Goal: Task Accomplishment & Management: Complete application form

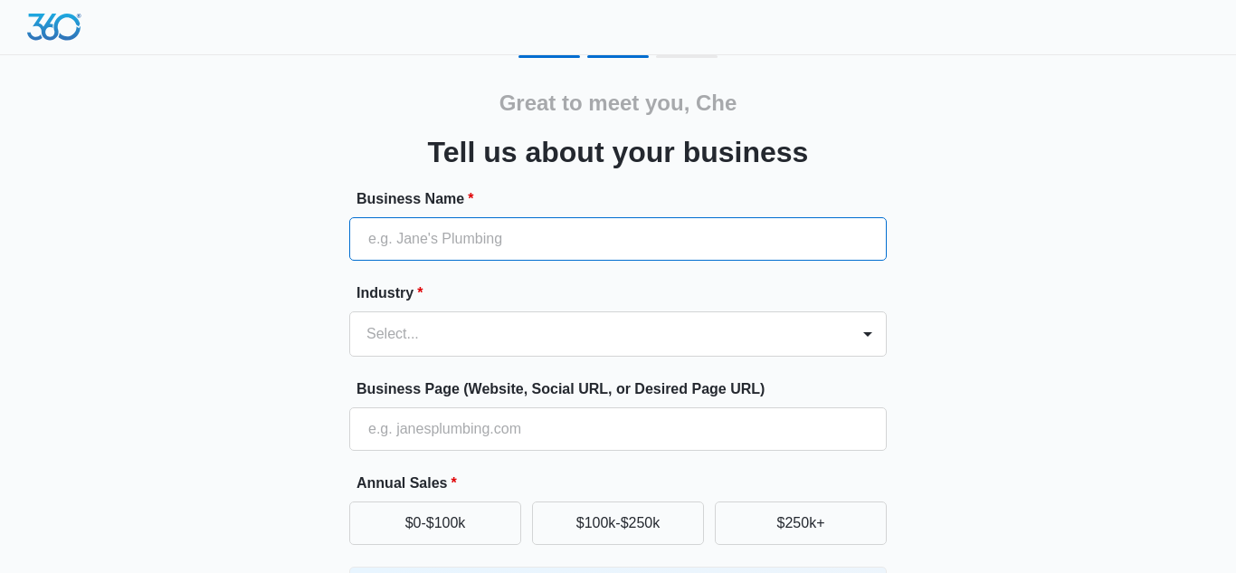
click at [509, 227] on input "Business Name *" at bounding box center [617, 238] width 537 height 43
click at [574, 242] on input "Business Name *" at bounding box center [617, 238] width 537 height 43
type input "[PERSON_NAME], REALTOR"
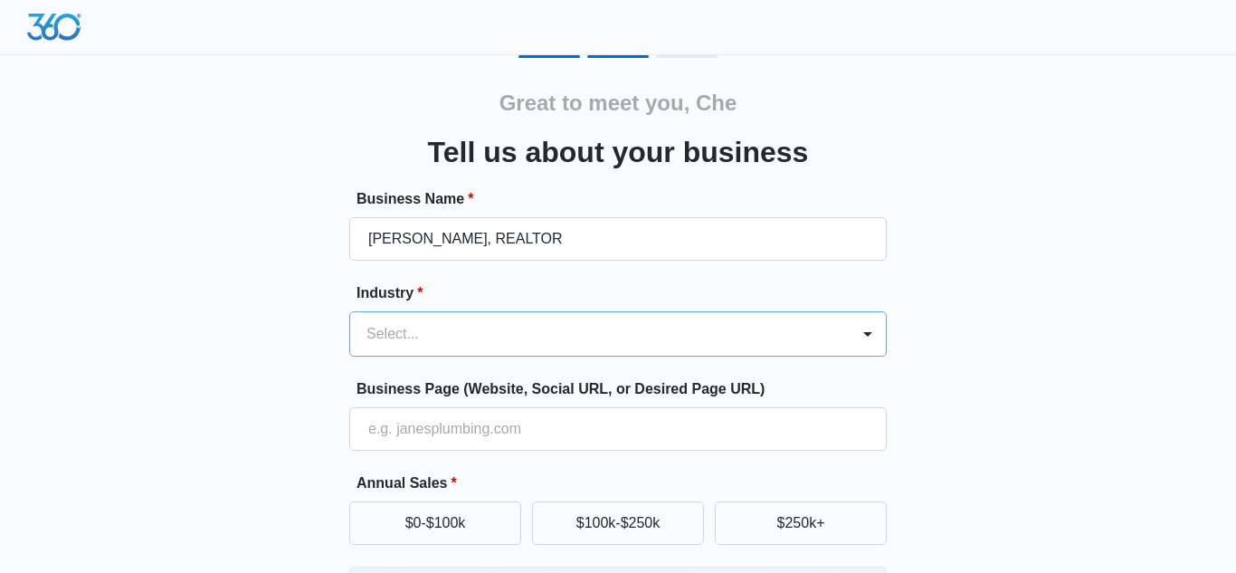
click at [587, 330] on div at bounding box center [596, 333] width 460 height 25
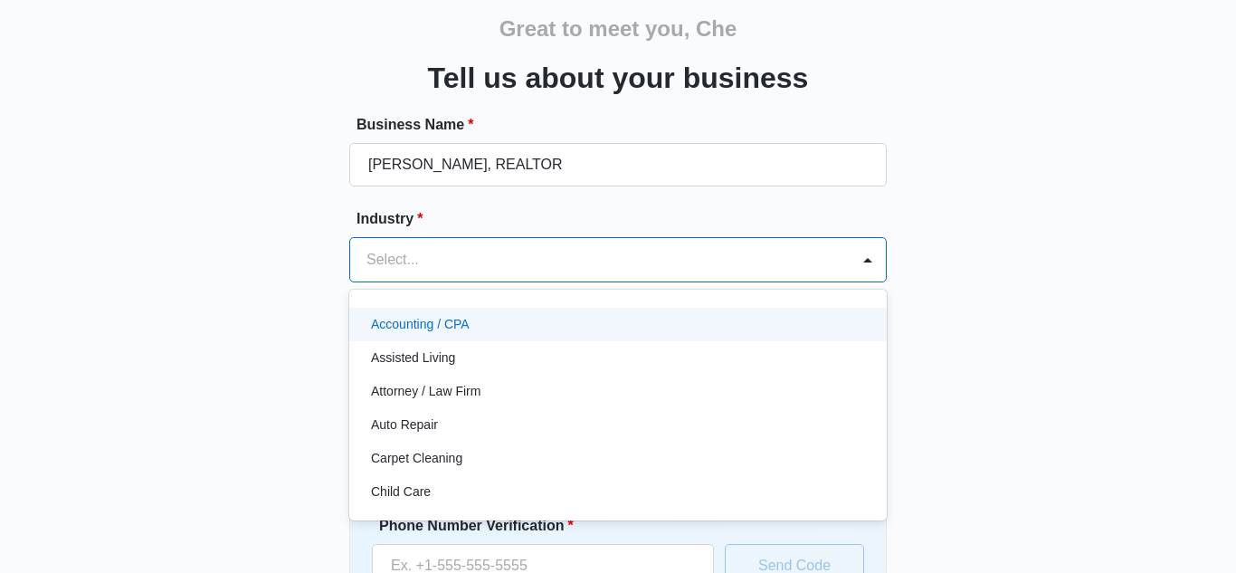
scroll to position [75, 0]
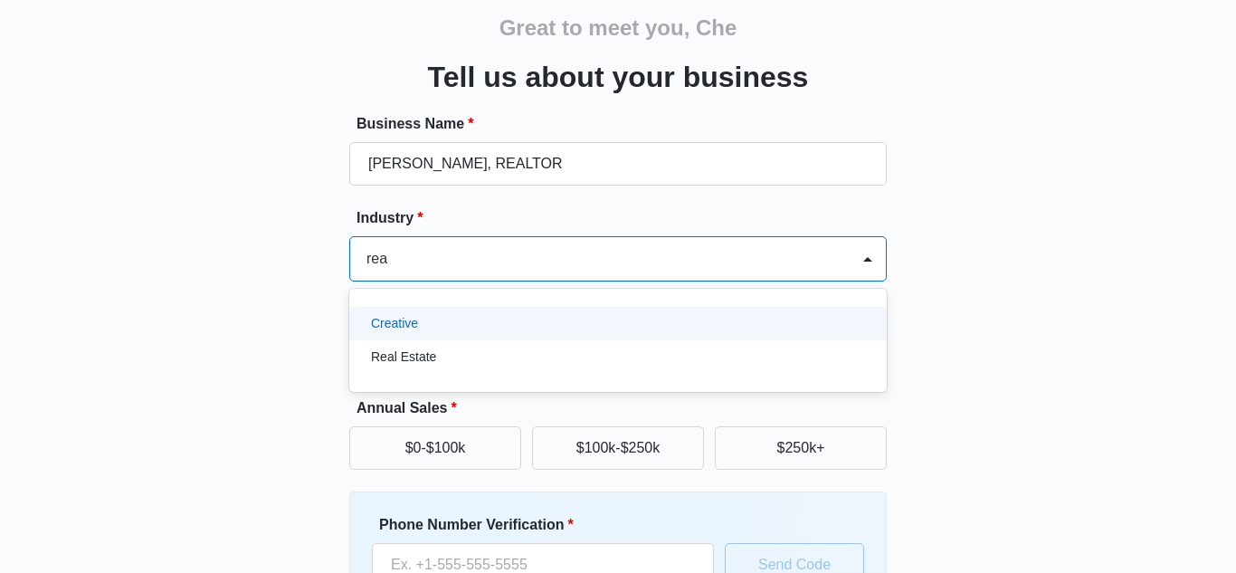
type input "real"
click at [473, 331] on div "Real Estate" at bounding box center [616, 323] width 490 height 19
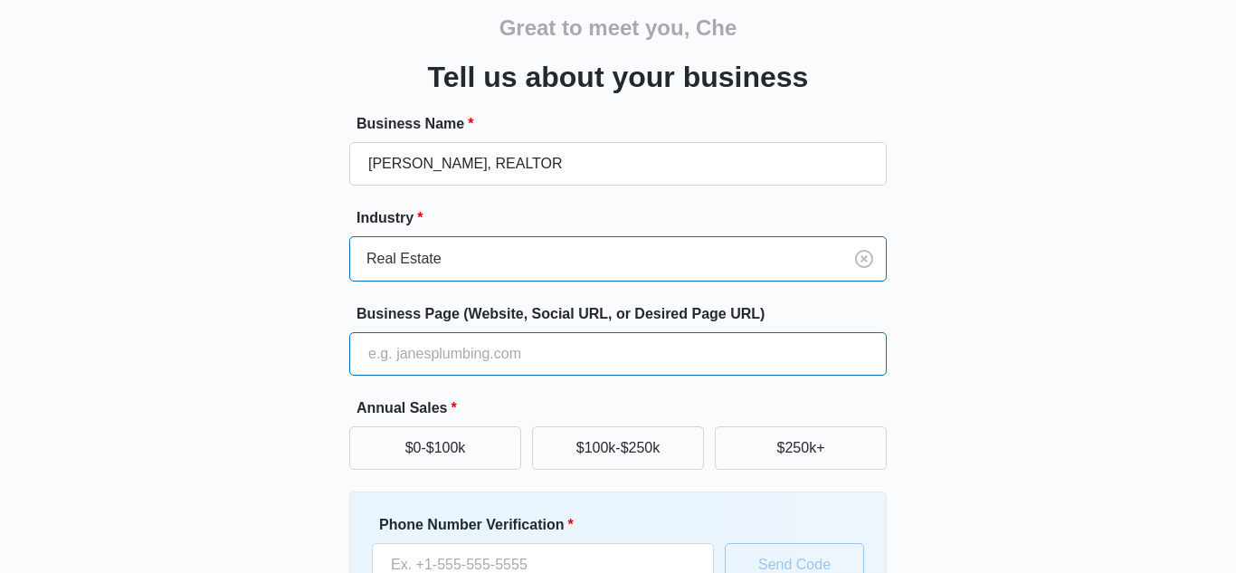
click at [560, 356] on input "Business Page (Website, Social URL, or Desired Page URL)" at bounding box center [617, 353] width 537 height 43
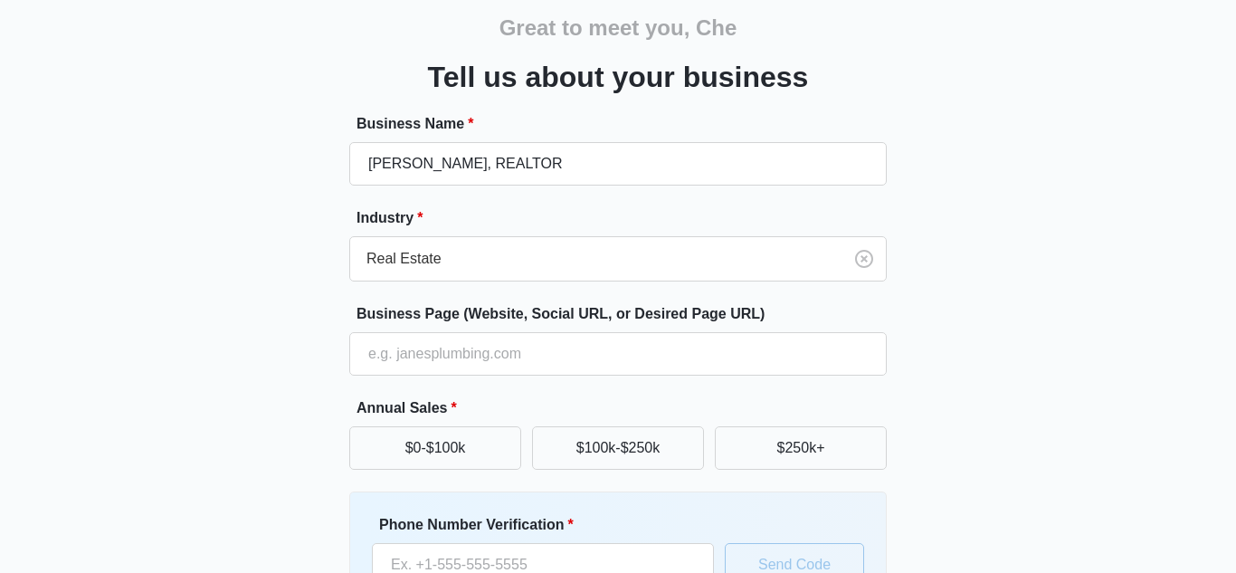
click at [967, 417] on div "Great to meet you, Che Tell us about your business Business Name * [PERSON_NAME…" at bounding box center [618, 347] width 1086 height 734
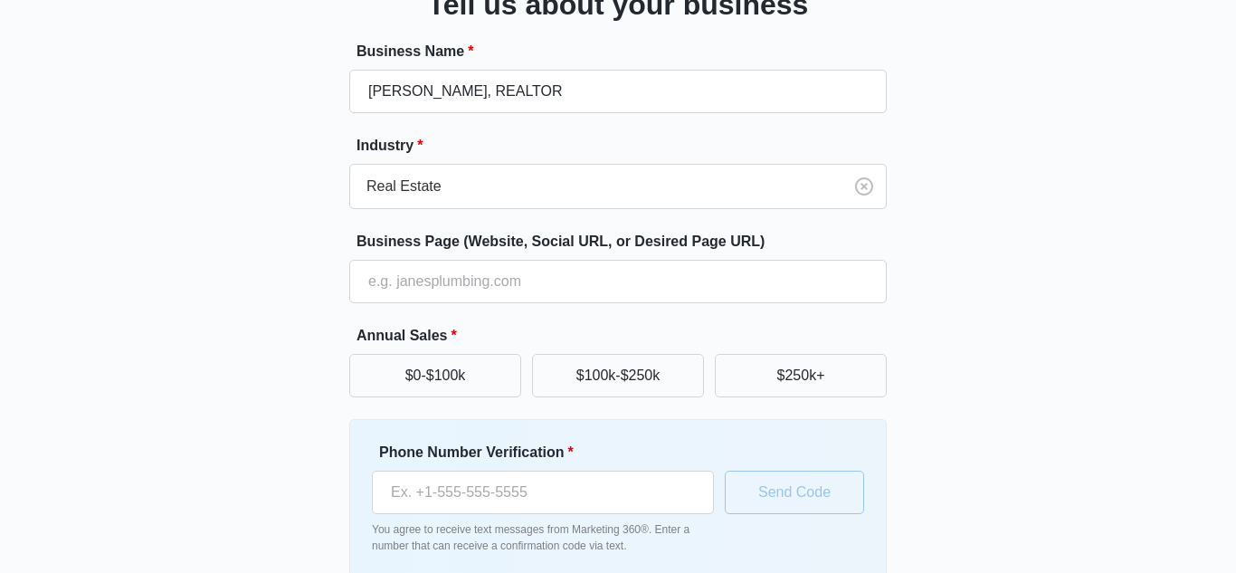
scroll to position [184, 0]
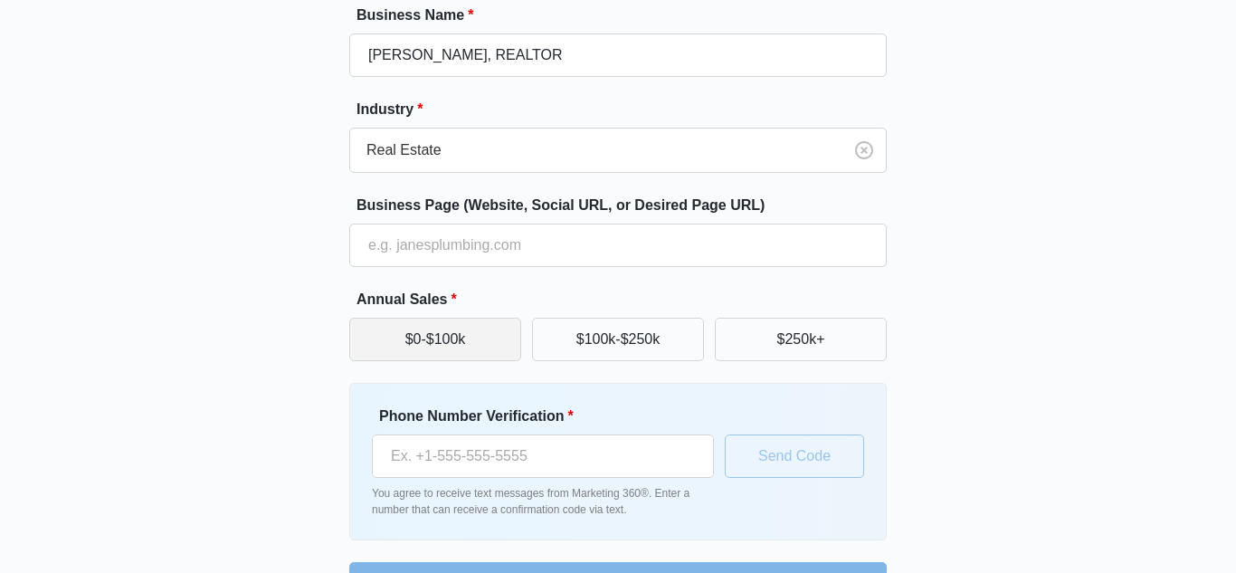
click at [401, 322] on button "$0-$100k" at bounding box center [435, 339] width 172 height 43
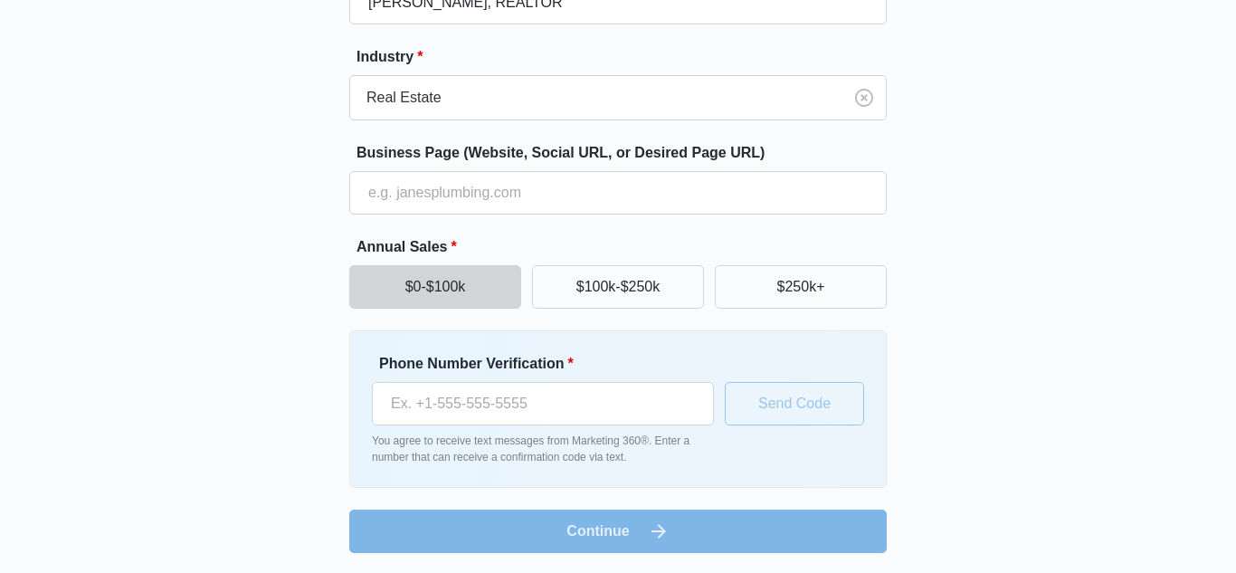
scroll to position [238, 0]
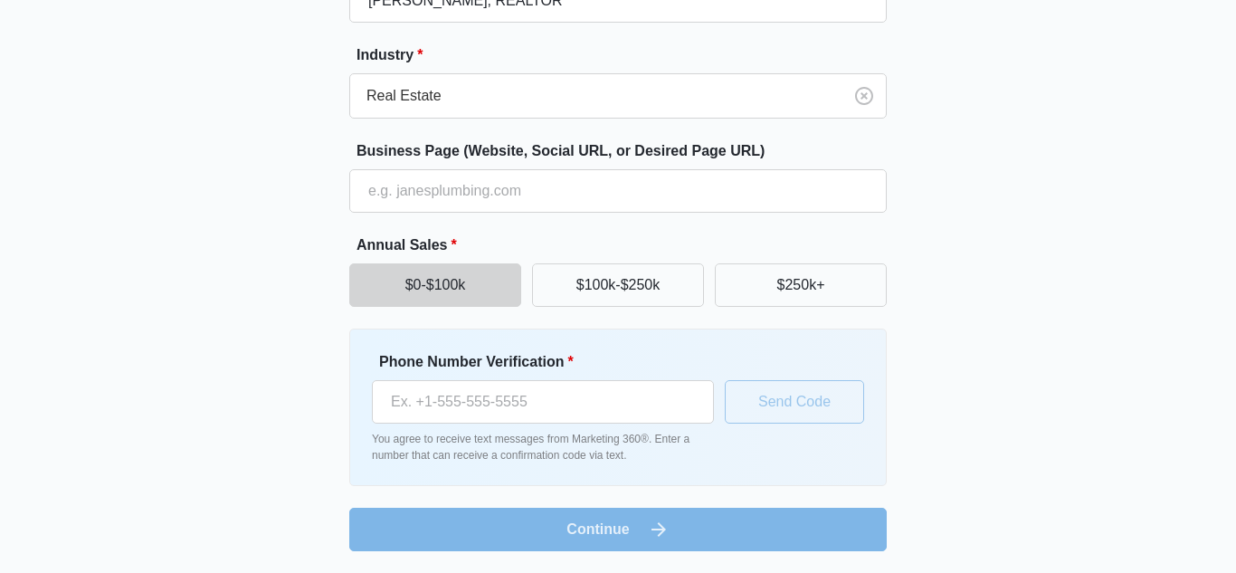
click at [501, 432] on p "You agree to receive text messages from Marketing 360®. Enter a number that can…" at bounding box center [543, 447] width 342 height 33
click at [498, 416] on input "Phone Number Verification *" at bounding box center [543, 401] width 342 height 43
type input "[PHONE_NUMBER]"
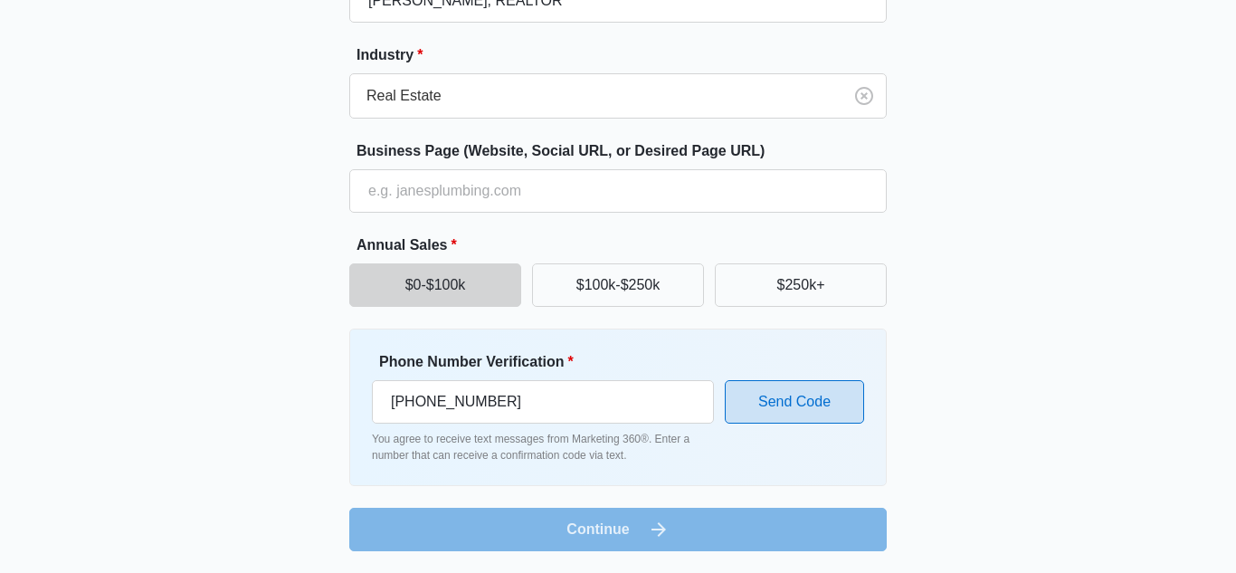
click at [803, 406] on button "Send Code" at bounding box center [794, 401] width 139 height 43
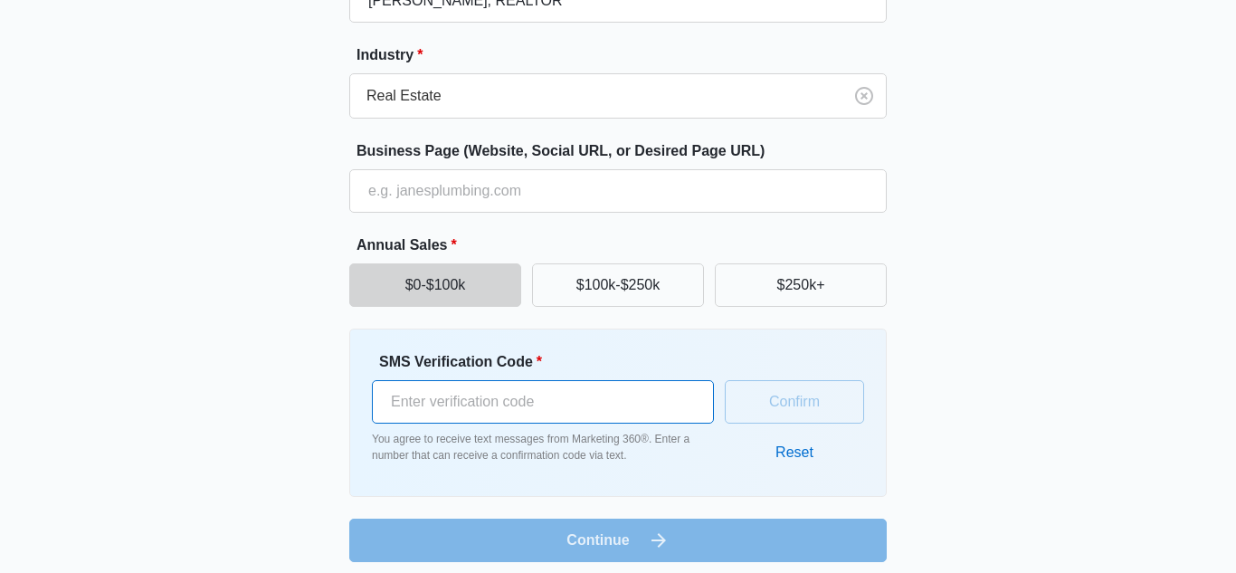
click at [603, 389] on input "SMS Verification Code *" at bounding box center [543, 401] width 342 height 43
type input "358285"
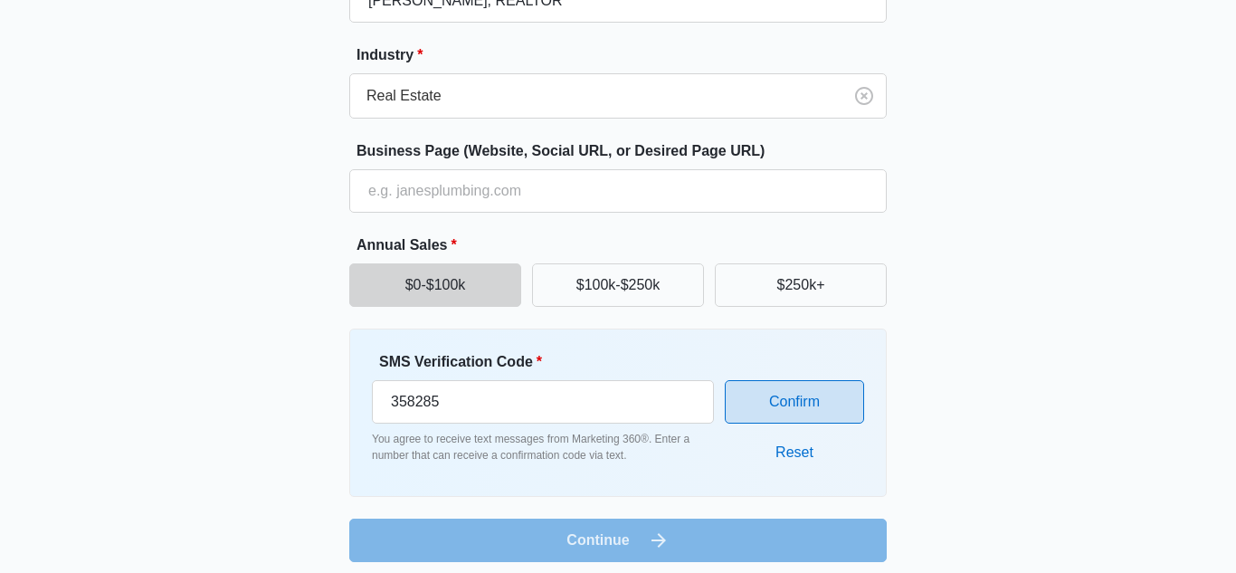
click at [773, 401] on button "Confirm" at bounding box center [794, 401] width 139 height 43
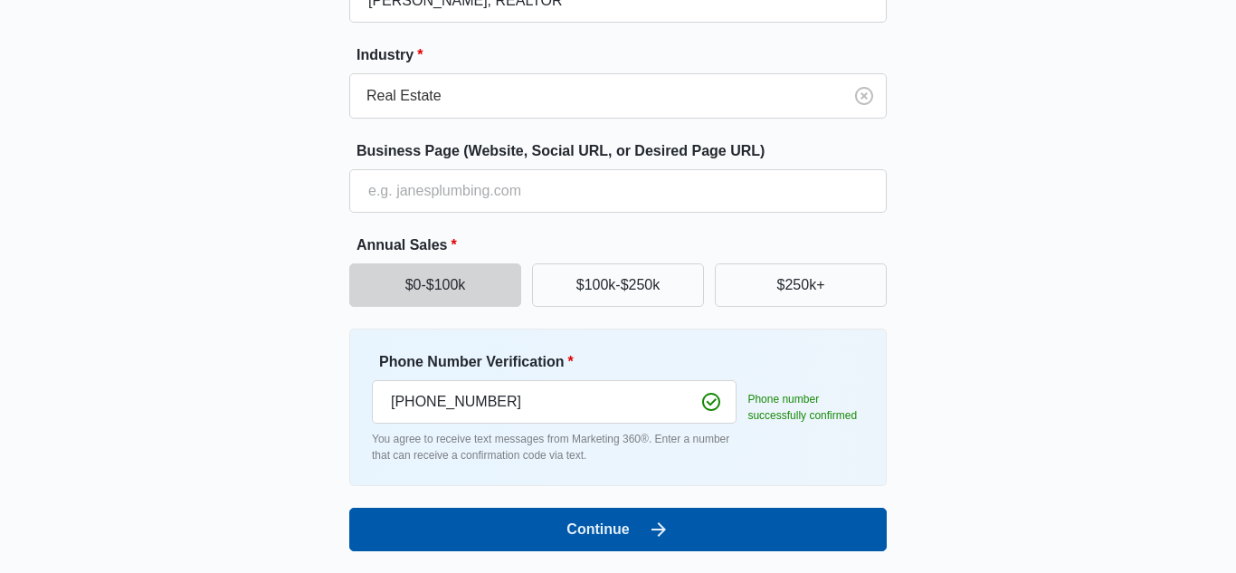
click at [654, 533] on icon "submit" at bounding box center [659, 529] width 22 height 22
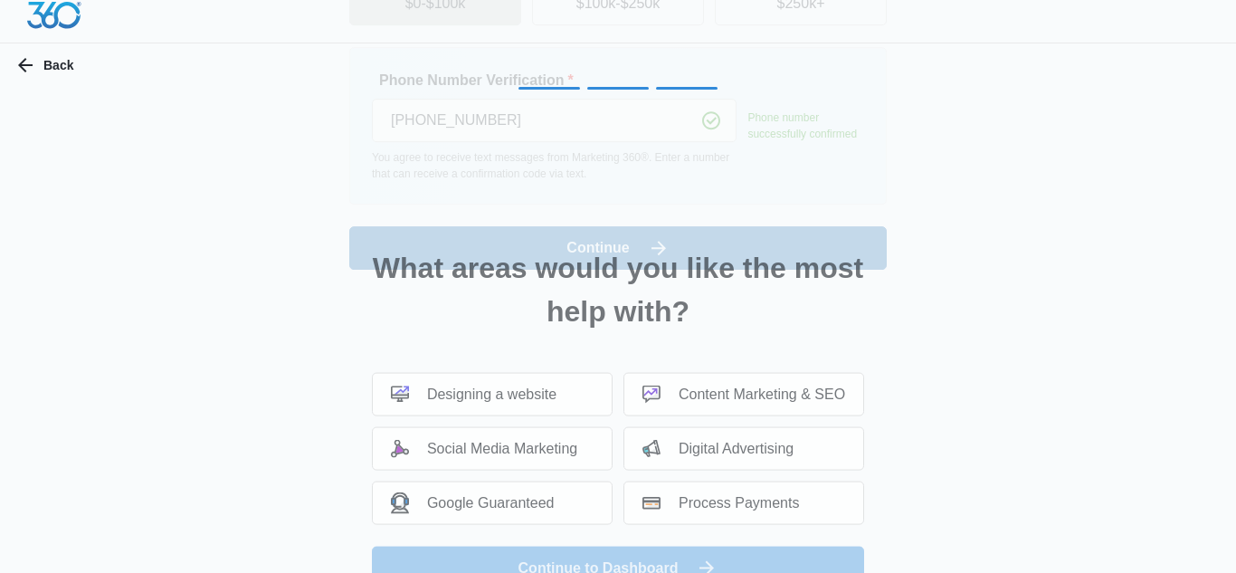
scroll to position [0, 0]
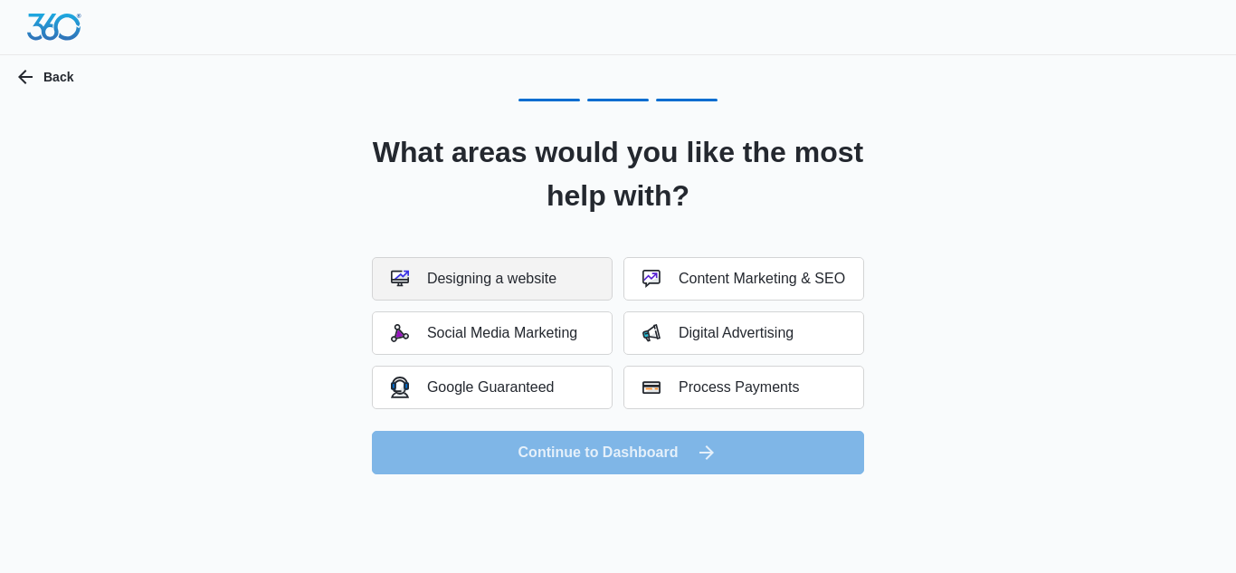
click at [524, 289] on button "Designing a website" at bounding box center [492, 278] width 241 height 43
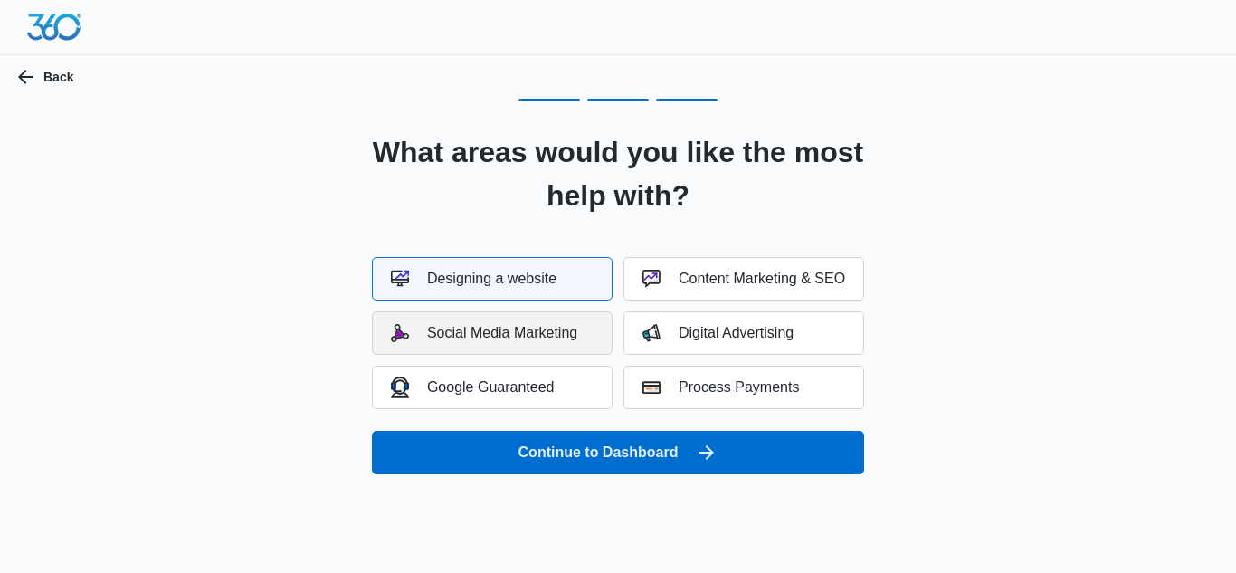
click at [529, 327] on div "Social Media Marketing" at bounding box center [484, 333] width 186 height 18
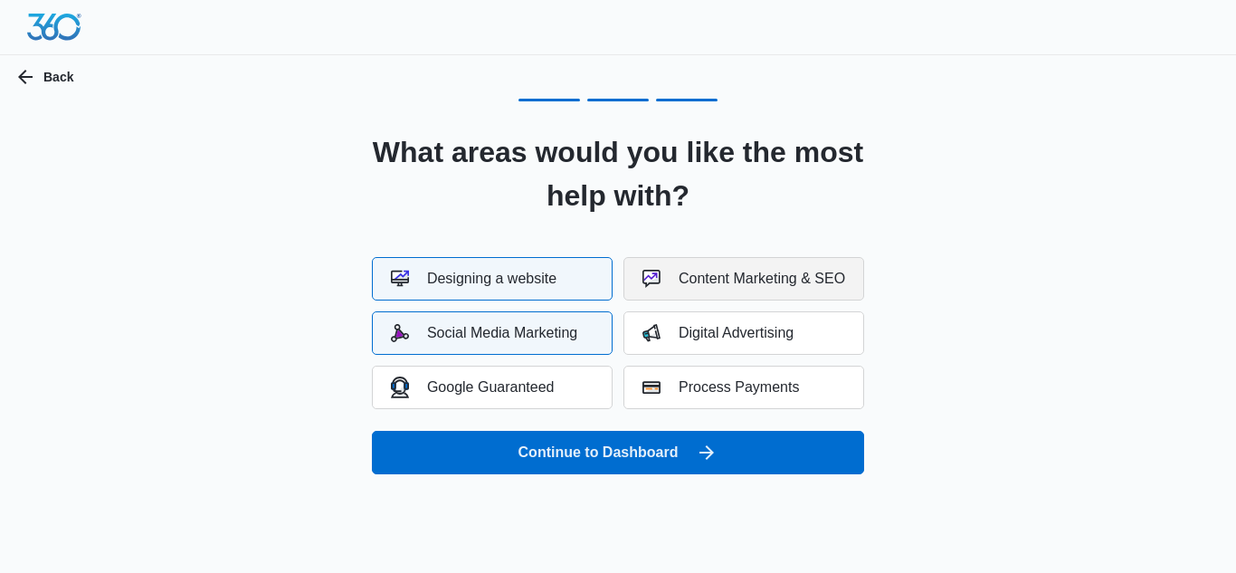
click at [642, 276] on img "button" at bounding box center [651, 279] width 18 height 18
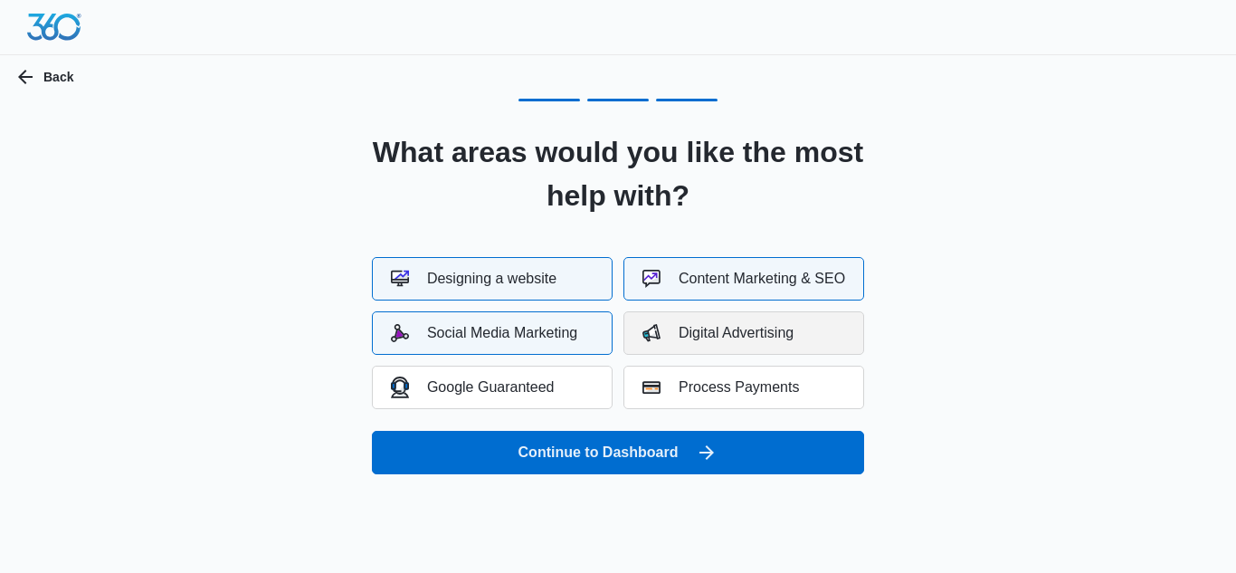
click at [771, 332] on div "Digital Advertising" at bounding box center [717, 333] width 151 height 18
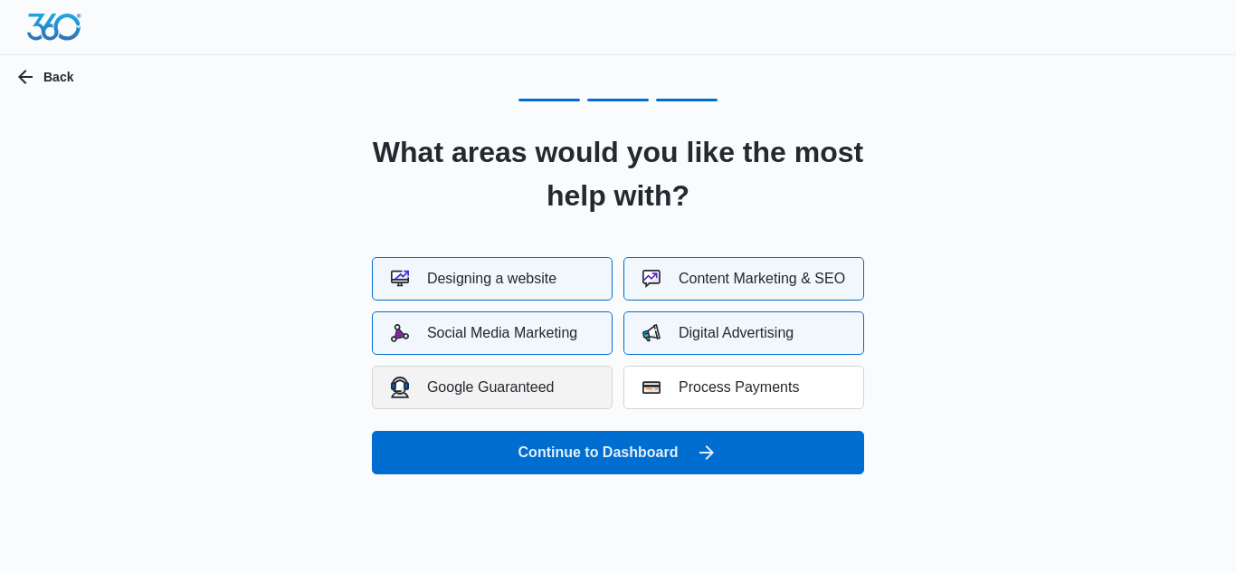
click at [477, 394] on div "Google Guaranteed" at bounding box center [473, 386] width 164 height 21
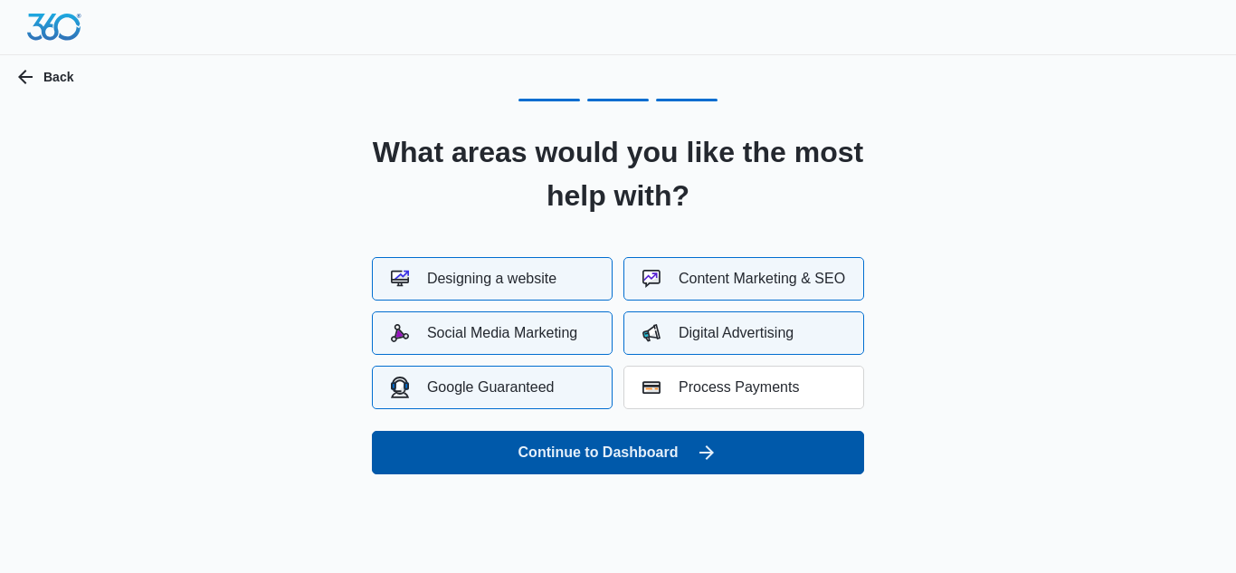
click at [574, 445] on button "Continue to Dashboard" at bounding box center [618, 452] width 492 height 43
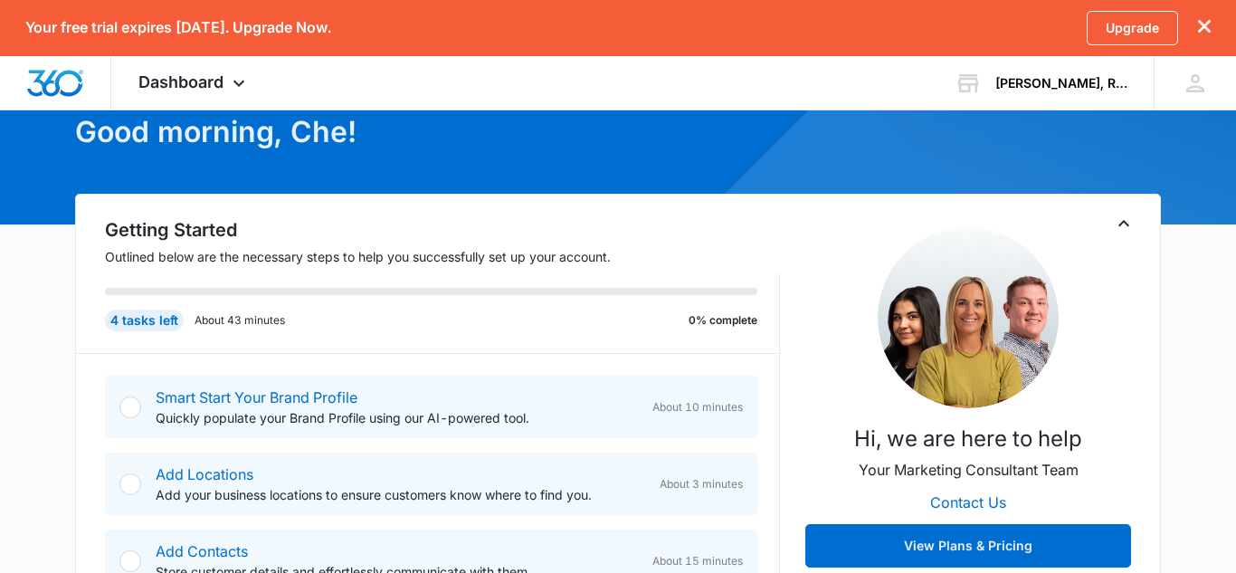
scroll to position [181, 0]
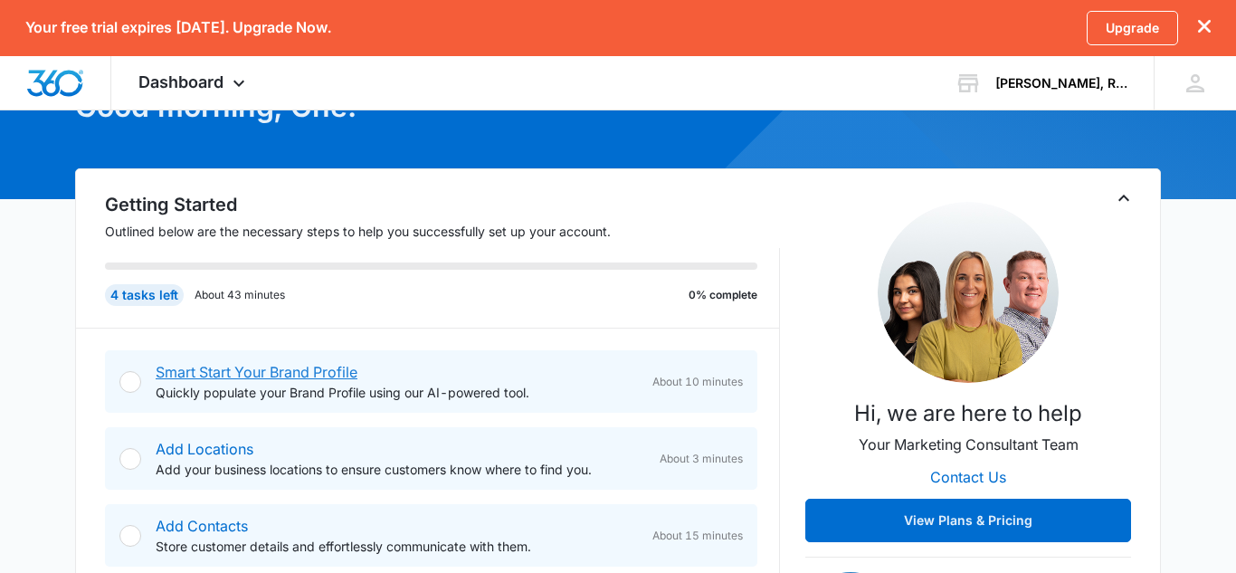
click at [235, 377] on link "Smart Start Your Brand Profile" at bounding box center [257, 372] width 202 height 18
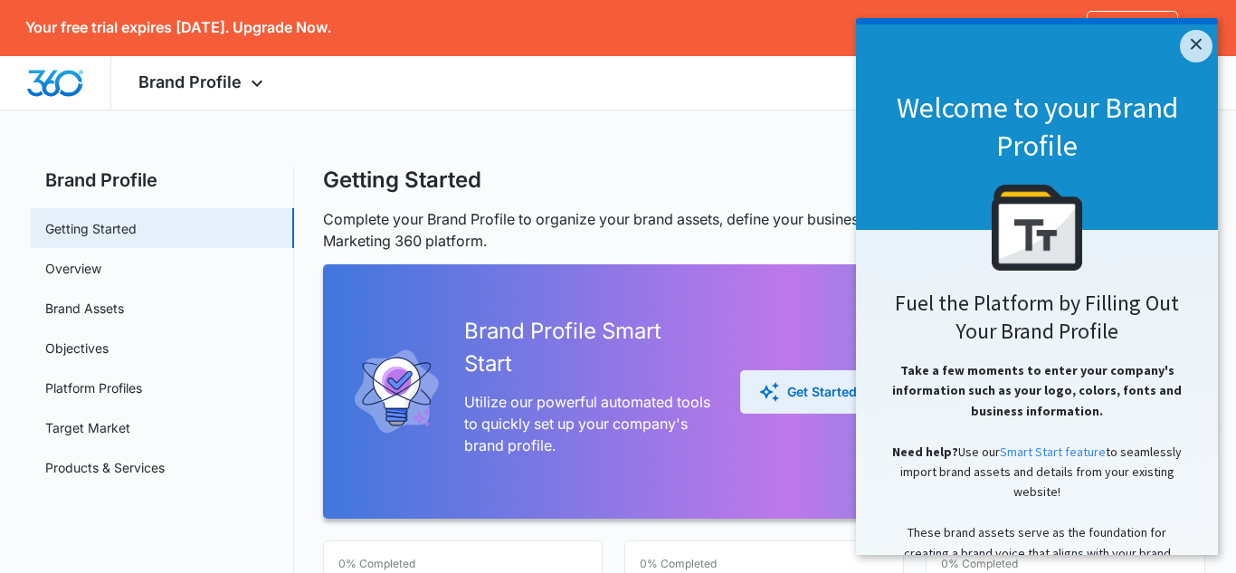
click at [753, 391] on button "Get Started" at bounding box center [807, 391] width 135 height 43
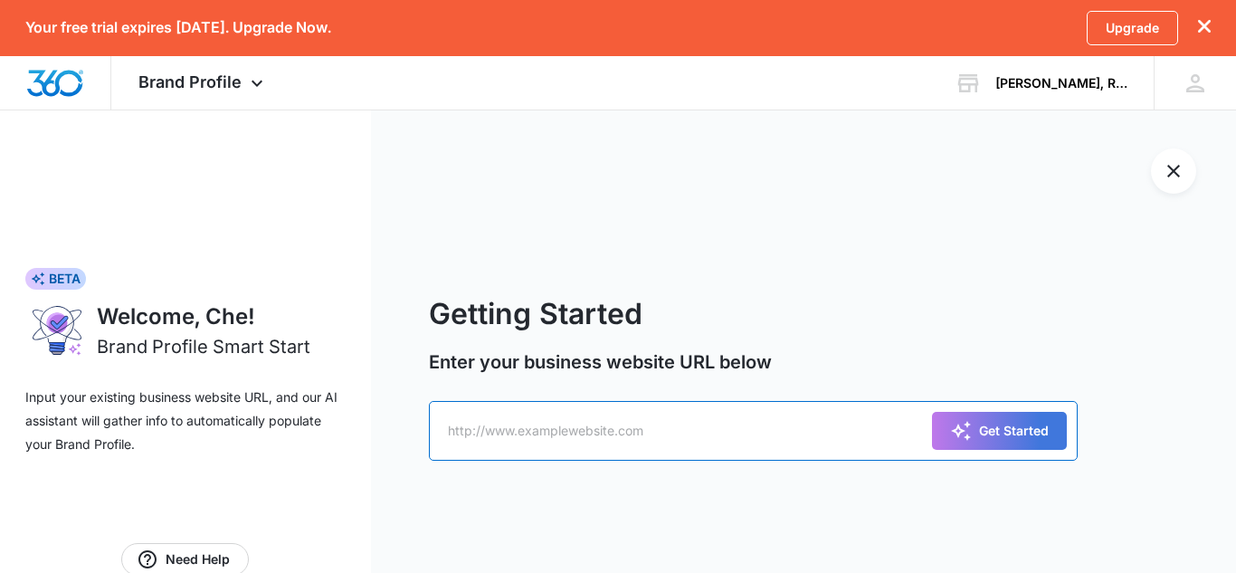
click at [771, 404] on input "text" at bounding box center [753, 431] width 649 height 60
type input "http://buysellwithche.realtor"
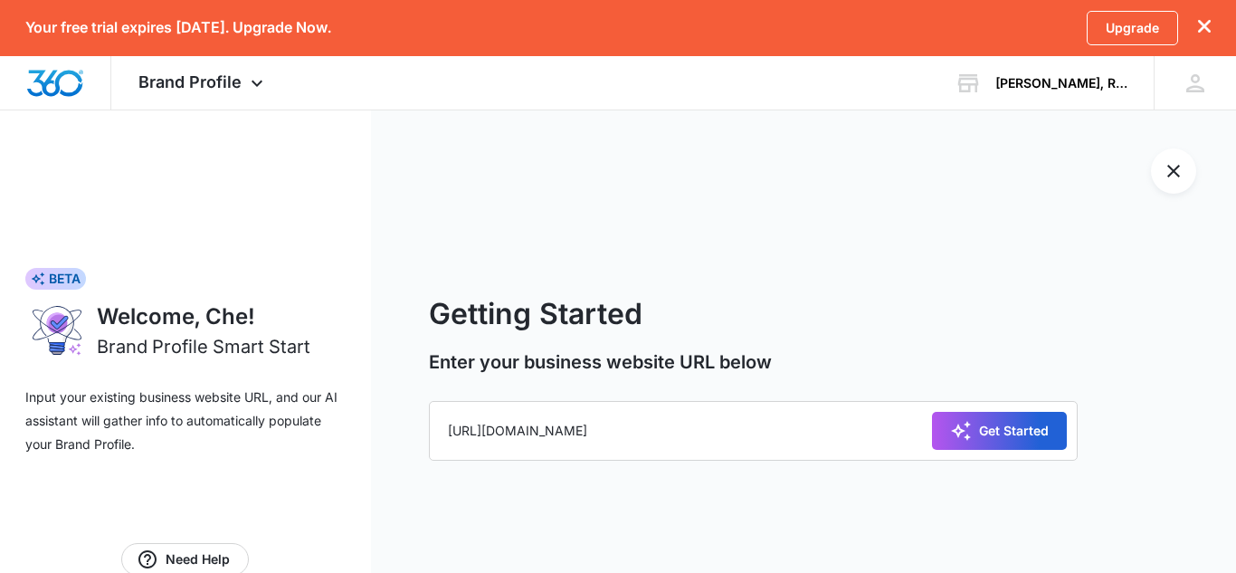
click at [995, 441] on button "Get Started" at bounding box center [999, 431] width 135 height 38
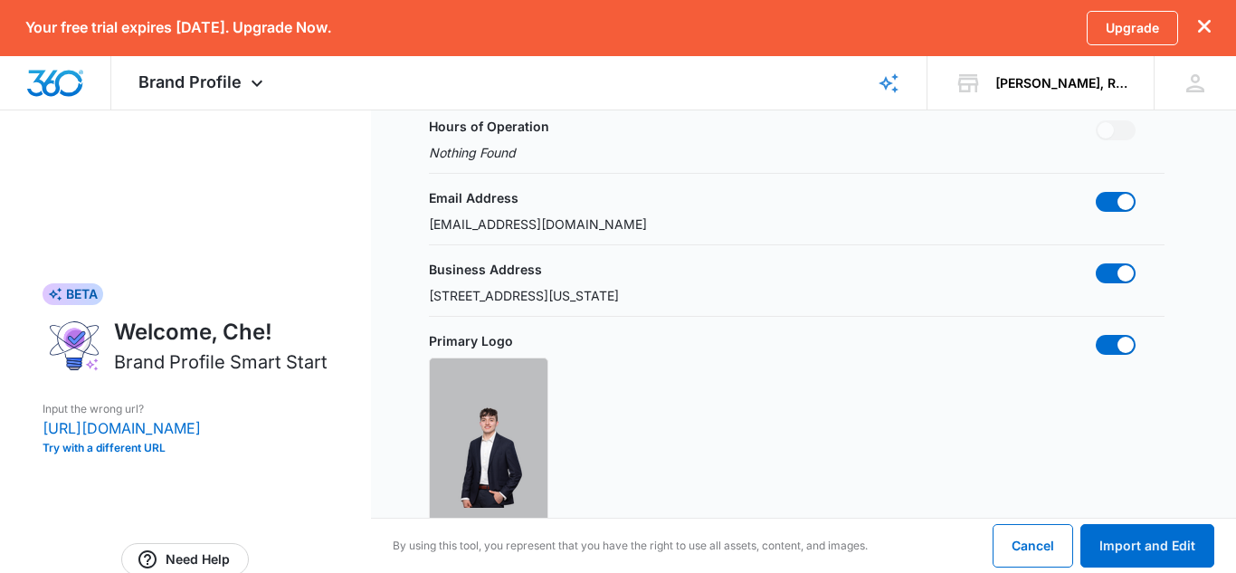
scroll to position [355, 0]
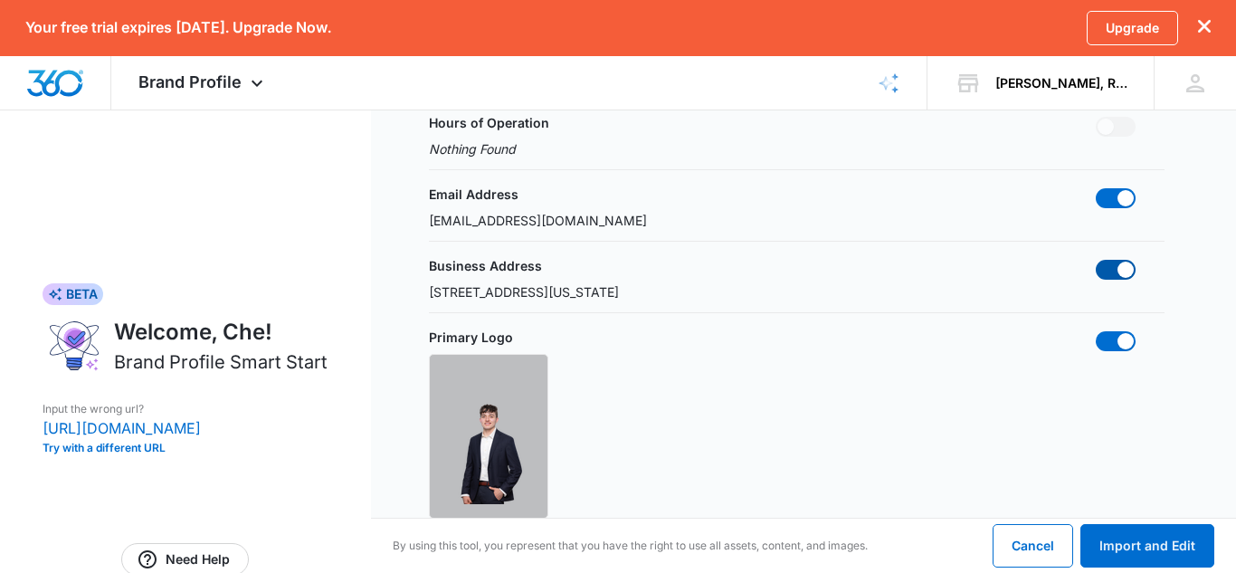
click at [1115, 274] on span at bounding box center [1116, 270] width 40 height 20
click at [1096, 260] on input "checkbox" at bounding box center [1095, 259] width 1 height 1
checkbox input "false"
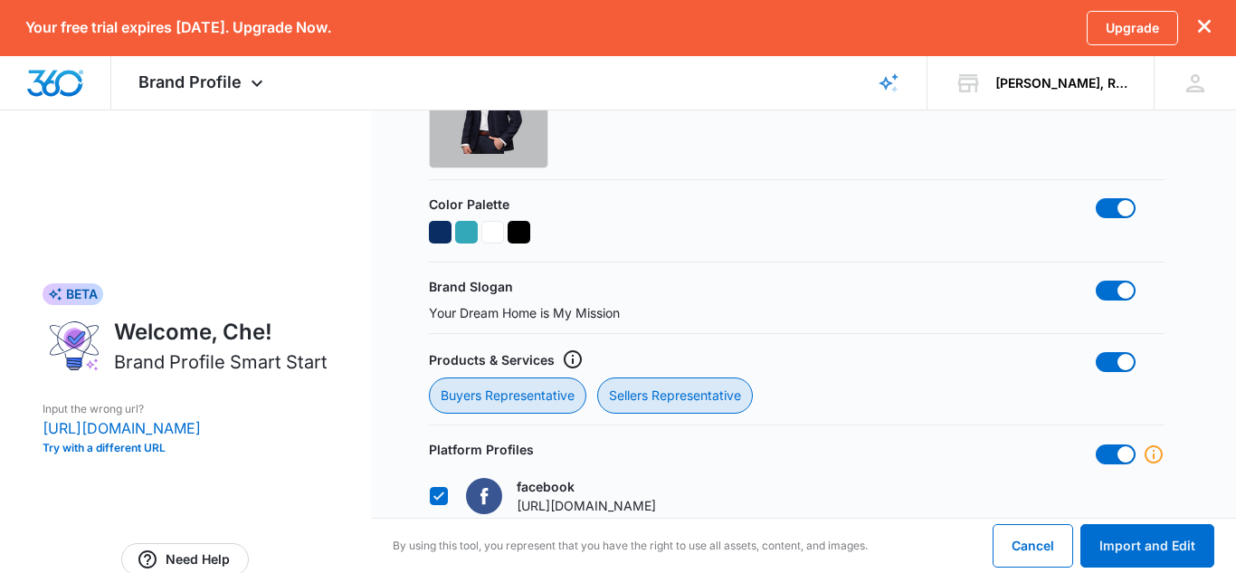
scroll to position [716, 0]
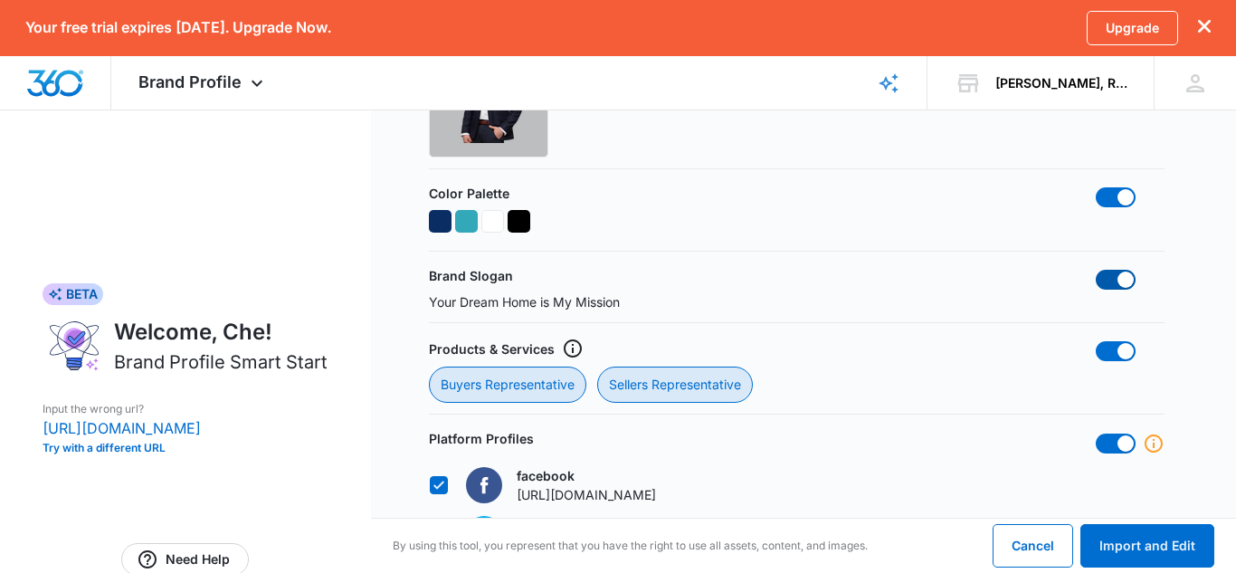
click at [1102, 280] on span at bounding box center [1116, 280] width 40 height 20
click at [1096, 270] on input "checkbox" at bounding box center [1095, 269] width 1 height 1
checkbox input "false"
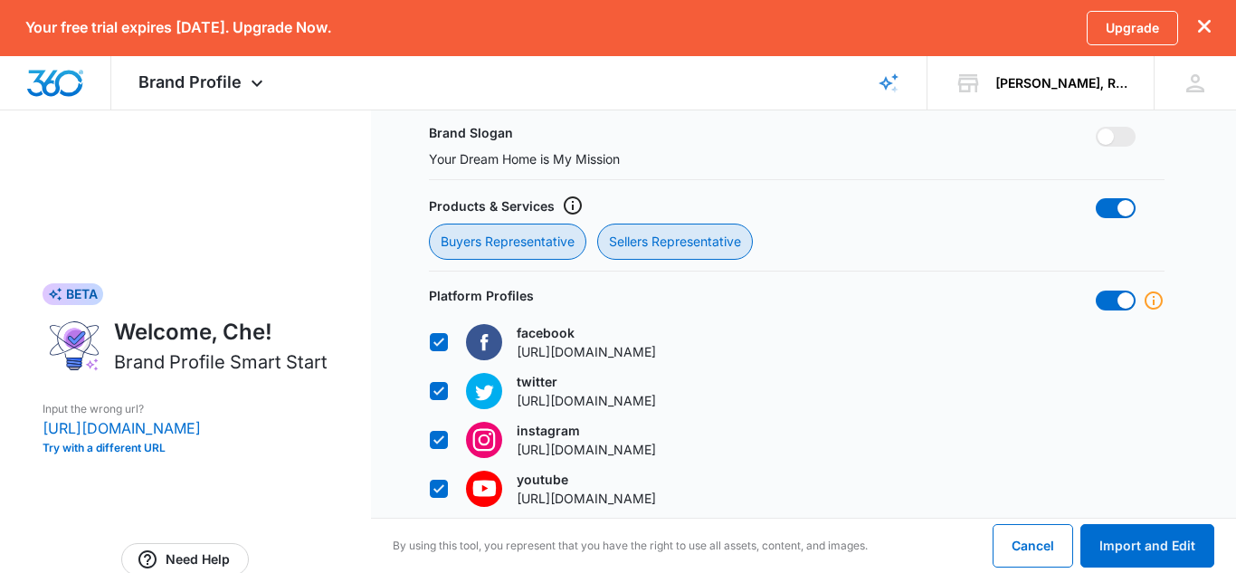
scroll to position [869, 0]
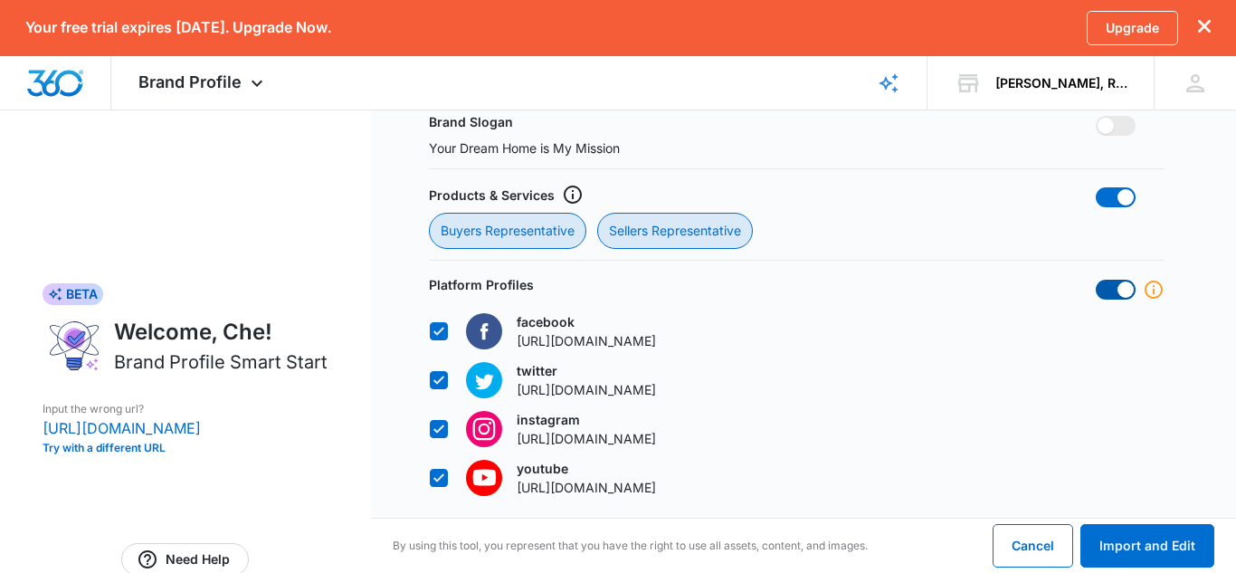
click at [1101, 294] on span at bounding box center [1116, 290] width 40 height 20
click at [1096, 280] on input "checkbox" at bounding box center [1095, 279] width 1 height 1
checkbox input "false"
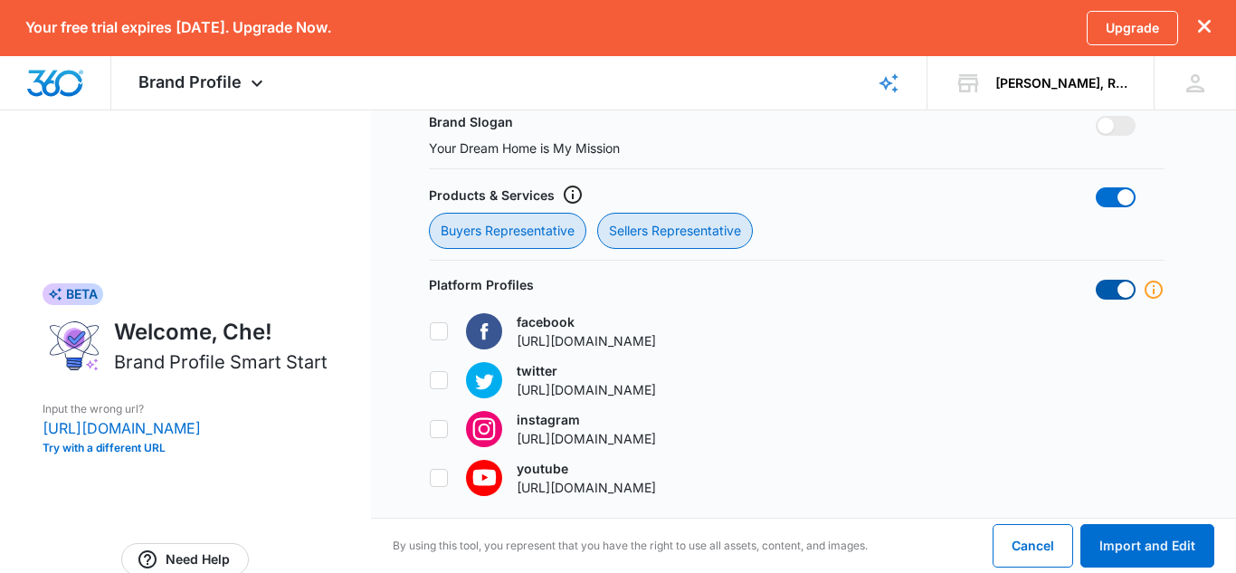
checkbox input "false"
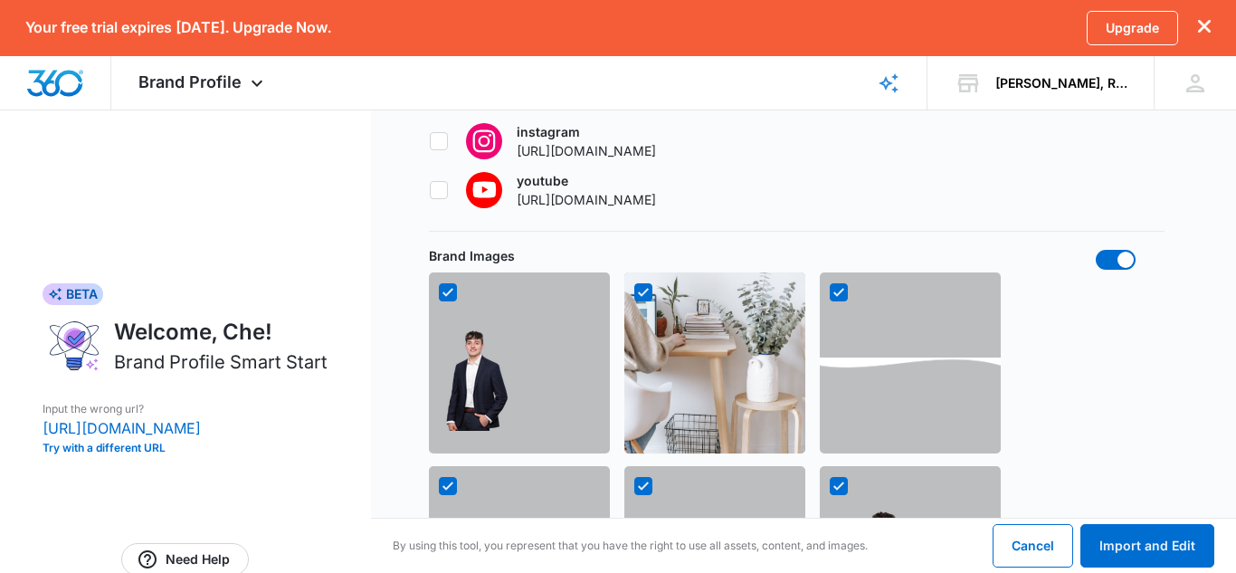
scroll to position [1161, 0]
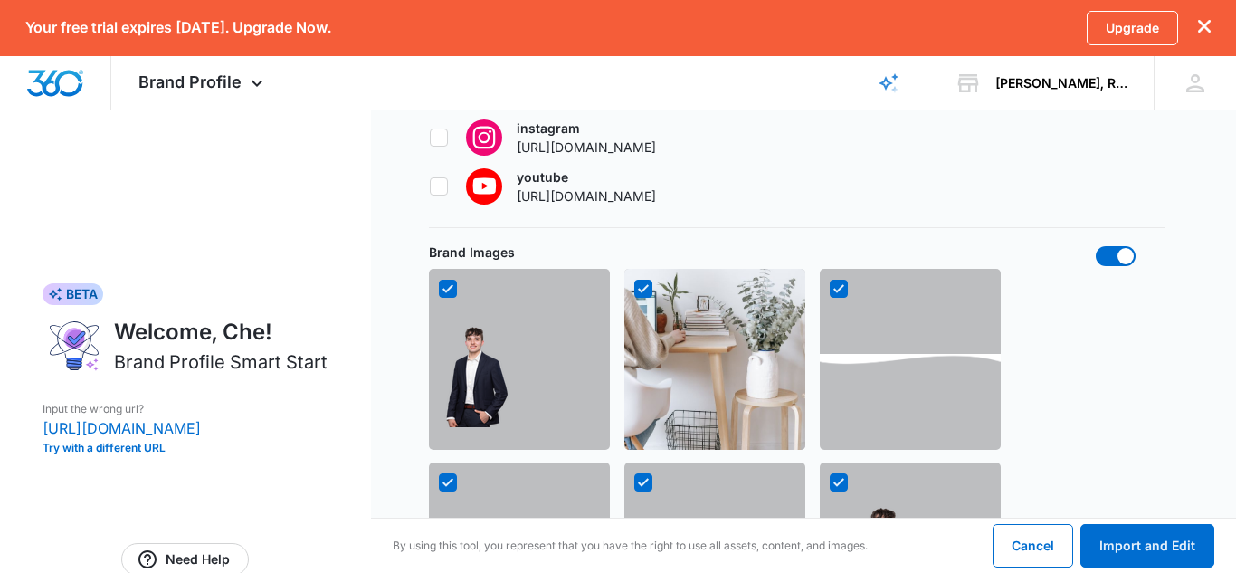
click at [832, 289] on icon at bounding box center [838, 288] width 16 height 16
click at [830, 289] on input "checkbox" at bounding box center [829, 289] width 1 height 1
checkbox input "false"
click at [639, 287] on icon at bounding box center [643, 288] width 16 height 16
click at [634, 289] on input "checkbox" at bounding box center [633, 289] width 1 height 1
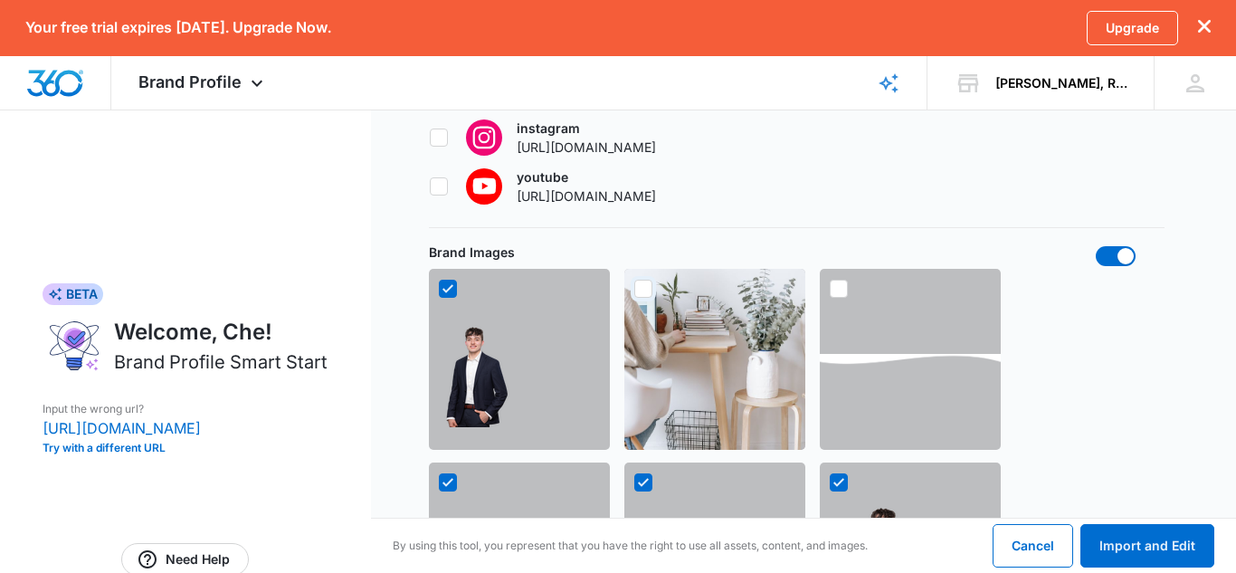
checkbox input "false"
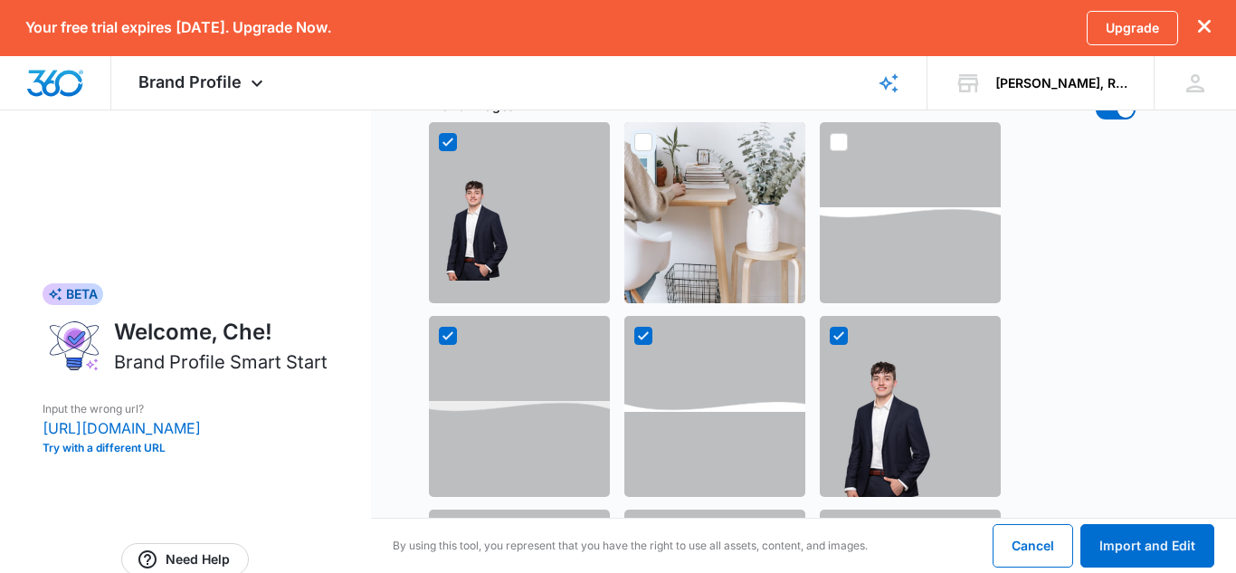
scroll to position [1414, 0]
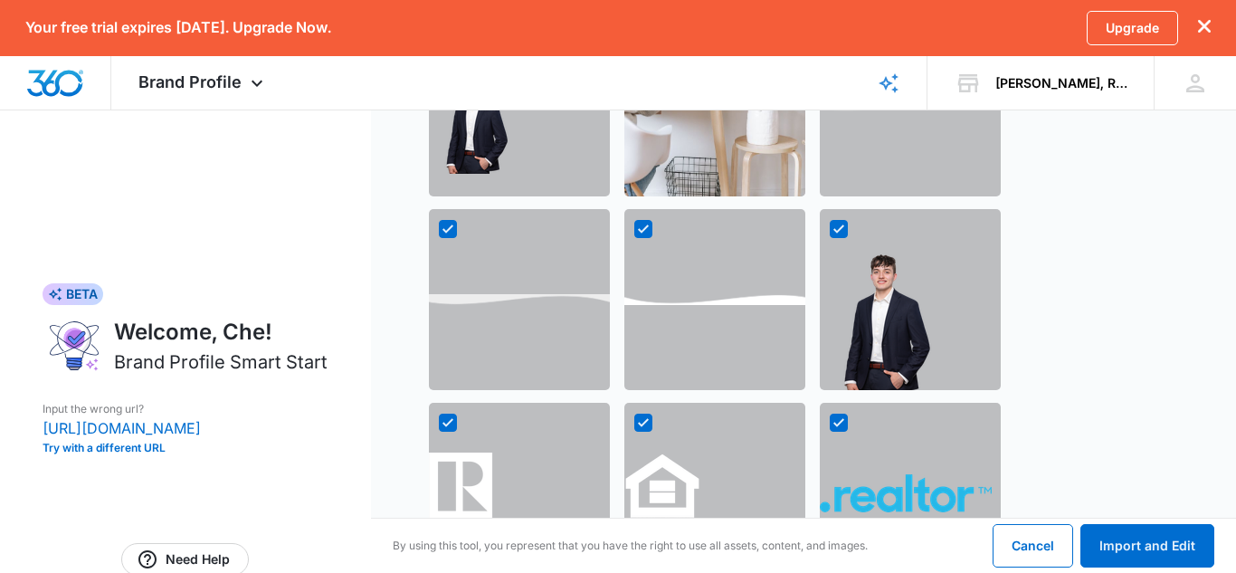
click at [638, 218] on div at bounding box center [714, 299] width 181 height 181
click at [642, 228] on icon at bounding box center [643, 229] width 16 height 16
click at [634, 229] on input "checkbox" at bounding box center [633, 229] width 1 height 1
checkbox input "false"
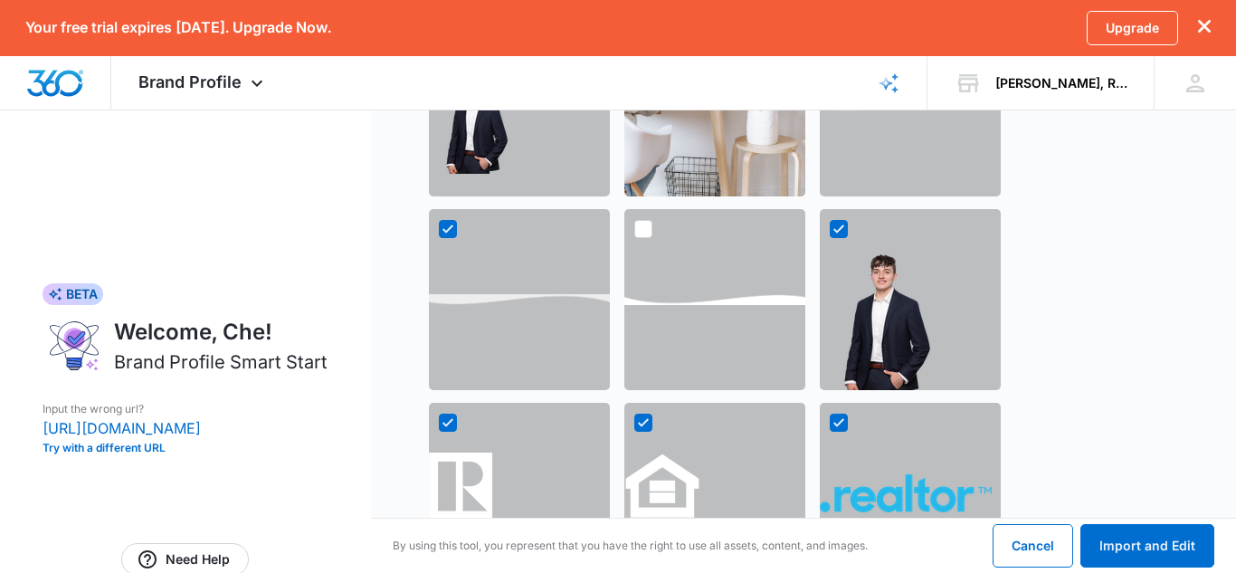
click at [647, 426] on icon at bounding box center [643, 422] width 16 height 16
click at [634, 423] on input "checkbox" at bounding box center [633, 422] width 1 height 1
checkbox input "false"
click at [448, 233] on icon at bounding box center [448, 229] width 16 height 16
click at [439, 230] on input "checkbox" at bounding box center [438, 229] width 1 height 1
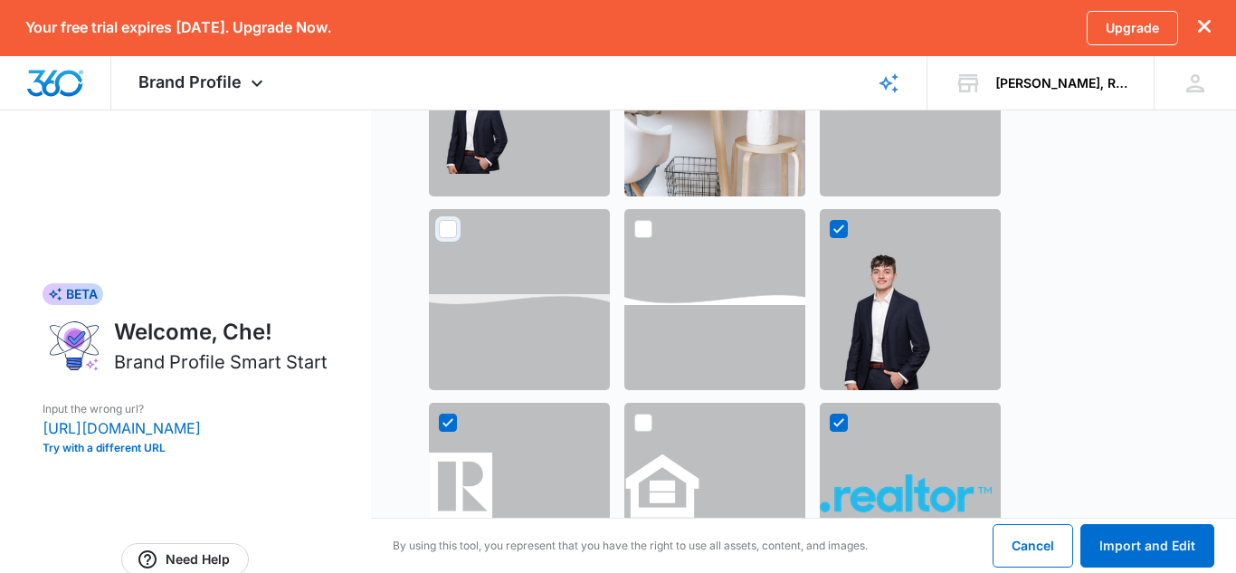
checkbox input "false"
click at [840, 420] on icon at bounding box center [838, 422] width 16 height 16
click at [830, 422] on input "checkbox" at bounding box center [829, 422] width 1 height 1
checkbox input "false"
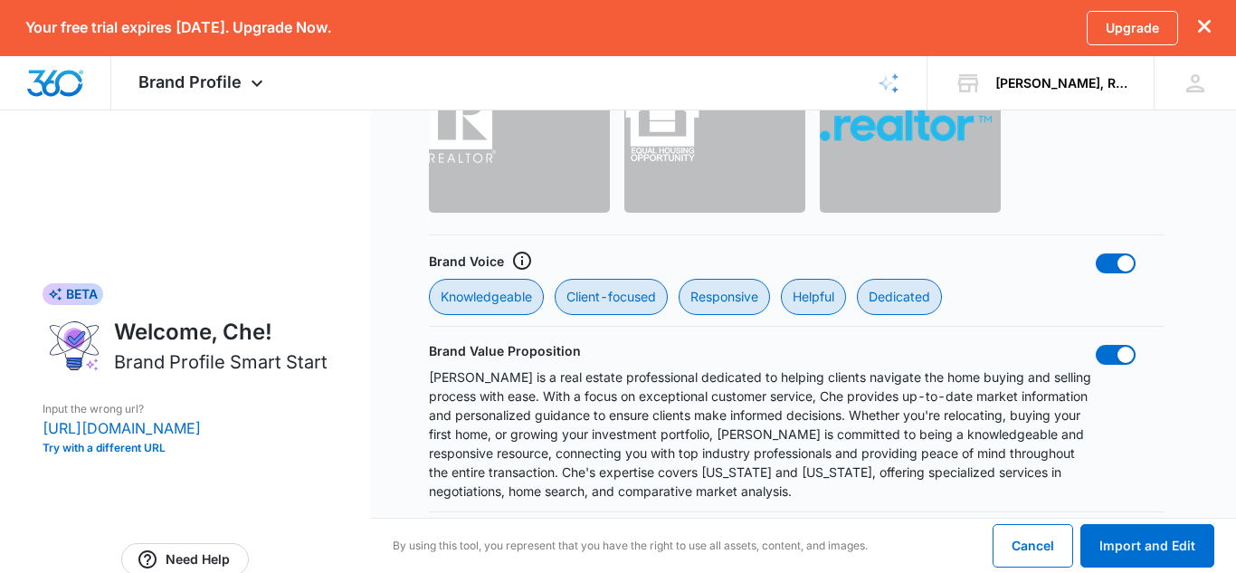
scroll to position [1790, 0]
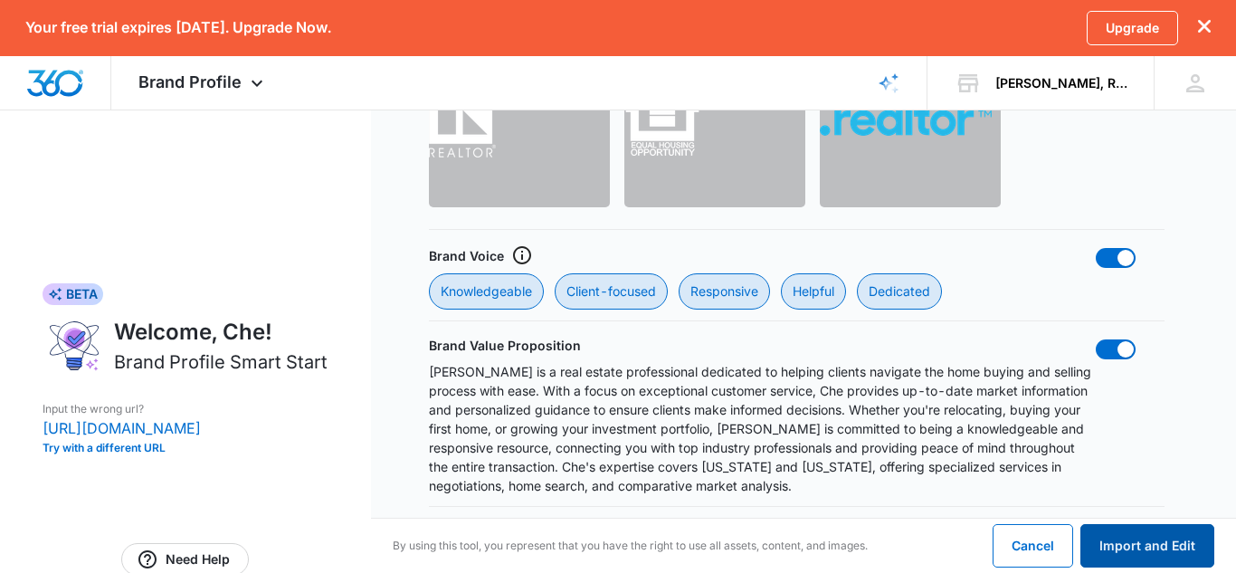
click at [1149, 530] on button "Import and Edit" at bounding box center [1147, 545] width 134 height 43
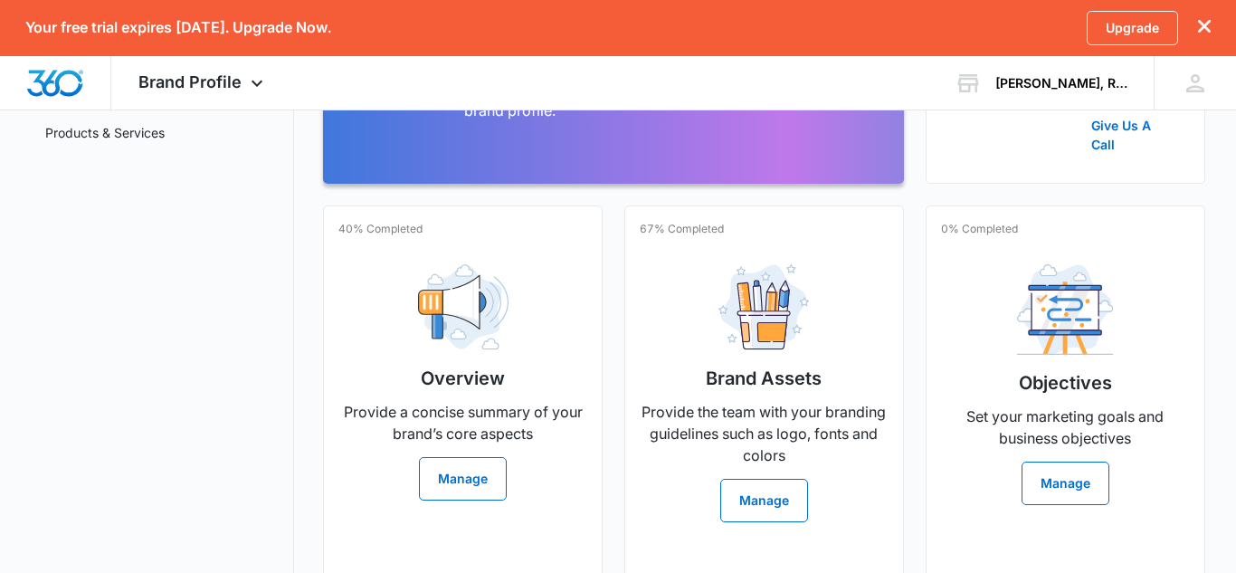
scroll to position [356, 0]
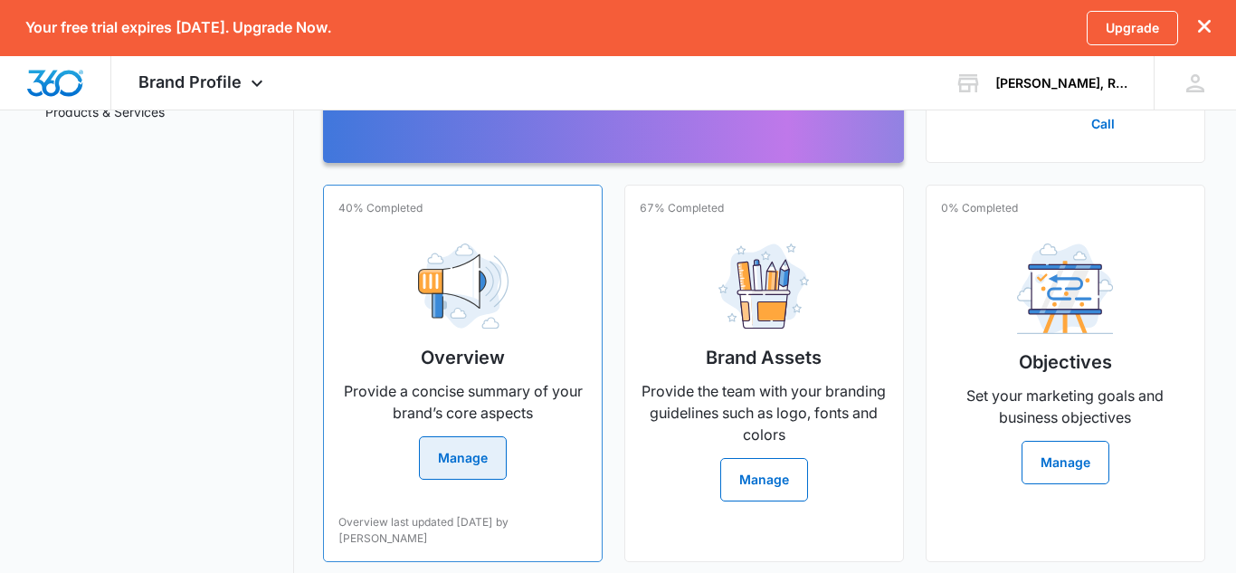
click at [468, 473] on button "Manage" at bounding box center [463, 457] width 88 height 43
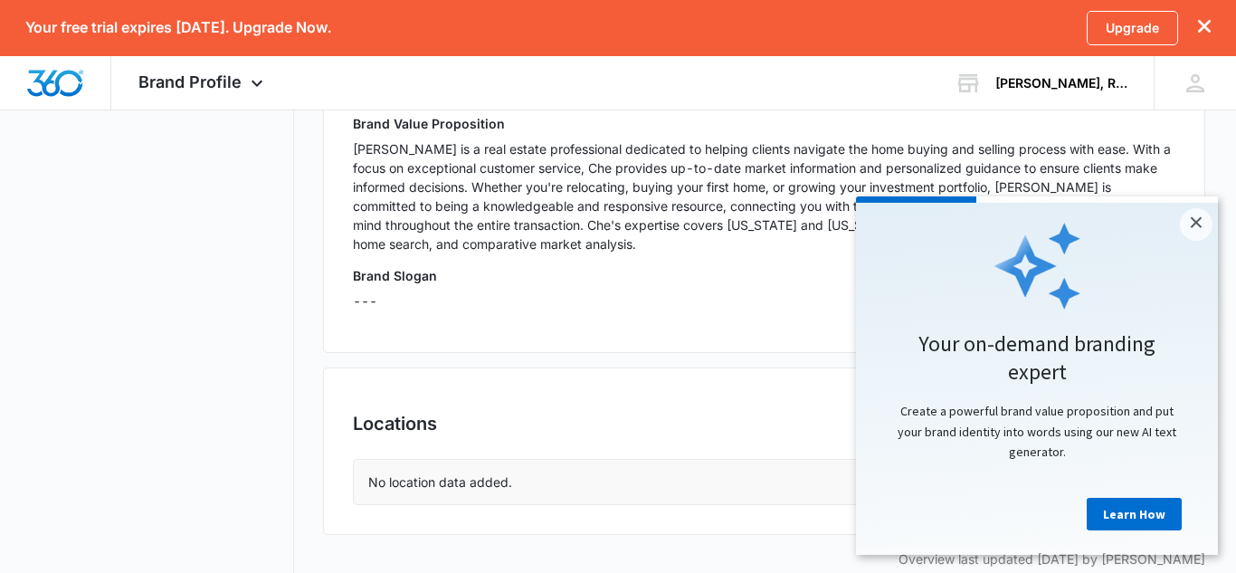
scroll to position [629, 0]
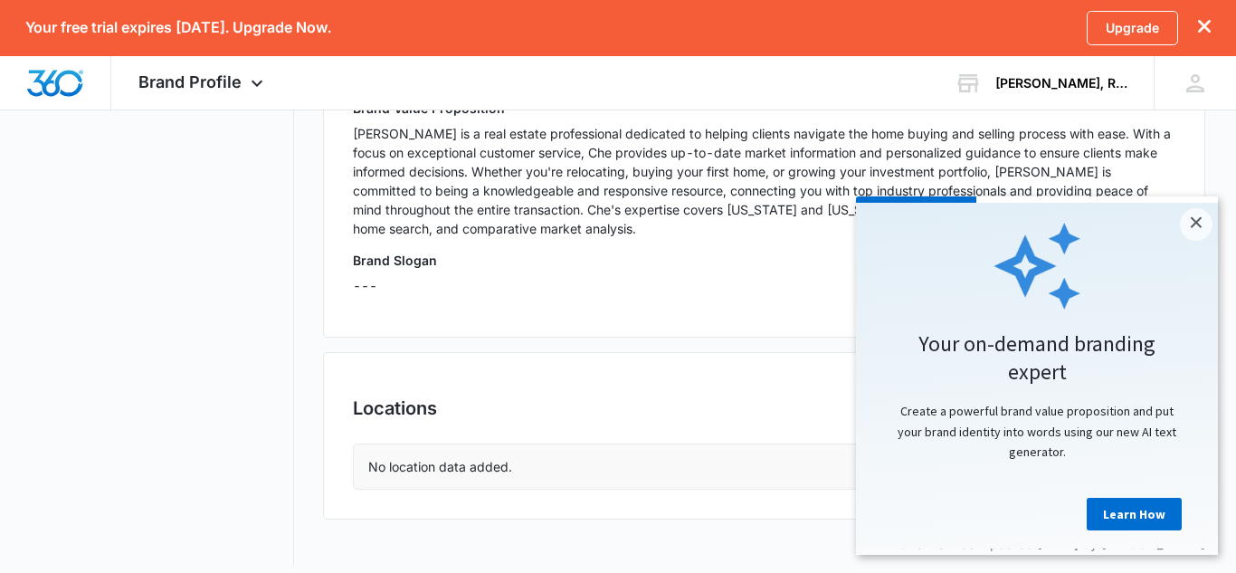
click at [370, 285] on p "---" at bounding box center [764, 285] width 822 height 19
click at [1195, 214] on link "×" at bounding box center [1196, 224] width 33 height 33
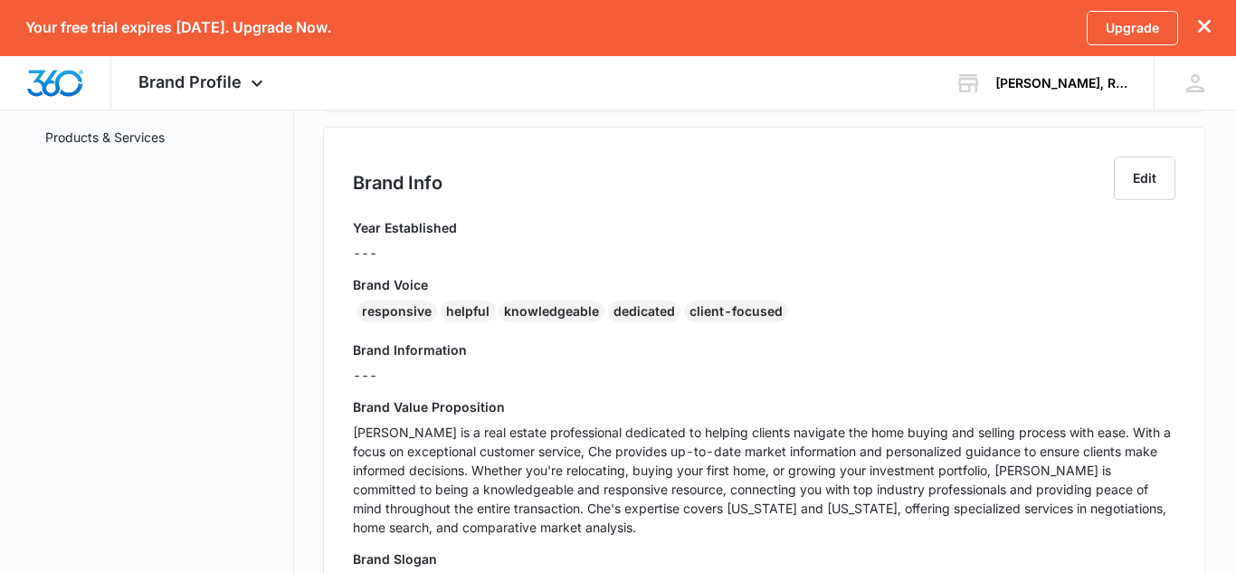
scroll to position [326, 0]
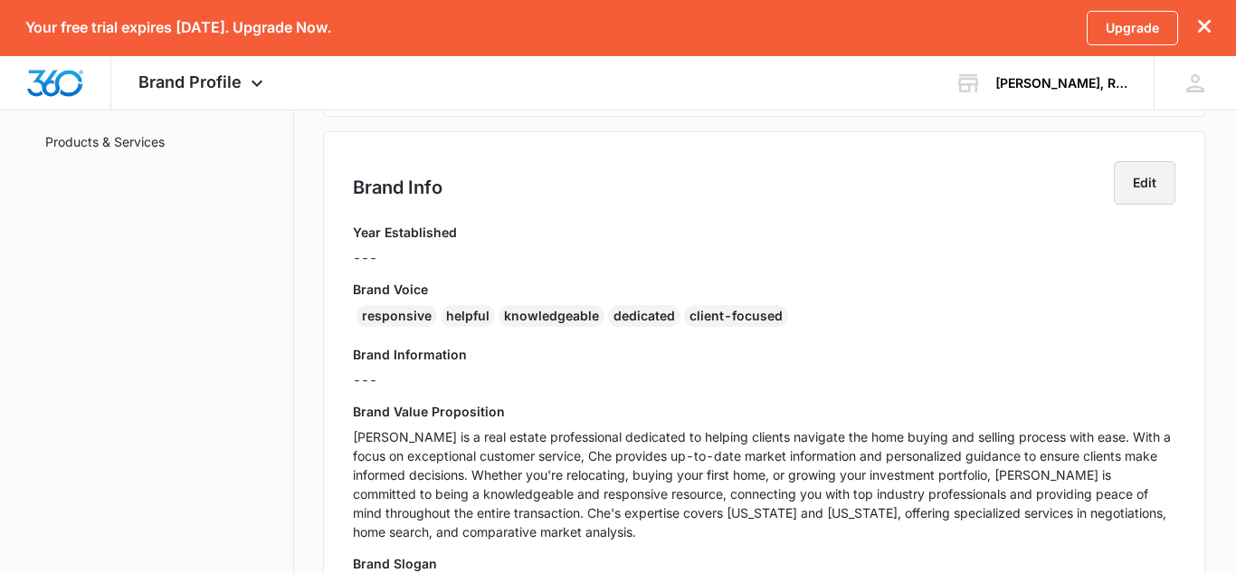
click at [1168, 194] on button "Edit" at bounding box center [1145, 182] width 62 height 43
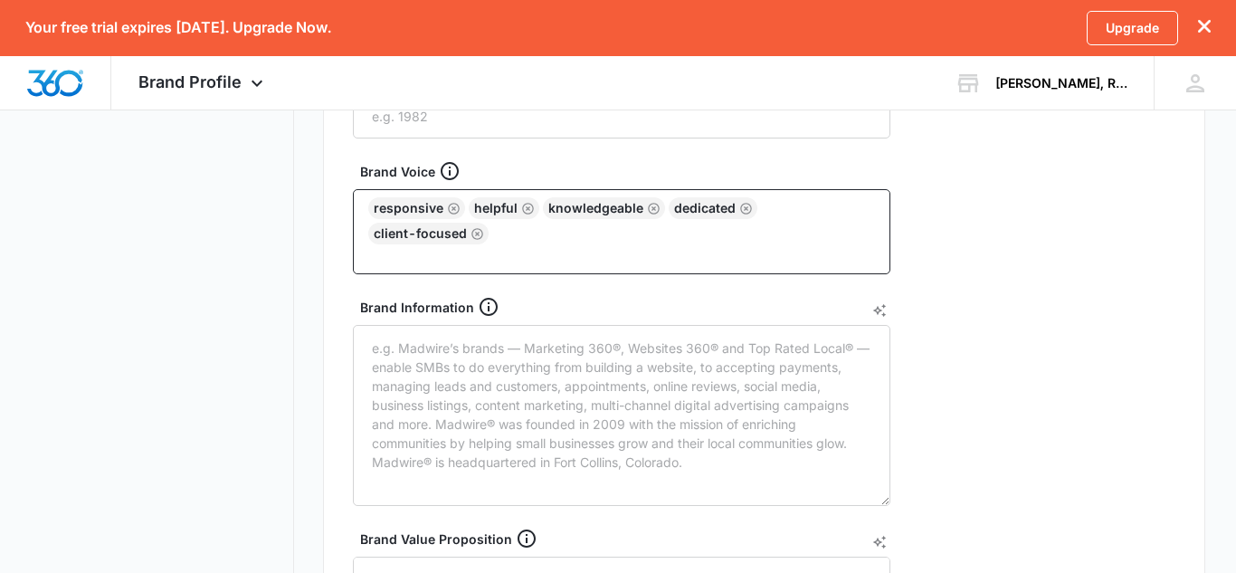
scroll to position [579, 0]
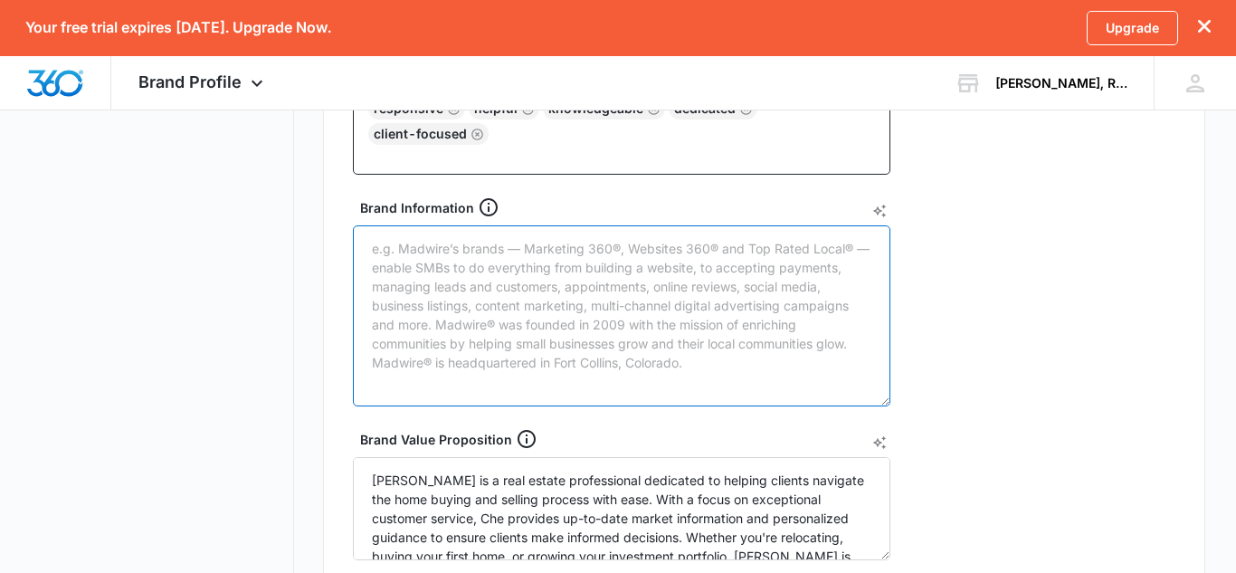
click at [736, 317] on textarea "Brand Information" at bounding box center [621, 315] width 537 height 181
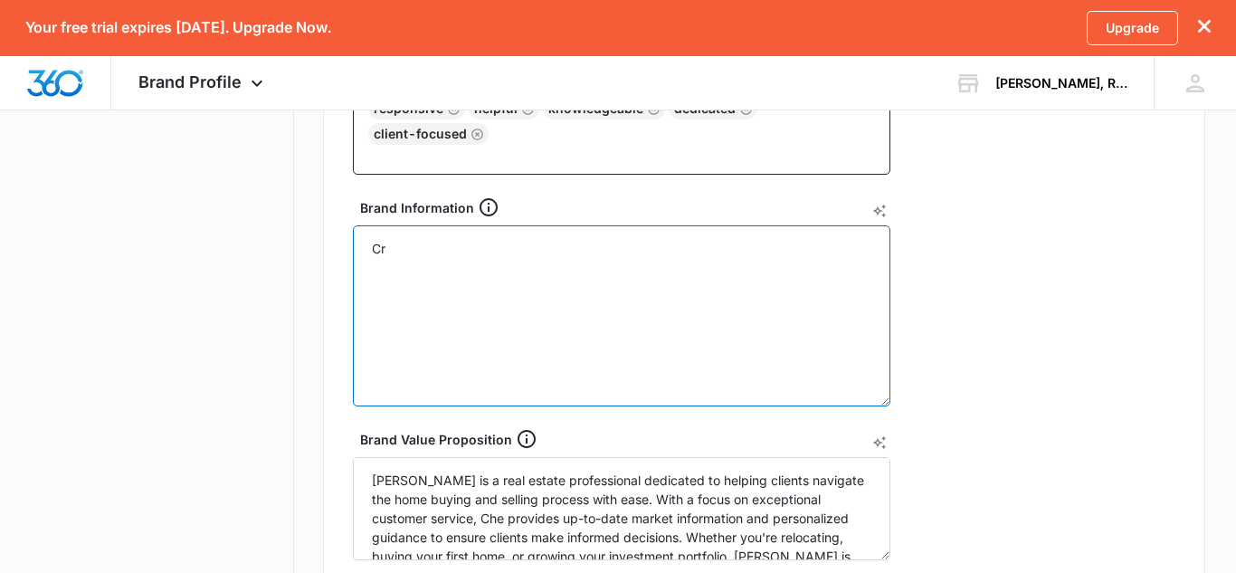
type textarea "C"
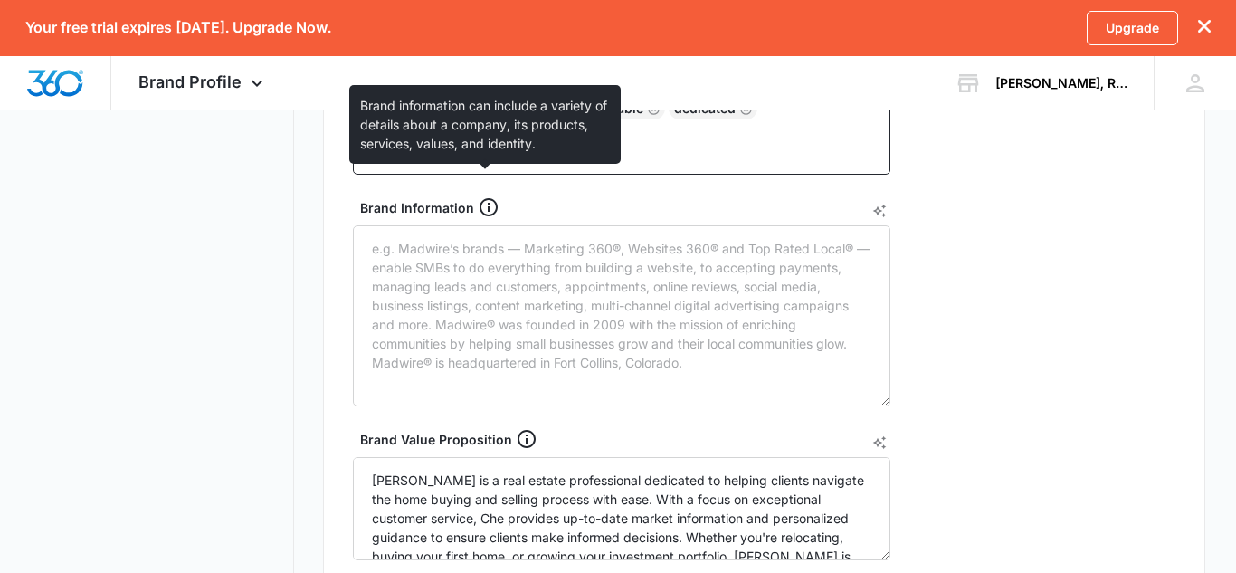
click at [490, 196] on icon at bounding box center [489, 207] width 22 height 22
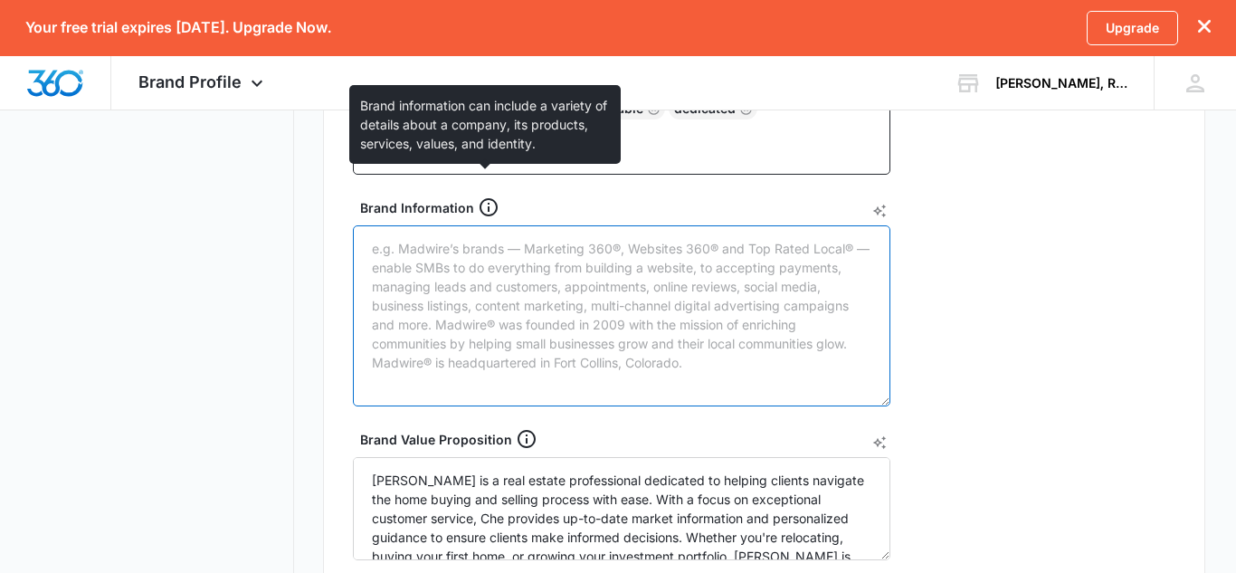
click at [490, 225] on textarea "Brand Information" at bounding box center [621, 315] width 537 height 181
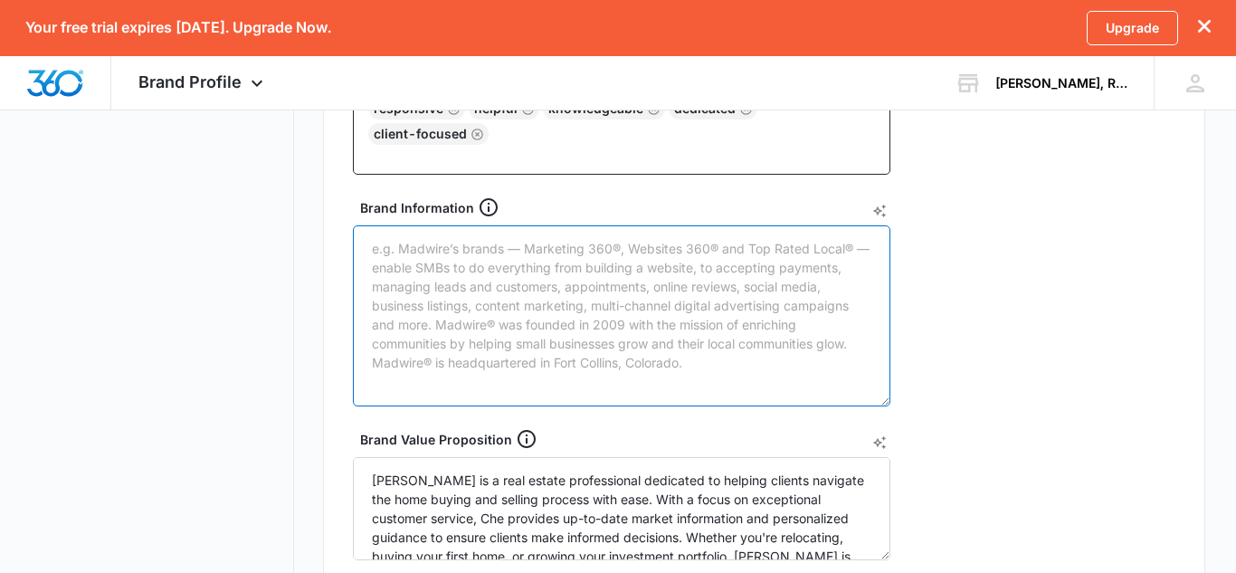
click at [509, 230] on textarea "Brand Information" at bounding box center [621, 315] width 537 height 181
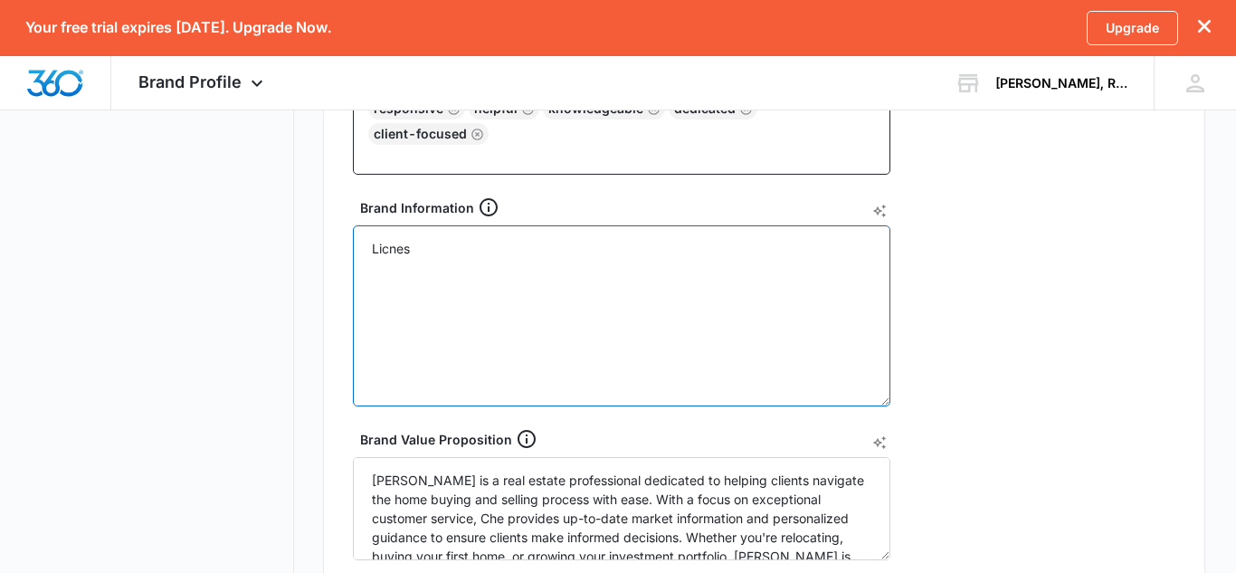
type textarea "Licnesd"
type textarea "L"
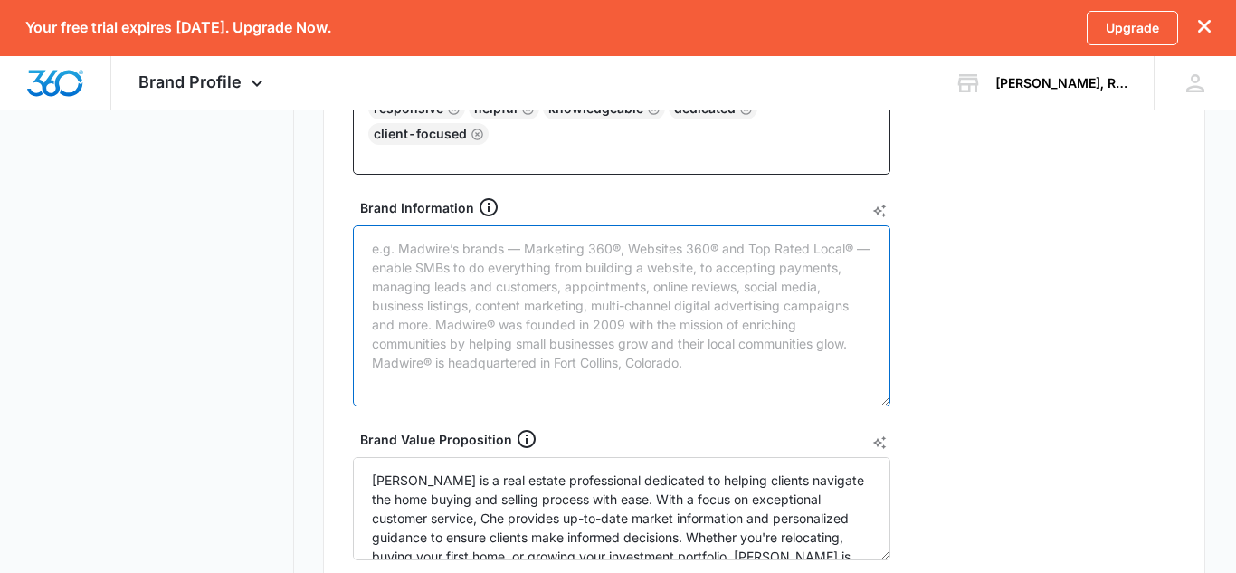
paste textarea "Driven by a passion for helping people make confident moves, I bring a fresh, m…"
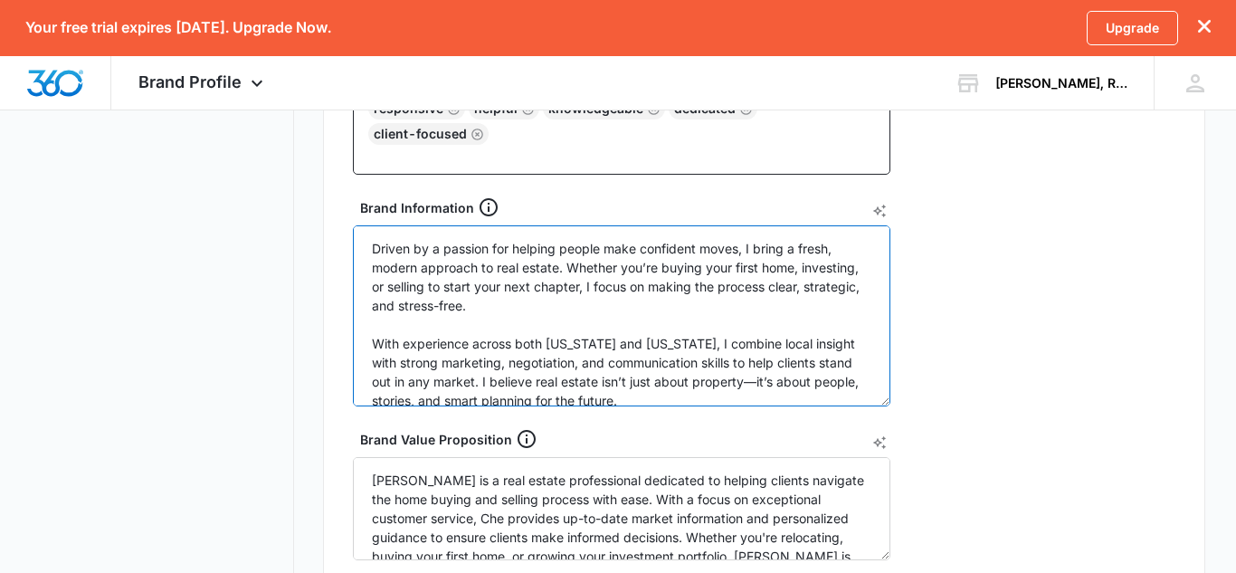
scroll to position [61, 0]
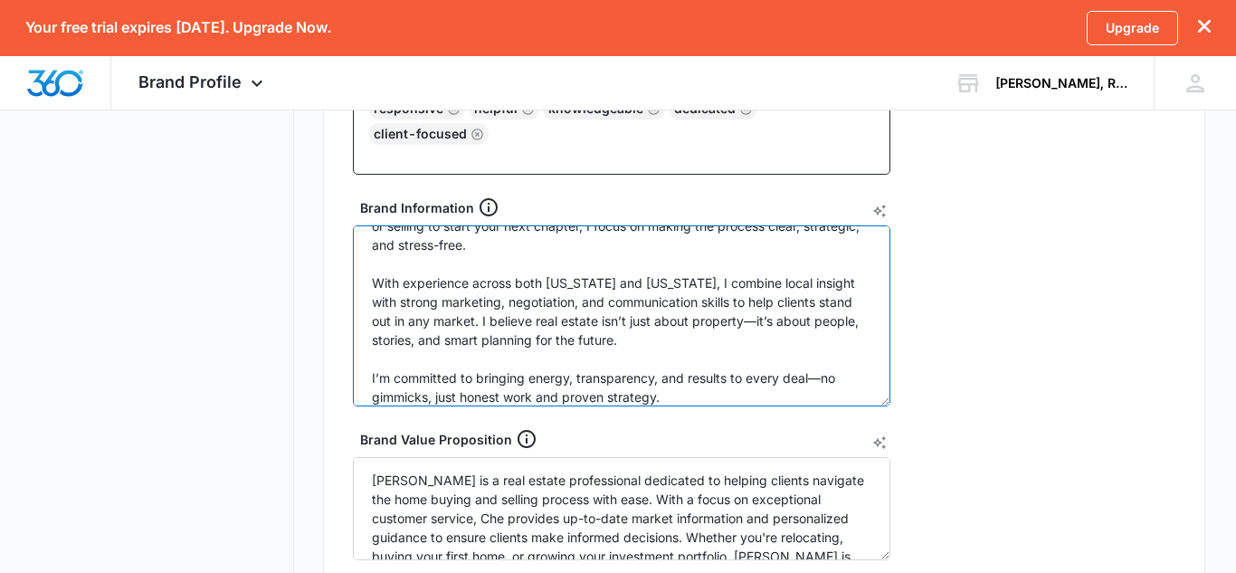
type textarea "Driven by a passion for helping people make confident moves, I bring a fresh, m…"
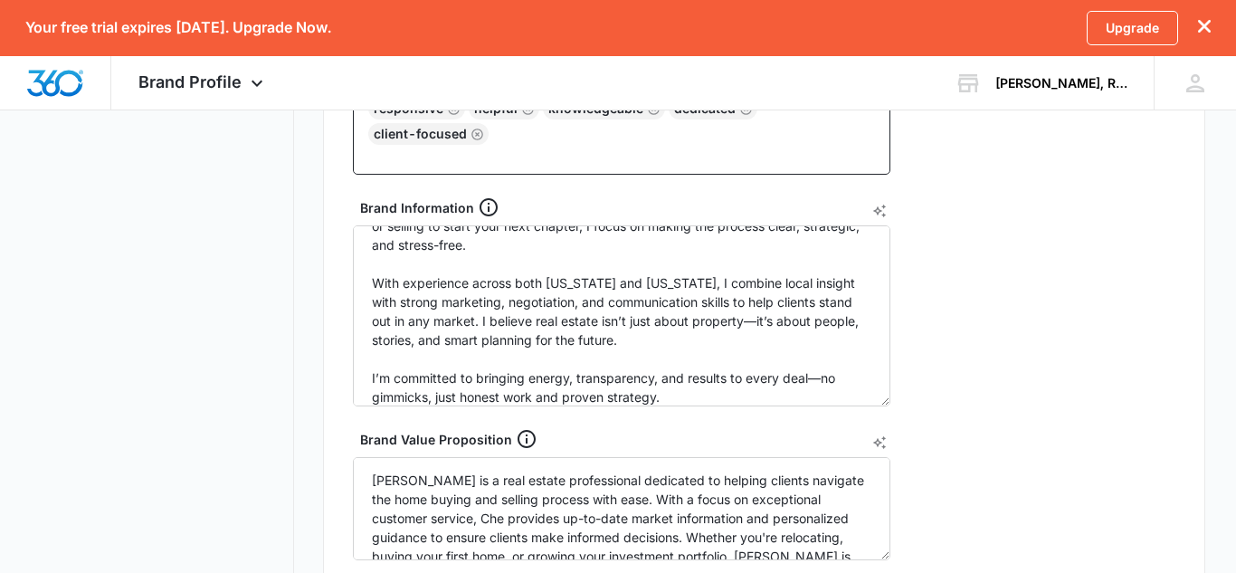
click at [1007, 269] on div "Brand Info Edit Year Established Brand Voice responsive helpful knowledgeable d…" at bounding box center [764, 344] width 882 height 932
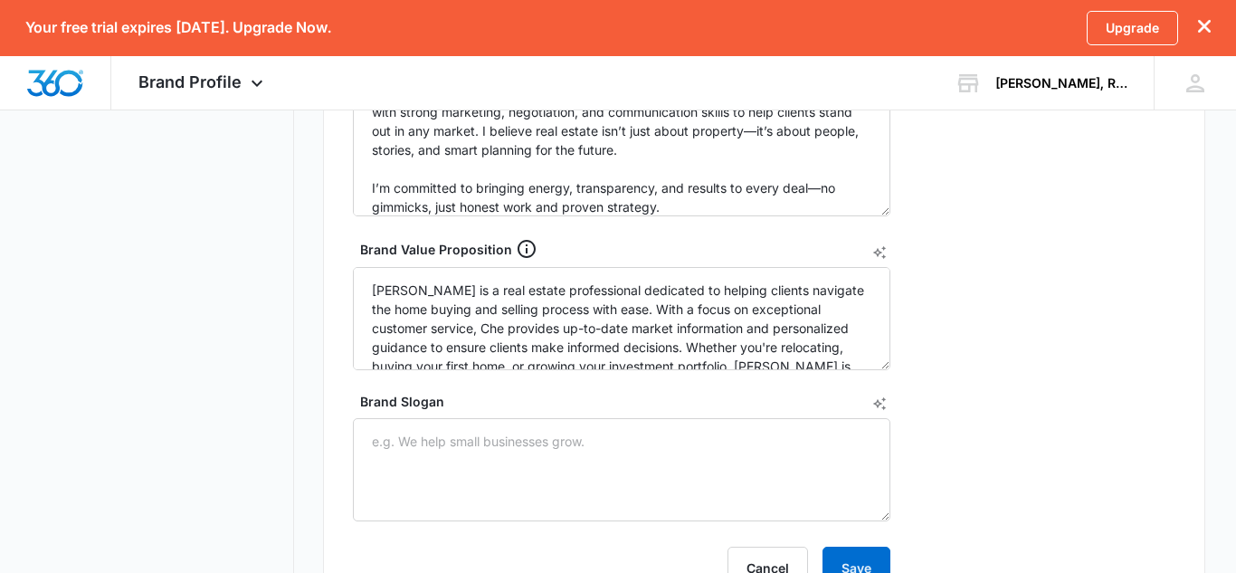
scroll to position [812, 0]
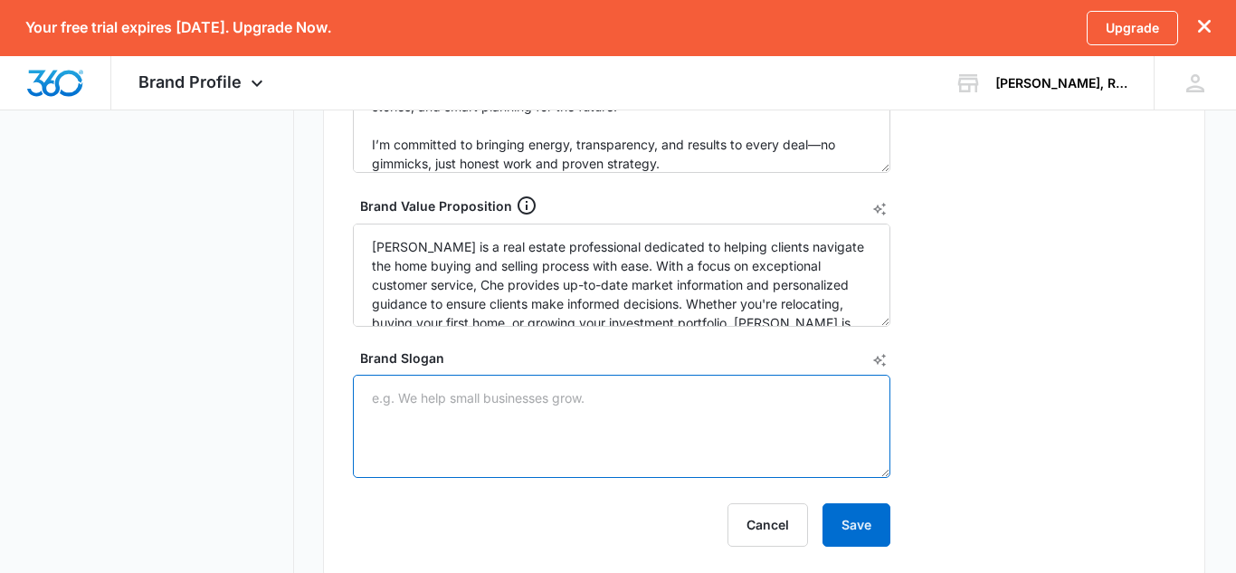
click at [722, 413] on textarea "Brand Slogan" at bounding box center [621, 426] width 537 height 103
type textarea "T"
type textarea "Opening doors and turning dreams into real(i)ty!"
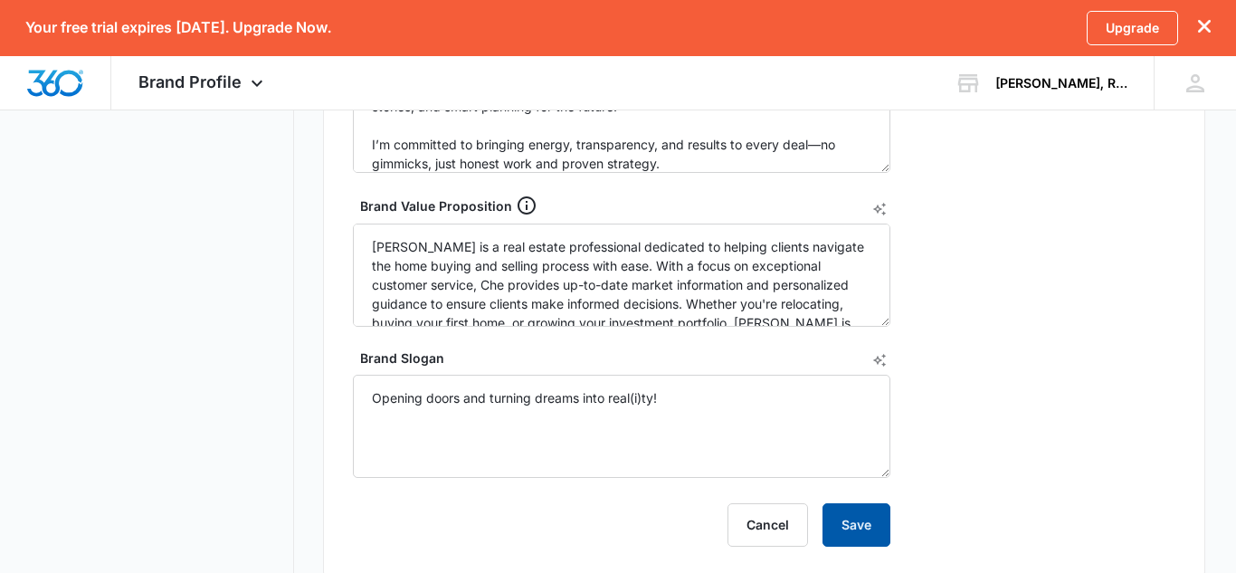
click at [865, 503] on button "Save" at bounding box center [856, 524] width 68 height 43
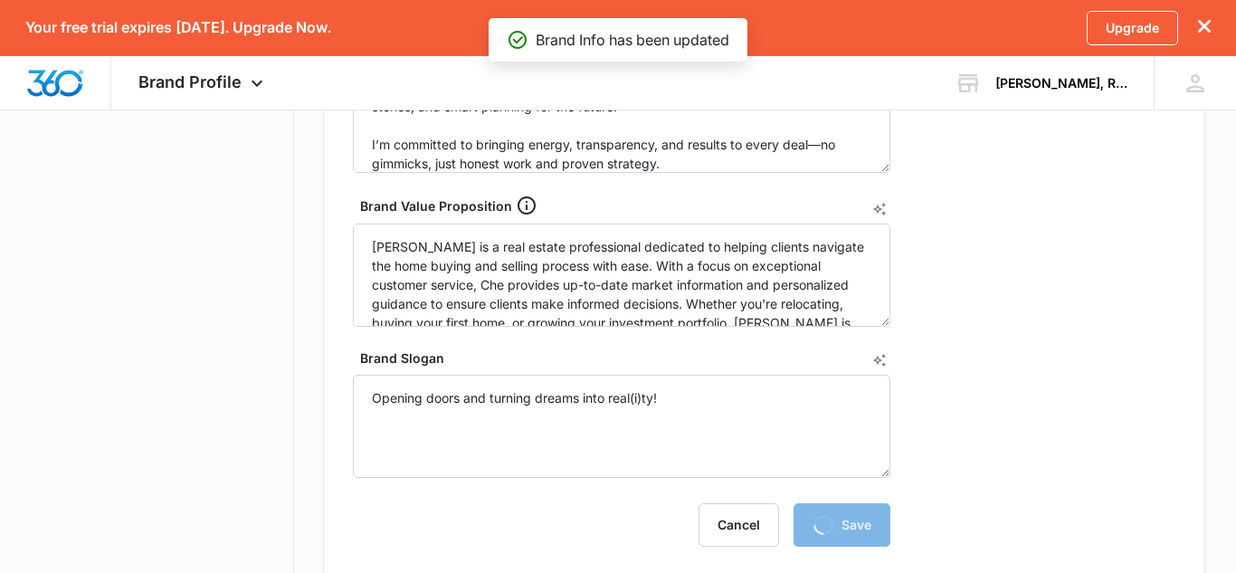
scroll to position [776, 0]
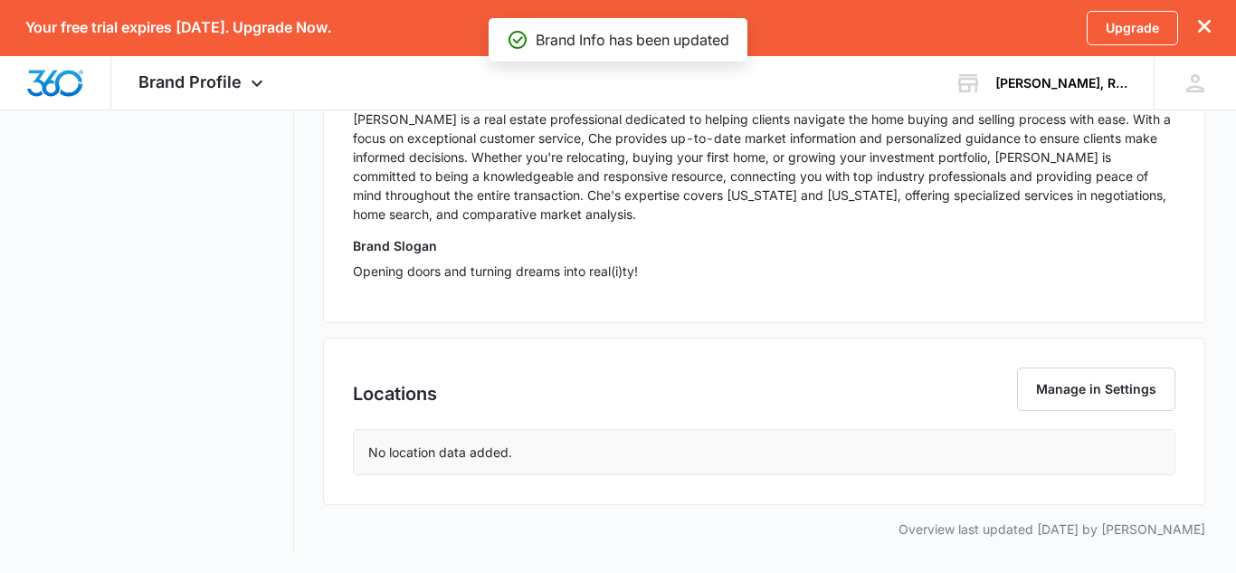
click at [924, 487] on div "Locations Manage in Settings No location data added." at bounding box center [764, 420] width 882 height 167
click at [942, 465] on div "No location data added." at bounding box center [764, 452] width 821 height 44
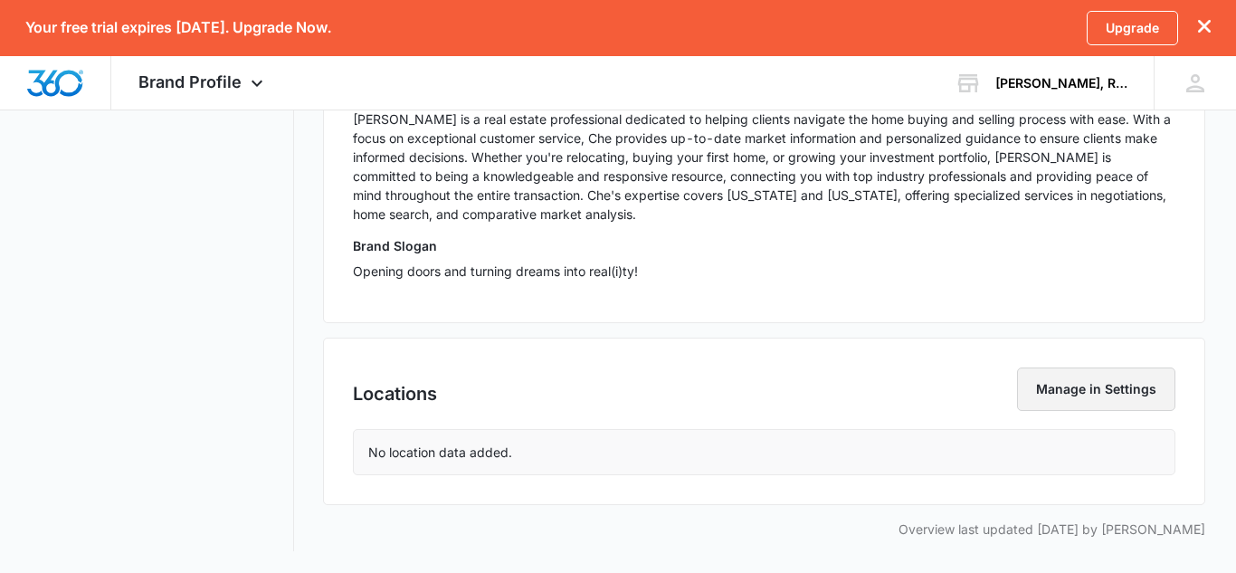
click at [1108, 389] on button "Manage in Settings" at bounding box center [1096, 388] width 158 height 43
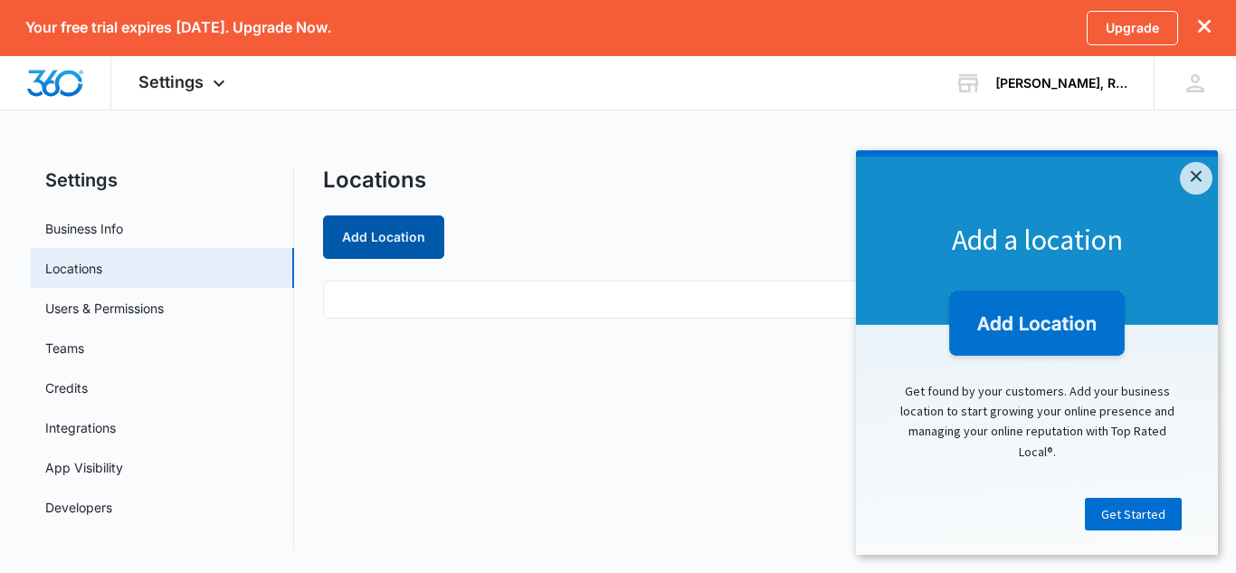
click at [426, 254] on button "Add Location" at bounding box center [383, 236] width 121 height 43
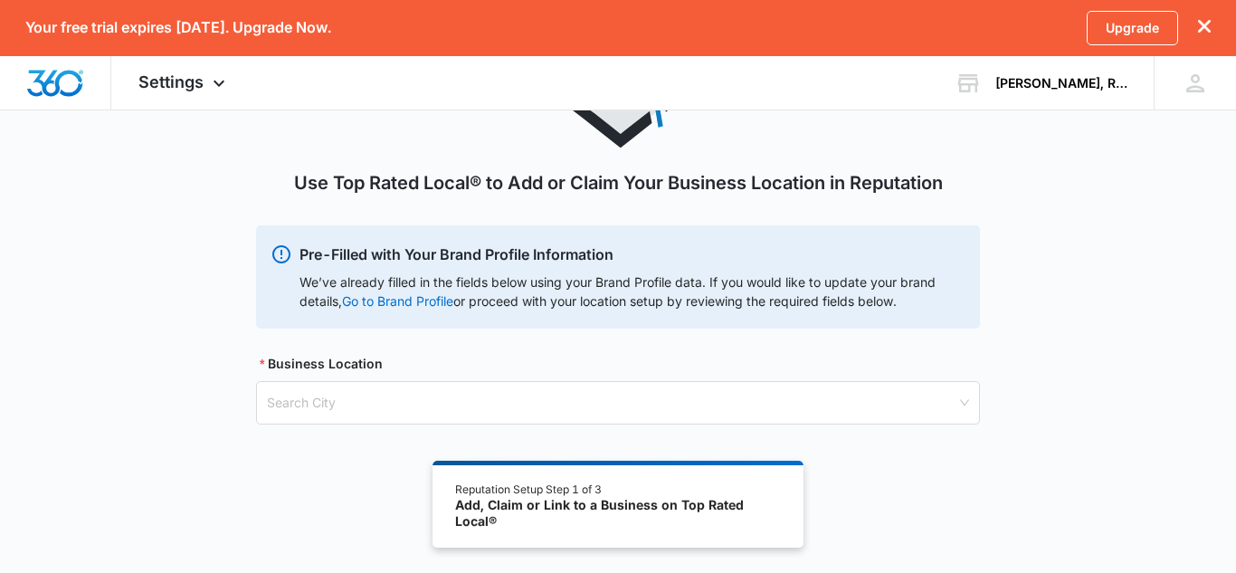
scroll to position [154, 0]
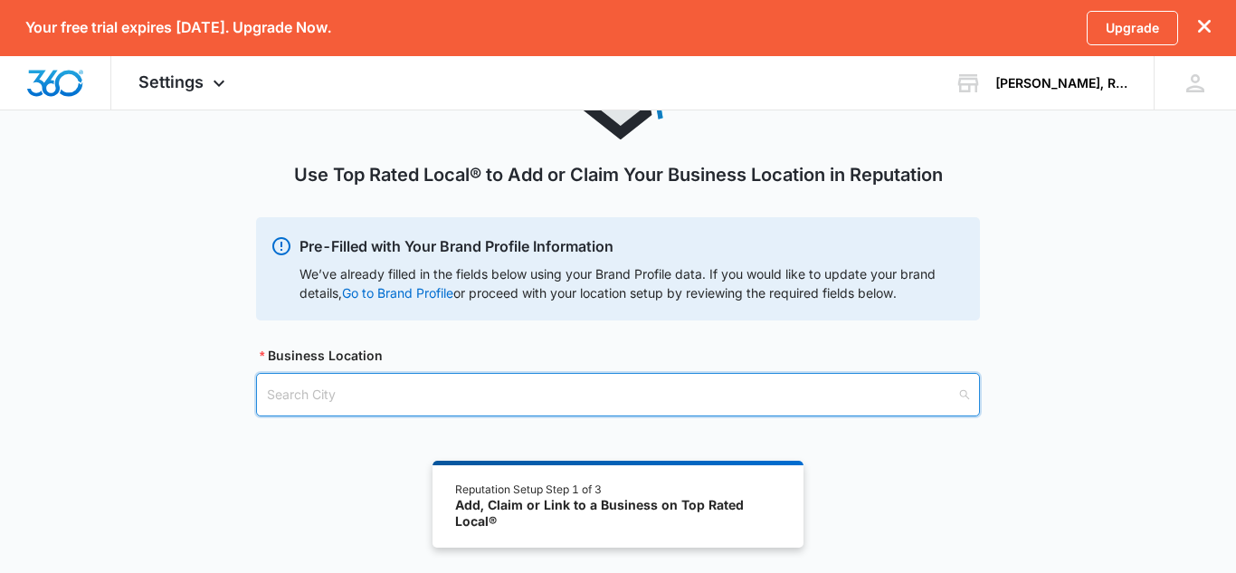
click at [527, 384] on input "search" at bounding box center [611, 395] width 689 height 42
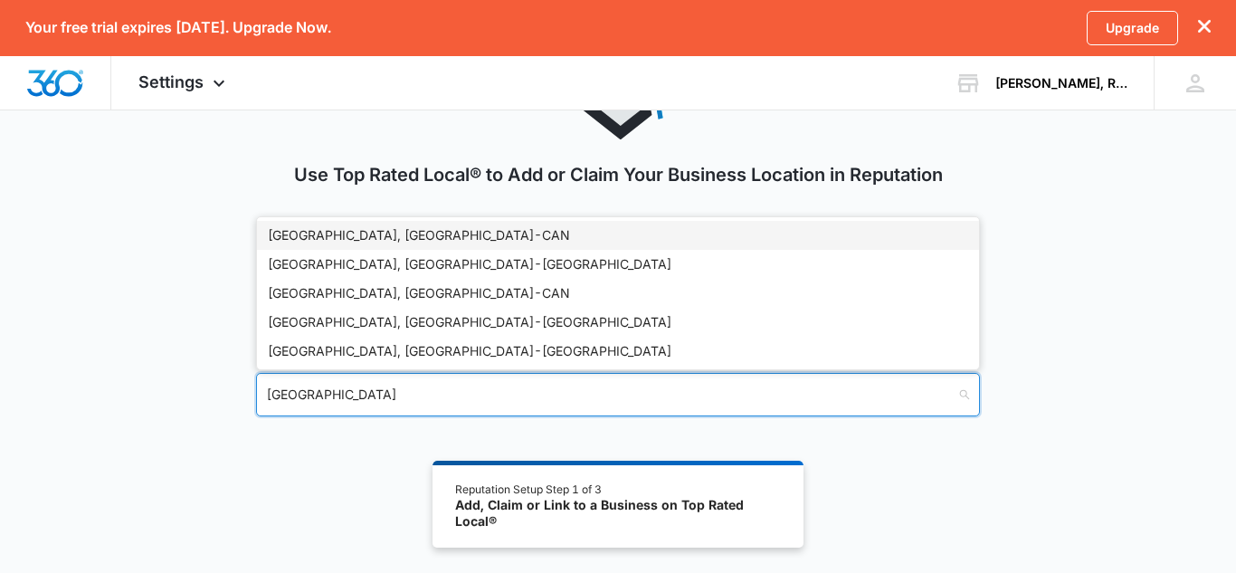
type input "Windsor"
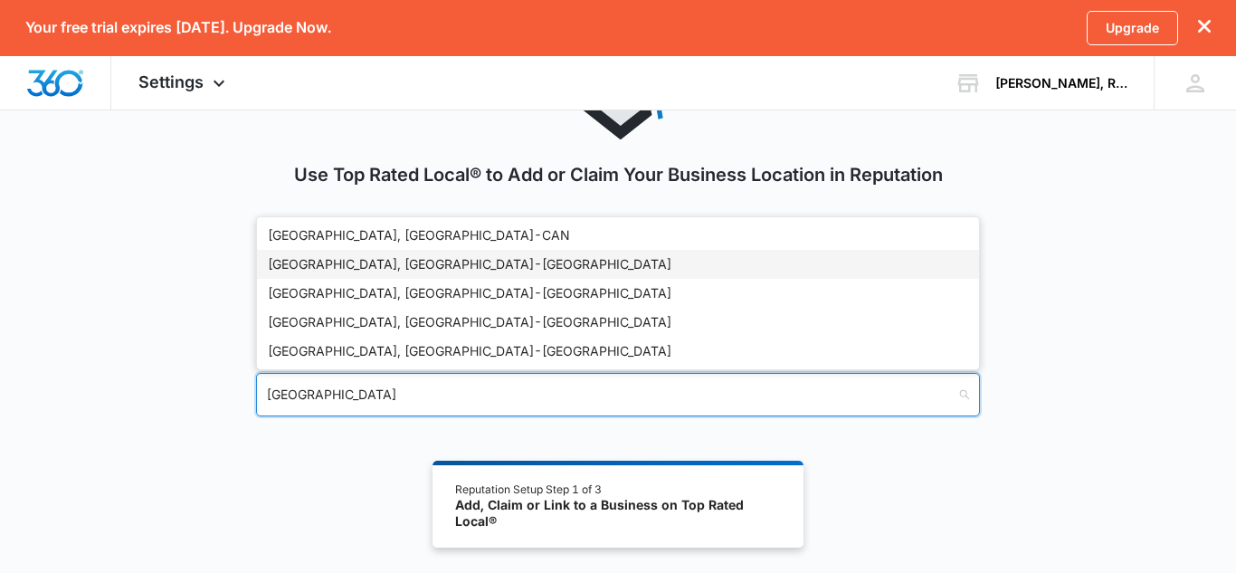
click at [493, 270] on div "Windsor, CT - USA" at bounding box center [618, 264] width 700 height 20
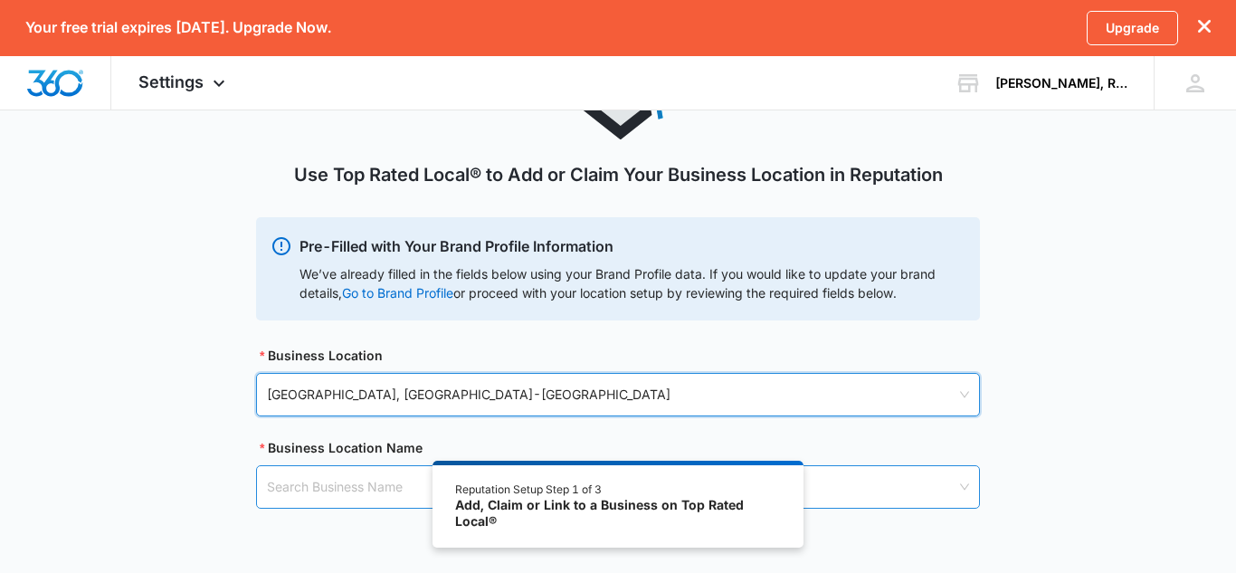
click at [370, 473] on input "search" at bounding box center [611, 487] width 689 height 42
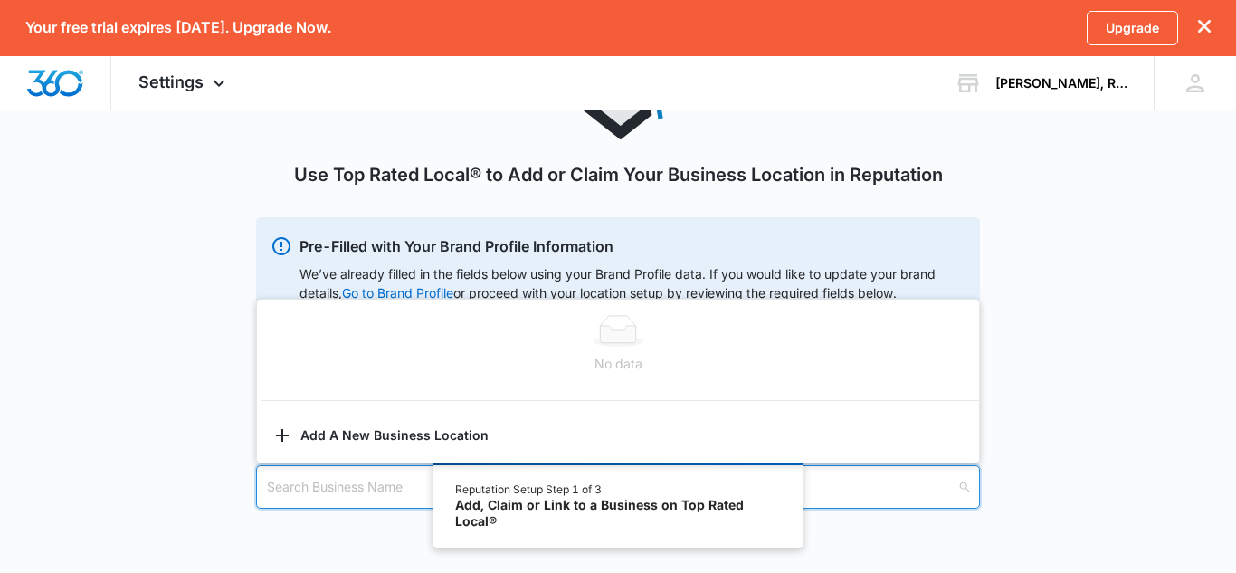
click at [1112, 401] on div "Use Top Rated Local® to Add or Claim Your Business Location in Reputation Pre-F…" at bounding box center [618, 282] width 1236 height 539
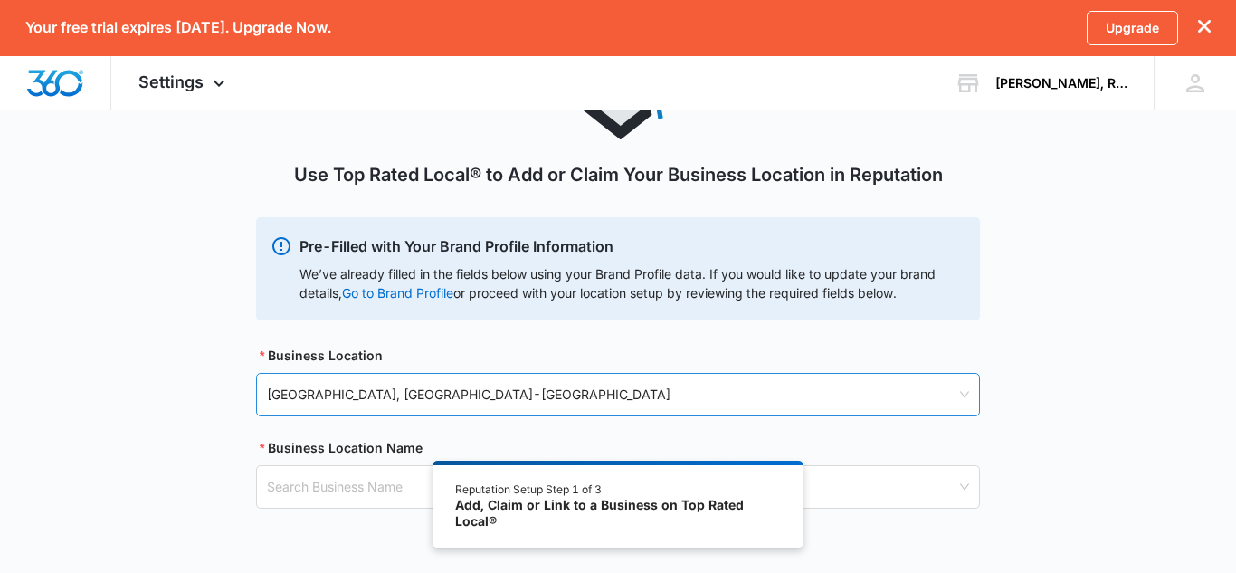
click at [803, 407] on span "Windsor, CT - USA" at bounding box center [618, 394] width 702 height 31
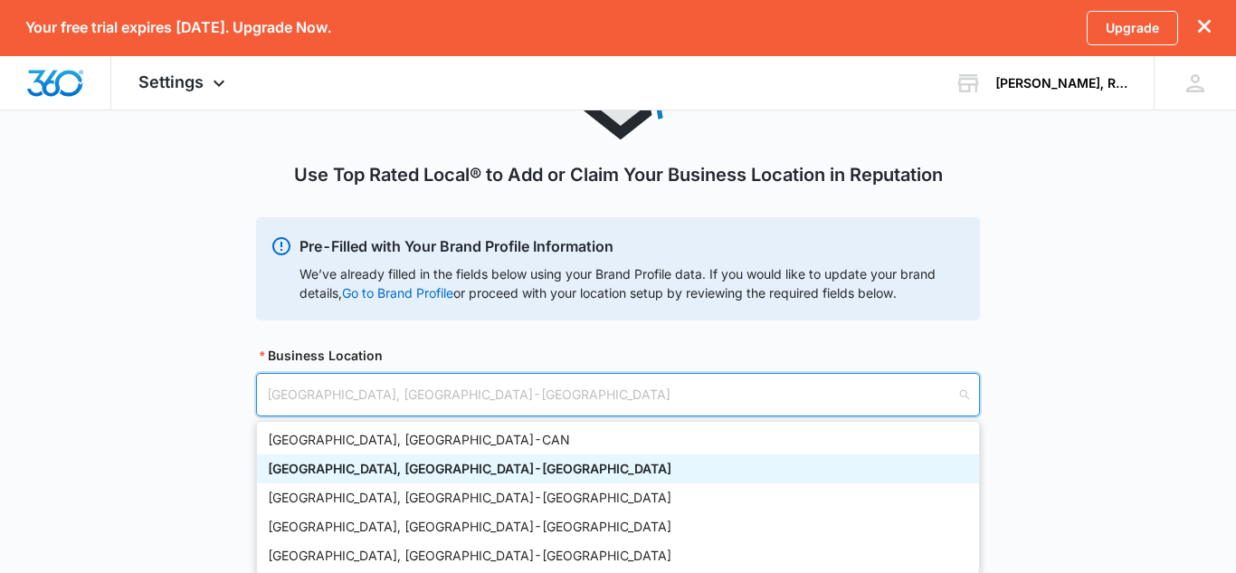
click at [803, 407] on span "Windsor, CT - USA" at bounding box center [618, 394] width 702 height 31
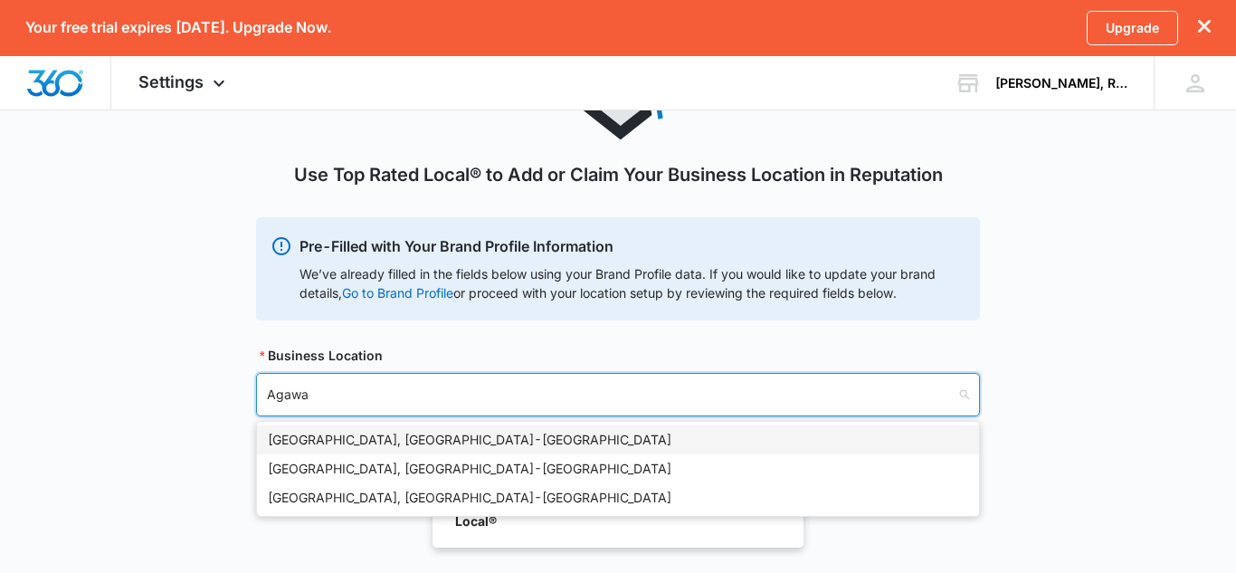
type input "Agawam"
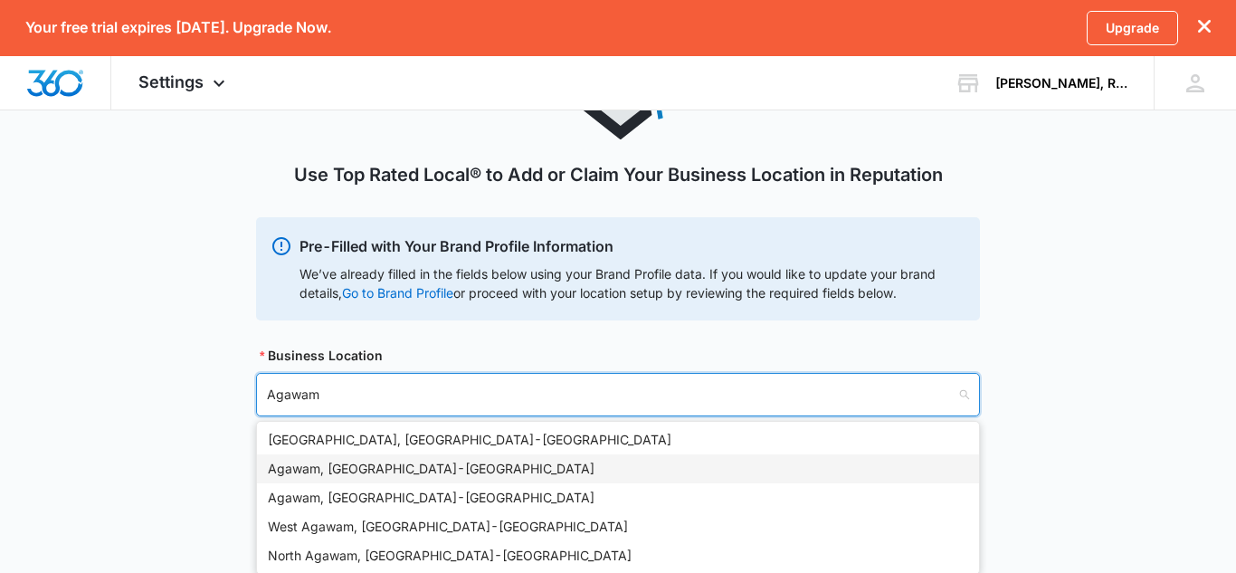
click at [637, 459] on div "Agawam, MA - USA" at bounding box center [618, 469] width 700 height 20
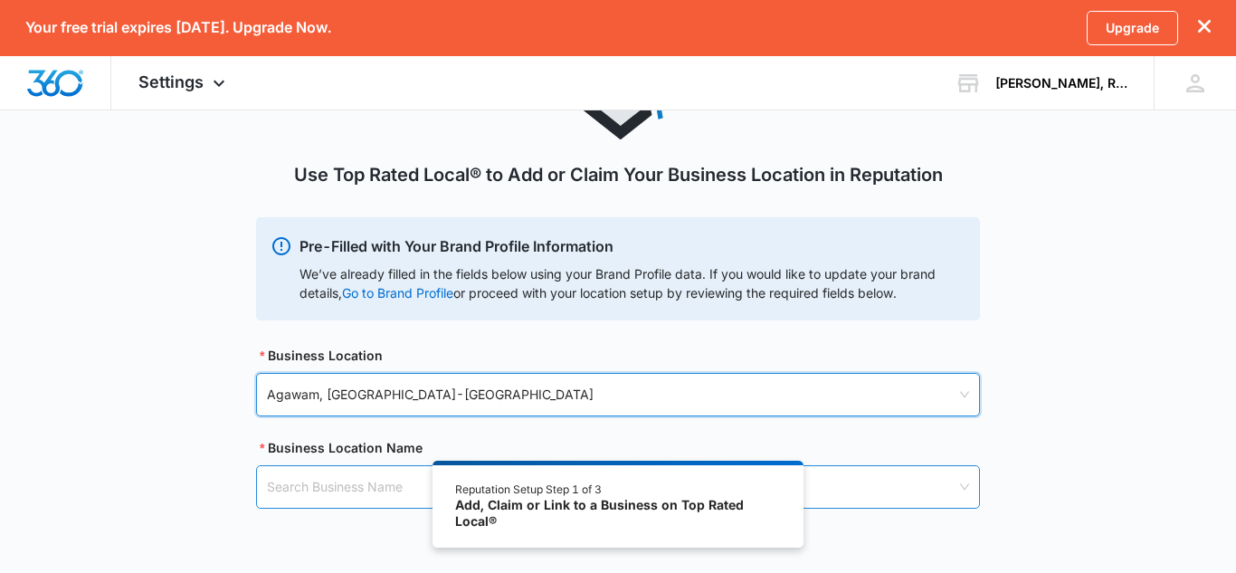
click at [351, 474] on input "search" at bounding box center [611, 487] width 689 height 42
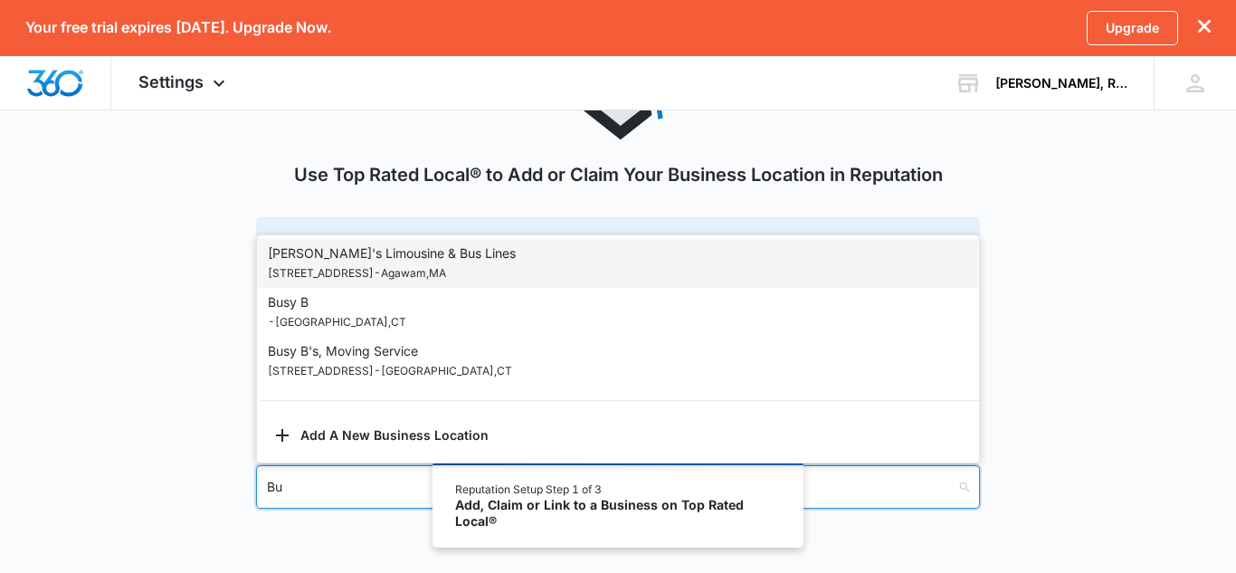
type input "B"
click at [210, 536] on div "Use Top Rated Local® to Add or Claim Your Business Location in Reputation Pre-F…" at bounding box center [618, 282] width 1236 height 539
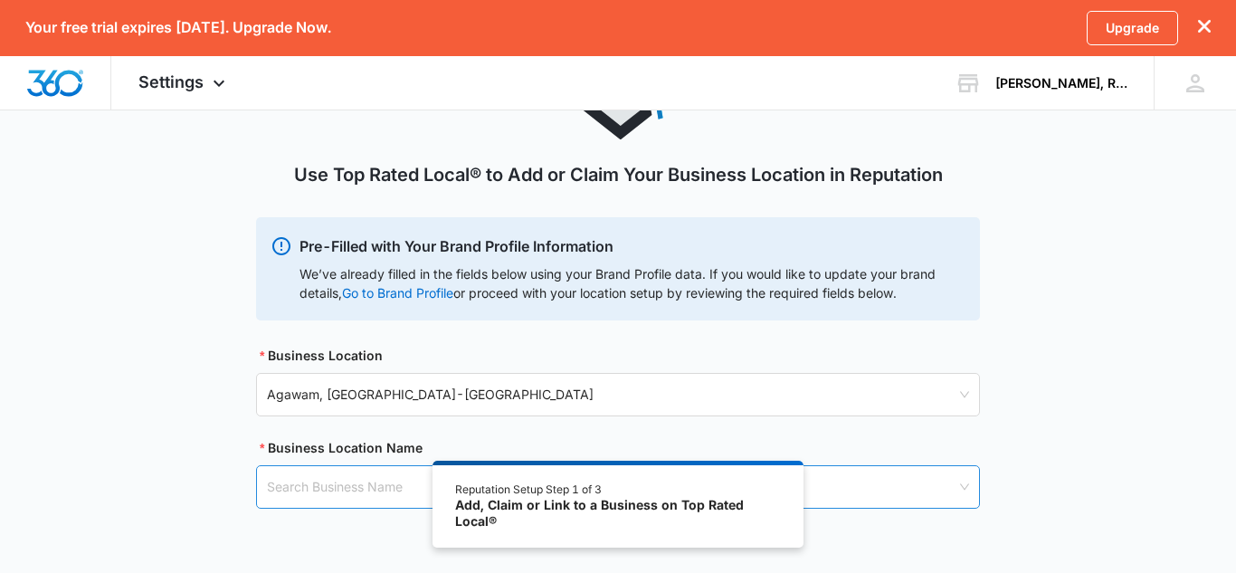
click at [358, 474] on input "search" at bounding box center [611, 487] width 689 height 42
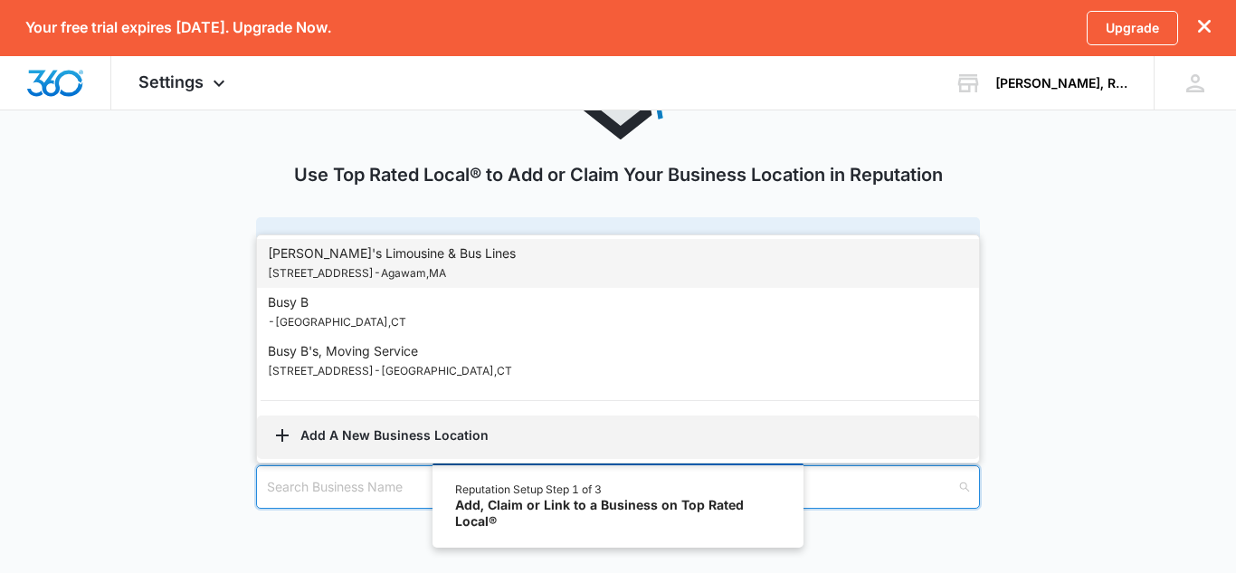
click at [392, 426] on button "Add A New Business Location" at bounding box center [618, 436] width 722 height 43
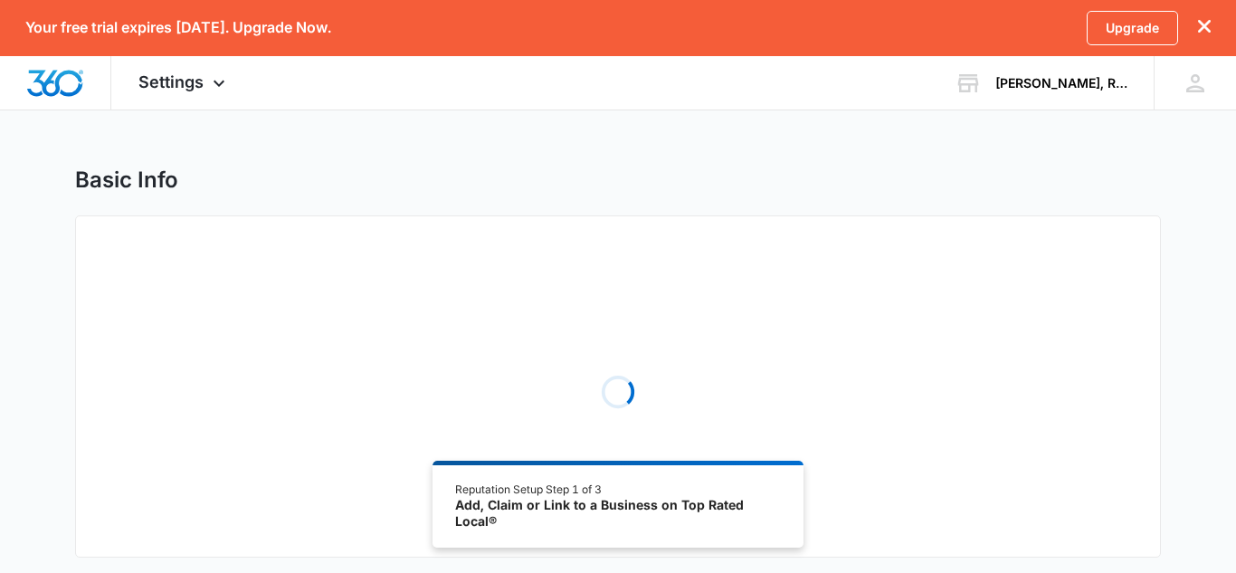
select select "Massachusetts"
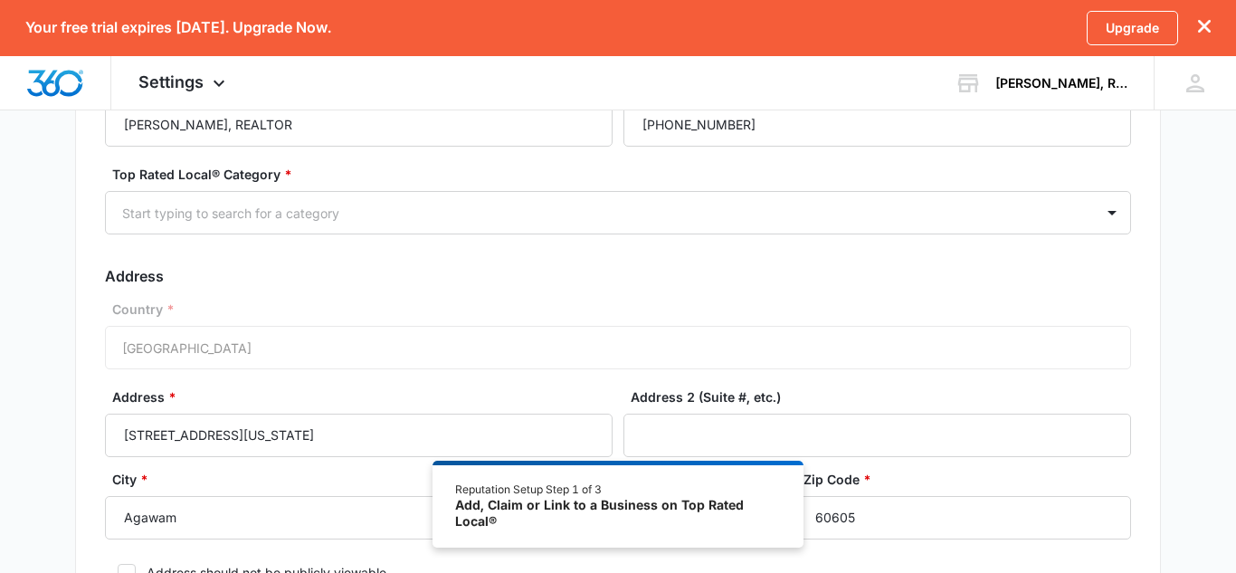
scroll to position [185, 0]
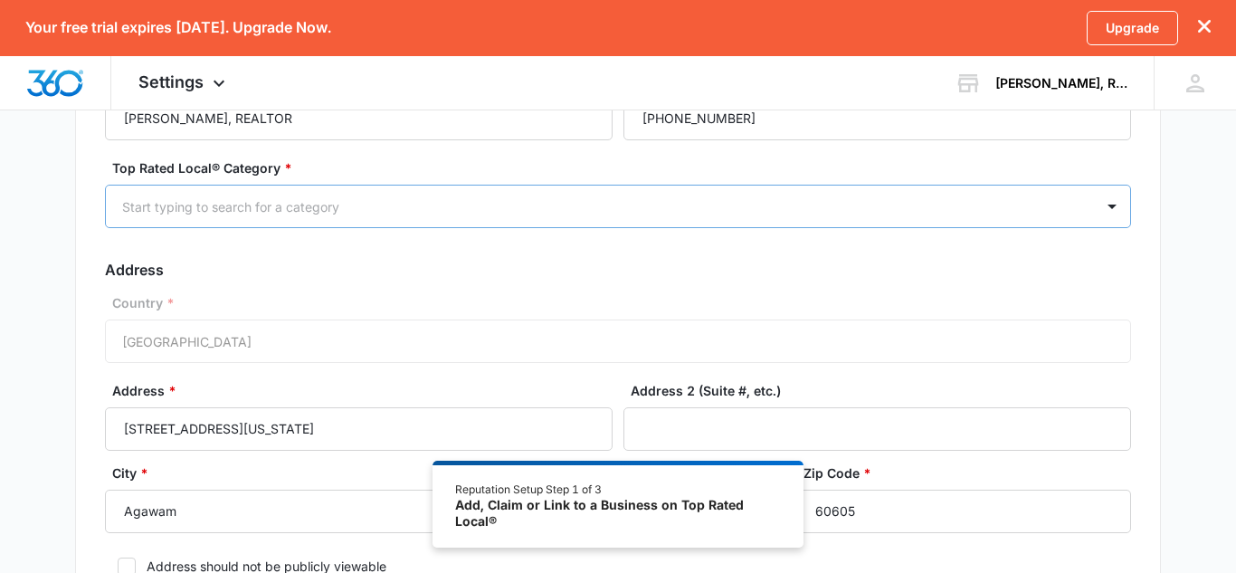
click at [576, 209] on div at bounding box center [596, 206] width 948 height 23
type input "s"
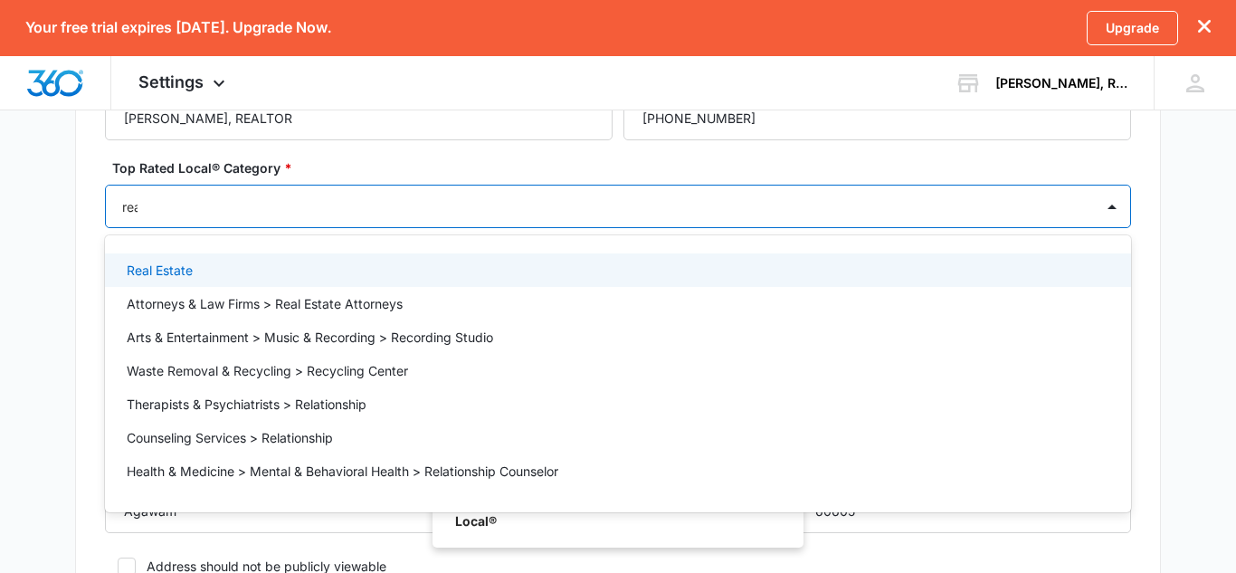
type input "real"
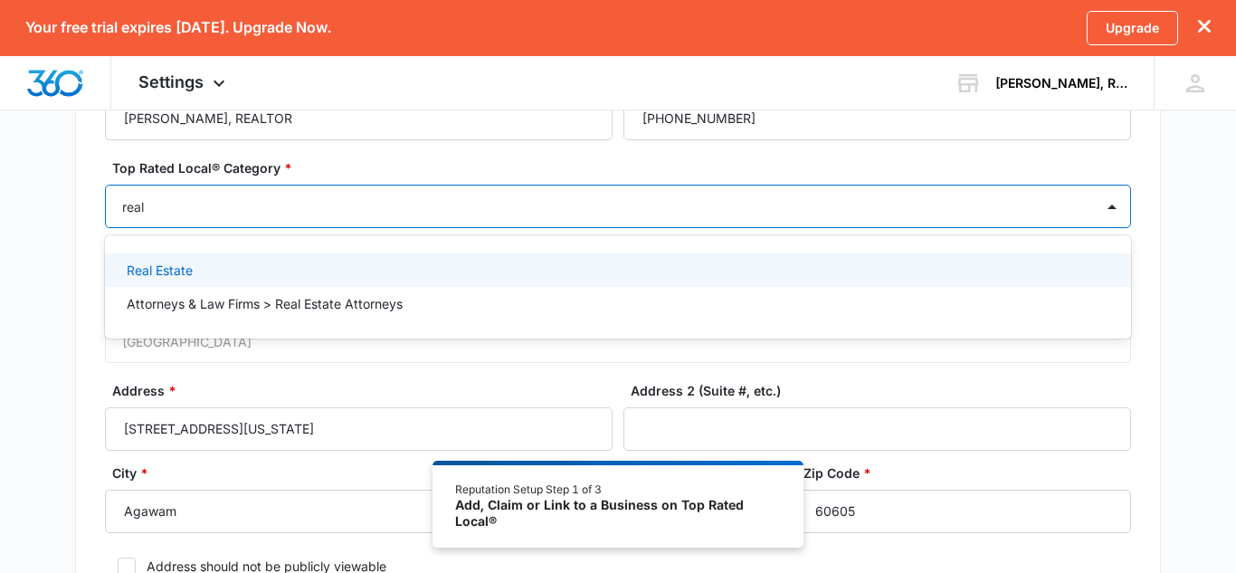
click at [457, 258] on div "Real Estate" at bounding box center [618, 269] width 1026 height 33
click at [212, 263] on div "Real Estate" at bounding box center [616, 273] width 979 height 22
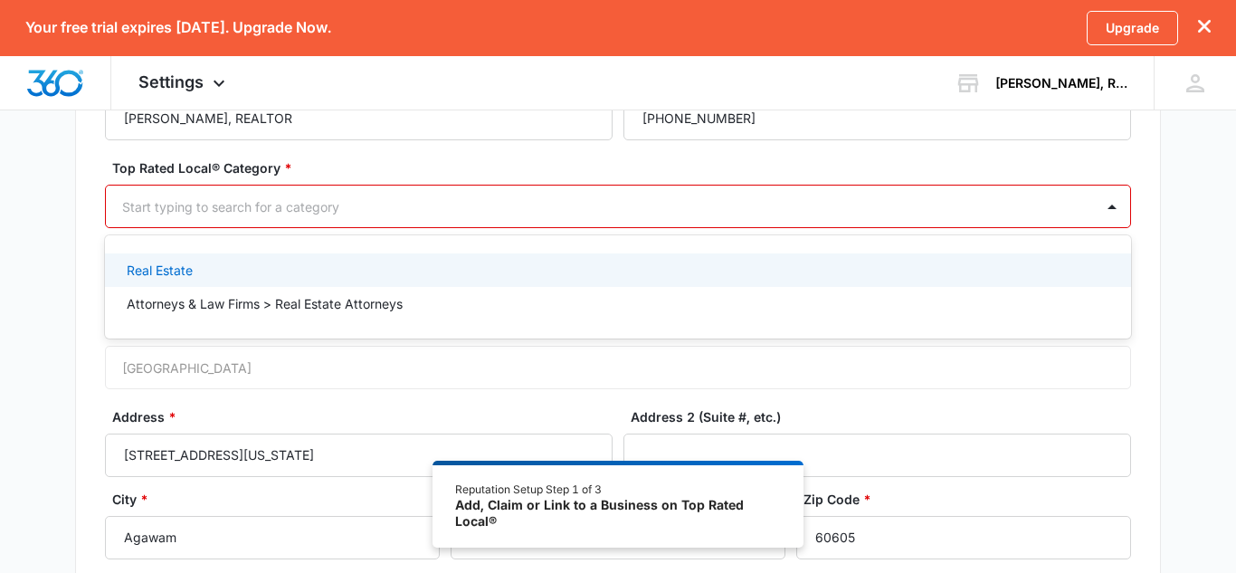
click at [227, 265] on div "Real Estate" at bounding box center [616, 270] width 979 height 19
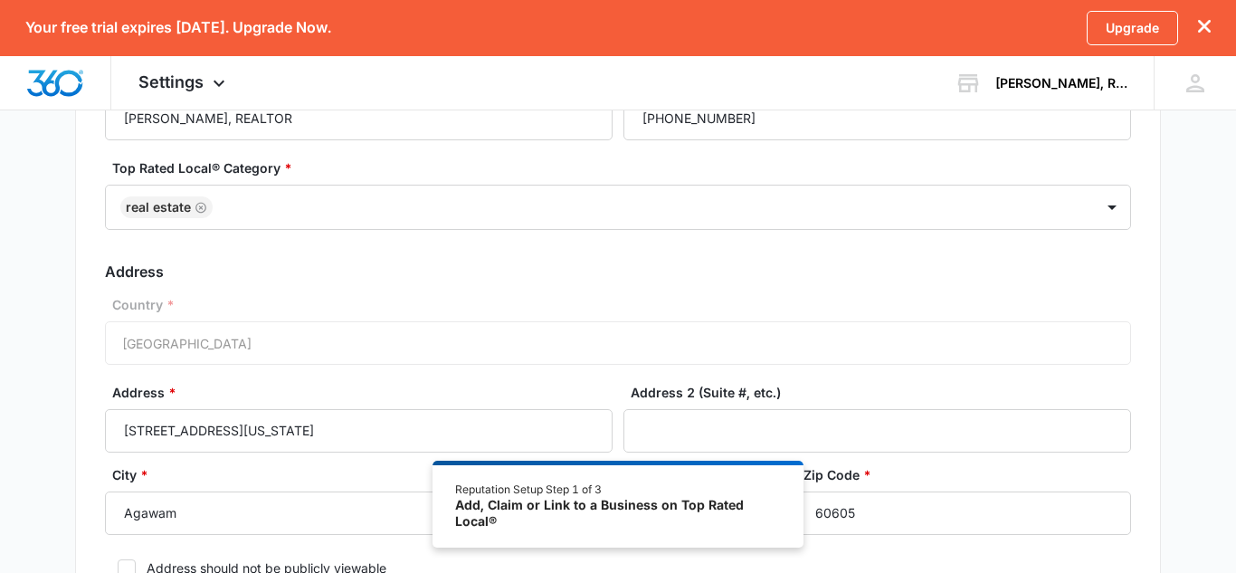
click at [84, 286] on div "Business Location Name * Che Hesse Frey, REALTOR Business Phone * (413) 266-529…" at bounding box center [618, 349] width 1086 height 639
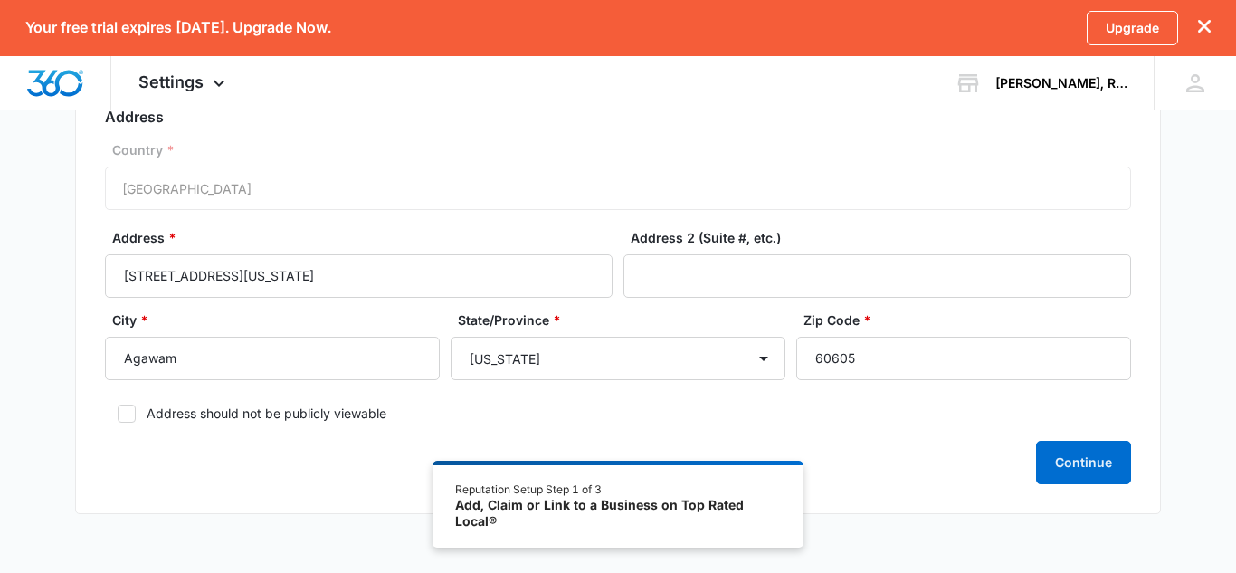
scroll to position [336, 0]
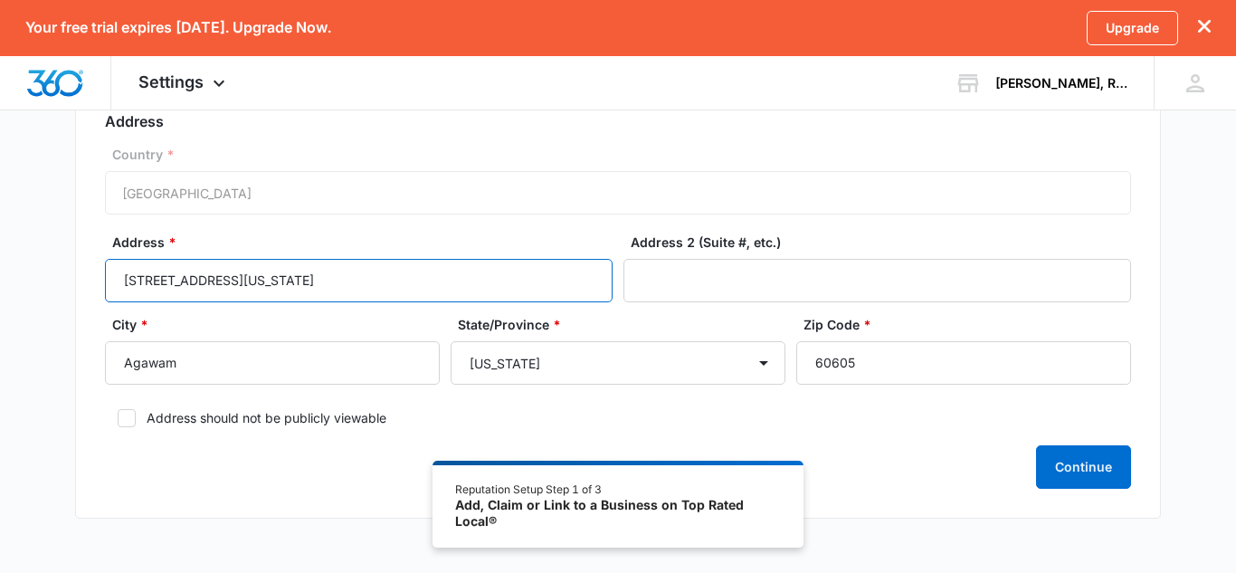
click at [397, 265] on input "430 Michigan Ave" at bounding box center [359, 280] width 508 height 43
type input "11 P"
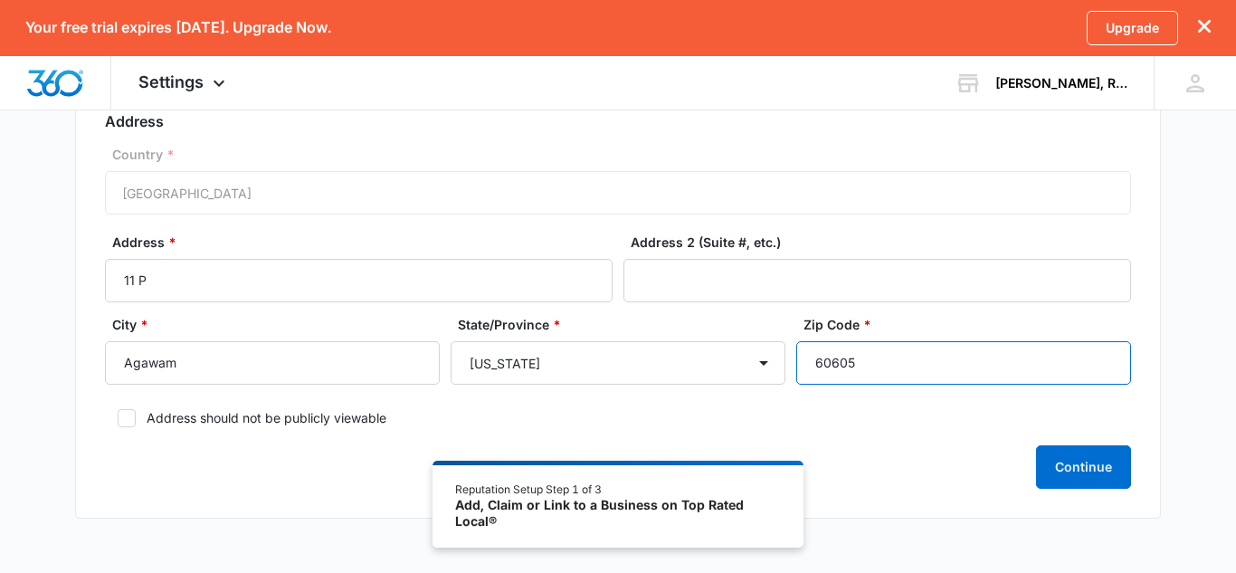
click at [809, 354] on input "60605" at bounding box center [963, 362] width 335 height 43
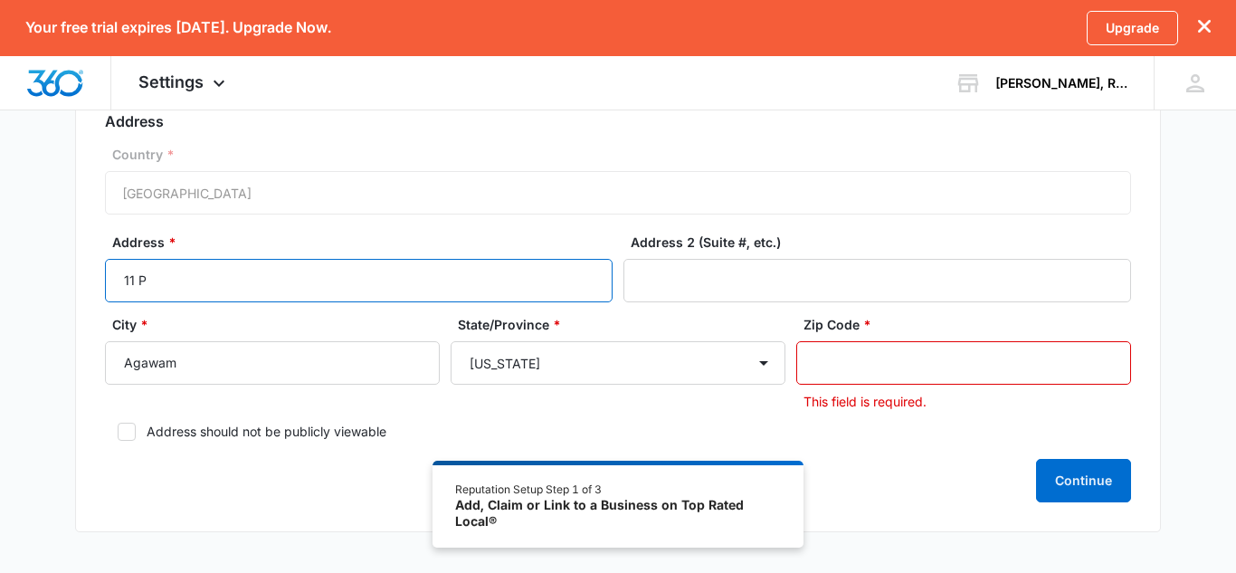
click at [360, 292] on input "11 P" at bounding box center [359, 280] width 508 height 43
paste input "Herbert P Almgren D"
type input "11 Herbert P Almgren Dr"
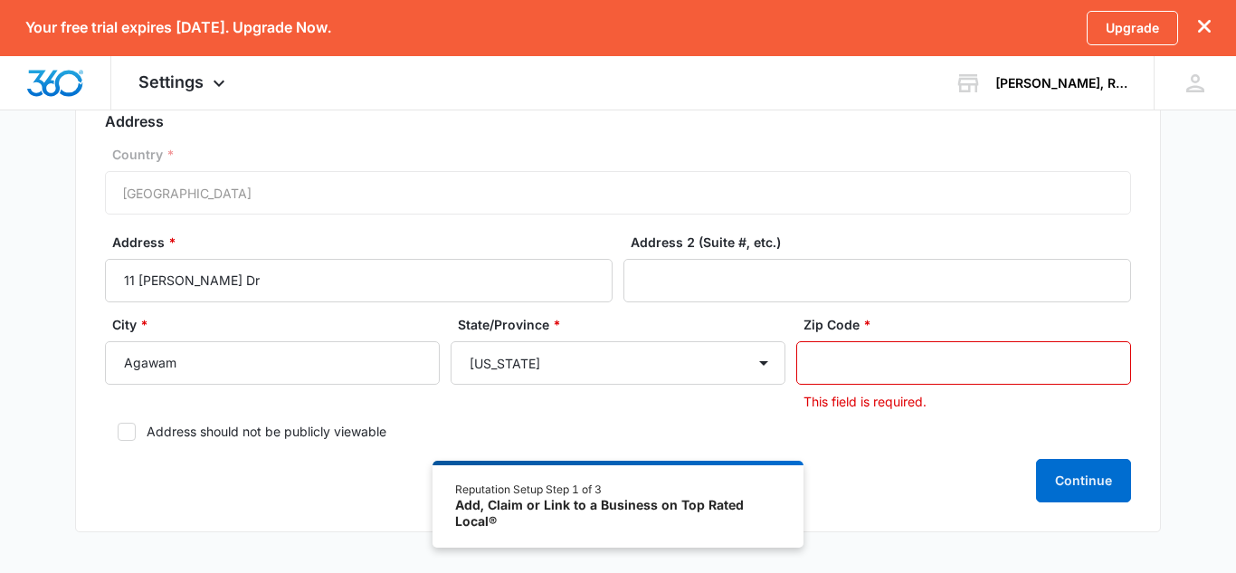
click at [821, 360] on input "Zip Code *" at bounding box center [963, 362] width 335 height 43
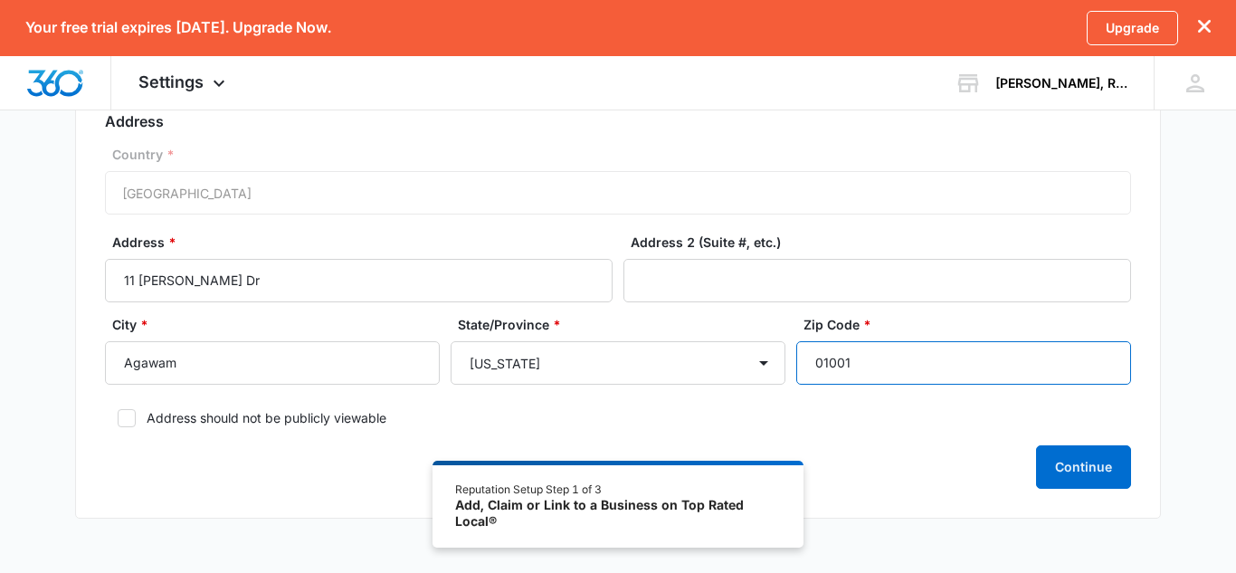
type input "01001"
click at [1235, 444] on div "Basic Info Business Location Name * Che Hesse Frey, REALTOR Business Phone * (4…" at bounding box center [618, 185] width 1236 height 709
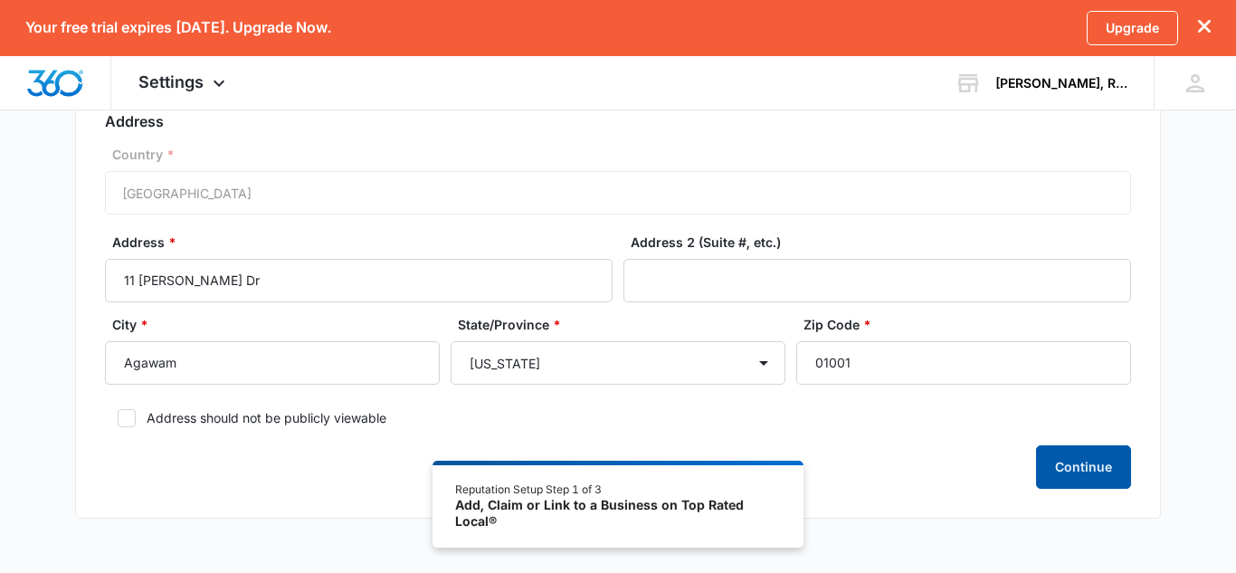
click at [1041, 453] on button "Continue" at bounding box center [1083, 466] width 95 height 43
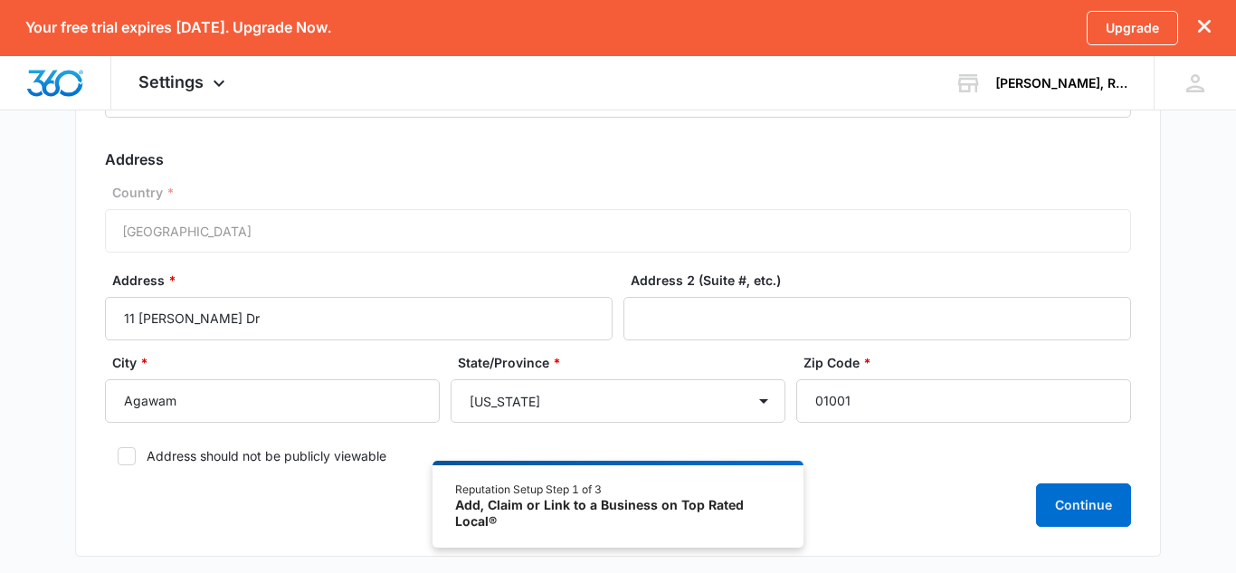
scroll to position [396, 0]
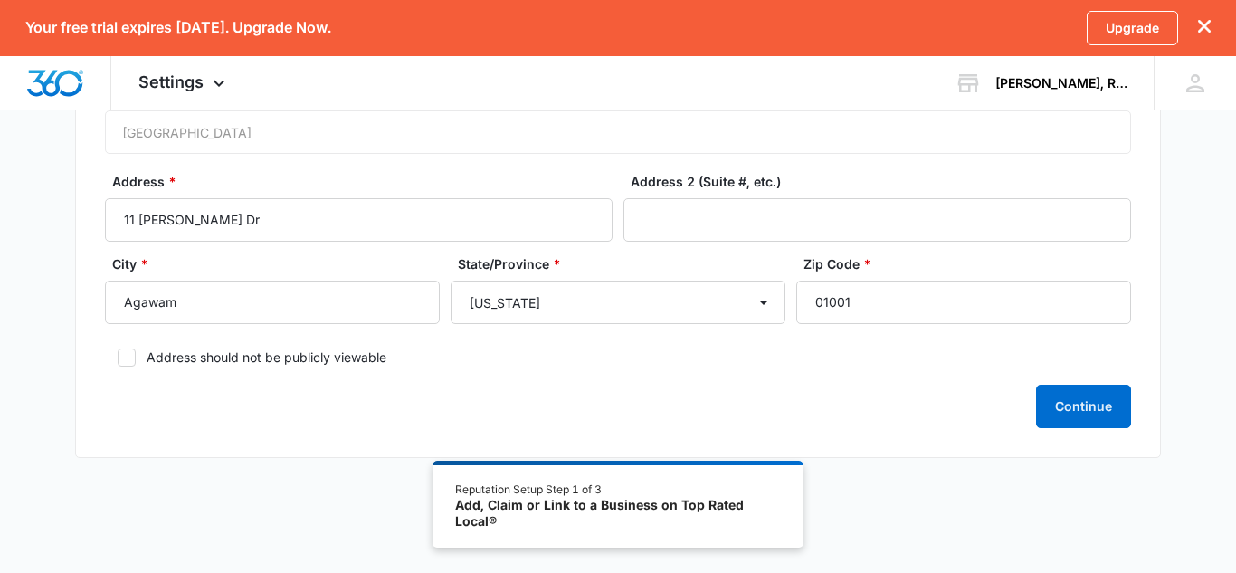
click at [1083, 441] on div "Business Location Name * Che Hesse Frey, REALTOR Business Phone * (413) 266-529…" at bounding box center [618, 138] width 1086 height 639
click at [1104, 418] on button "Continue" at bounding box center [1083, 405] width 95 height 43
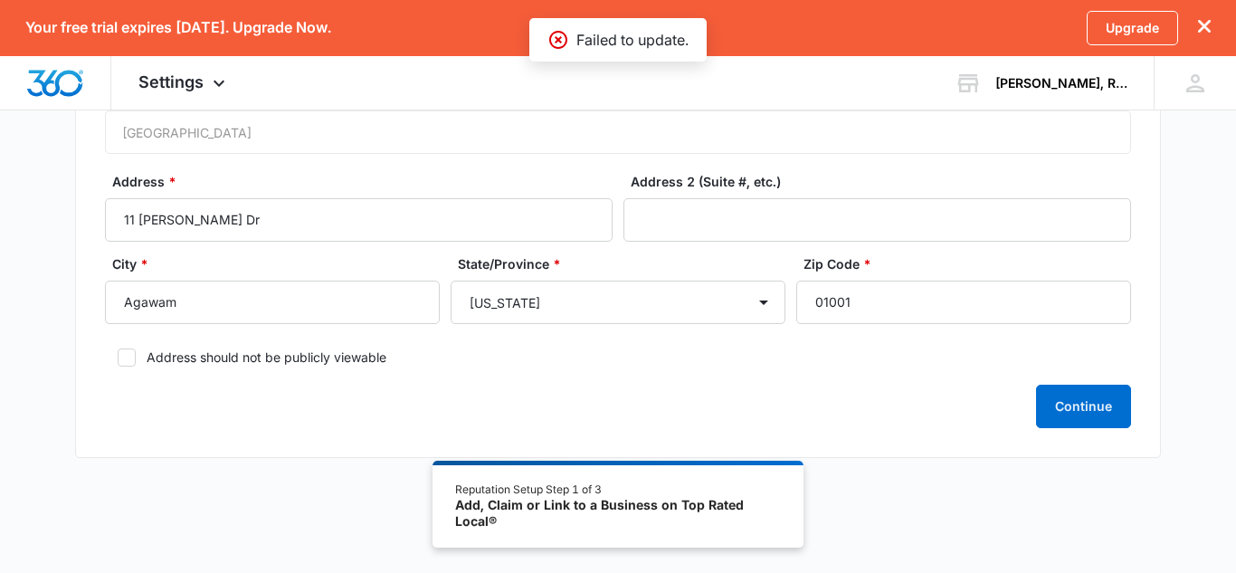
click at [560, 44] on icon at bounding box center [558, 40] width 22 height 22
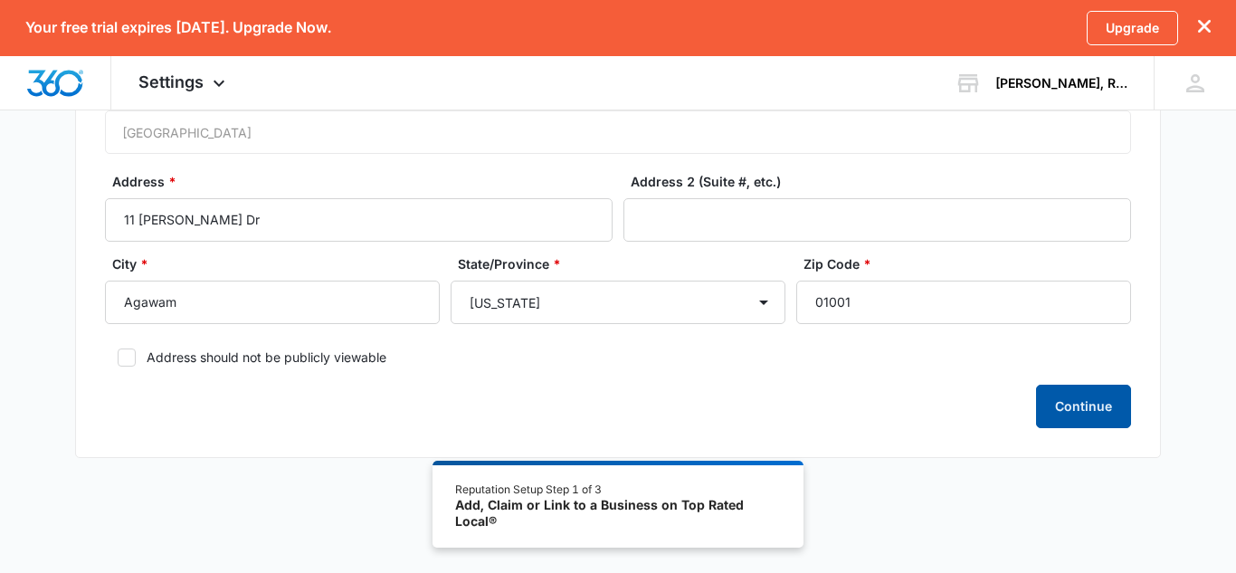
click at [1094, 399] on button "Continue" at bounding box center [1083, 405] width 95 height 43
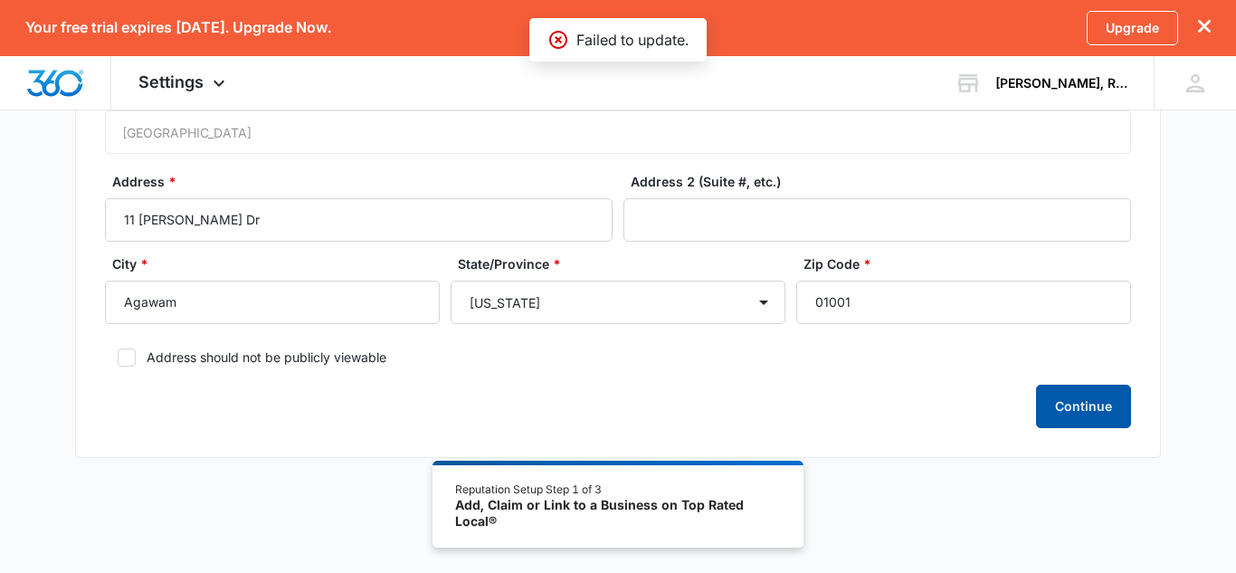
click at [1094, 399] on button "Continue" at bounding box center [1083, 405] width 95 height 43
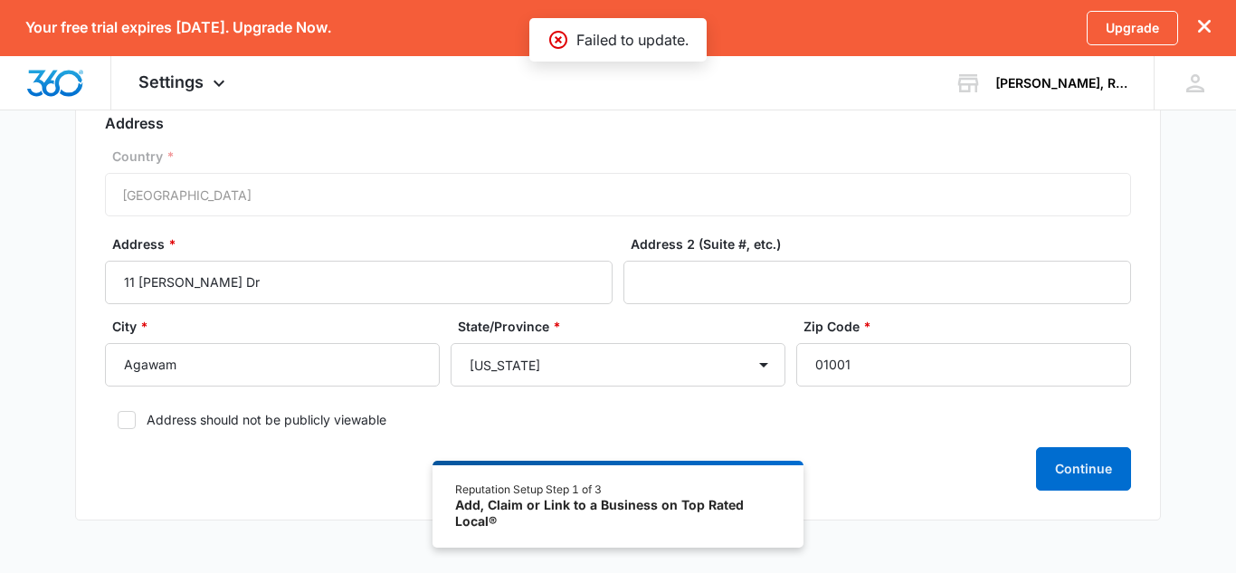
scroll to position [333, 0]
click at [610, 187] on div "Country * United States of America" at bounding box center [618, 182] width 1026 height 70
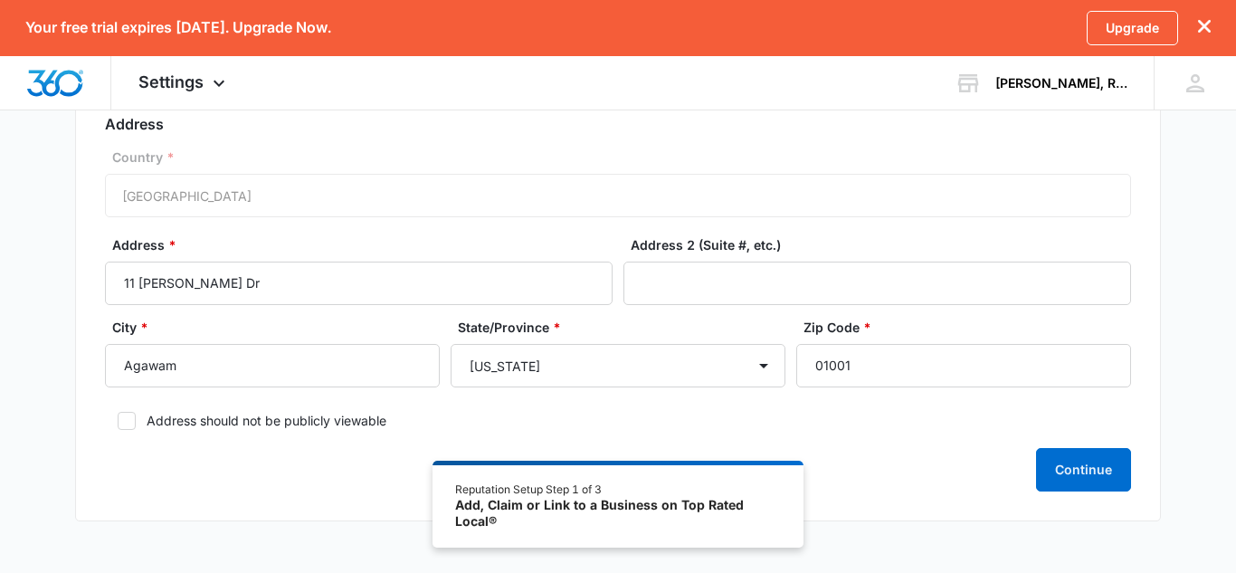
click at [577, 194] on div "Country * United States of America" at bounding box center [618, 182] width 1026 height 70
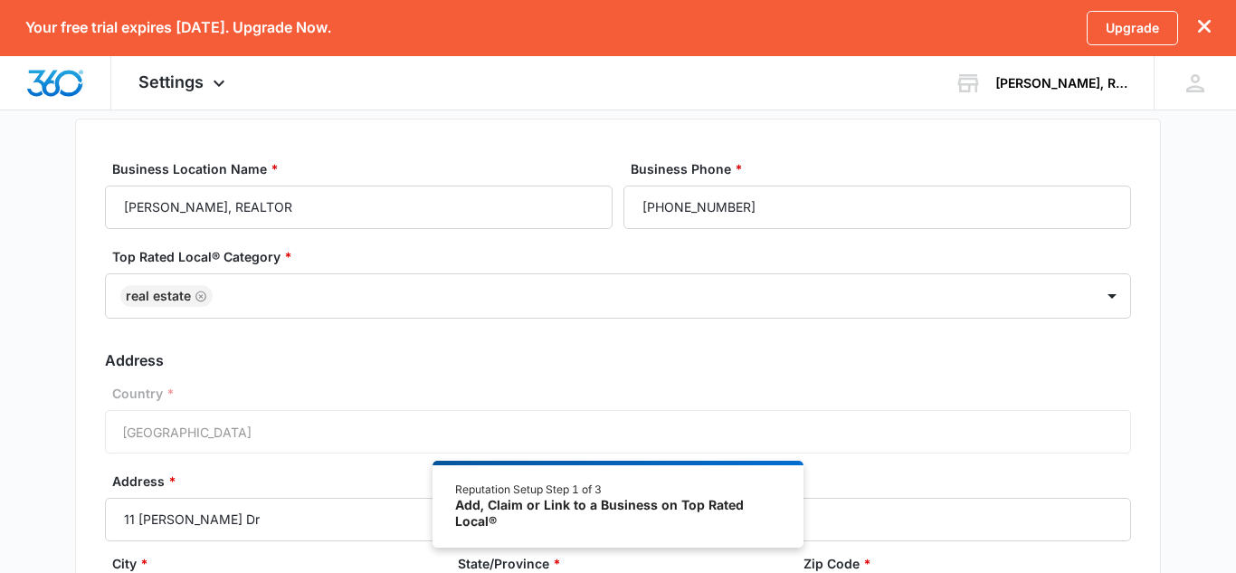
scroll to position [95, 0]
click at [198, 295] on icon "Remove Real Estate" at bounding box center [201, 298] width 13 height 14
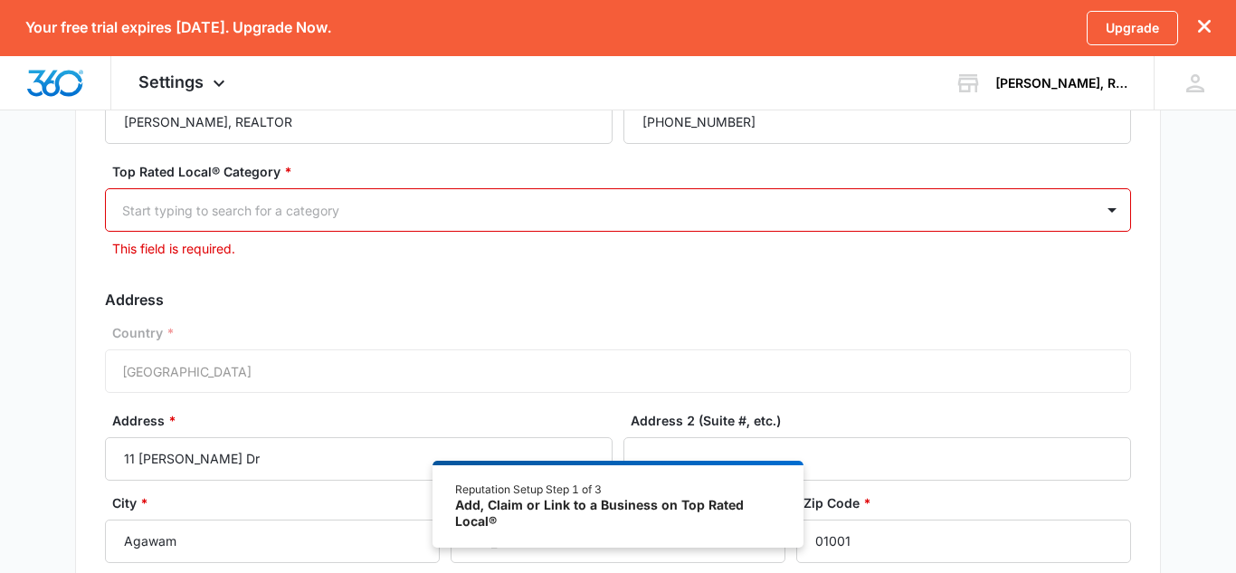
scroll to position [191, 0]
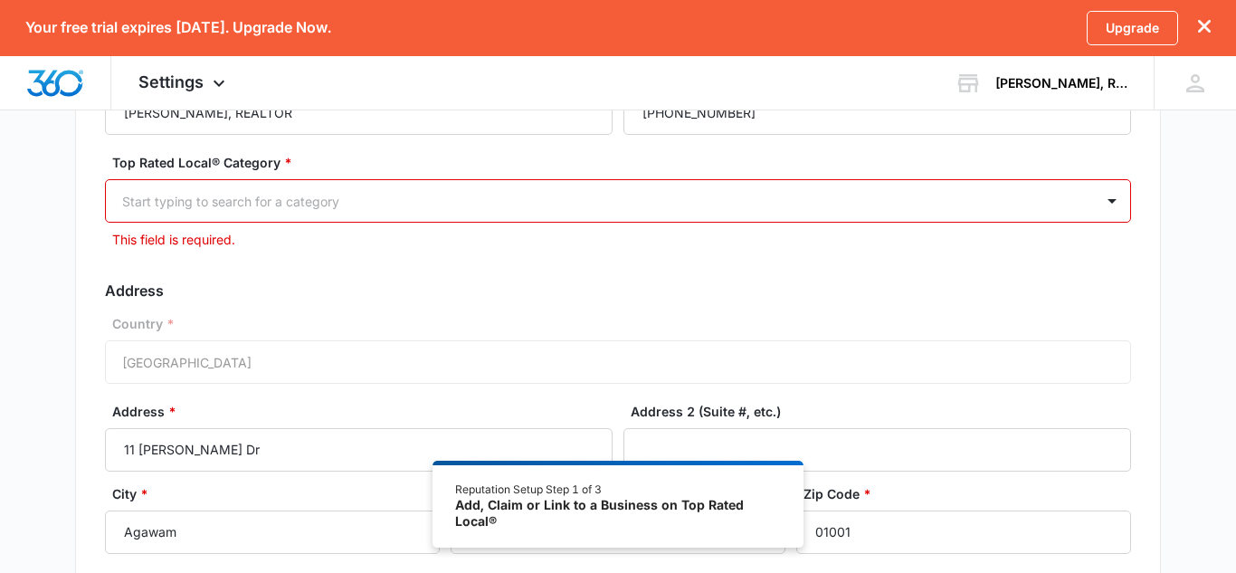
click at [1188, 297] on div "Basic Info Business Location Name * Che Hesse Frey, REALTOR Business Phone * (4…" at bounding box center [618, 343] width 1236 height 734
click at [669, 263] on div "Top Rated Local® Category * Start typing to search for a category This field is…" at bounding box center [618, 210] width 1026 height 114
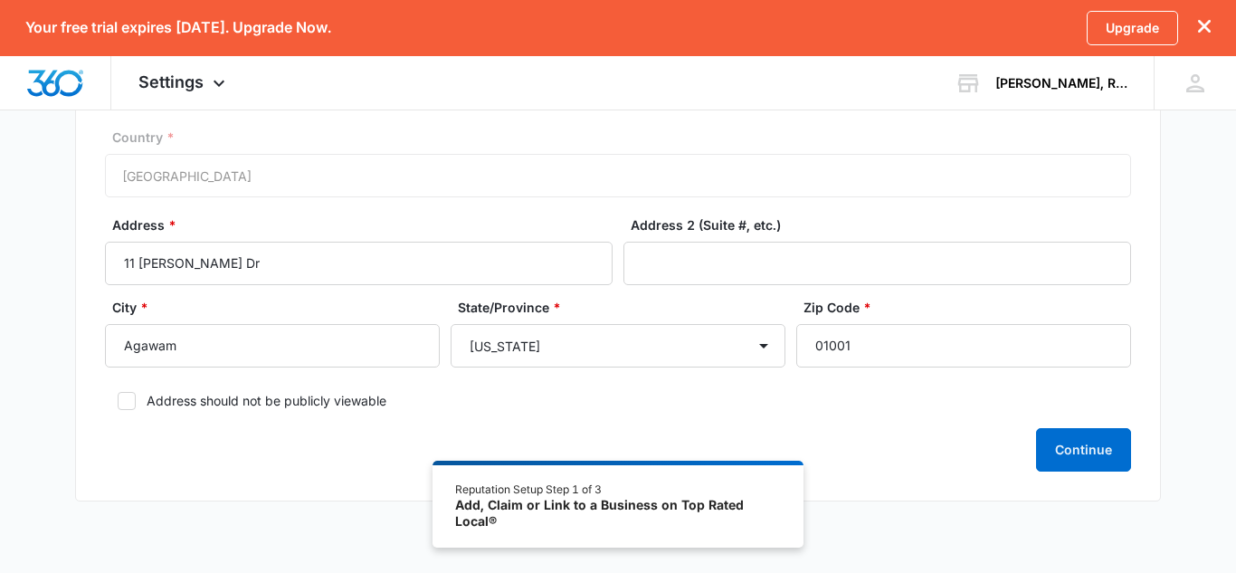
scroll to position [416, 0]
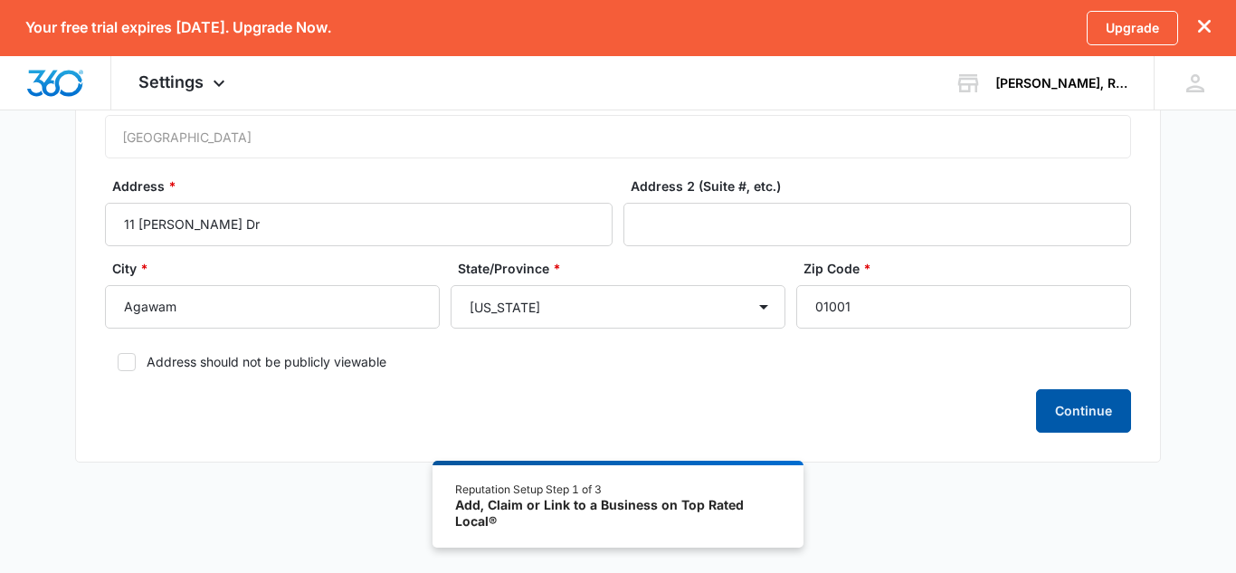
click at [1076, 390] on button "Continue" at bounding box center [1083, 410] width 95 height 43
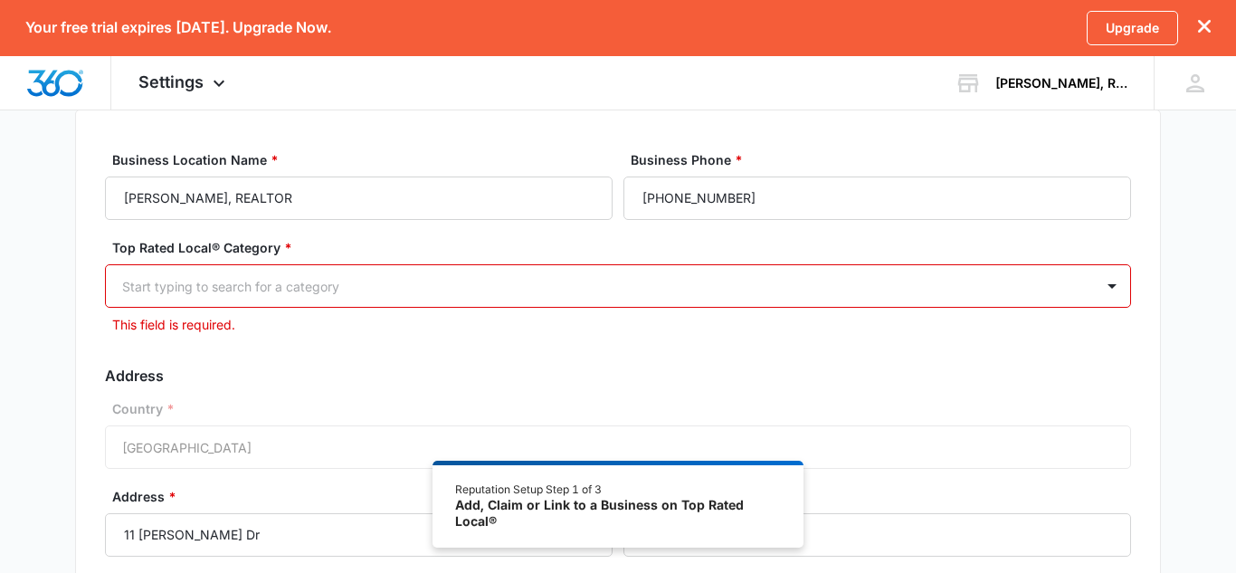
click at [878, 292] on div at bounding box center [596, 286] width 948 height 23
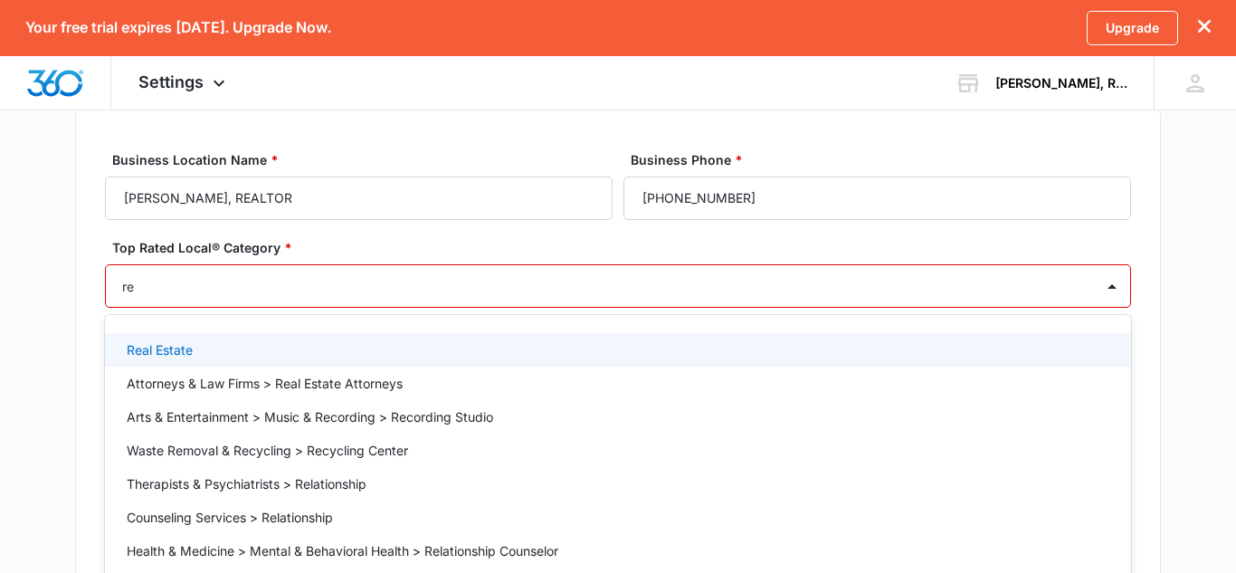
type input "r"
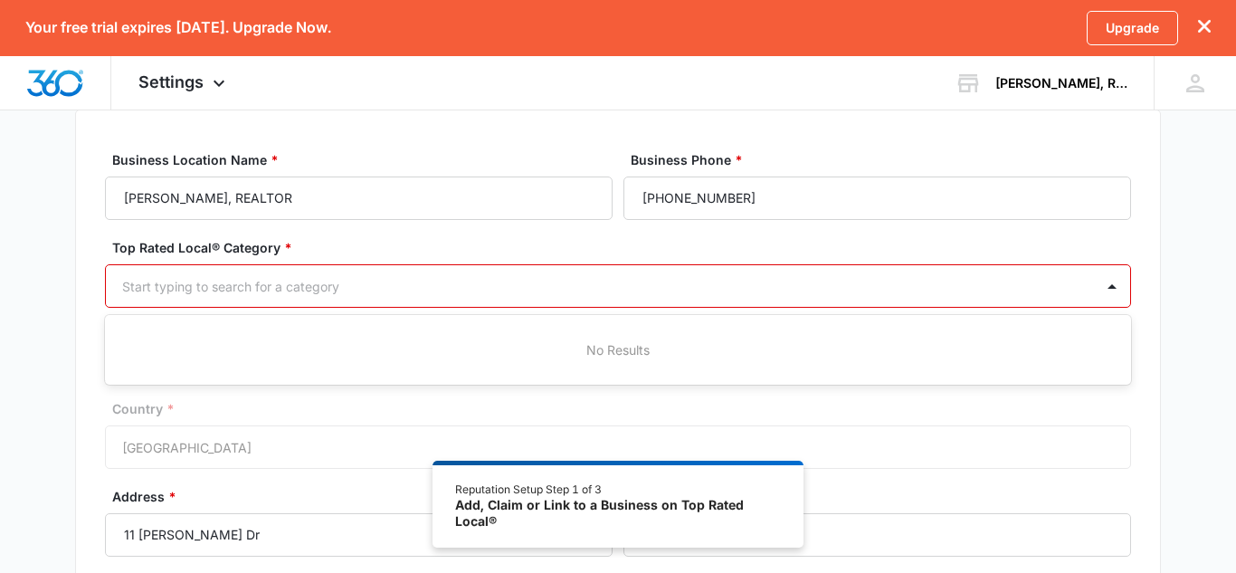
type input "s"
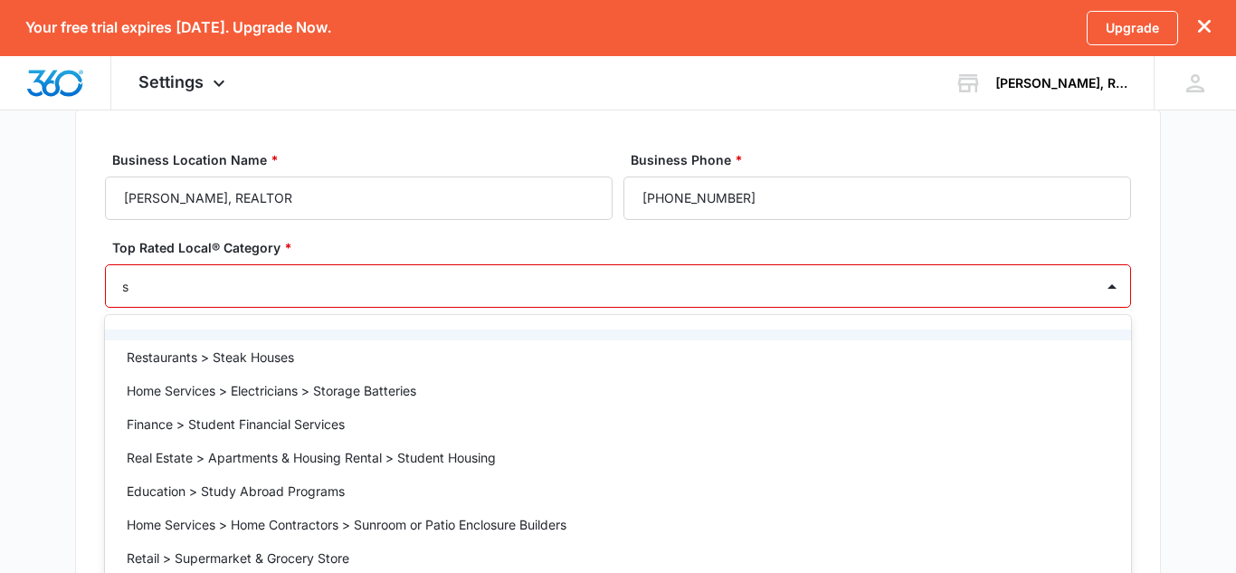
scroll to position [1566, 0]
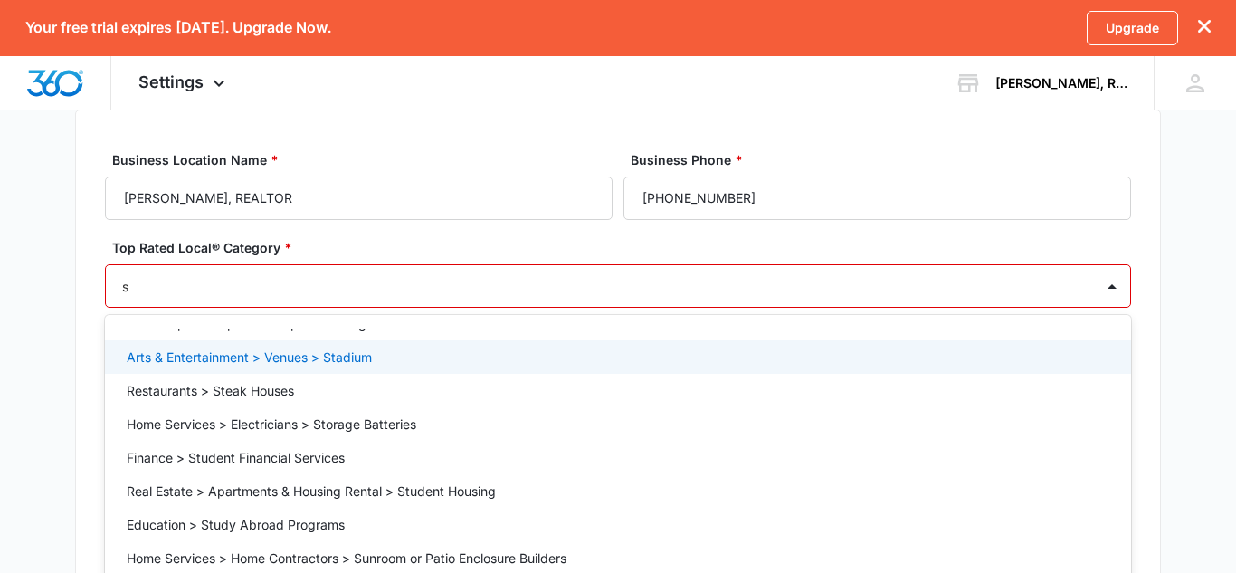
click at [361, 280] on div "s" at bounding box center [596, 286] width 948 height 23
click at [361, 280] on div at bounding box center [596, 286] width 948 height 23
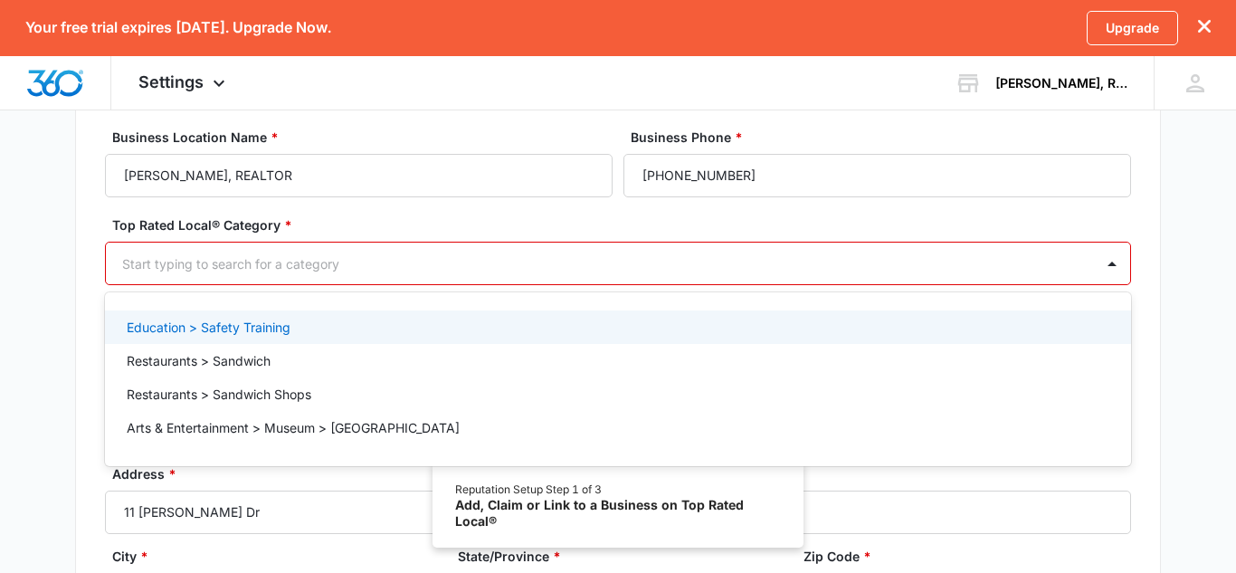
scroll to position [132, 0]
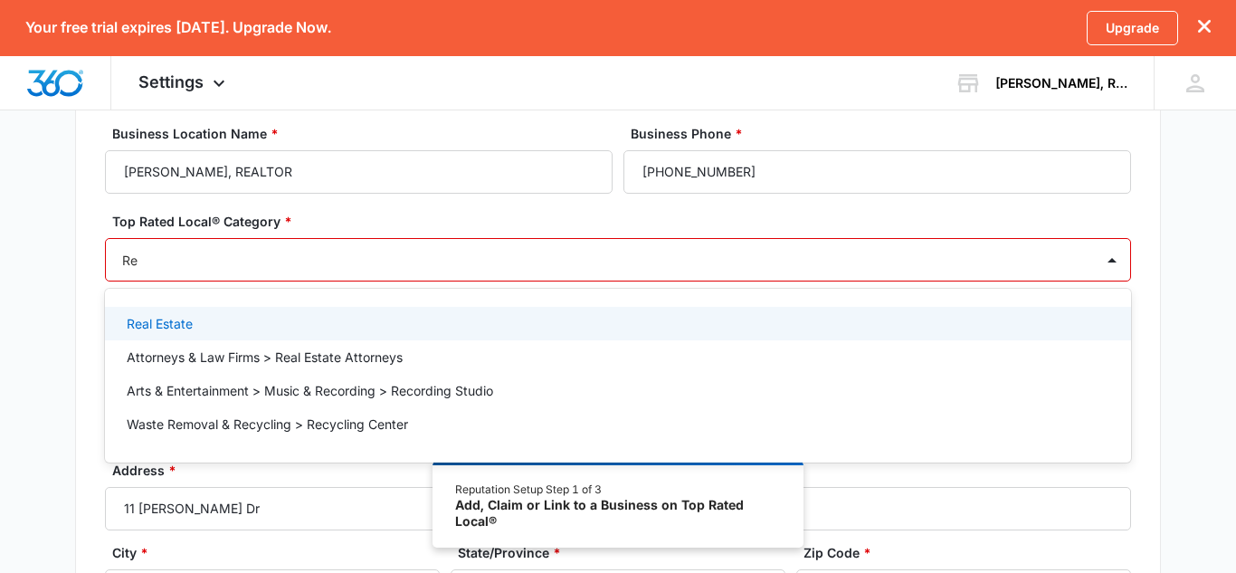
type input "R"
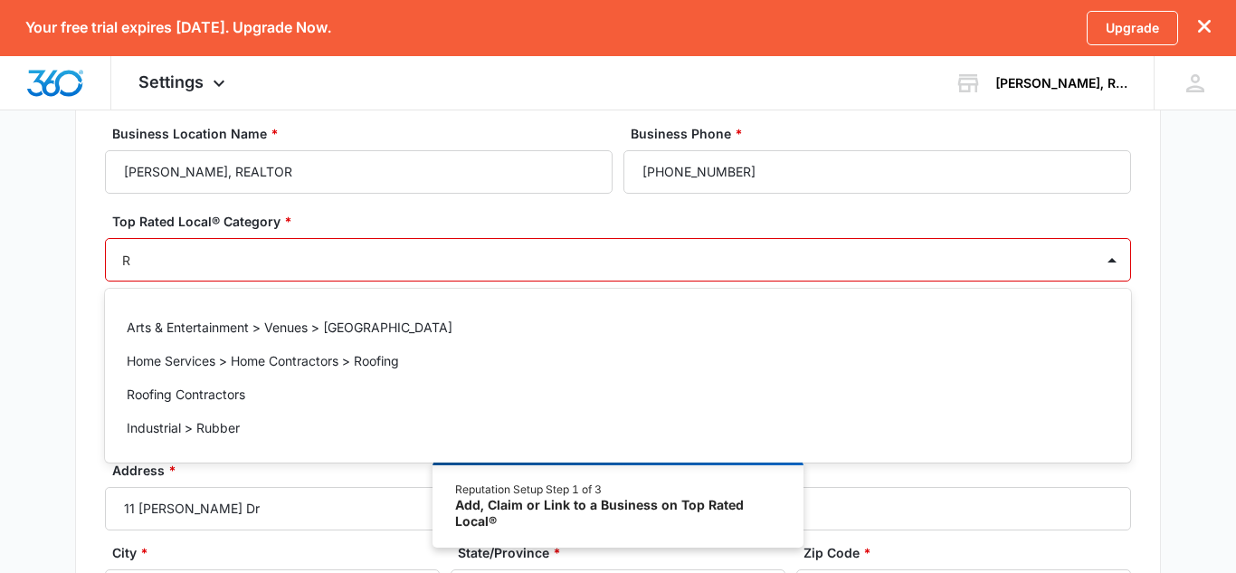
scroll to position [0, 0]
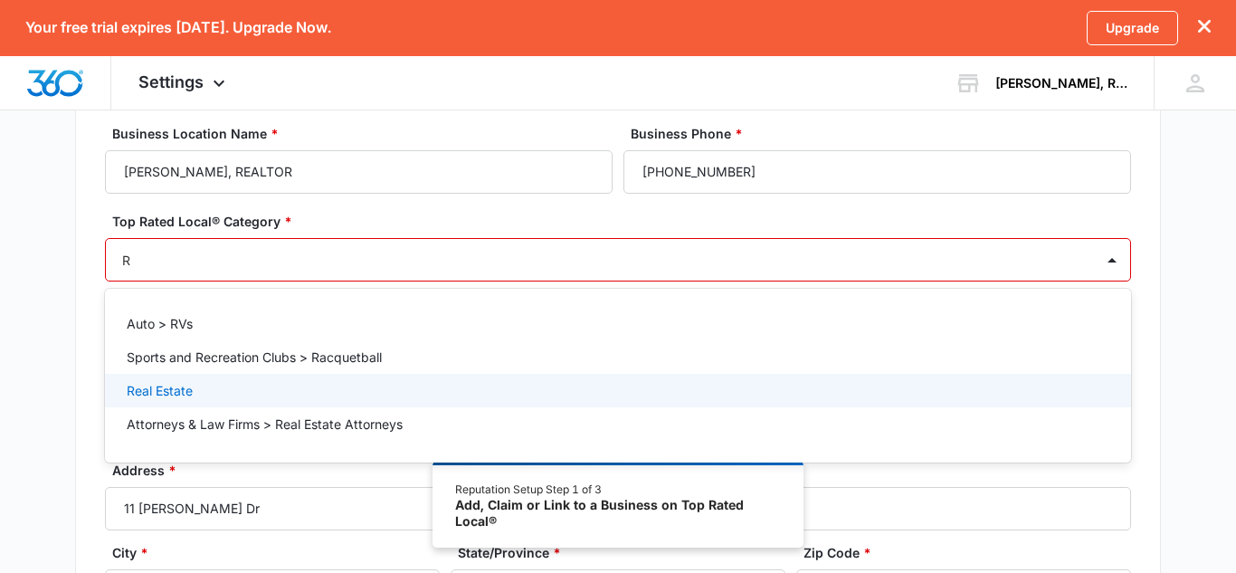
click at [272, 395] on div "Real Estate" at bounding box center [616, 390] width 979 height 19
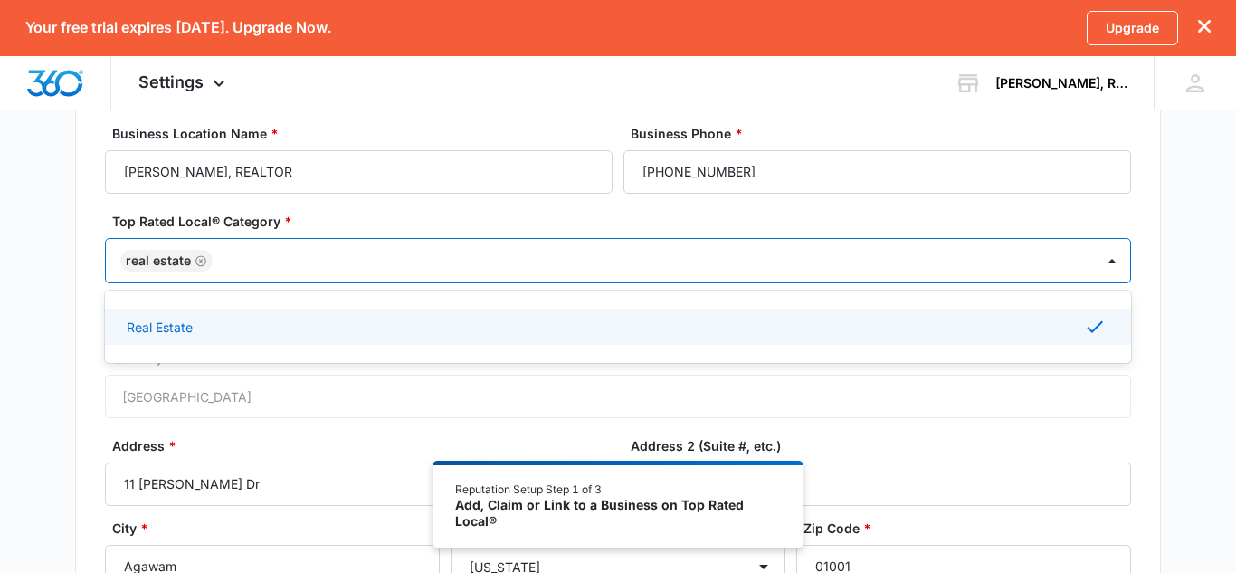
click at [726, 324] on div "Real Estate" at bounding box center [616, 327] width 979 height 22
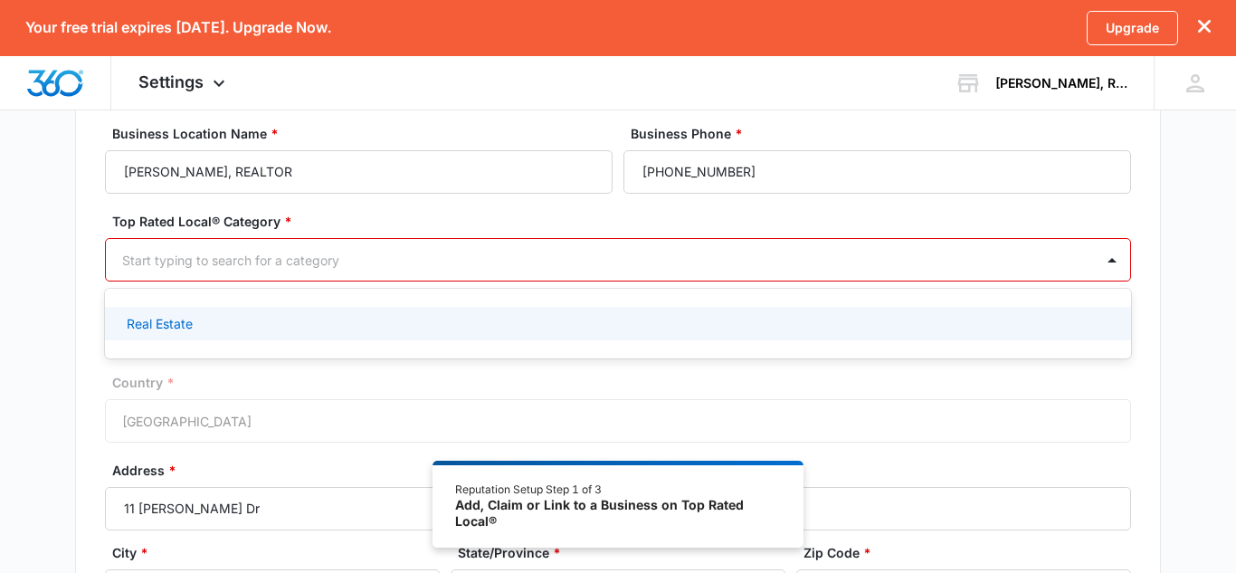
click at [563, 315] on div "Real Estate" at bounding box center [616, 323] width 979 height 19
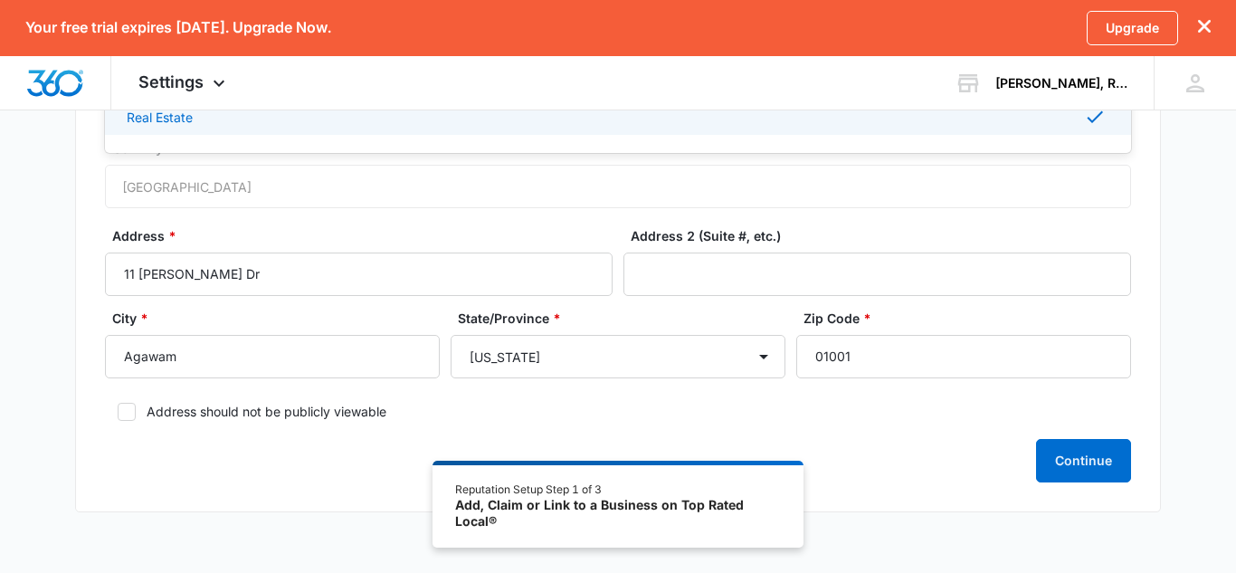
scroll to position [396, 0]
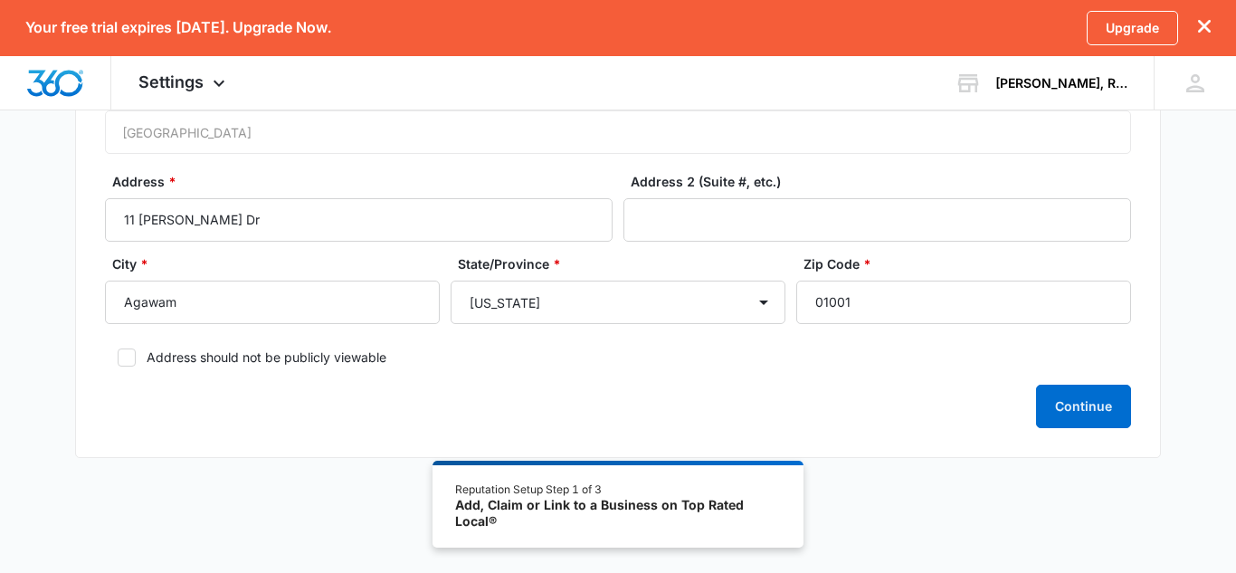
click at [1087, 381] on form "Business Location Name * Che Hesse Frey, REALTOR Business Phone * (413) 266-529…" at bounding box center [618, 144] width 1026 height 568
click at [1083, 394] on button "Continue" at bounding box center [1083, 405] width 95 height 43
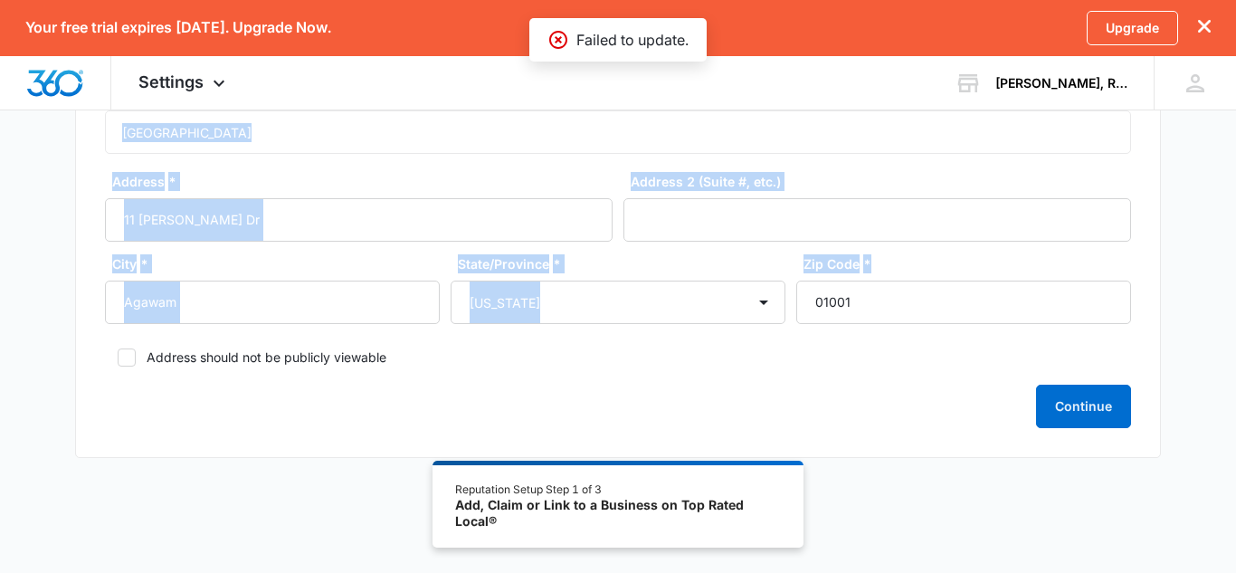
drag, startPoint x: 1235, startPoint y: 284, endPoint x: 1235, endPoint y: 53, distance: 230.7
click at [1206, 250] on div "Basic Info Business Location Name * Che Hesse Frey, REALTOR Business Phone * (4…" at bounding box center [618, 124] width 1236 height 709
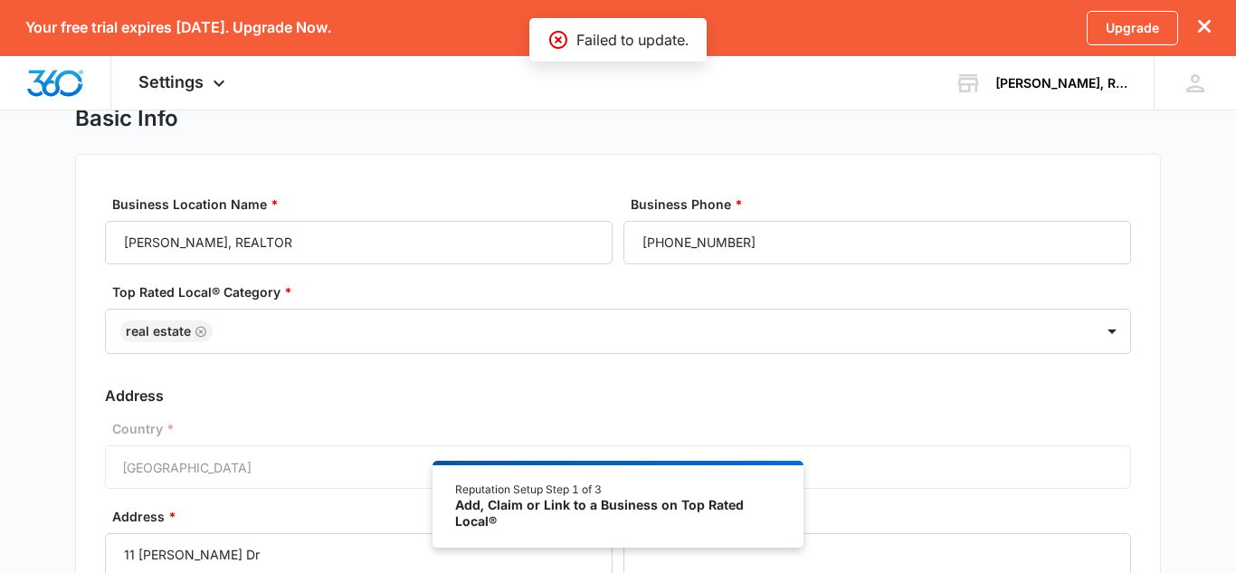
scroll to position [0, 0]
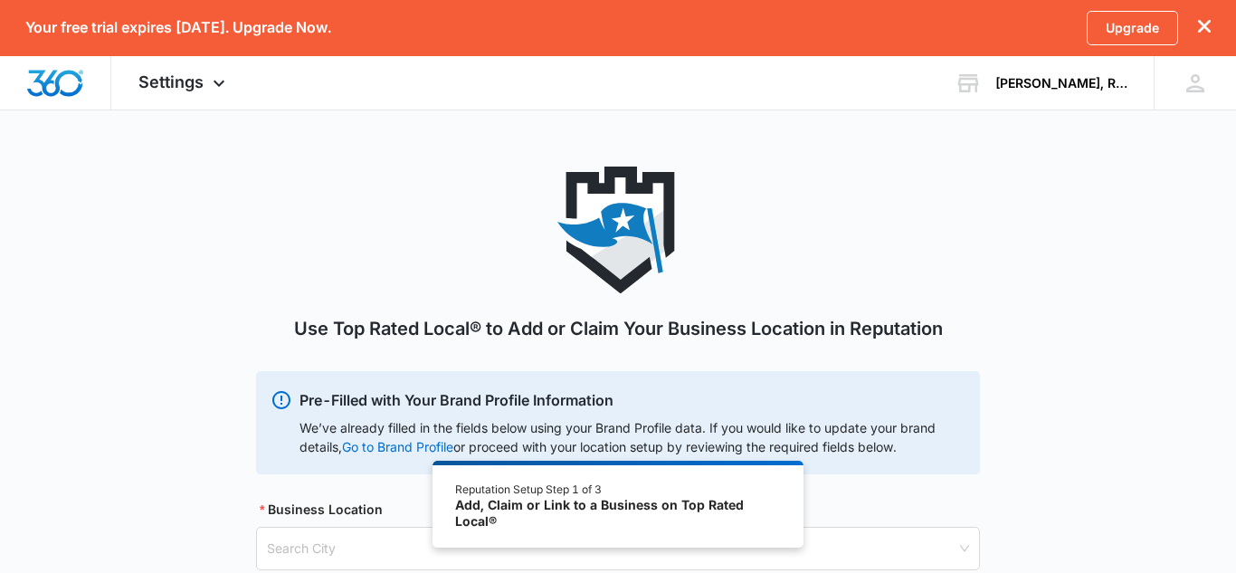
scroll to position [154, 0]
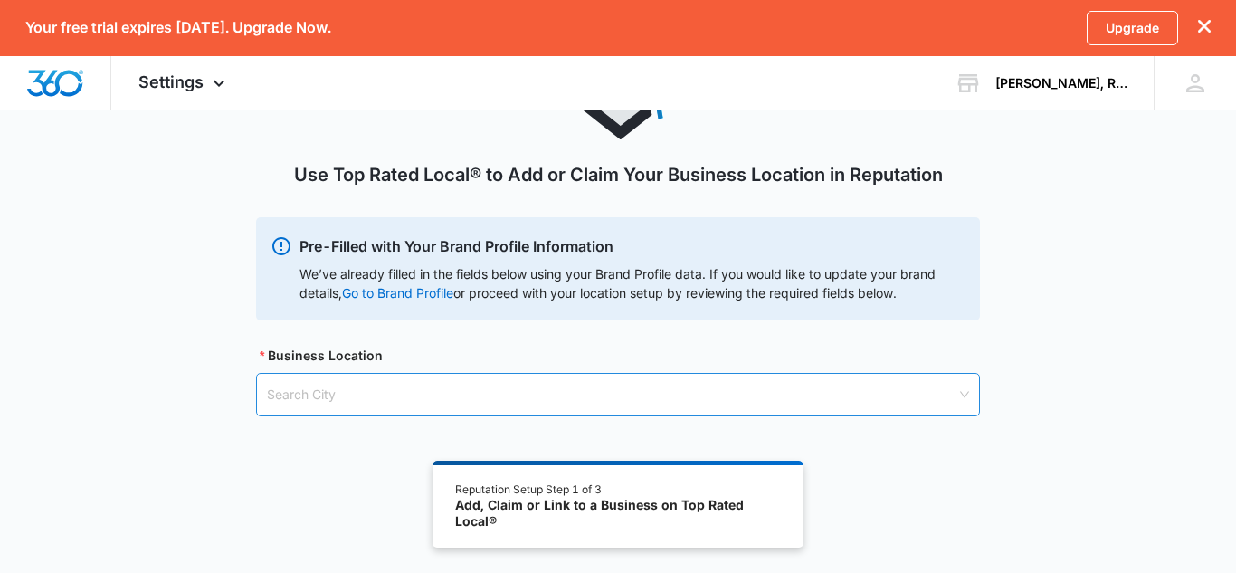
click at [509, 375] on input "search" at bounding box center [611, 395] width 689 height 42
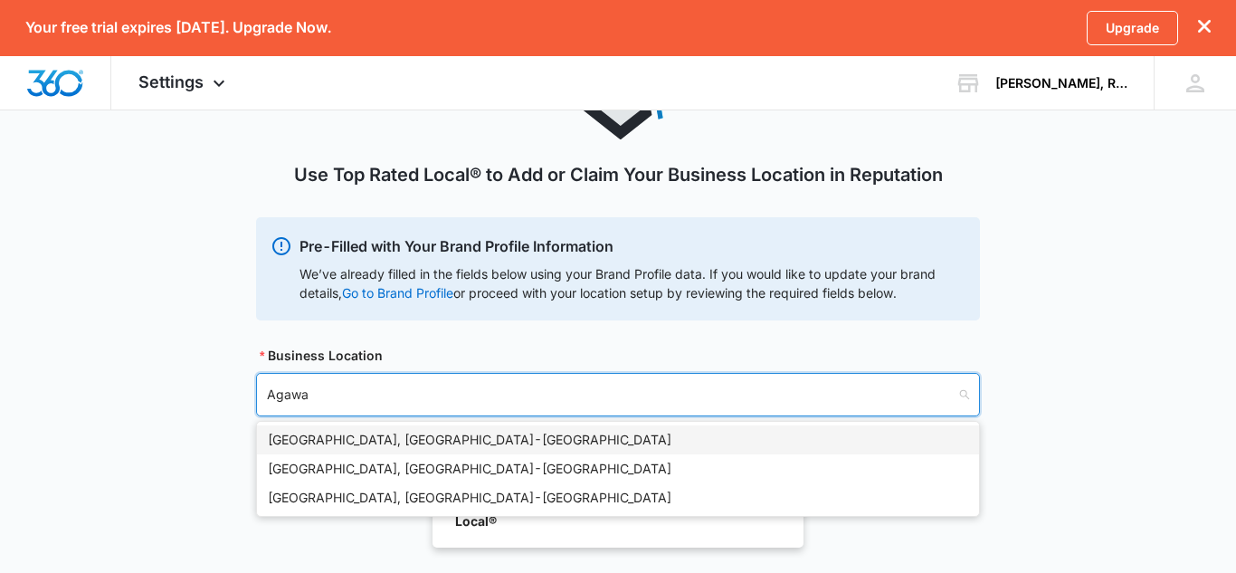
type input "Agawam"
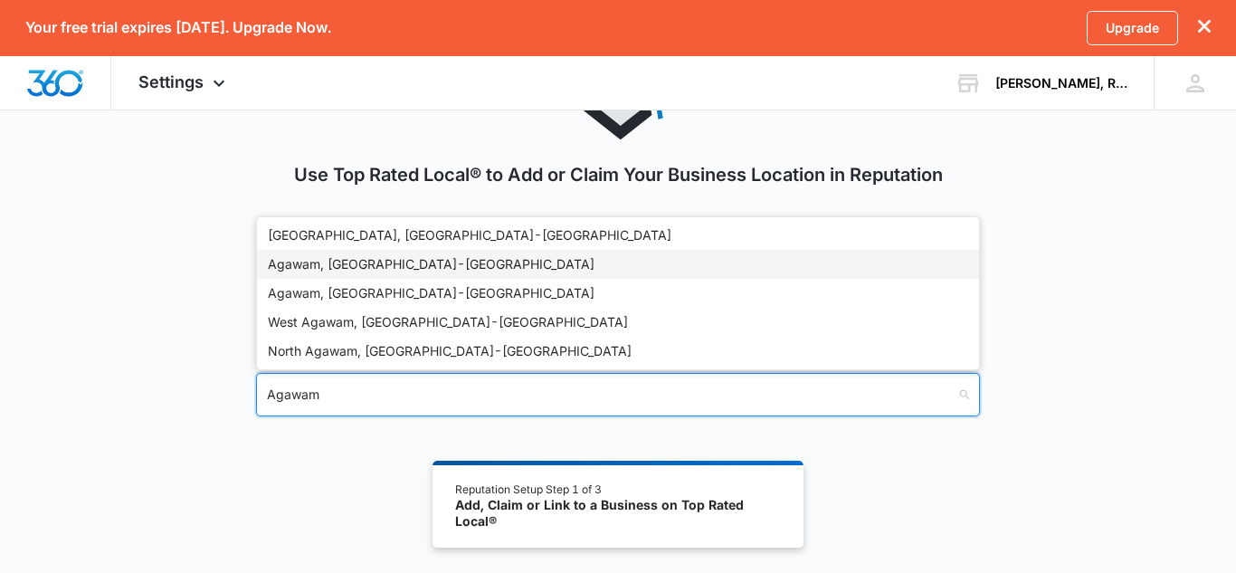
click at [410, 266] on div "Agawam, MA - USA" at bounding box center [618, 264] width 700 height 20
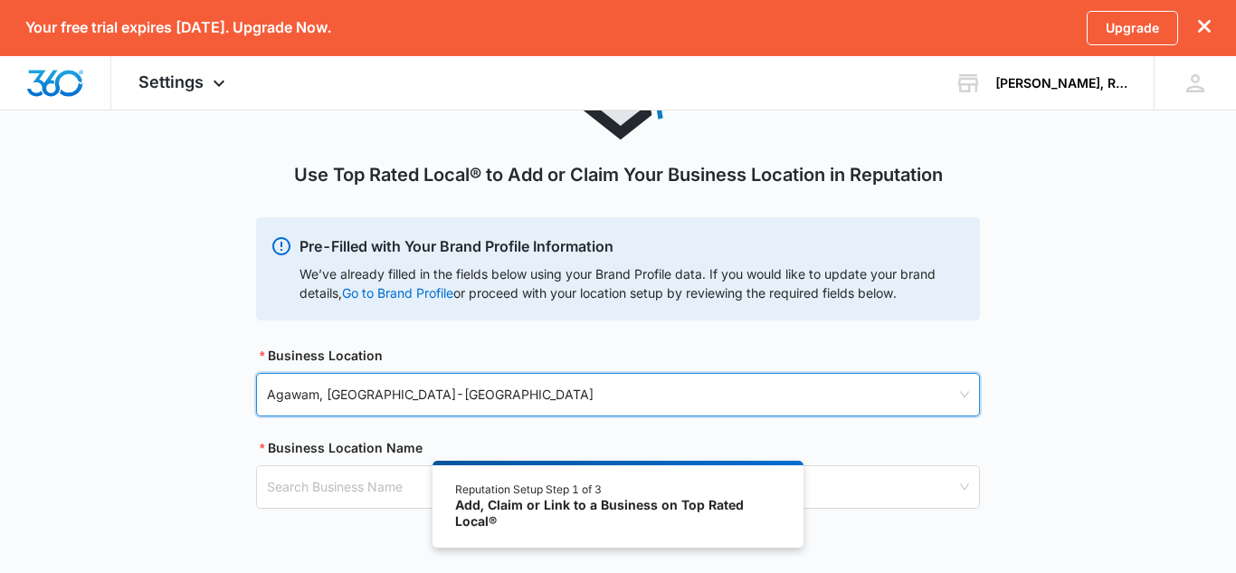
scroll to position [228, 0]
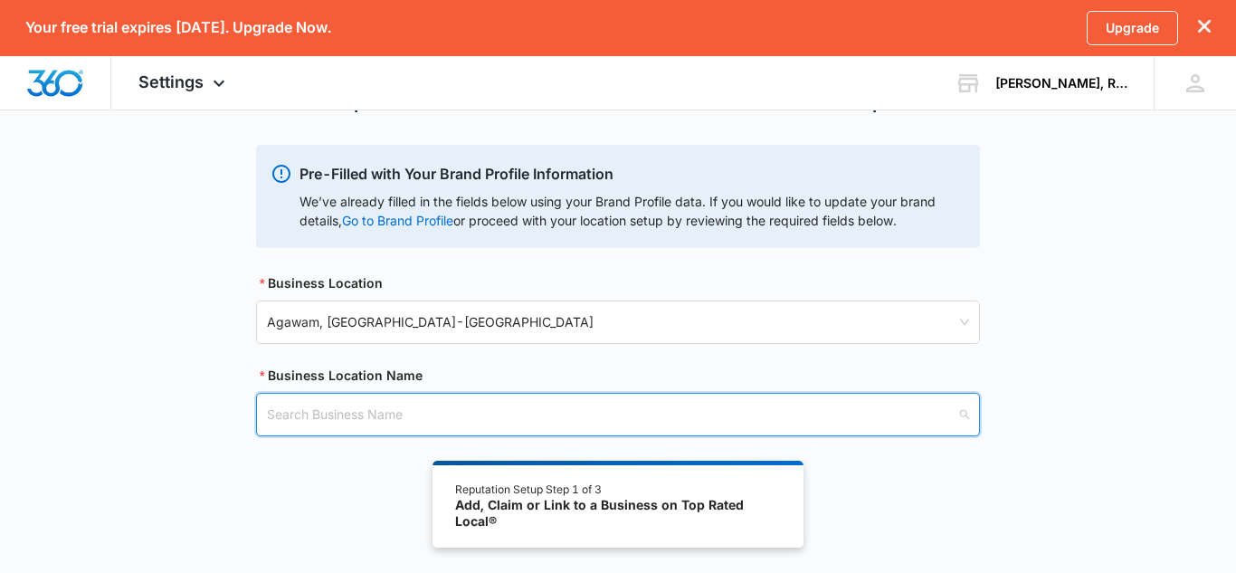
click at [875, 409] on input "search" at bounding box center [611, 415] width 689 height 42
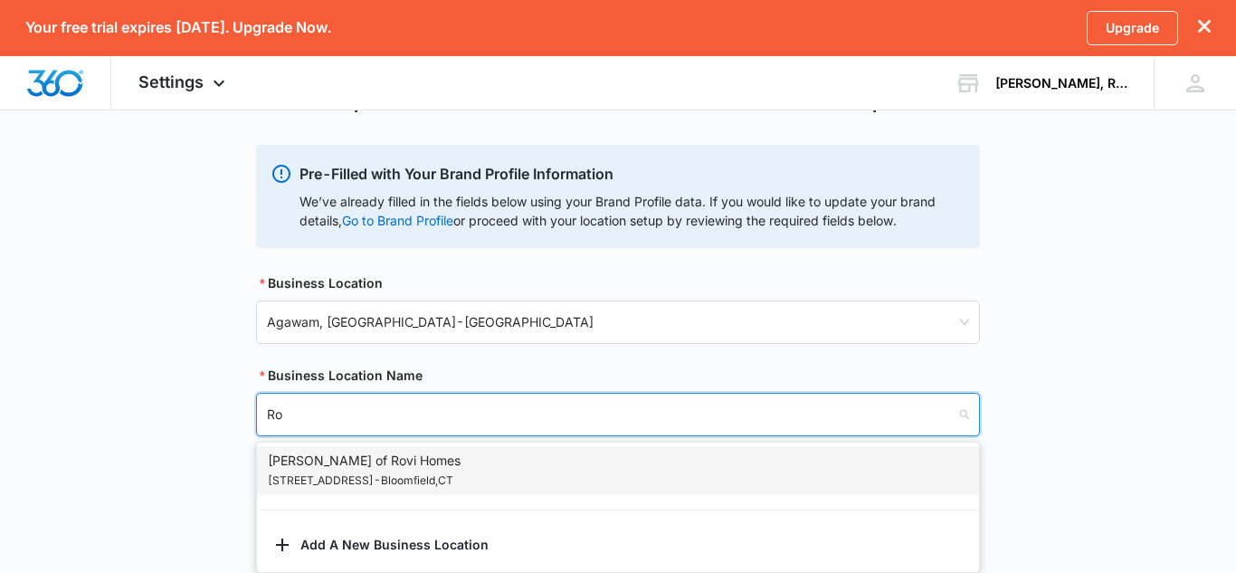
type input "R"
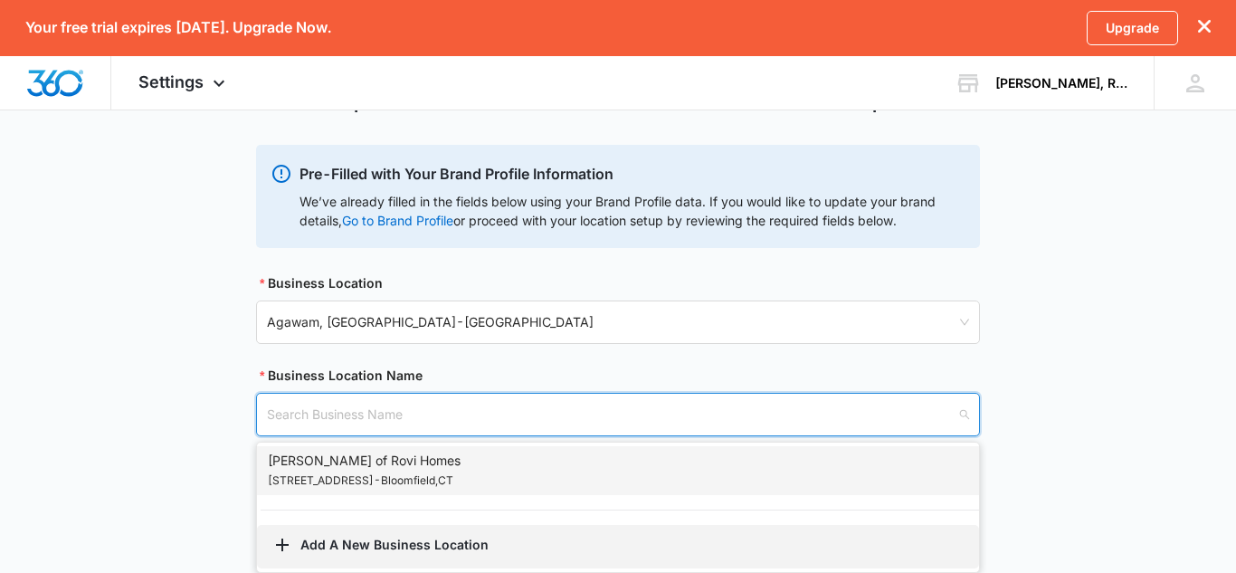
click at [438, 535] on button "Add A New Business Location" at bounding box center [618, 546] width 722 height 43
select select "Massachusetts"
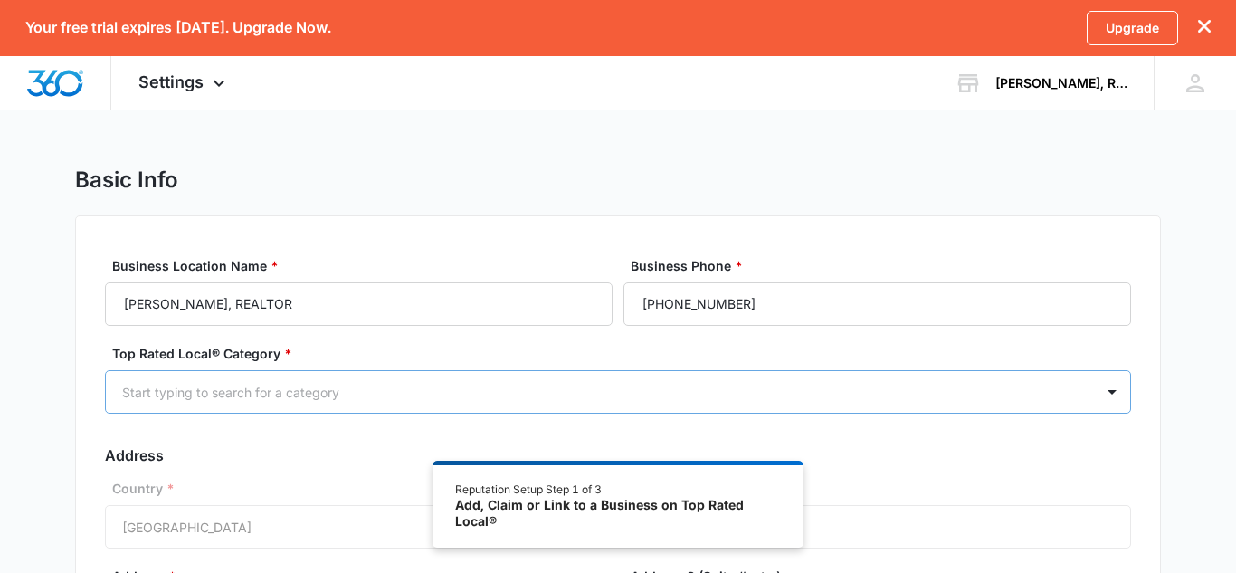
click at [399, 379] on div "Start typing to search for a category" at bounding box center [600, 392] width 988 height 41
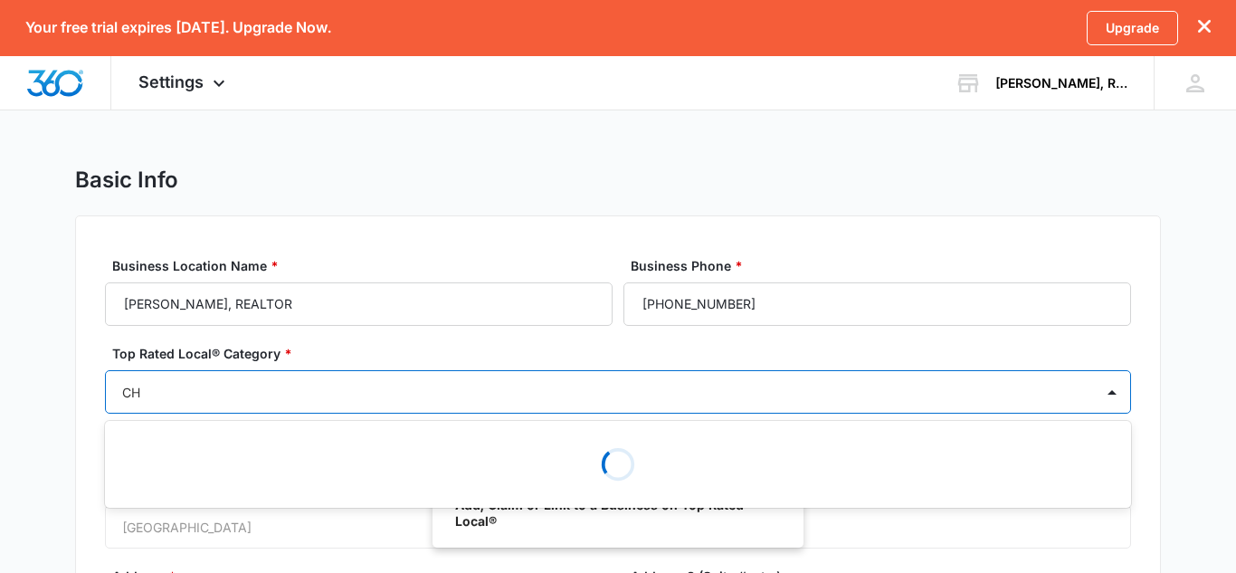
type input "C"
type input "REALTOR"
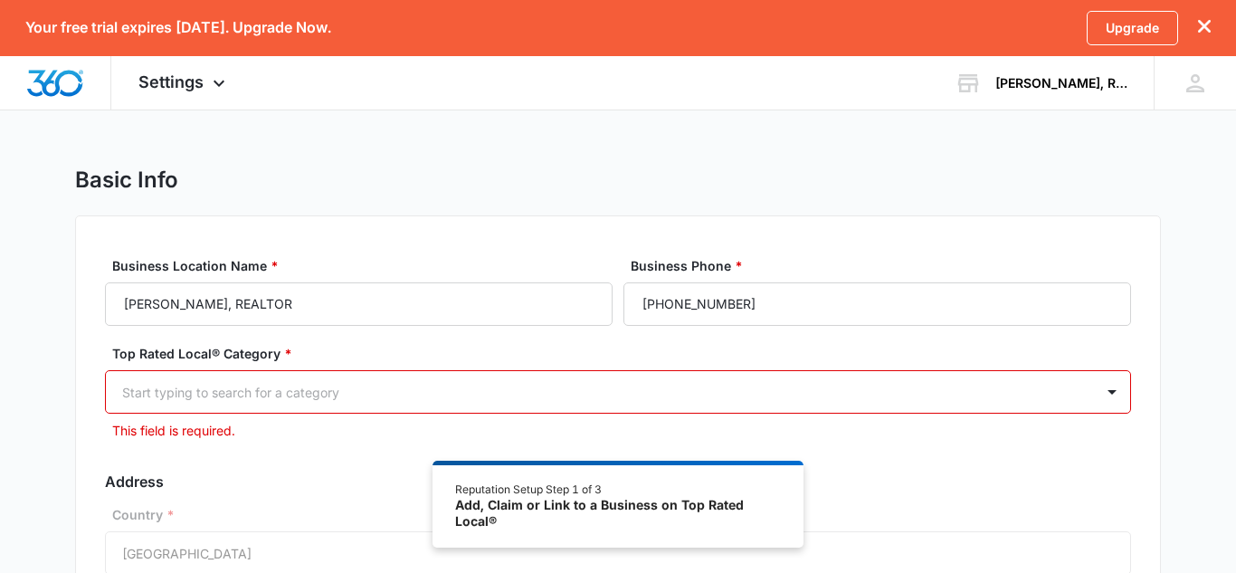
click at [385, 364] on div "Top Rated Local® Category * Start typing to search for a category This field is…" at bounding box center [618, 392] width 1026 height 96
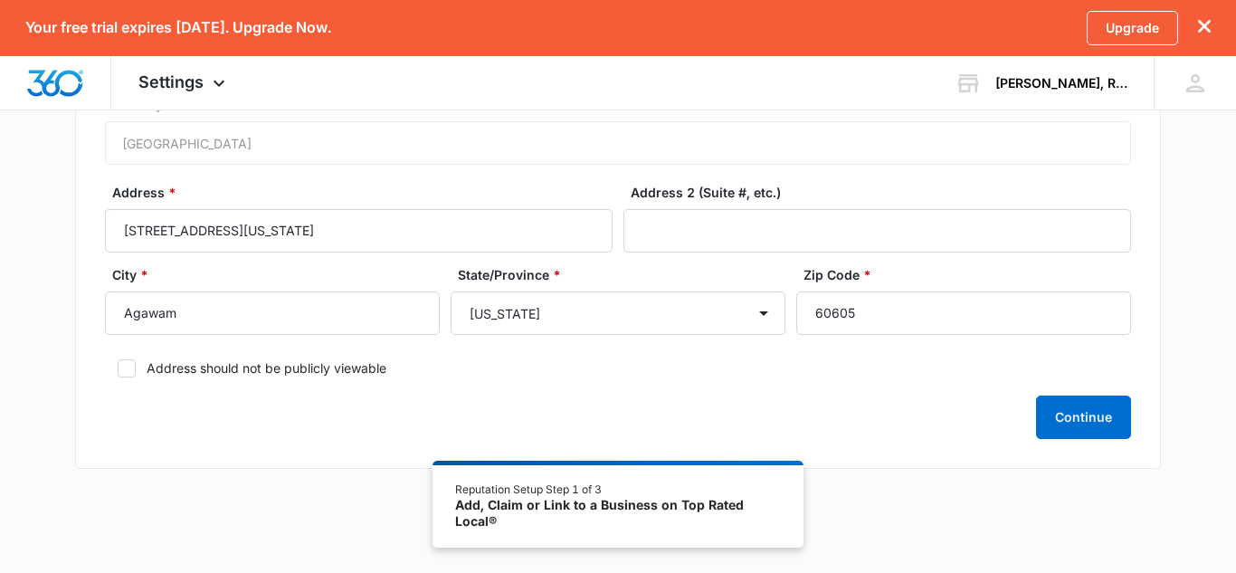
scroll to position [421, 0]
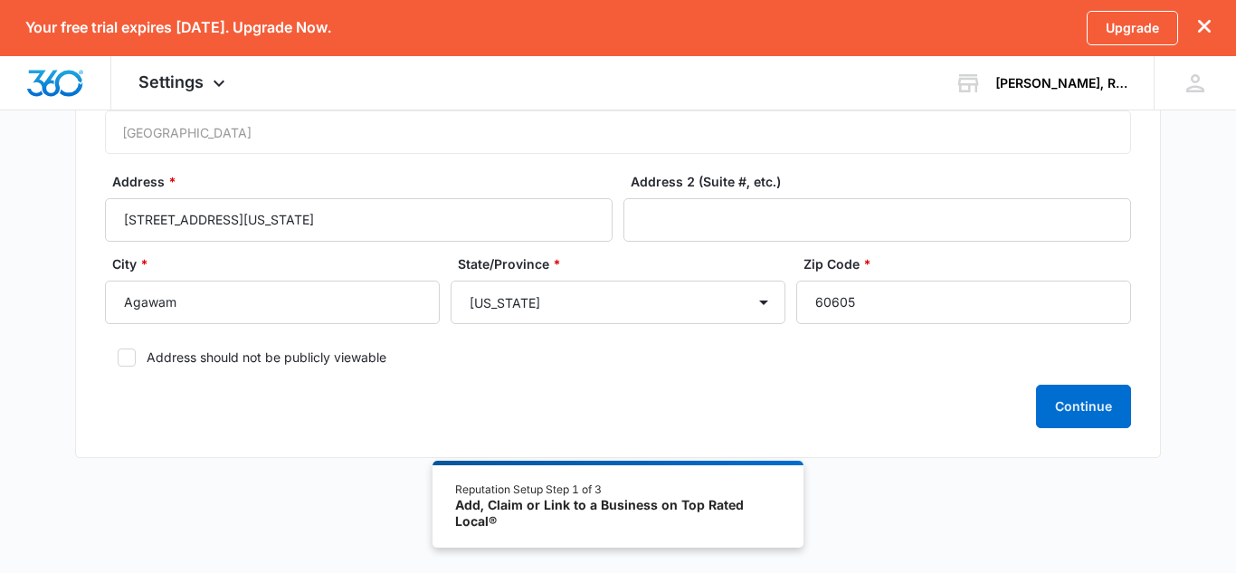
click at [244, 350] on label "Address should not be publicly viewable" at bounding box center [618, 356] width 1026 height 19
click at [118, 351] on input "Address should not be publicly viewable" at bounding box center [111, 357] width 13 height 13
checkbox input "true"
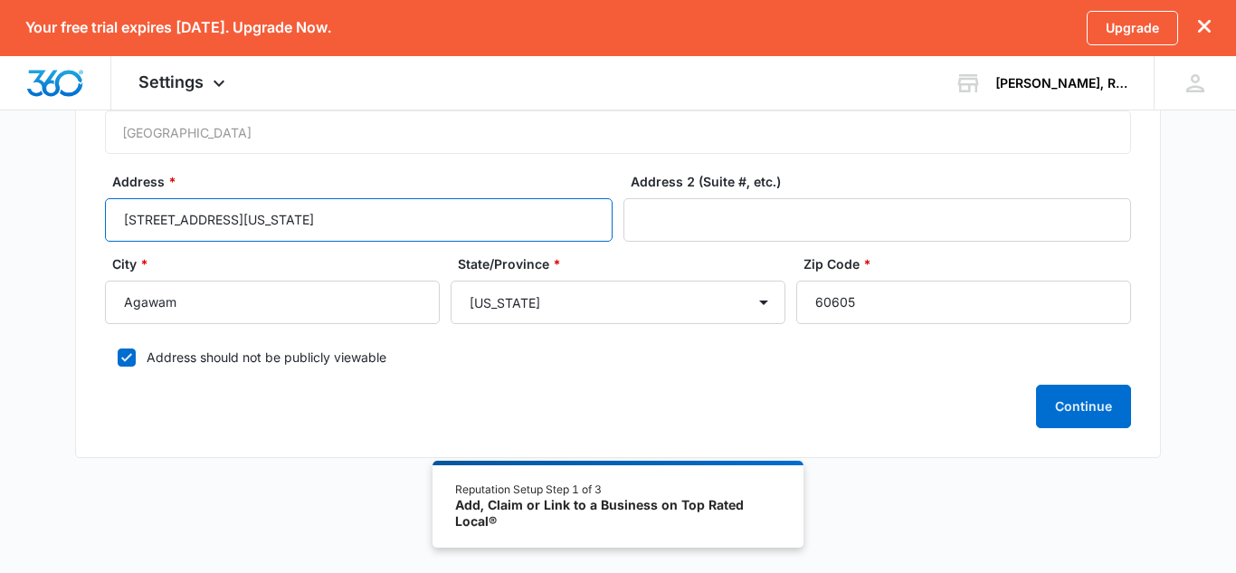
click at [252, 224] on input "430 Michigan Ave" at bounding box center [359, 219] width 508 height 43
paste input "11 Herbert P Almgren D"
type input "11 Herbert P Almgren Dr"
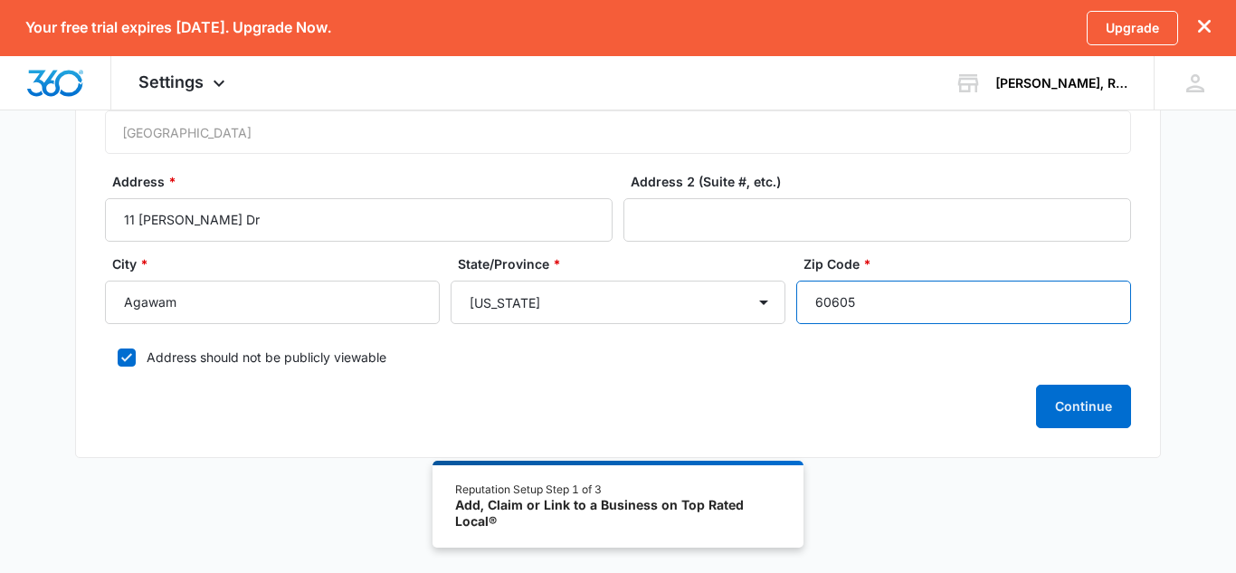
click at [856, 320] on input "60605" at bounding box center [963, 301] width 335 height 43
type input "01001"
click at [1058, 426] on button "Continue" at bounding box center [1083, 405] width 95 height 43
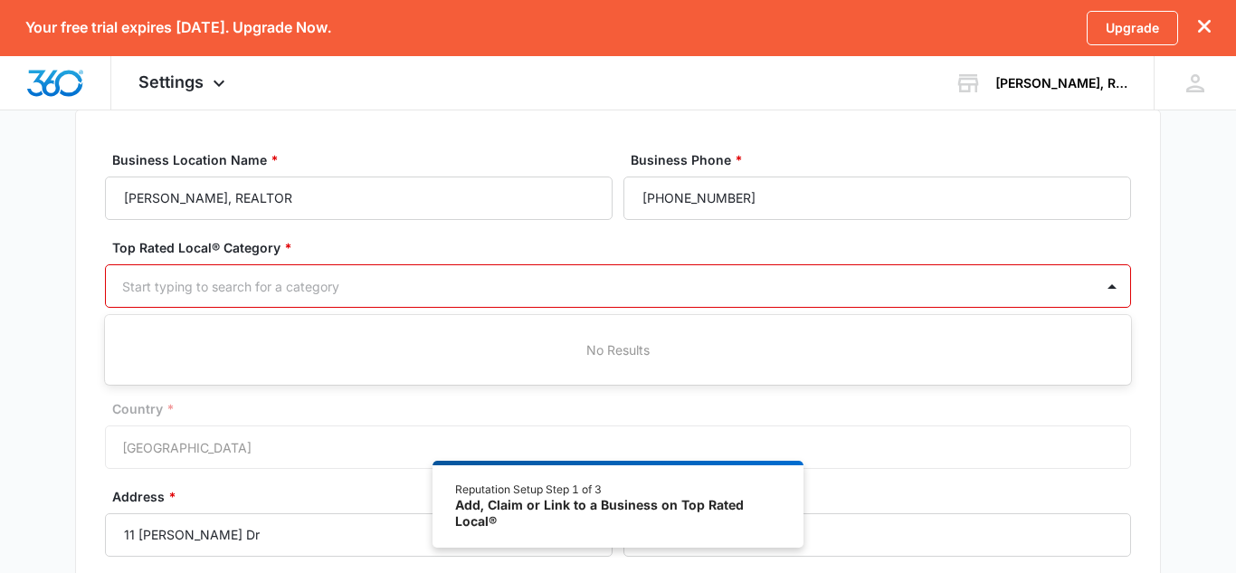
click at [973, 270] on div "Start typing to search for a category" at bounding box center [600, 286] width 988 height 41
type input "rea"
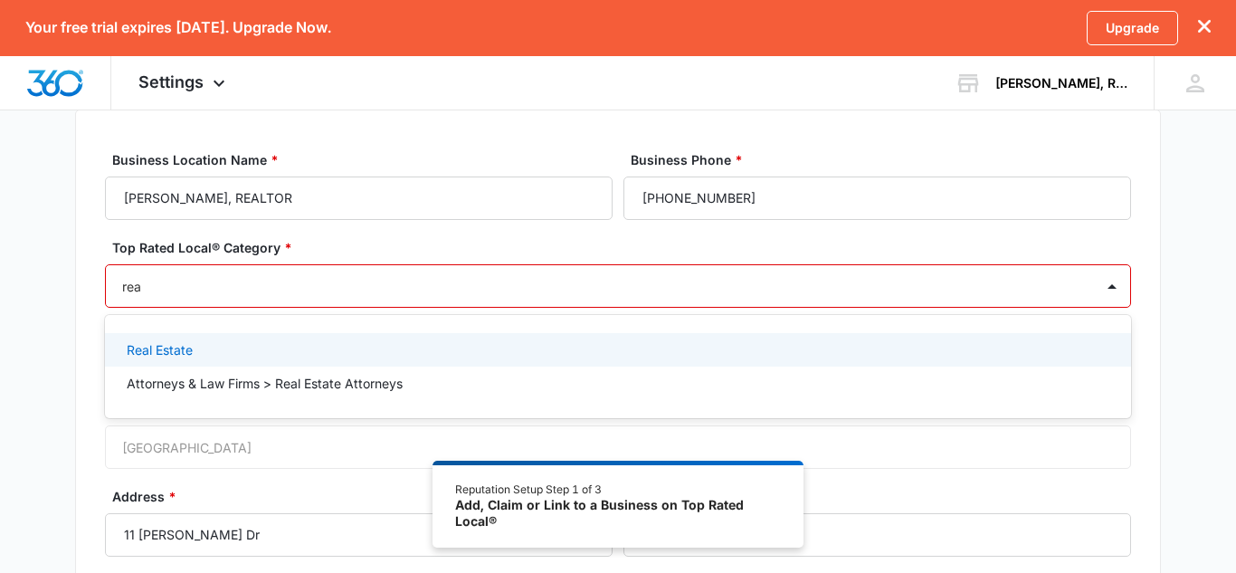
click at [209, 347] on div "Real Estate" at bounding box center [616, 349] width 979 height 19
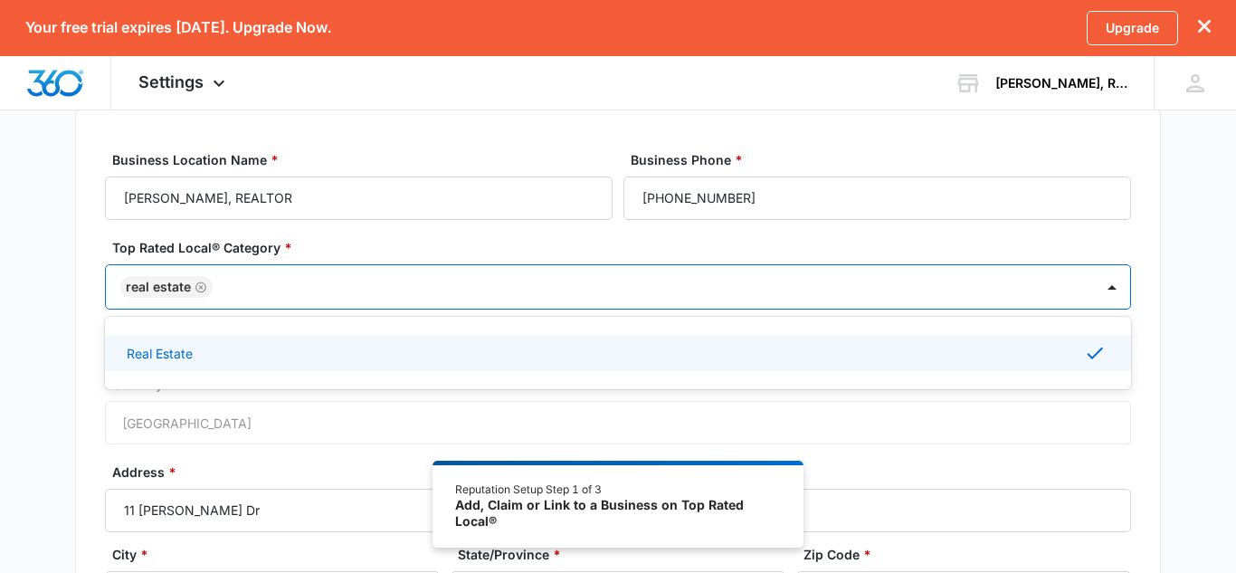
scroll to position [396, 0]
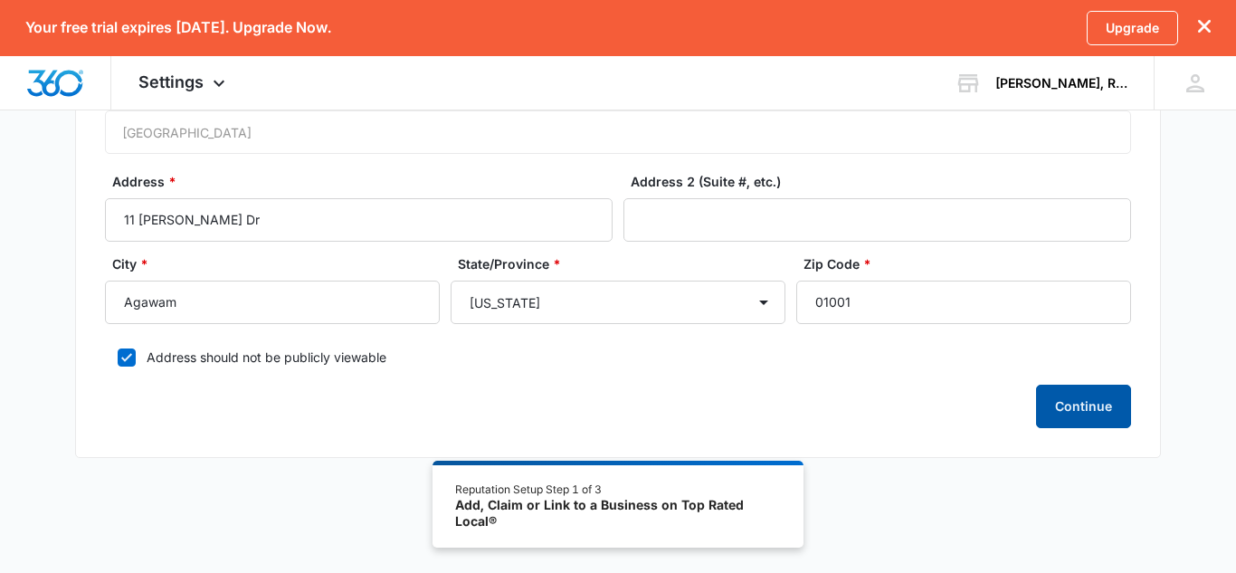
click at [1123, 397] on button "Continue" at bounding box center [1083, 405] width 95 height 43
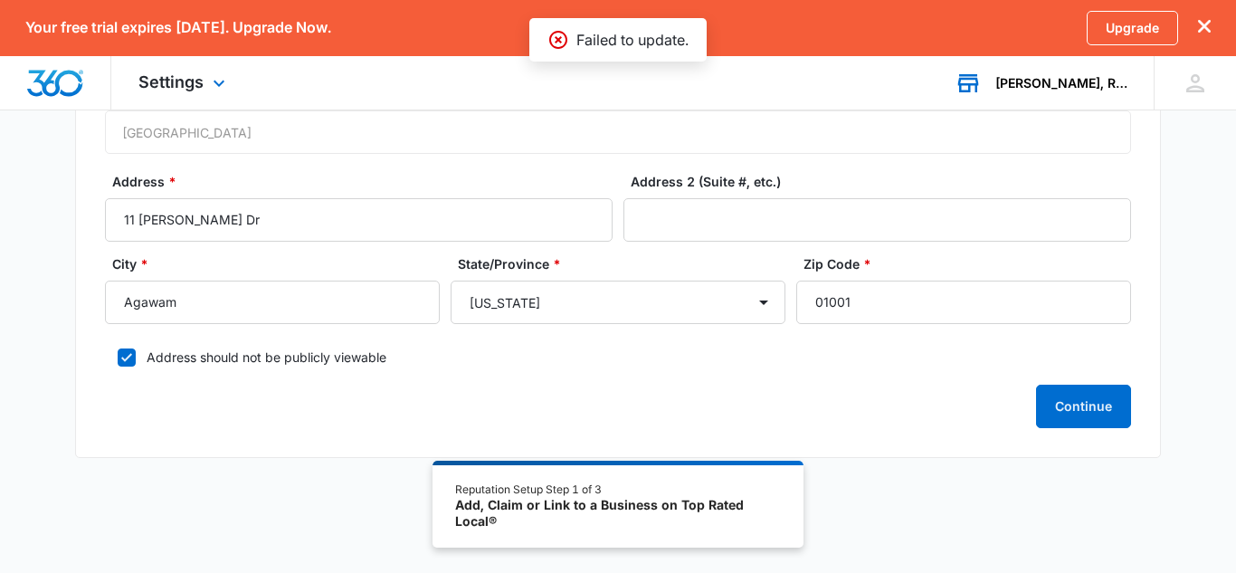
click at [1027, 96] on div "Che Hesse Frey, REALTOR Your Accounts View All" at bounding box center [1040, 82] width 226 height 53
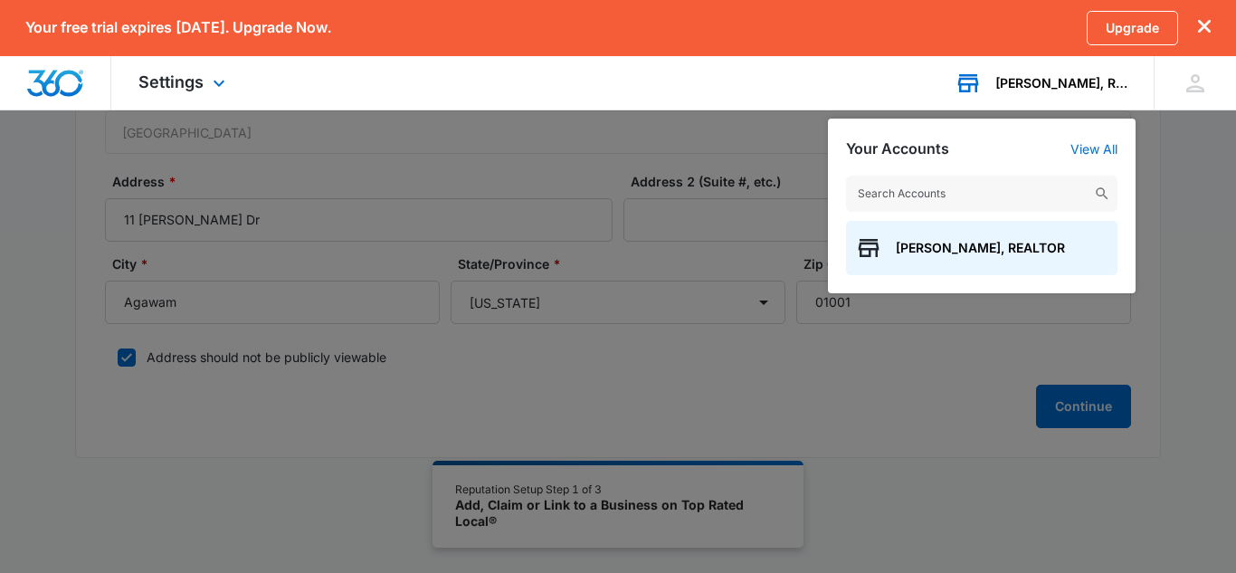
click at [1026, 84] on div "[PERSON_NAME], REALTOR" at bounding box center [1061, 83] width 132 height 14
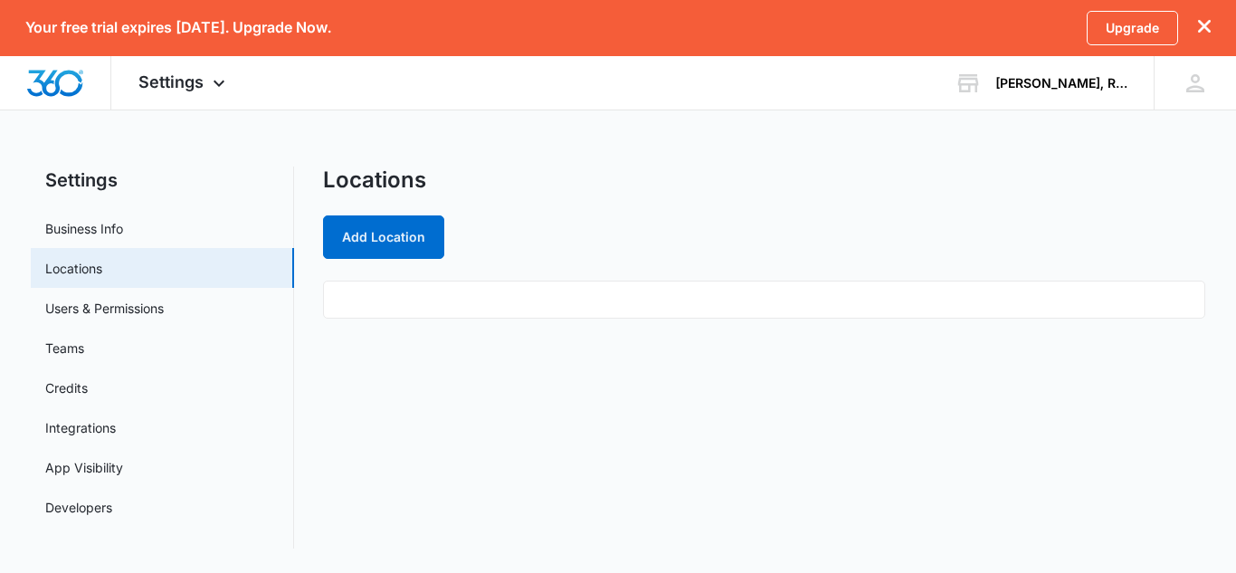
click at [1235, 179] on main "Settings Business Info Locations Users & Permissions Teams Credits Integrations…" at bounding box center [618, 367] width 1236 height 403
click at [164, 299] on link "Users & Permissions" at bounding box center [104, 308] width 119 height 19
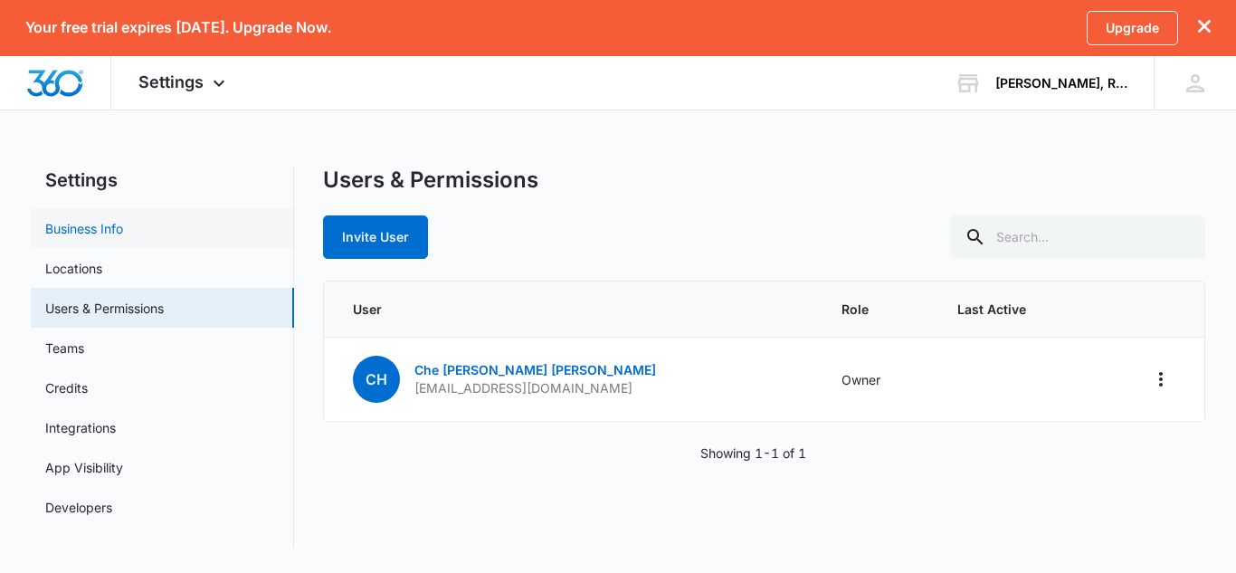
click at [123, 238] on link "Business Info" at bounding box center [84, 228] width 78 height 19
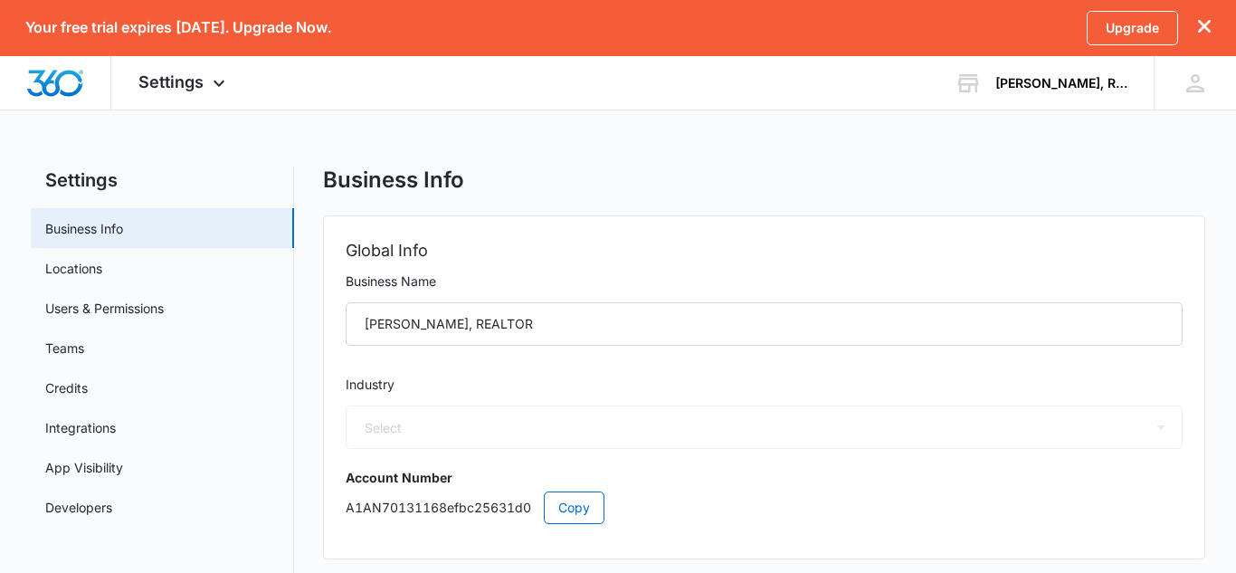
select select "35"
select select "US"
select select "America/New_York"
drag, startPoint x: 1235, startPoint y: 100, endPoint x: 1213, endPoint y: 95, distance: 22.2
click at [1213, 95] on div "CH Che Hesse Frey chessefrey@rovihomes.com My Profile Notifications Support Log…" at bounding box center [1194, 82] width 82 height 53
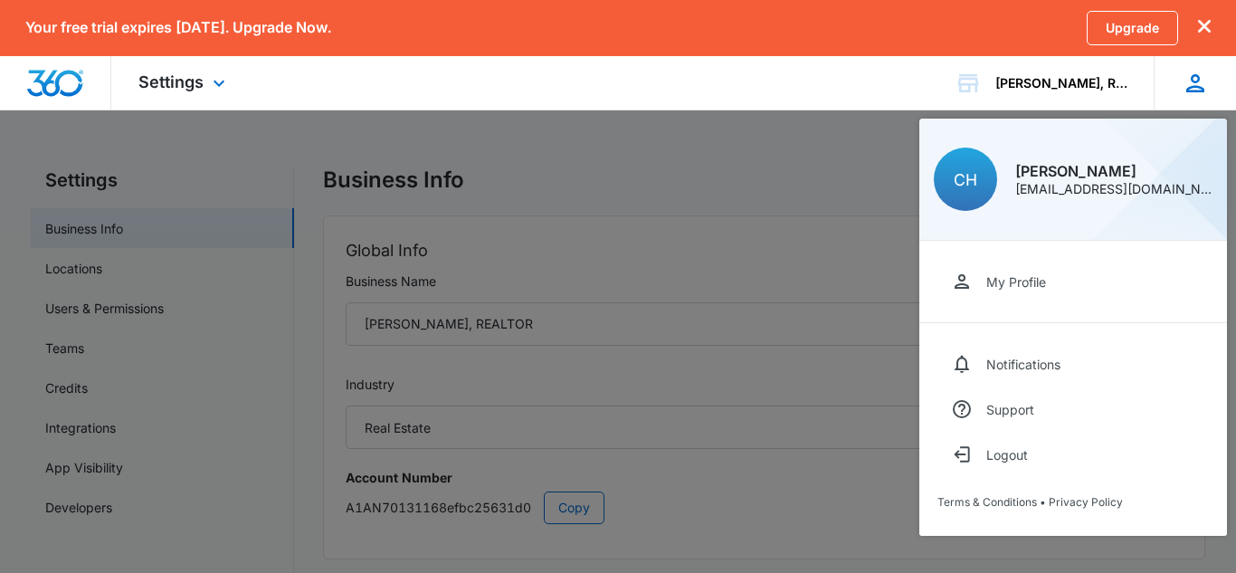
click at [1059, 166] on div "[PERSON_NAME]" at bounding box center [1113, 171] width 197 height 14
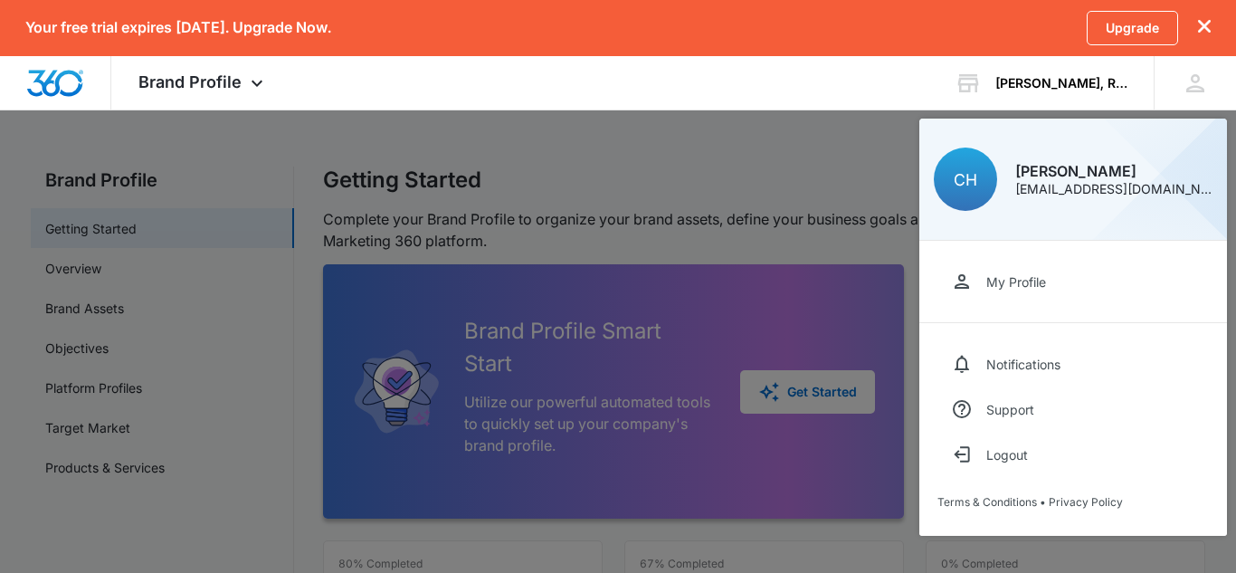
click at [736, 175] on div at bounding box center [618, 286] width 1236 height 573
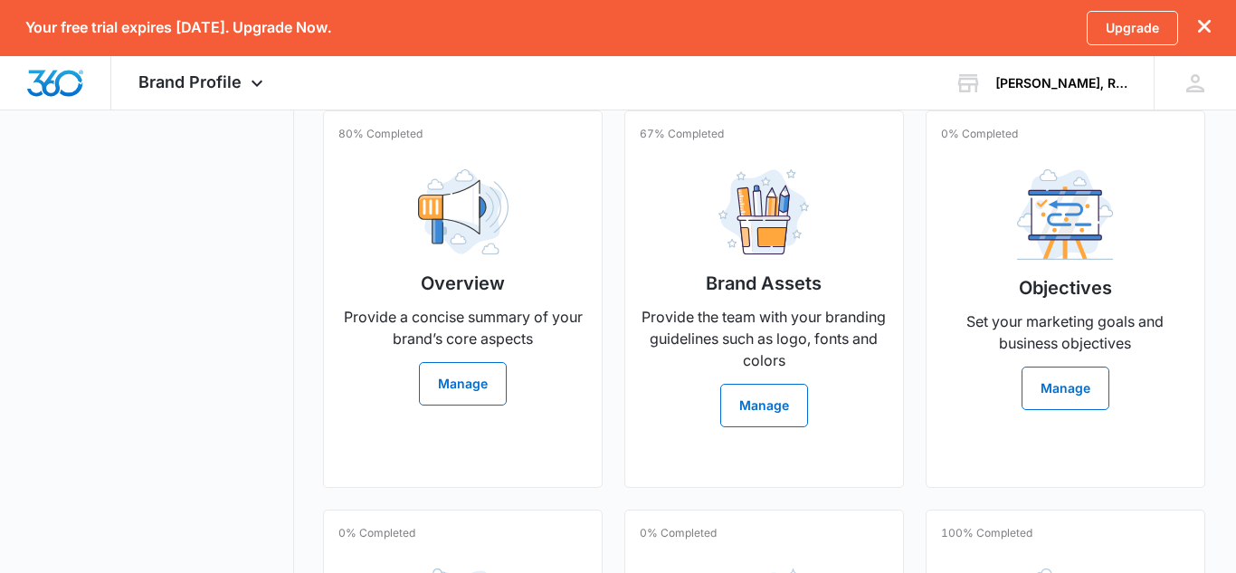
scroll to position [428, 0]
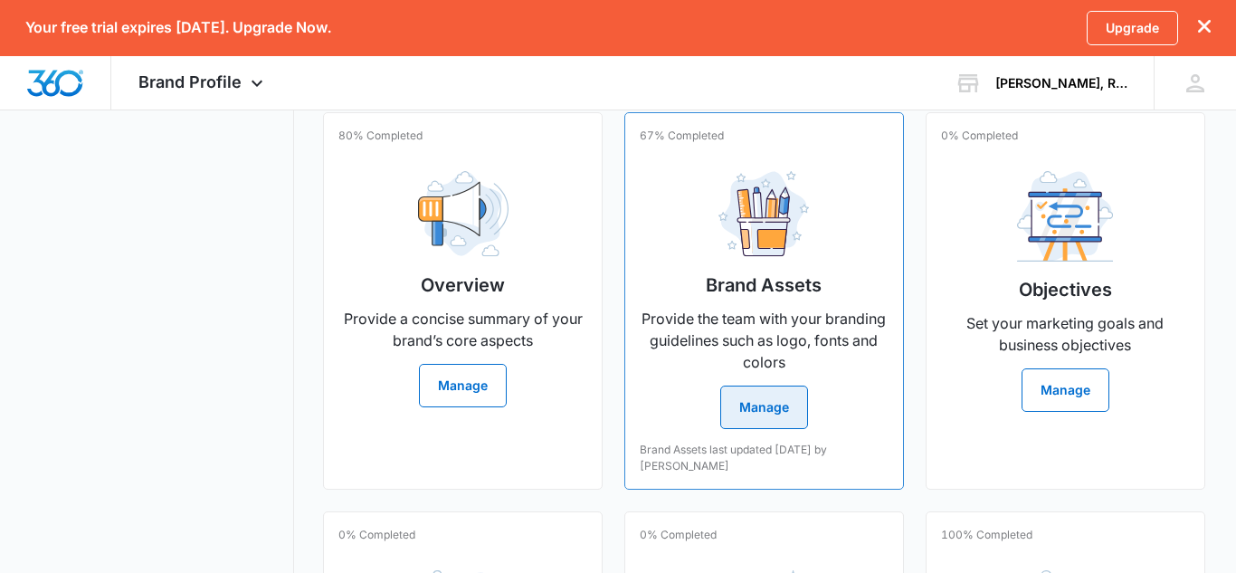
click at [779, 395] on button "Manage" at bounding box center [764, 406] width 88 height 43
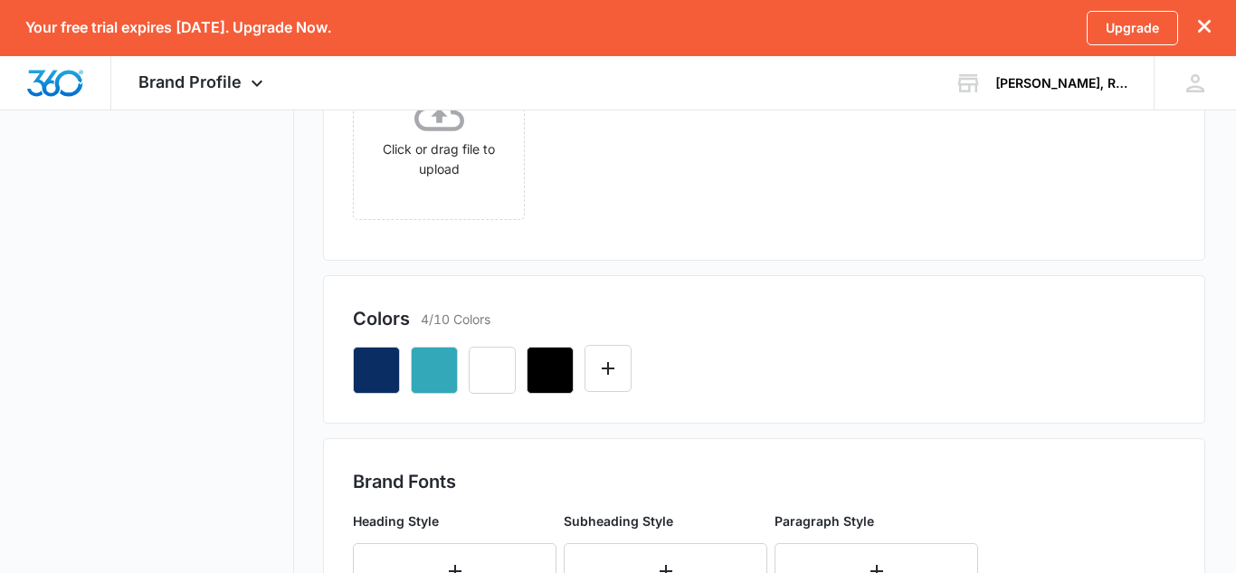
scroll to position [586, 0]
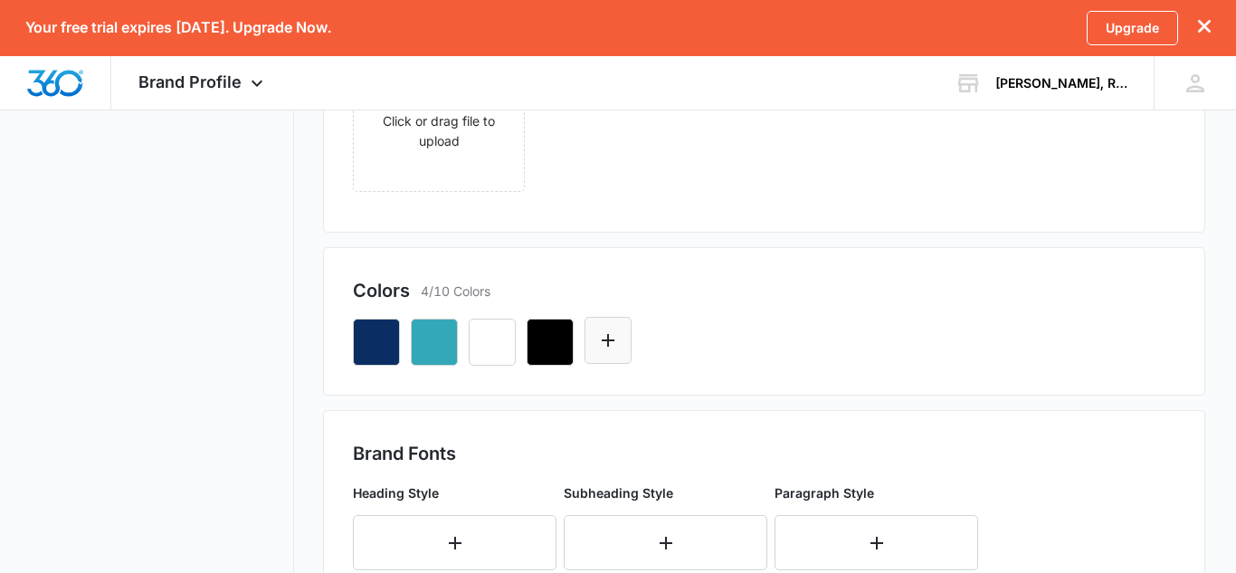
click at [599, 346] on icon "Edit Color" at bounding box center [608, 340] width 22 height 22
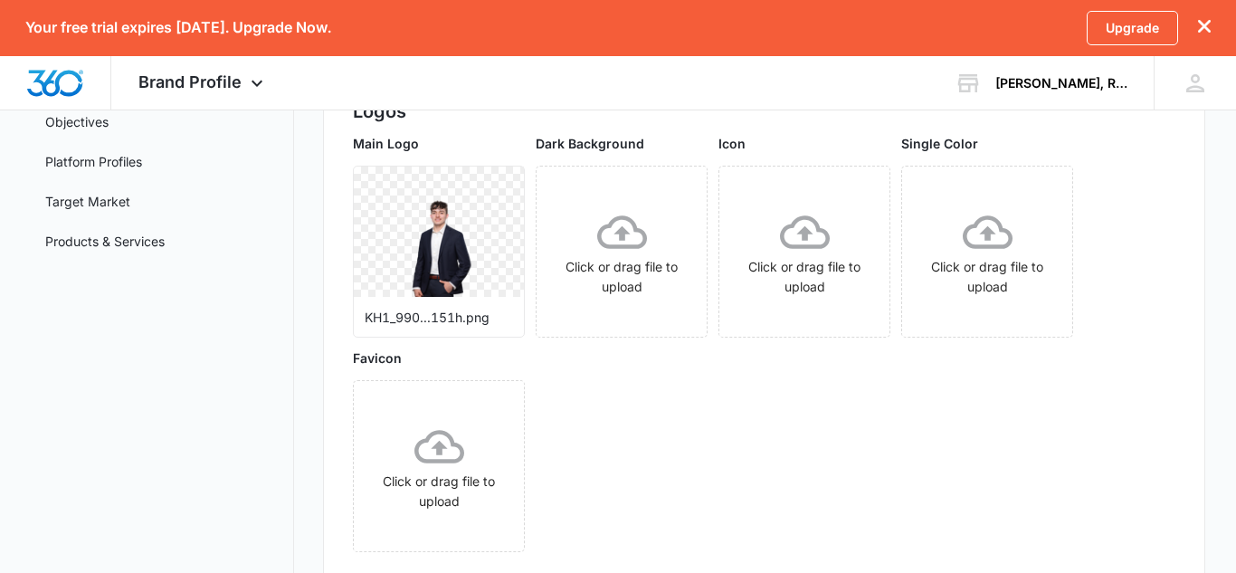
scroll to position [393, 0]
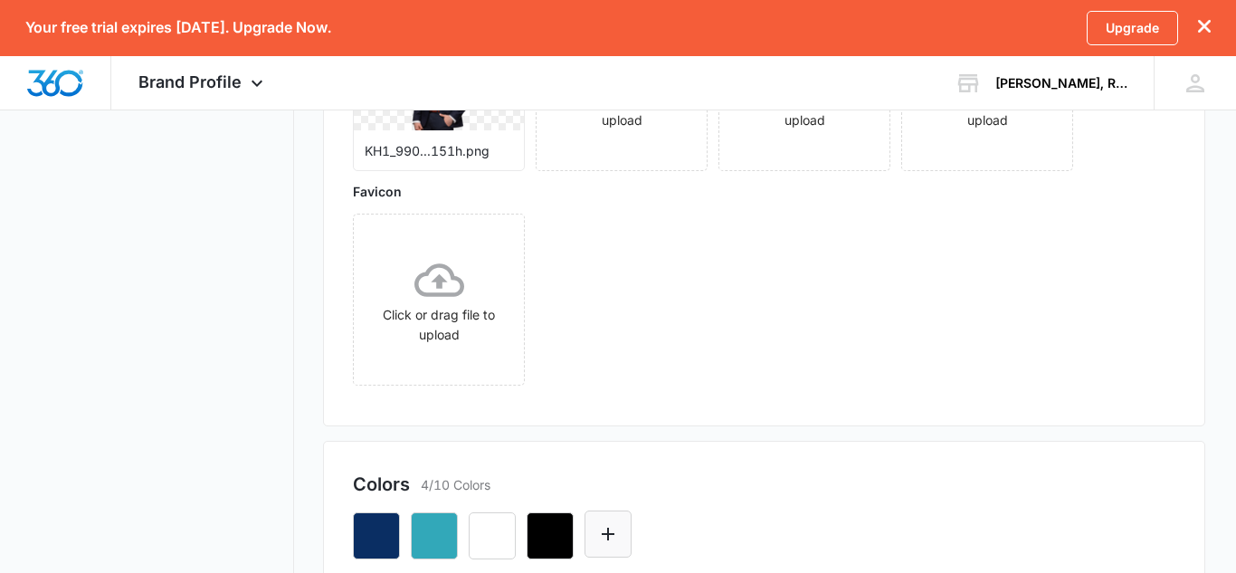
click at [615, 530] on icon "Edit Color" at bounding box center [608, 534] width 22 height 22
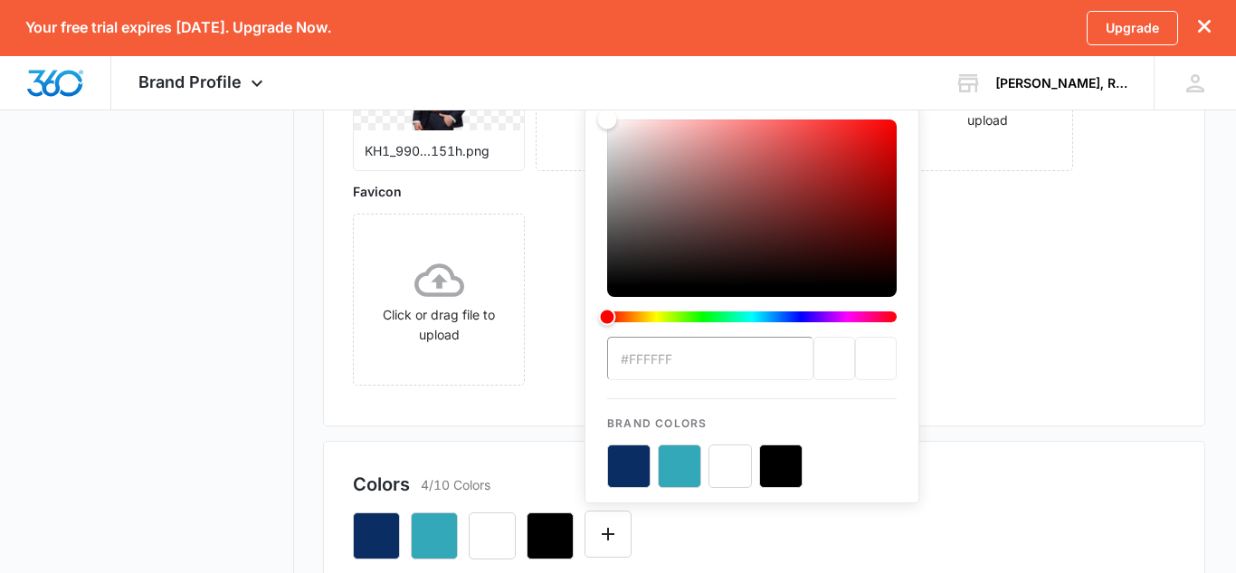
click at [787, 184] on div "Color" at bounding box center [751, 202] width 289 height 166
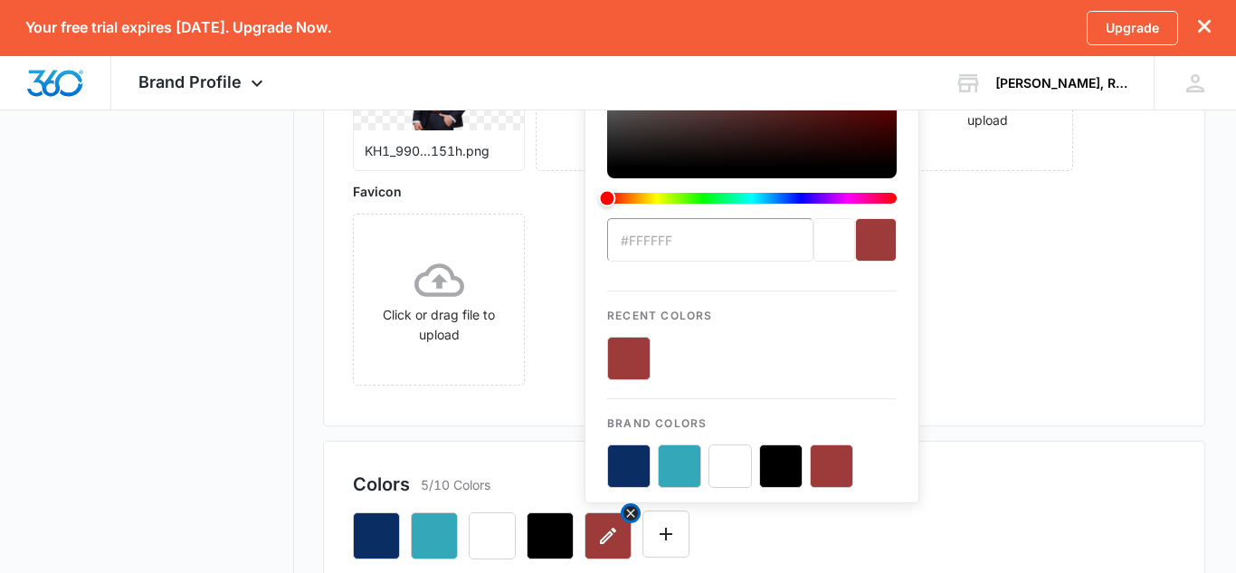
click at [598, 543] on icon "button" at bounding box center [608, 536] width 22 height 22
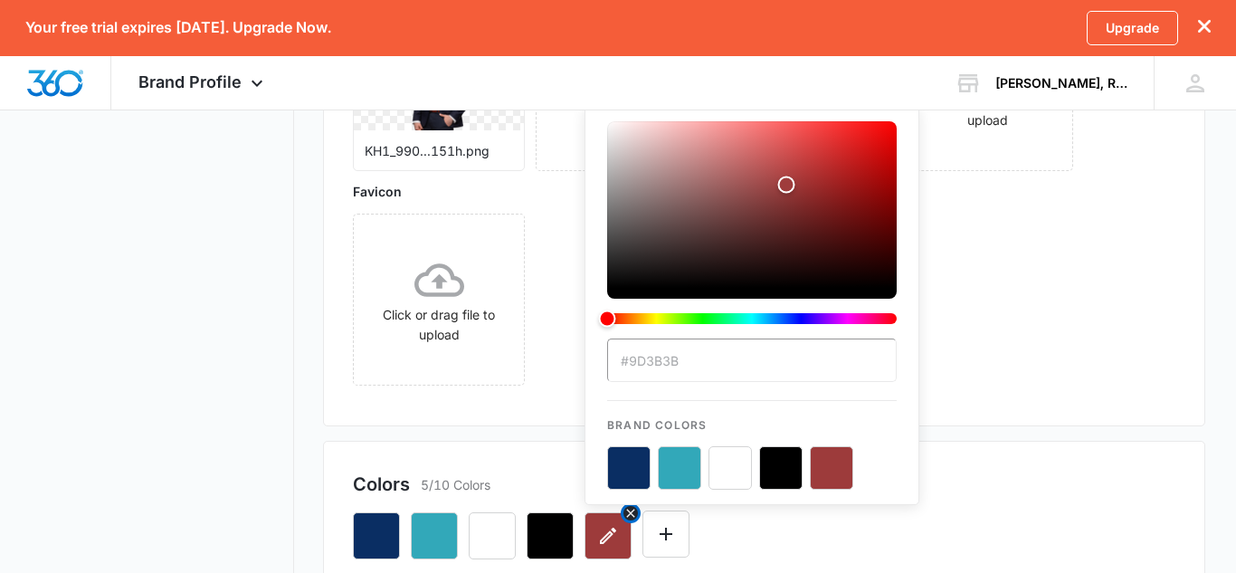
scroll to position [0, 0]
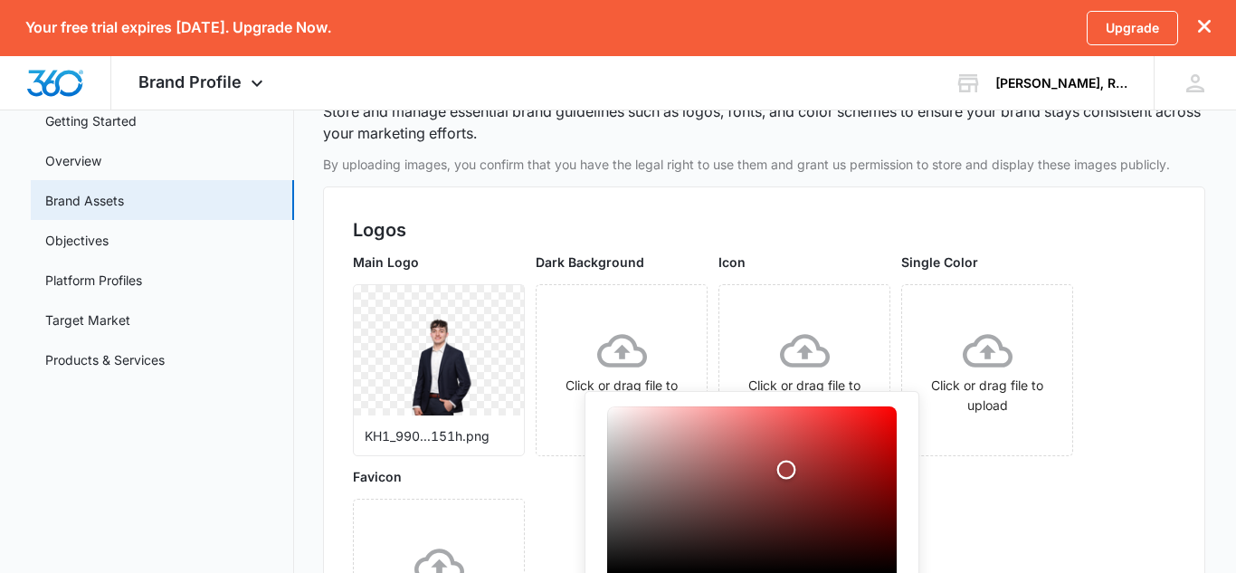
type input "#f02828"
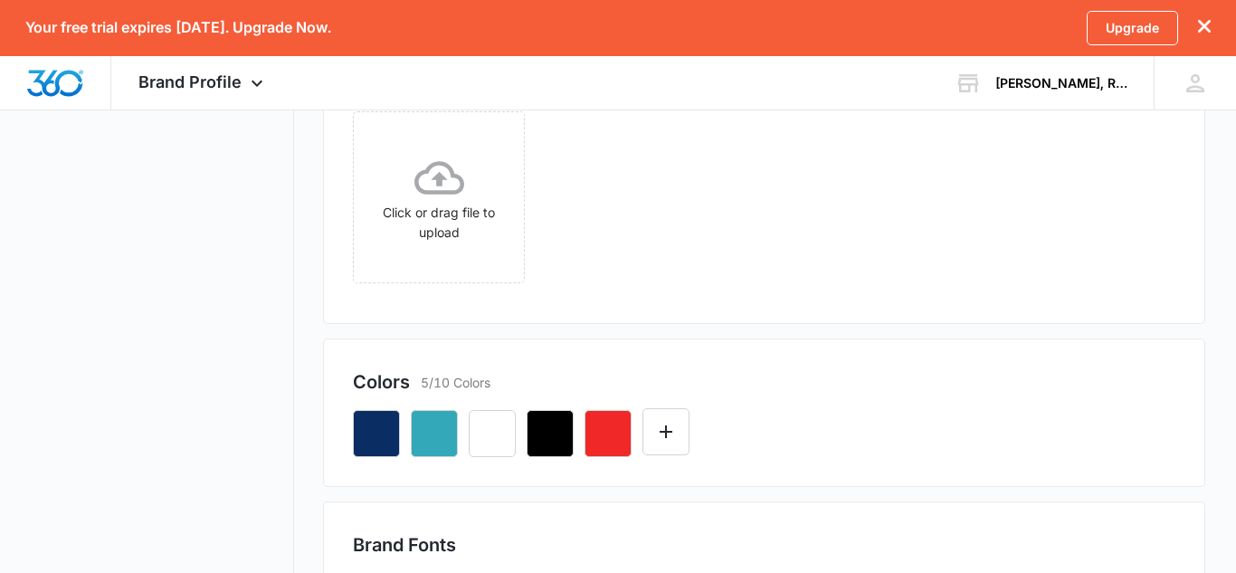
scroll to position [520, 0]
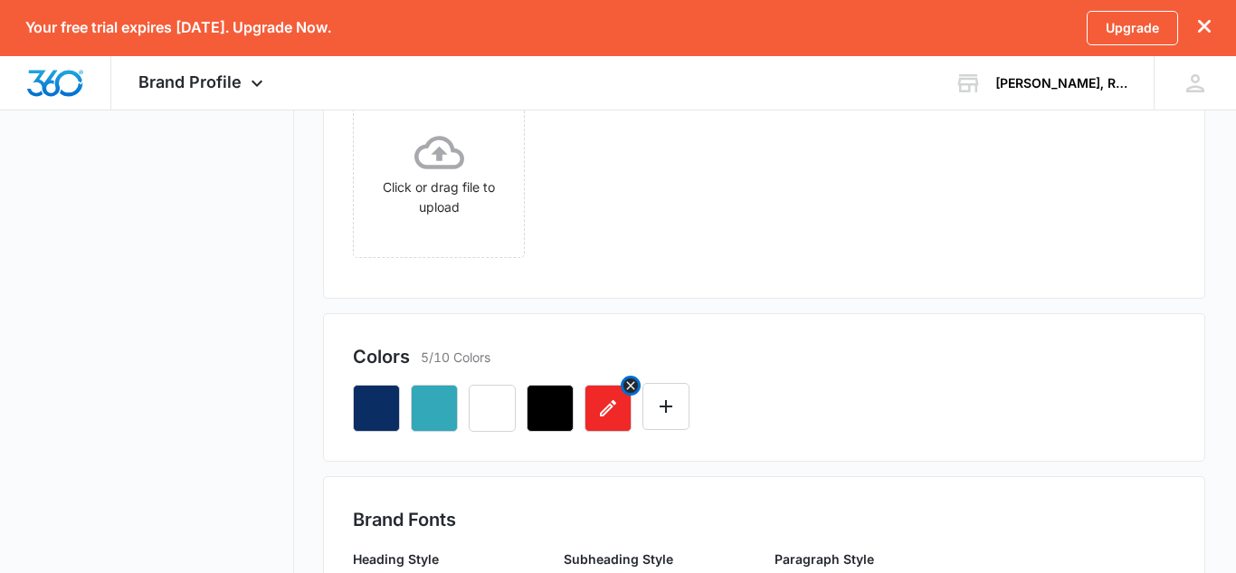
click at [633, 384] on icon "Remove" at bounding box center [630, 385] width 14 height 14
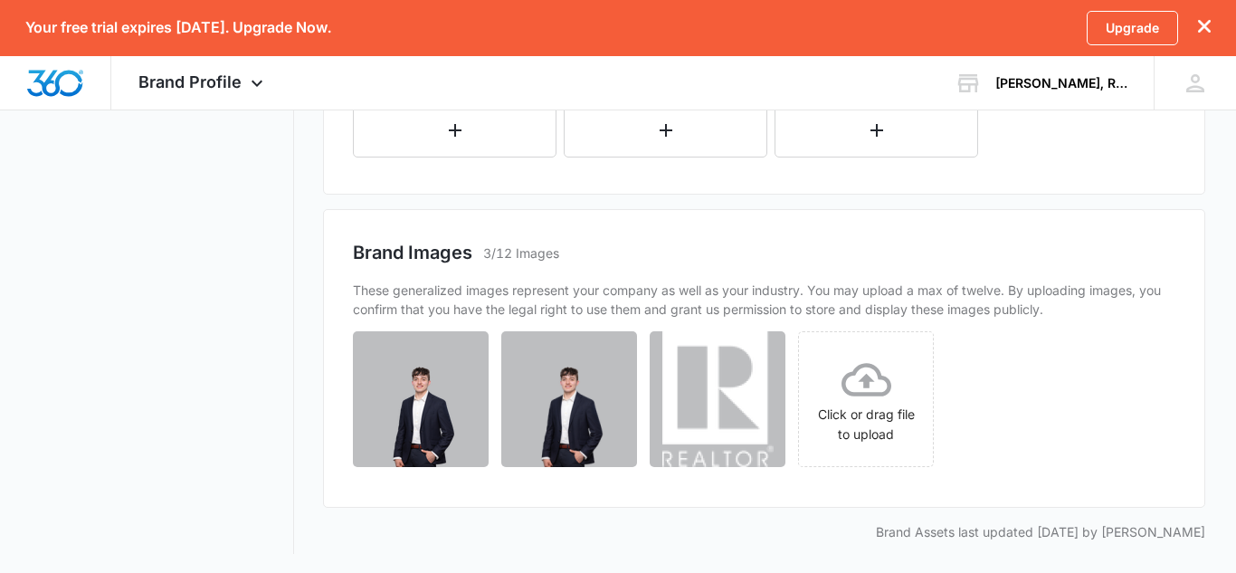
scroll to position [1001, 0]
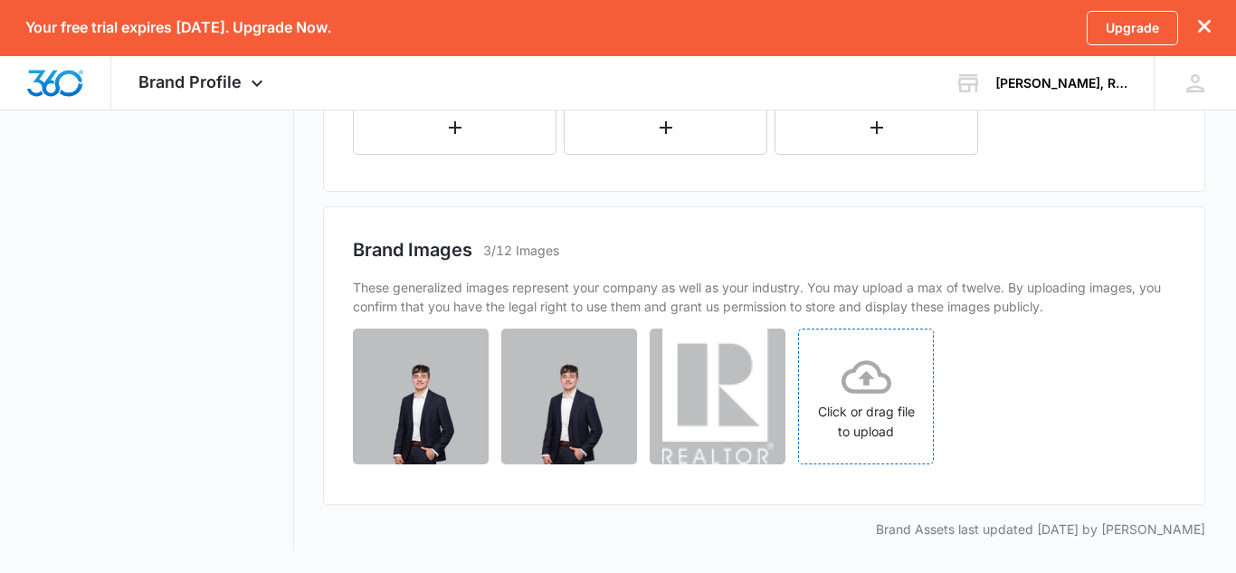
click at [876, 362] on icon at bounding box center [866, 377] width 50 height 50
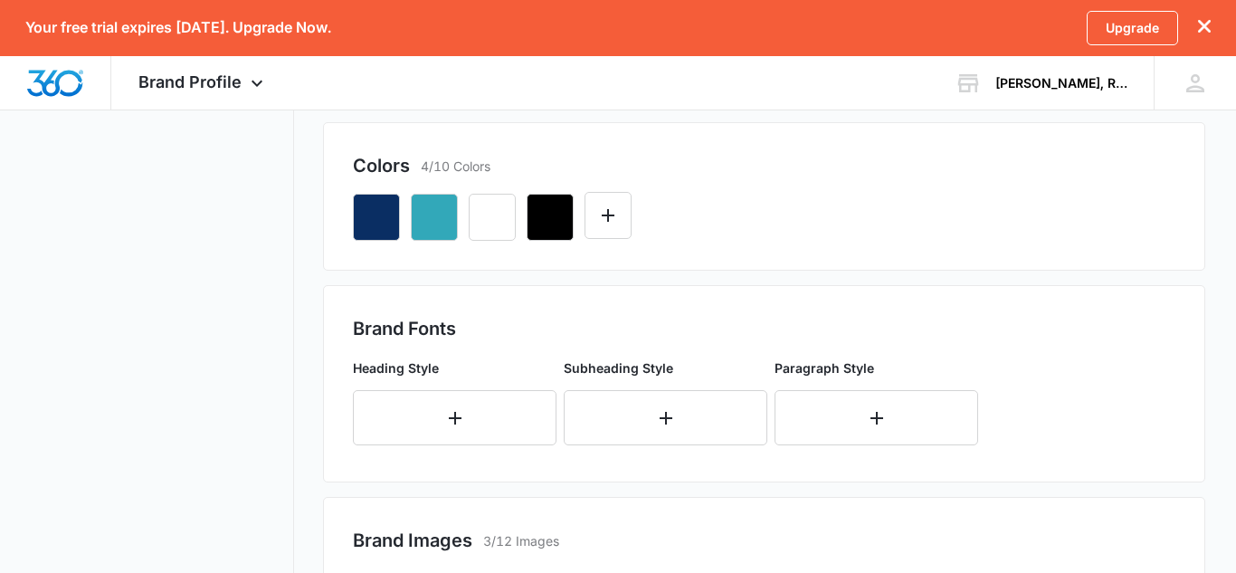
scroll to position [706, 0]
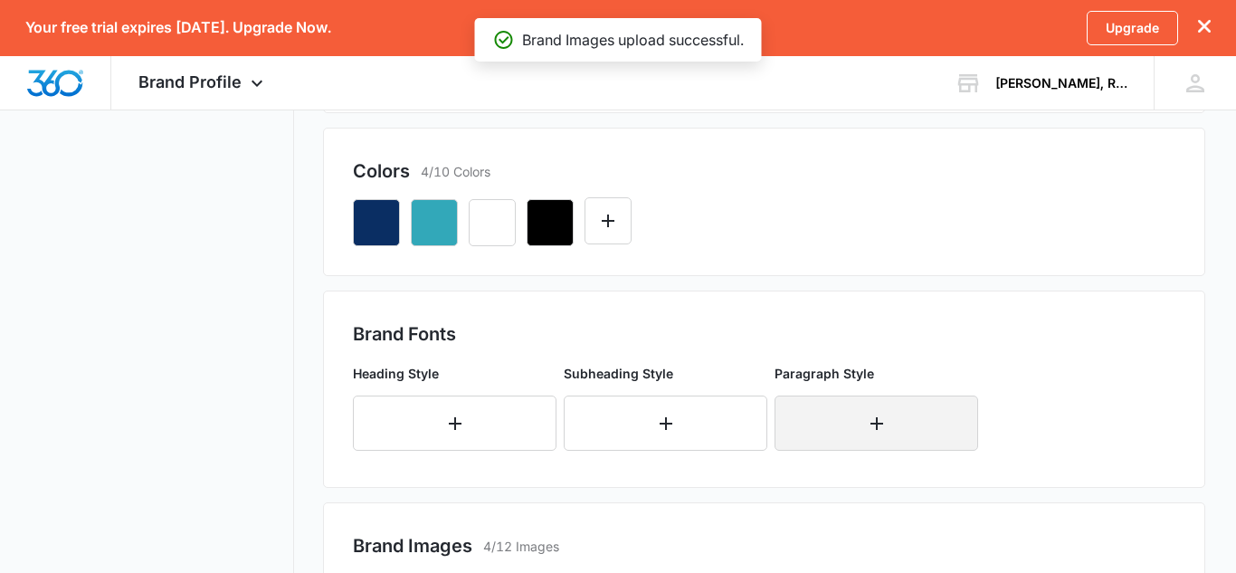
click at [882, 444] on button "button" at bounding box center [876, 422] width 204 height 55
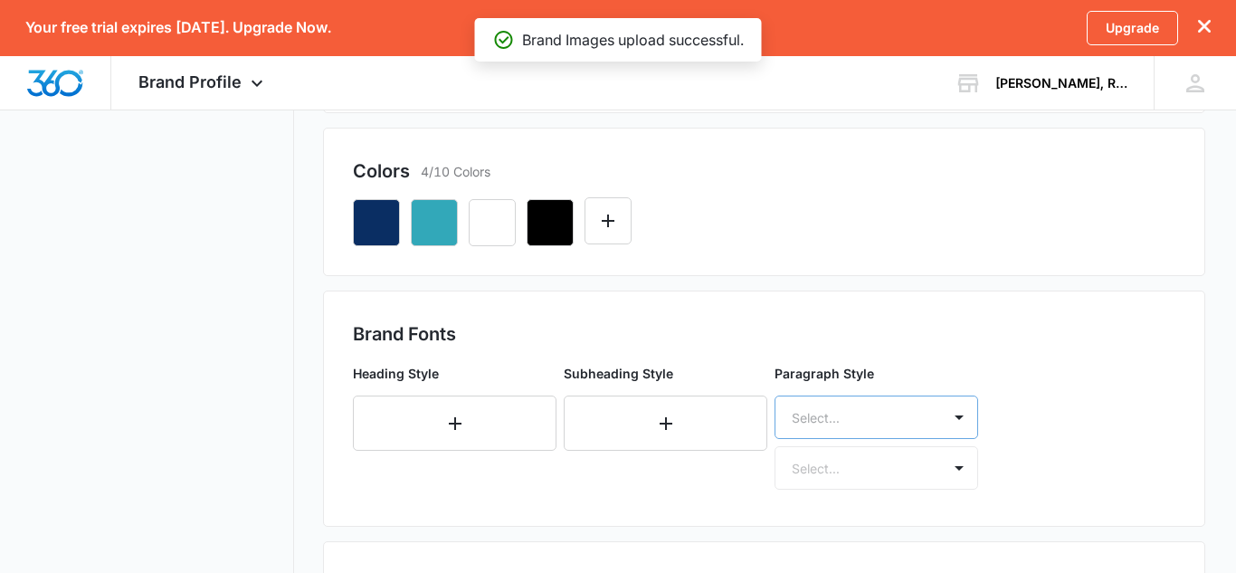
click at [884, 433] on div "Select..." at bounding box center [876, 416] width 204 height 43
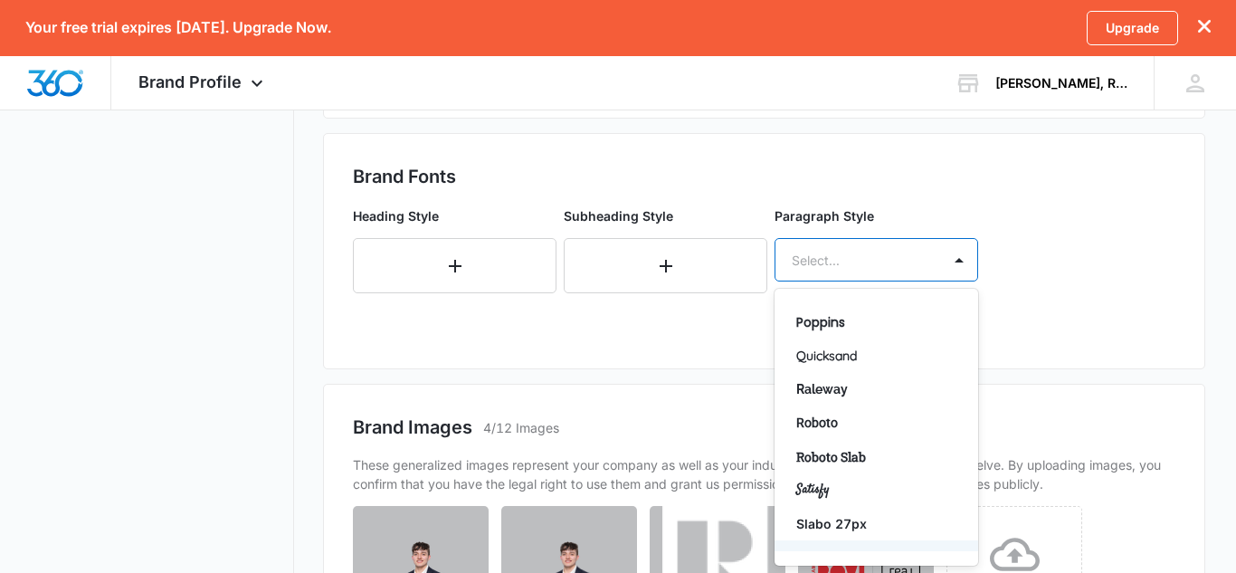
scroll to position [1239, 0]
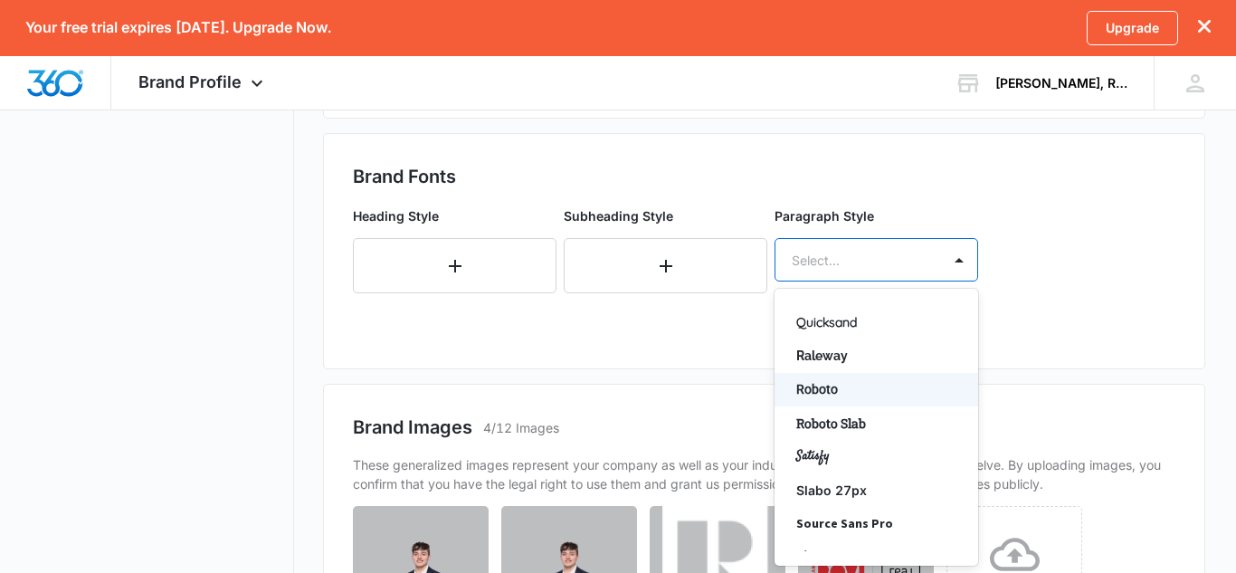
click at [868, 384] on p "Roboto" at bounding box center [874, 389] width 157 height 19
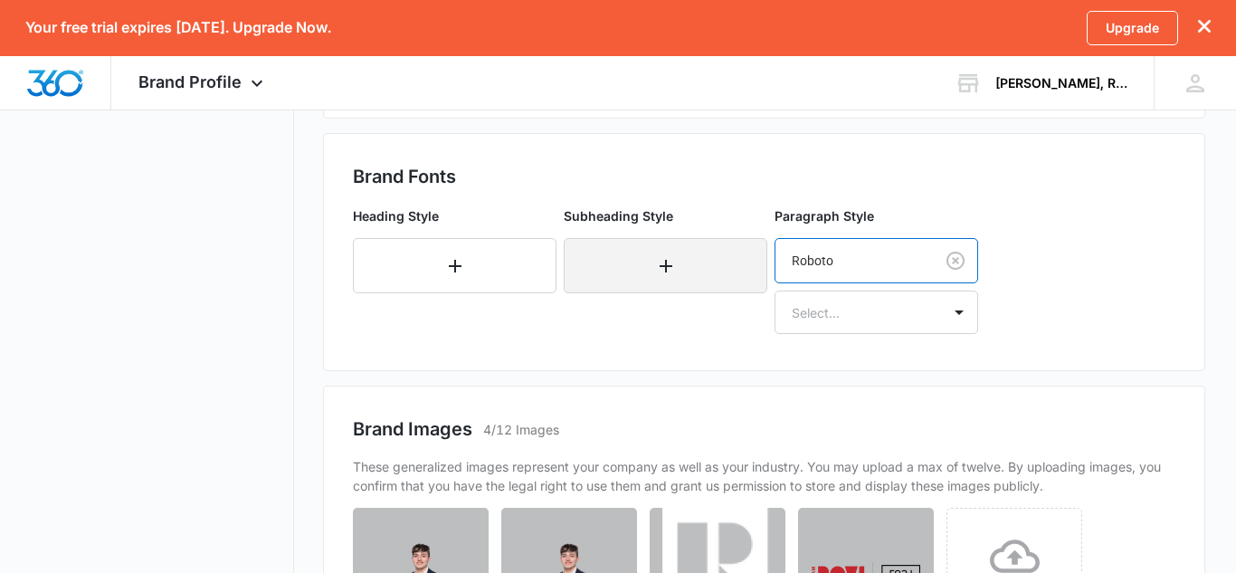
click at [744, 277] on button "button" at bounding box center [666, 265] width 204 height 55
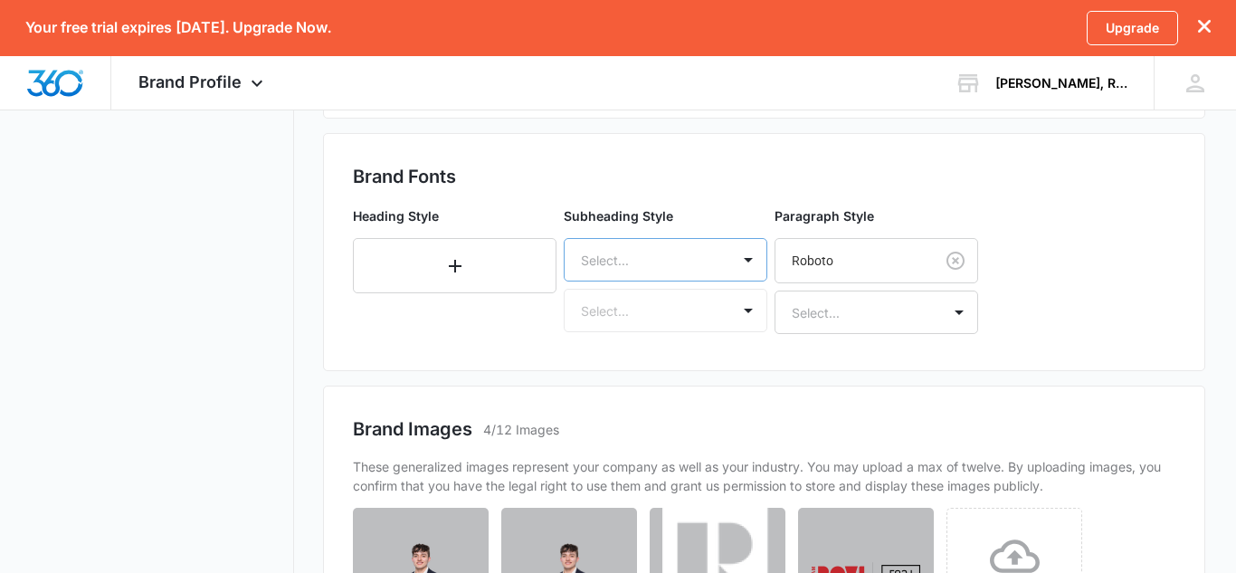
click at [718, 263] on div "Select..." at bounding box center [648, 260] width 166 height 41
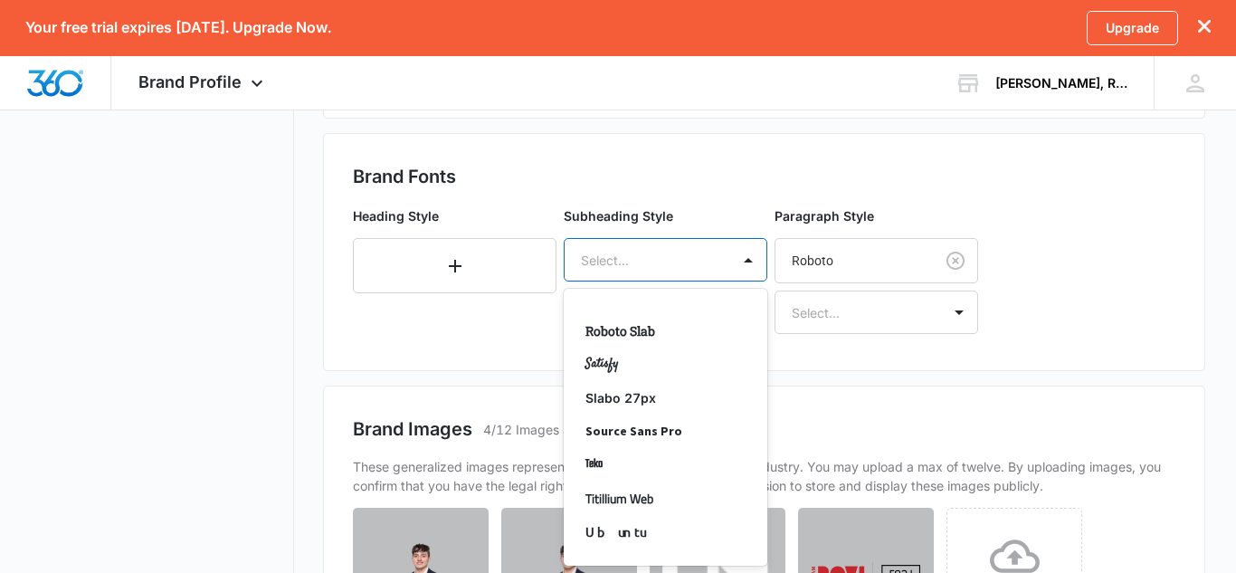
scroll to position [1265, 0]
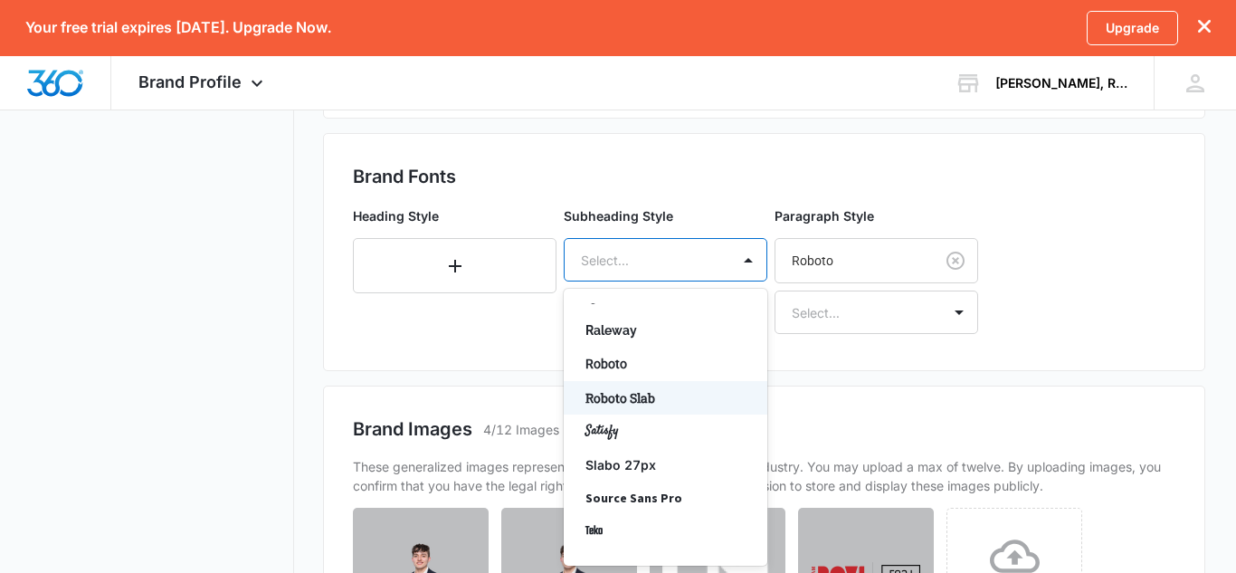
click at [673, 406] on p "Roboto Slab" at bounding box center [663, 397] width 157 height 19
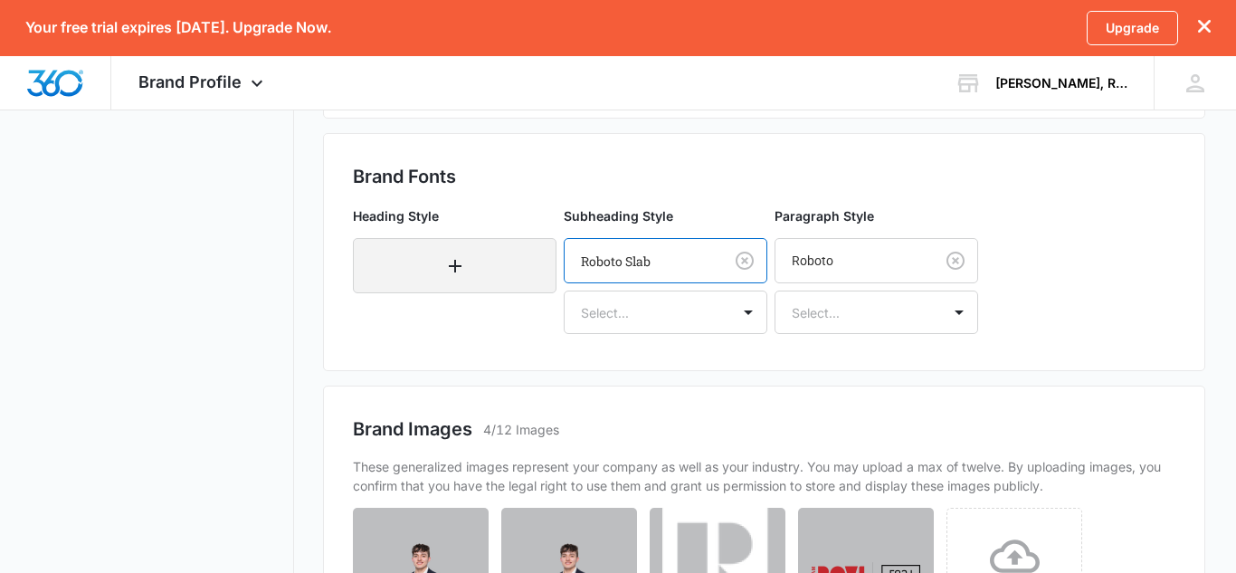
click at [472, 242] on button "button" at bounding box center [455, 265] width 204 height 55
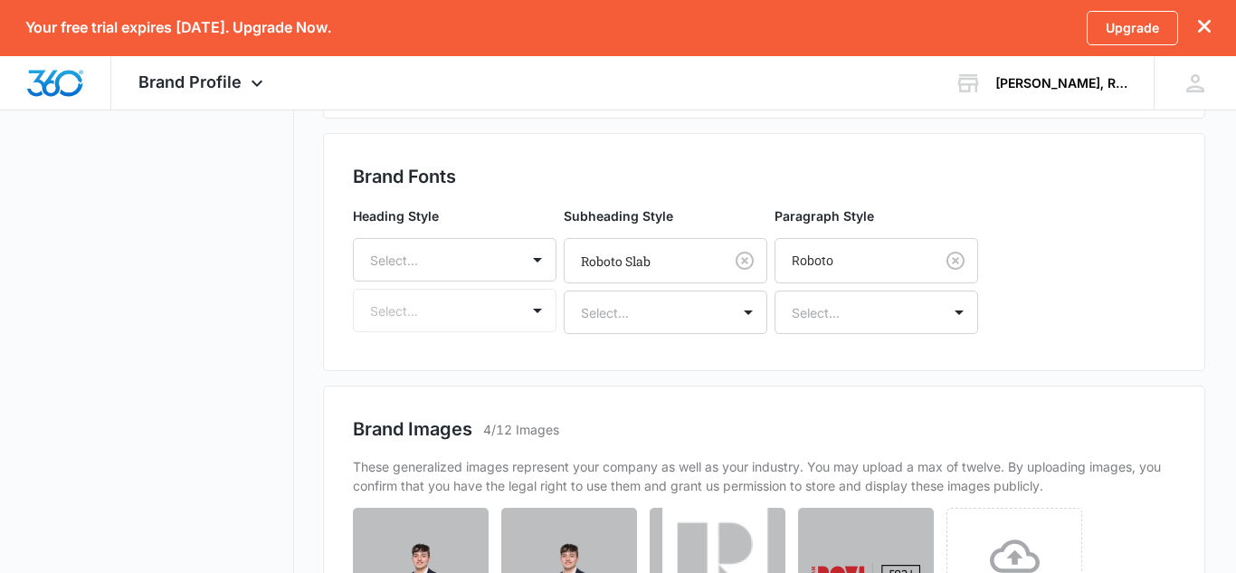
click at [472, 242] on div "Select..." at bounding box center [437, 260] width 166 height 41
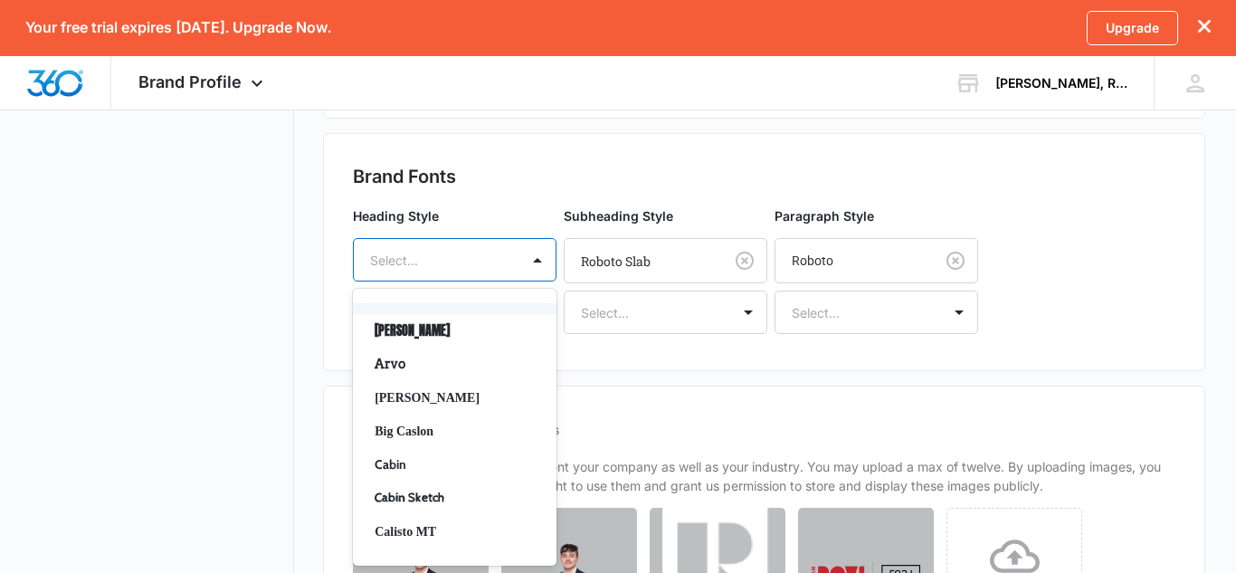
scroll to position [0, 0]
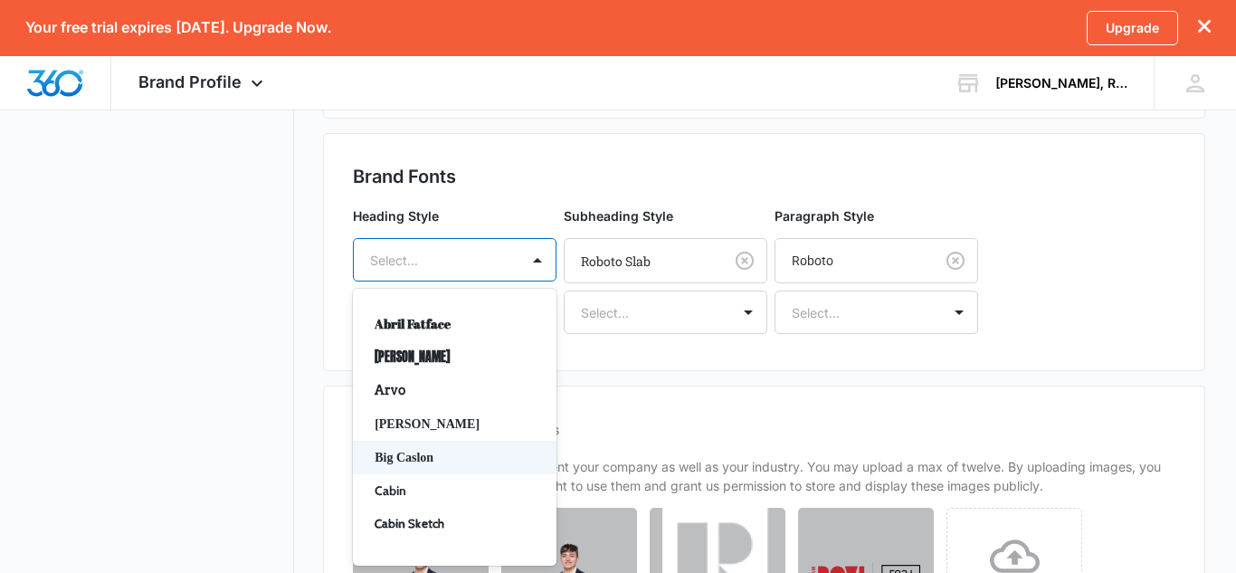
click at [488, 445] on div "Big Caslon" at bounding box center [455, 457] width 204 height 33
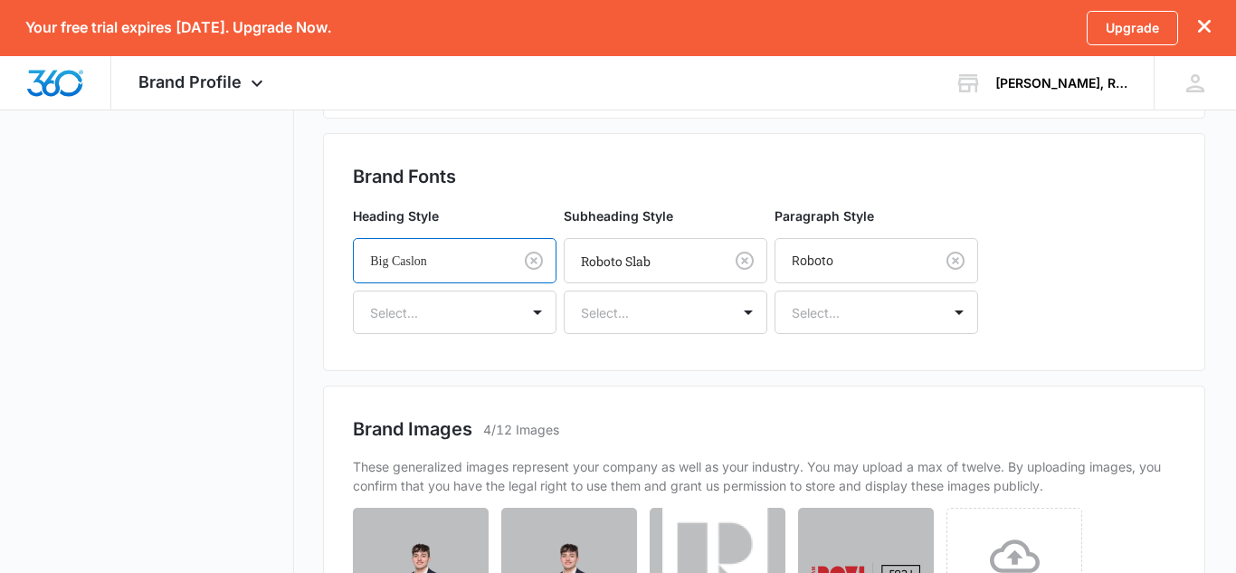
click at [488, 265] on div at bounding box center [429, 261] width 119 height 23
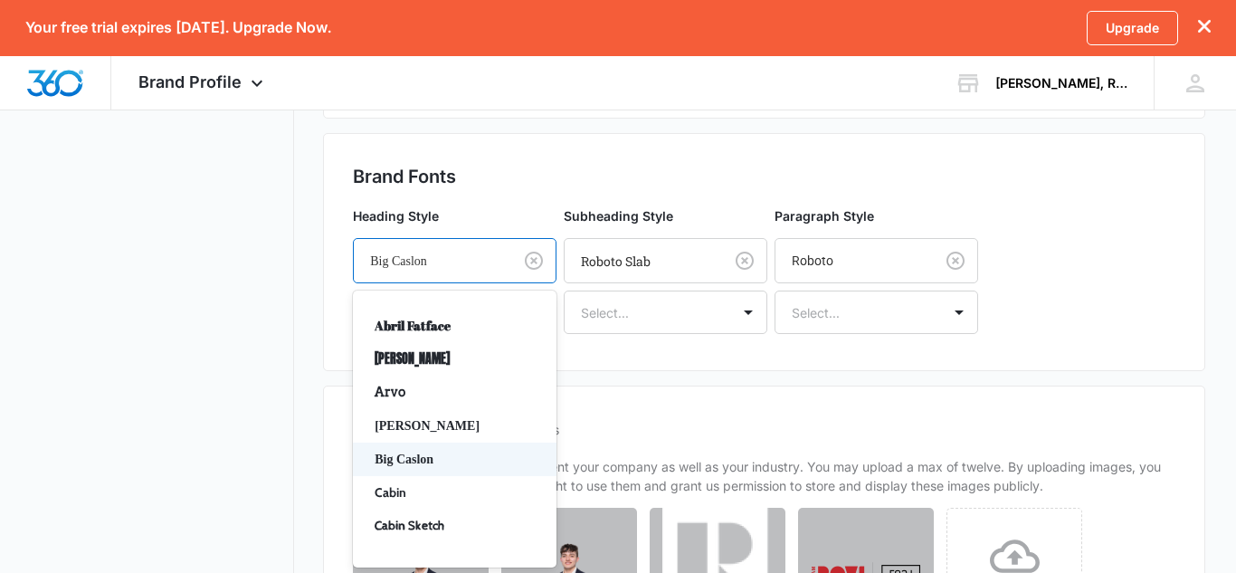
scroll to position [1433, 0]
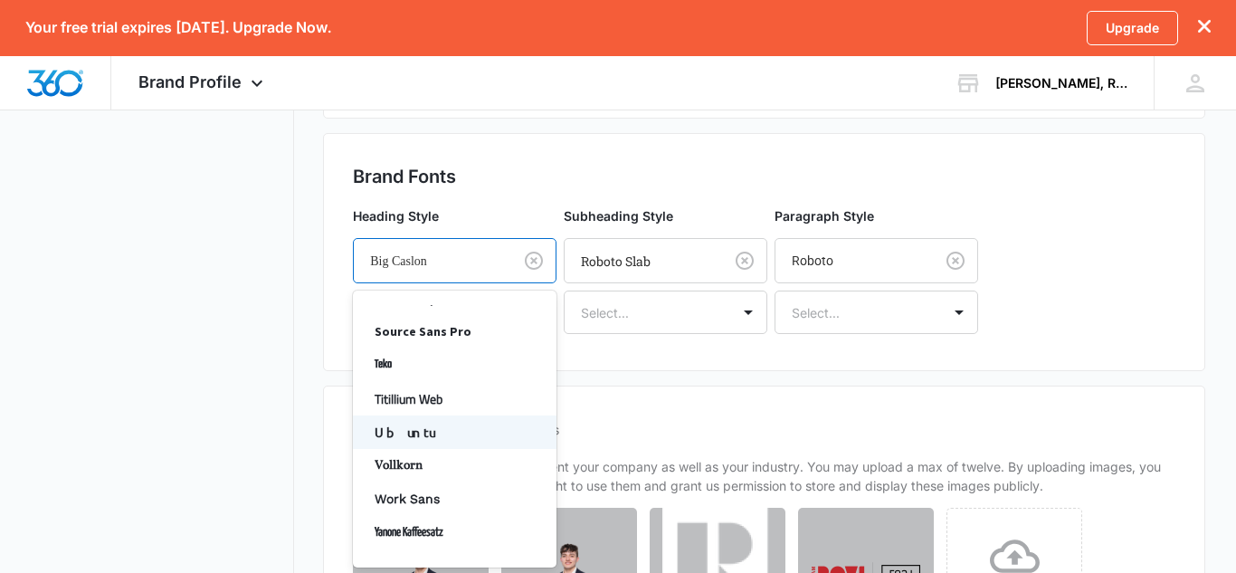
click at [463, 435] on p "Ubuntu" at bounding box center [453, 431] width 157 height 19
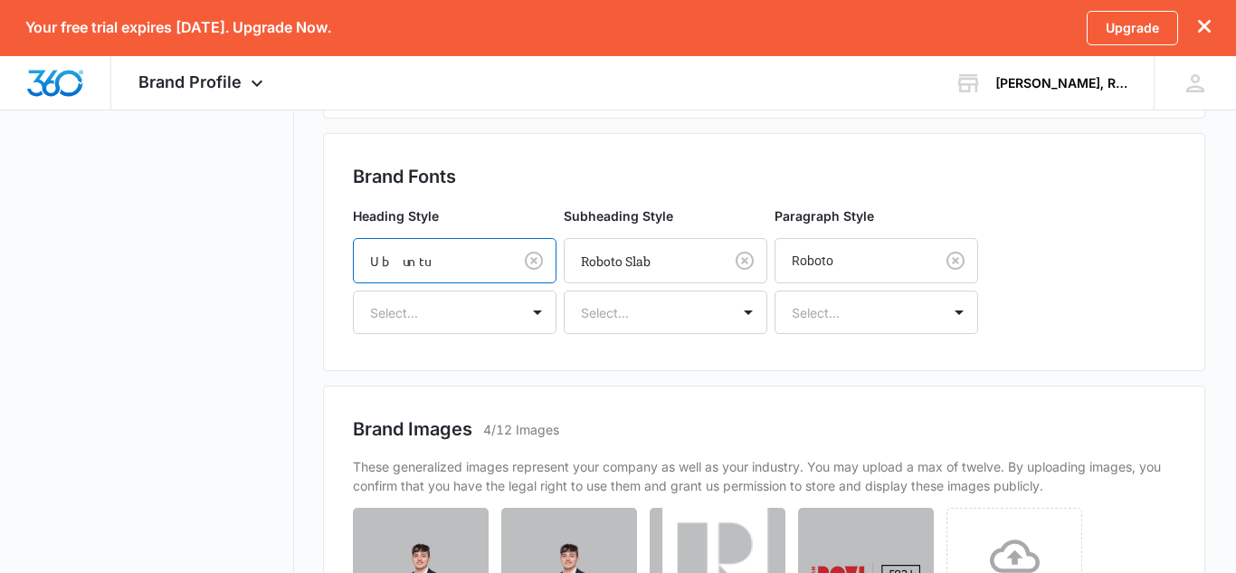
click at [693, 372] on div "By uploading images, you confirm that you have the legal right to use them and …" at bounding box center [764, 58] width 882 height 1318
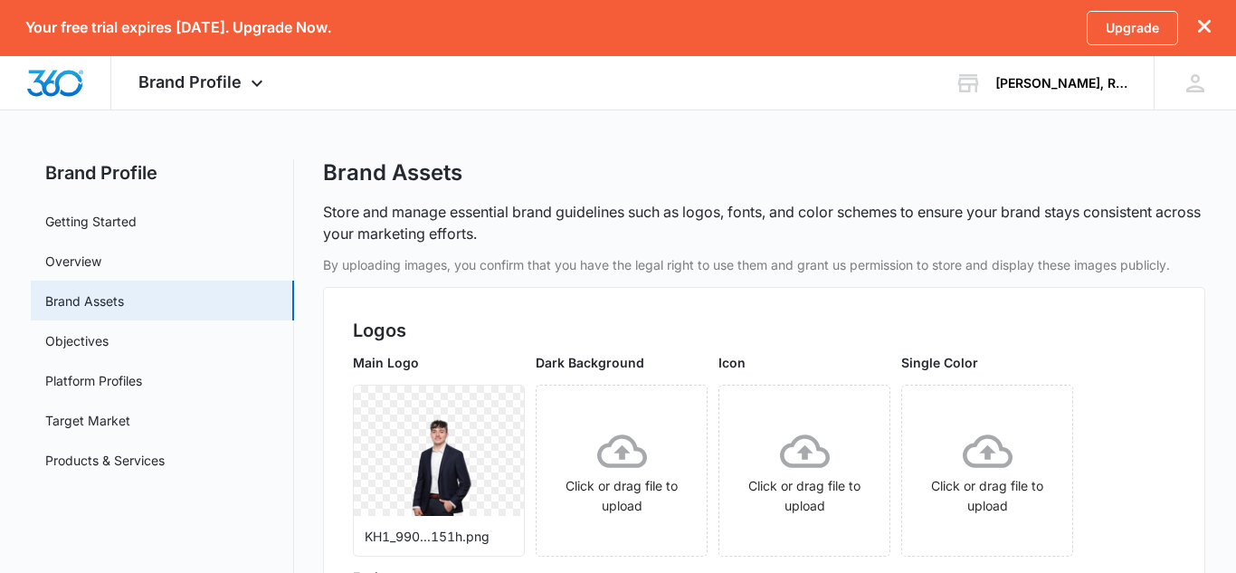
scroll to position [0, 0]
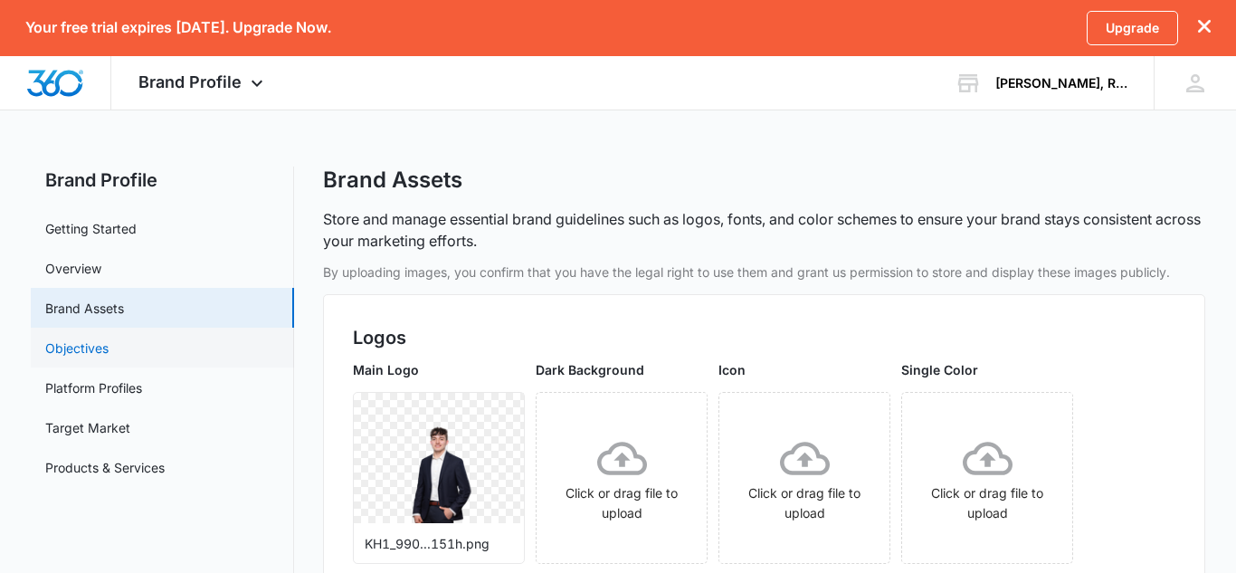
click at [109, 356] on link "Objectives" at bounding box center [76, 347] width 63 height 19
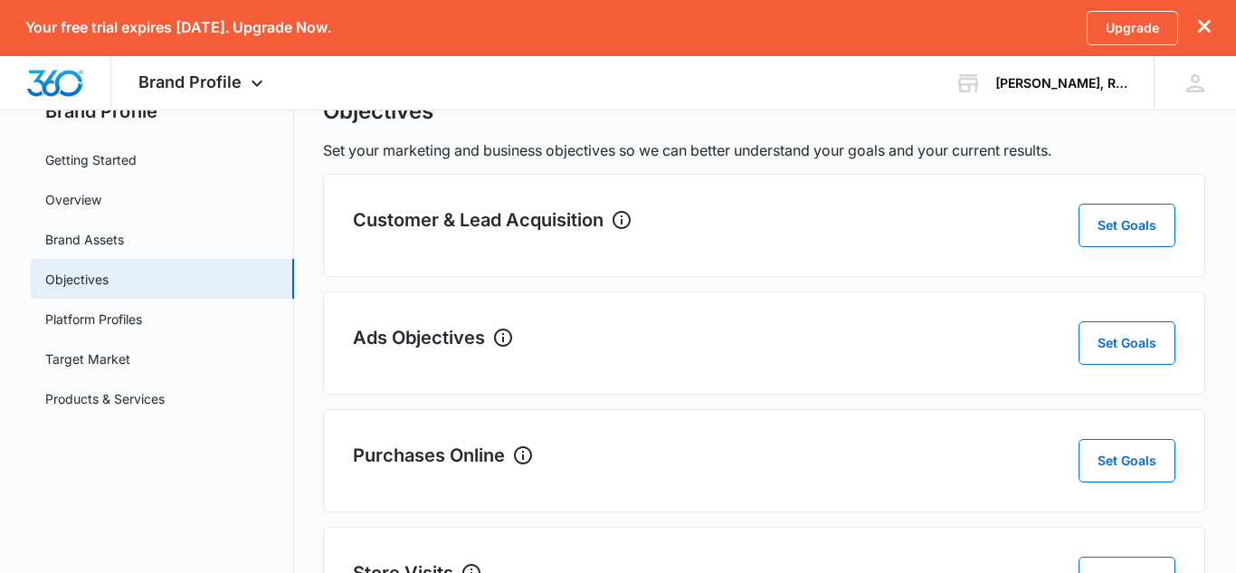
scroll to position [70, 0]
click at [1141, 212] on button "Set Goals" at bounding box center [1126, 224] width 97 height 43
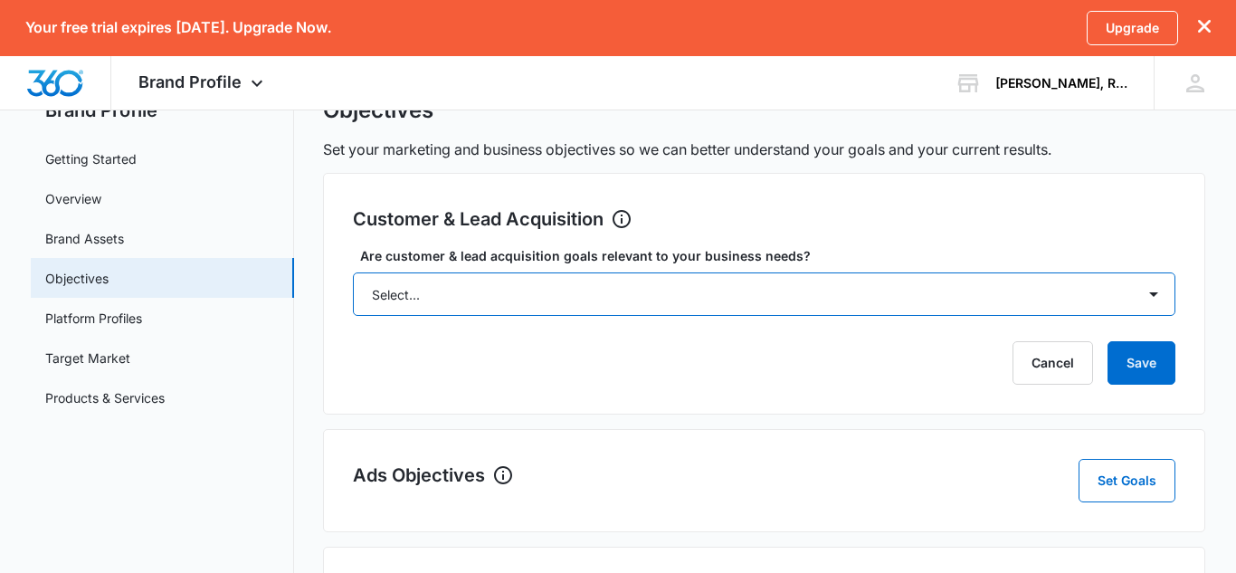
click at [925, 274] on select "Select... Yes No Yes, but don't currently have the data" at bounding box center [764, 293] width 822 height 43
select select "yes"
click at [353, 272] on select "Select... Yes No Yes, but don't currently have the data" at bounding box center [764, 293] width 822 height 43
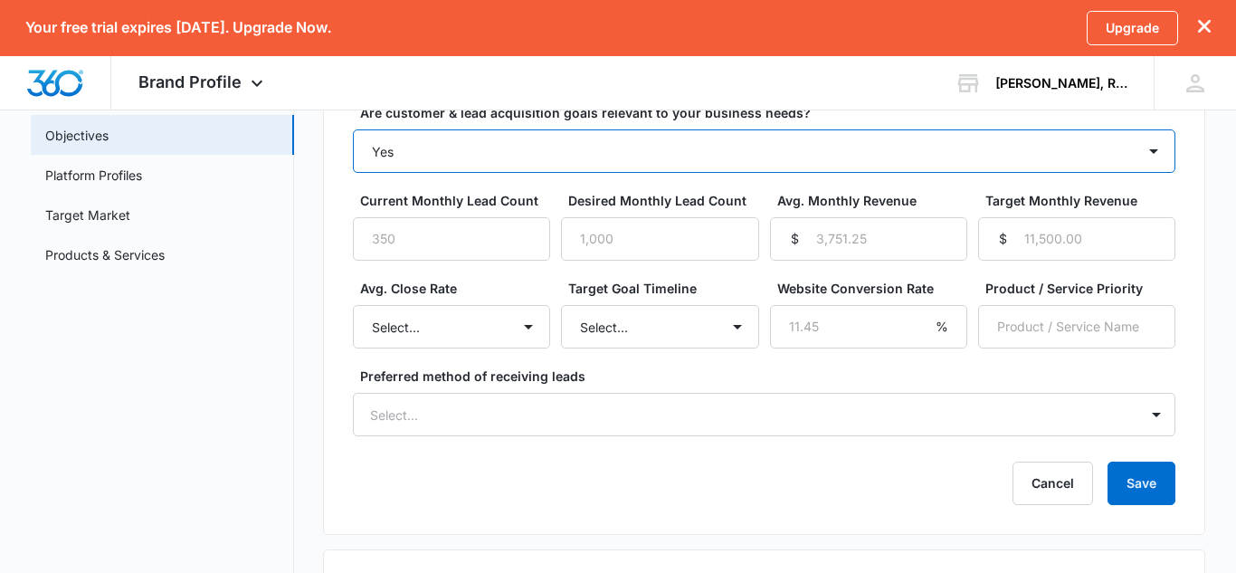
scroll to position [209, 0]
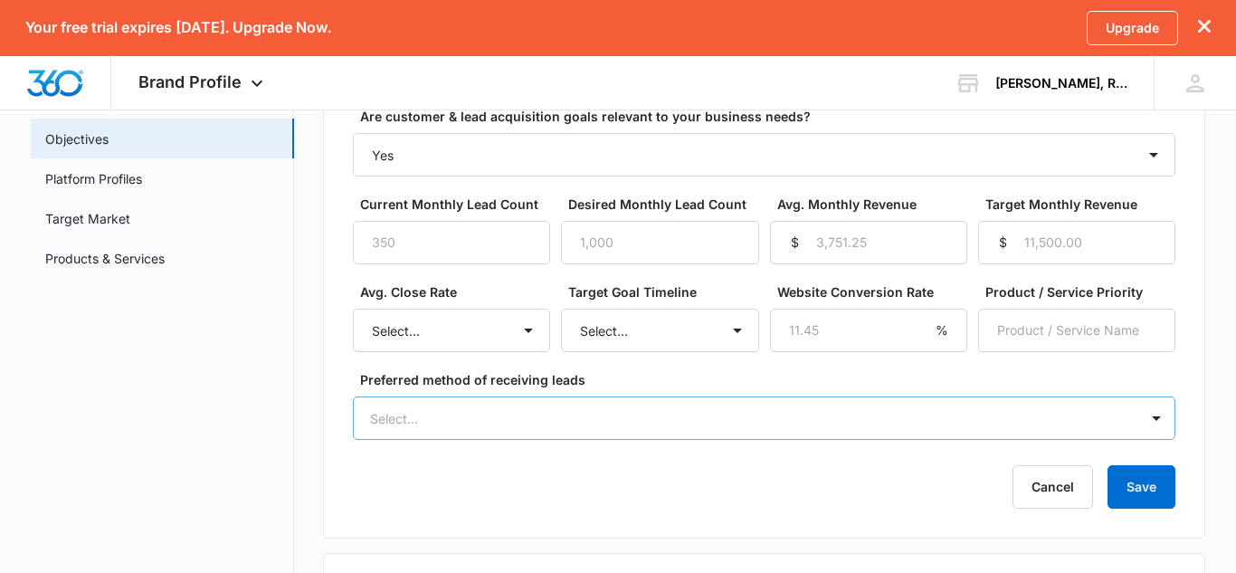
click at [993, 416] on div "Select..." at bounding box center [764, 417] width 822 height 43
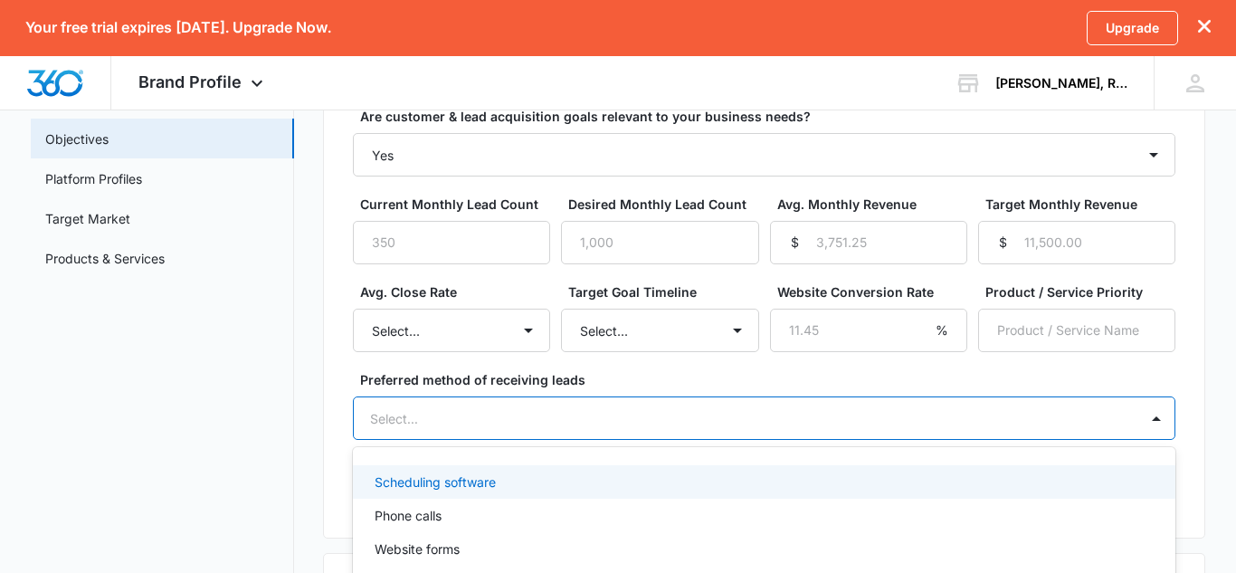
scroll to position [261, 0]
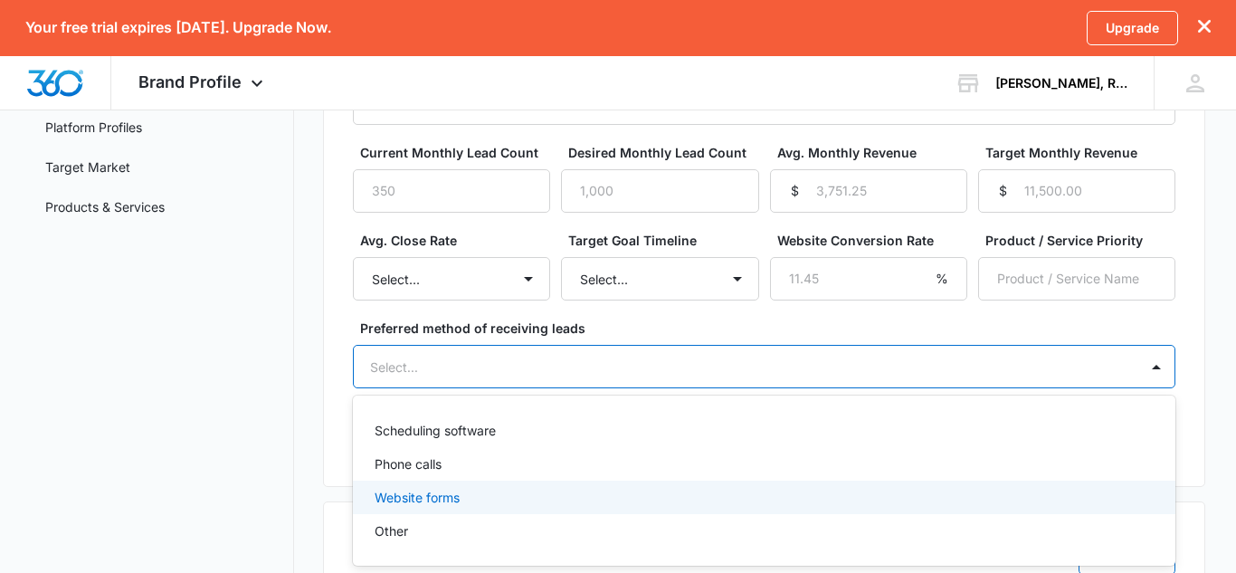
click at [697, 493] on div "Website forms" at bounding box center [762, 497] width 775 height 19
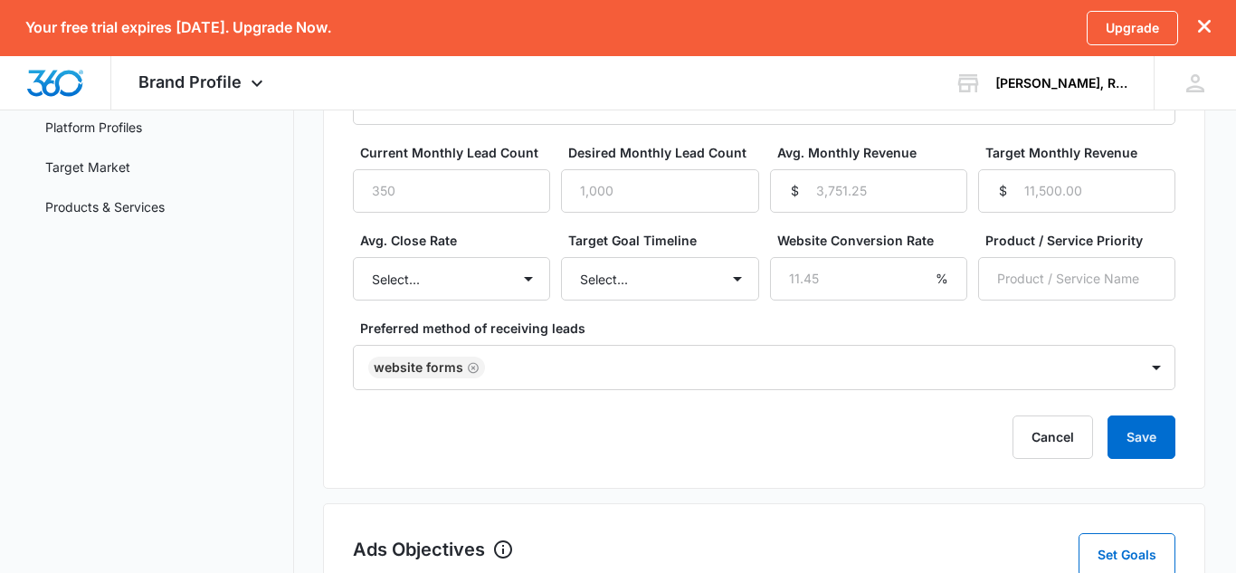
click at [639, 325] on label "Preferred method of receiving leads" at bounding box center [771, 327] width 822 height 19
click at [457, 204] on input "Current Monthly Lead Count" at bounding box center [451, 190] width 197 height 43
click at [527, 202] on input "-1" at bounding box center [451, 190] width 197 height 43
type input "0"
click at [527, 182] on input "0" at bounding box center [451, 190] width 197 height 43
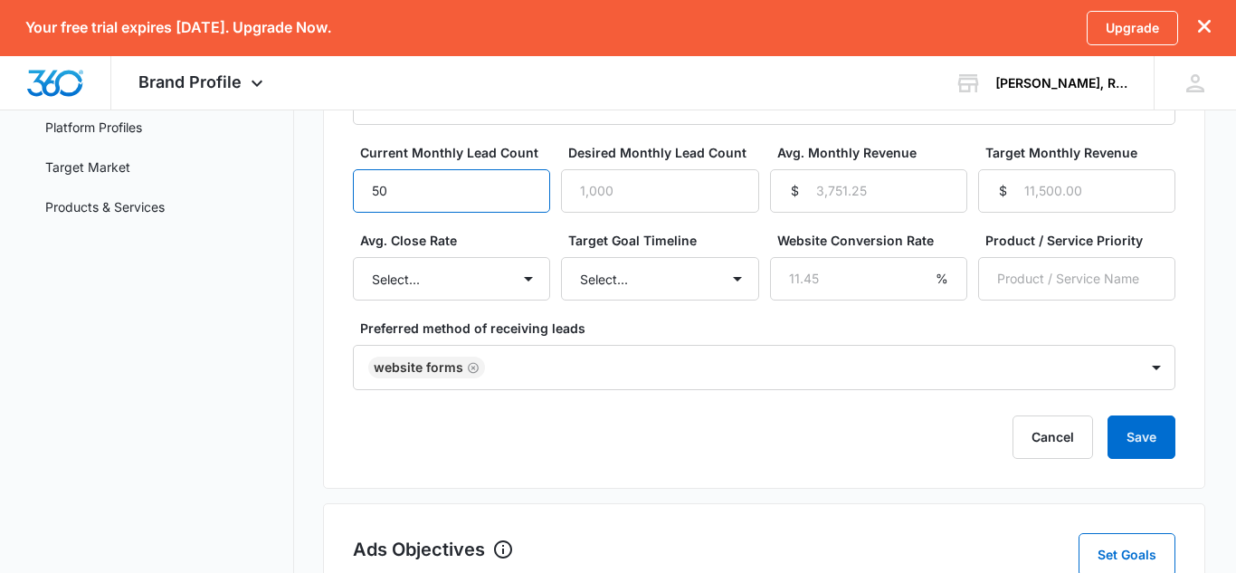
type input "5"
type input "30"
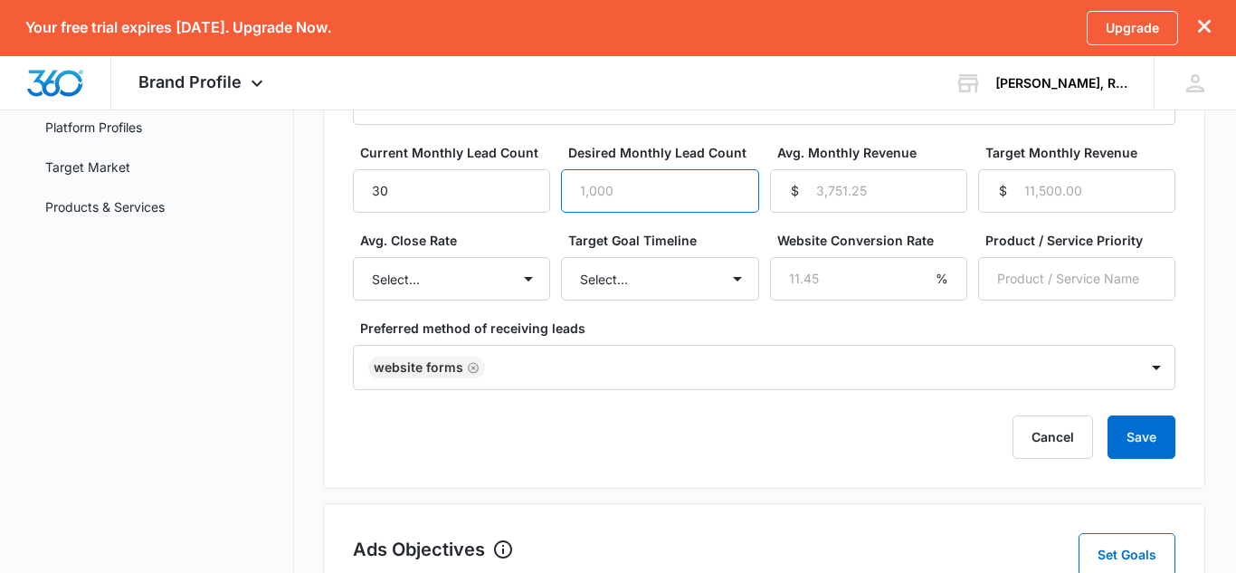
click at [582, 173] on input "Desired Monthly Lead Count" at bounding box center [659, 190] width 197 height 43
type input "150"
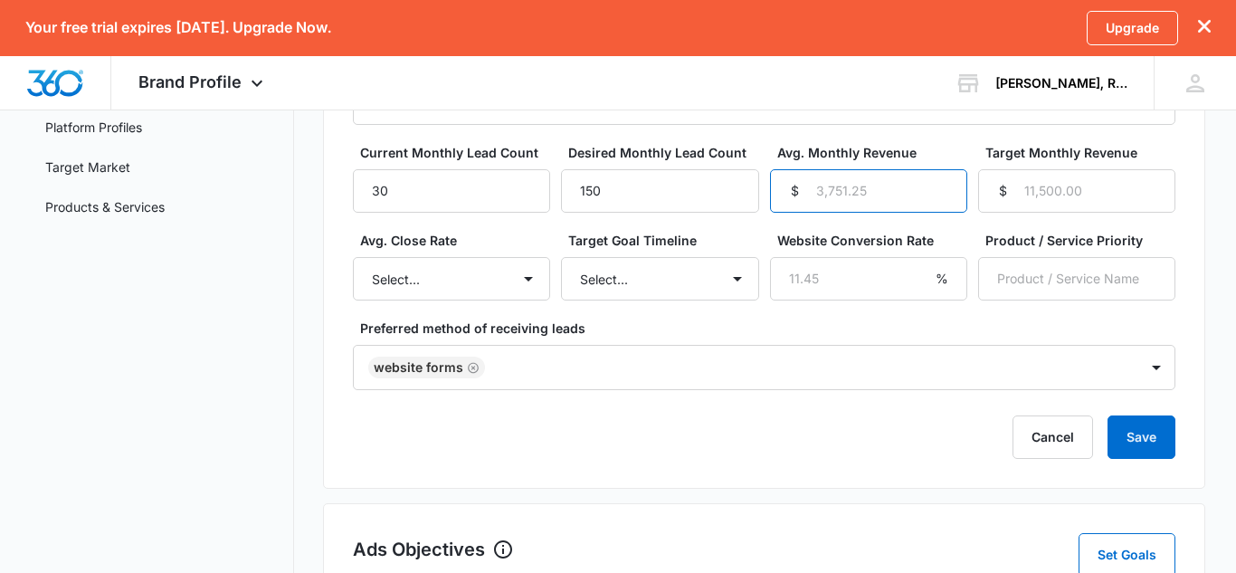
click at [849, 200] on input "Avg. Monthly Revenue" at bounding box center [868, 190] width 197 height 43
type input "4000"
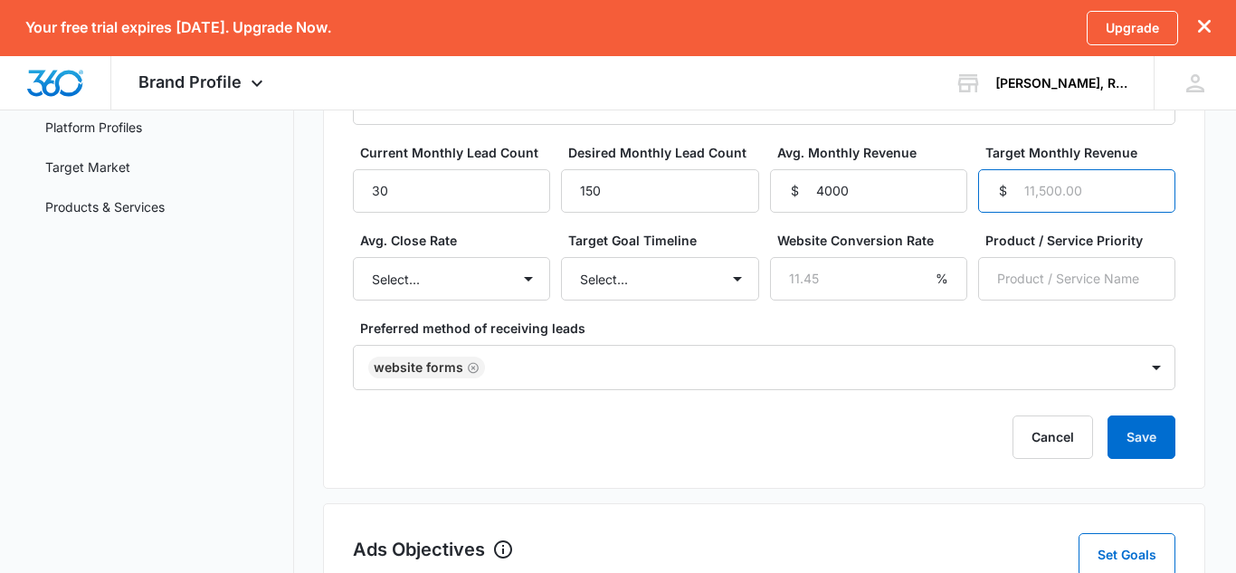
click at [1068, 198] on input "Target Monthly Revenue" at bounding box center [1076, 190] width 197 height 43
type input "20000"
click at [1167, 237] on label "Product / Service Priority" at bounding box center [1083, 240] width 197 height 19
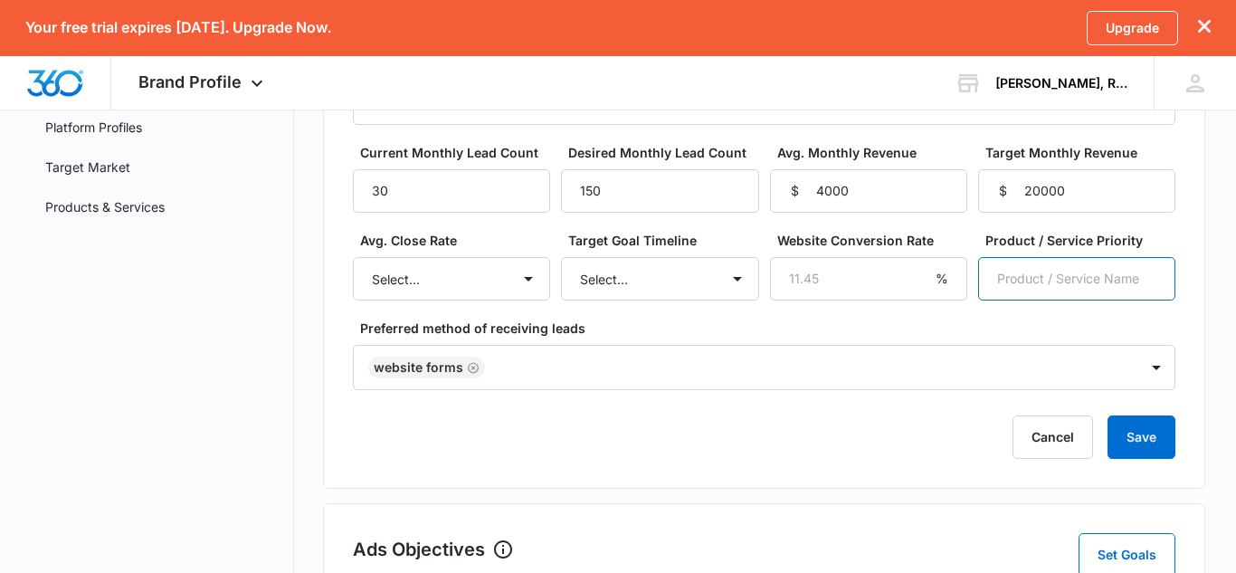
click at [1167, 257] on input "Product / Service Priority" at bounding box center [1076, 278] width 197 height 43
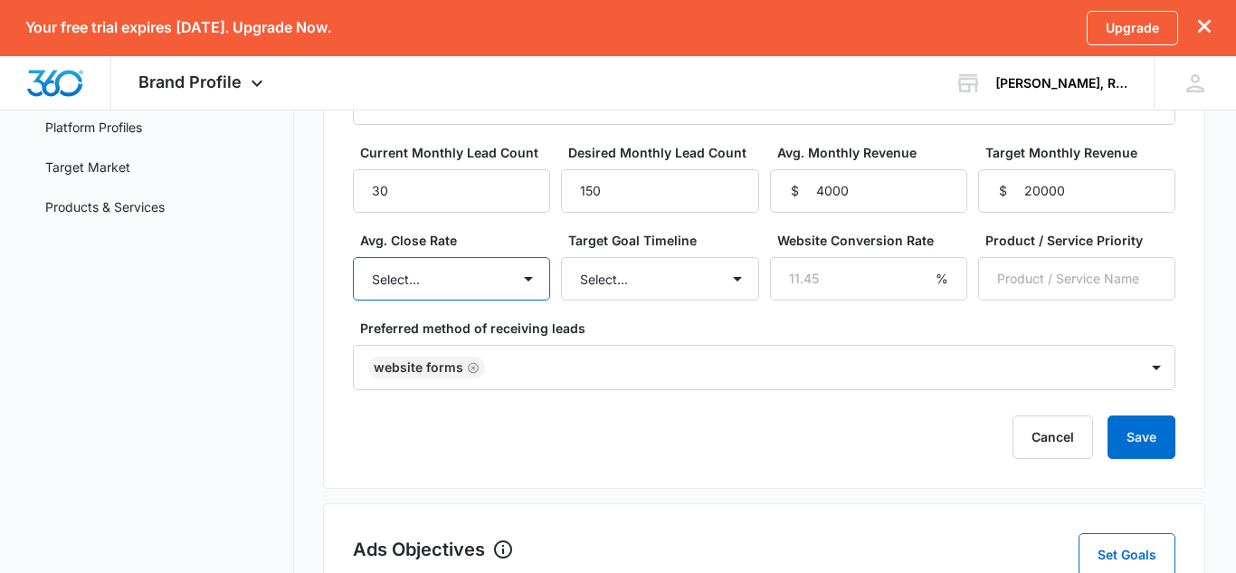
click at [495, 273] on select "Select... Unknown 0-10% 11-20% 21-30% 31-40% 41-50% 51-60% 61-70% 71-80% 81-90%…" at bounding box center [451, 278] width 197 height 43
select select "0-10%"
click at [353, 257] on select "Select... Unknown 0-10% 11-20% 21-30% 31-40% 41-50% 51-60% 61-70% 71-80% 81-90%…" at bounding box center [451, 278] width 197 height 43
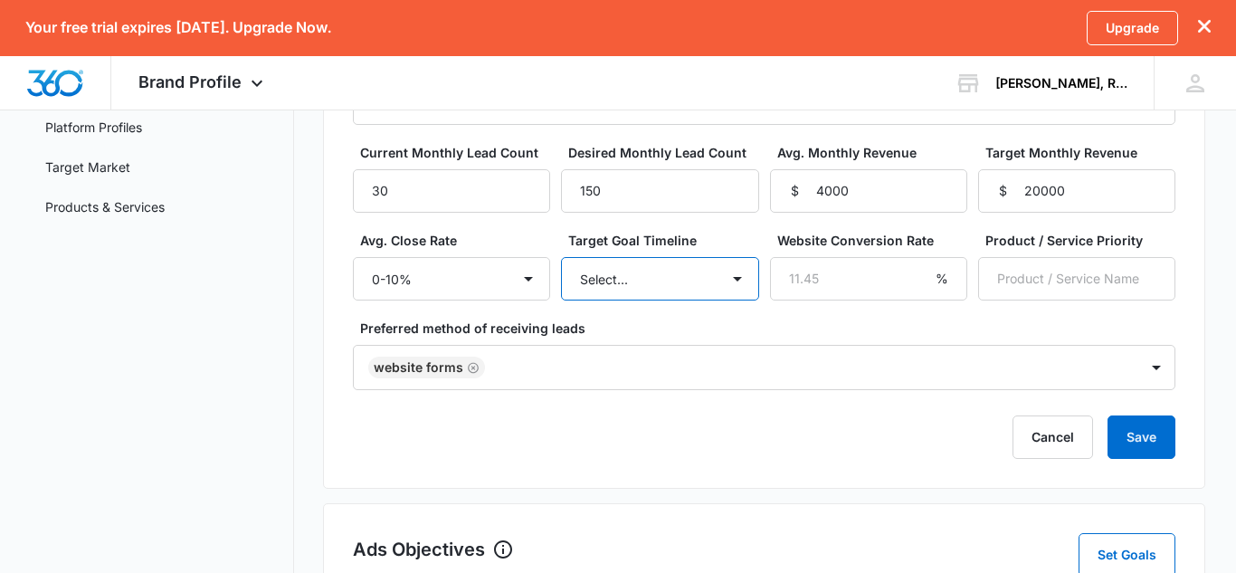
click at [630, 267] on select "Select... 3 months 6 months 1 year 2+ years" at bounding box center [659, 278] width 197 height 43
select select "3 months"
click at [561, 257] on select "Select... 3 months 6 months 1 year 2+ years" at bounding box center [659, 278] width 197 height 43
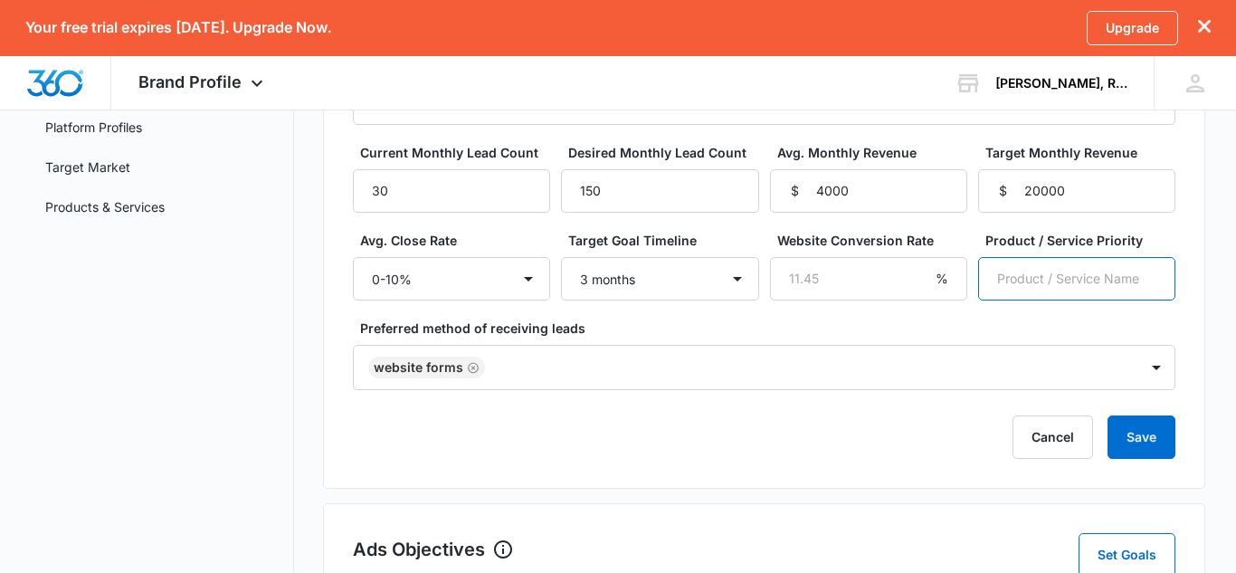
click at [1039, 281] on input "Product / Service Priority" at bounding box center [1076, 278] width 197 height 43
click at [1137, 421] on button "Save" at bounding box center [1141, 436] width 68 height 43
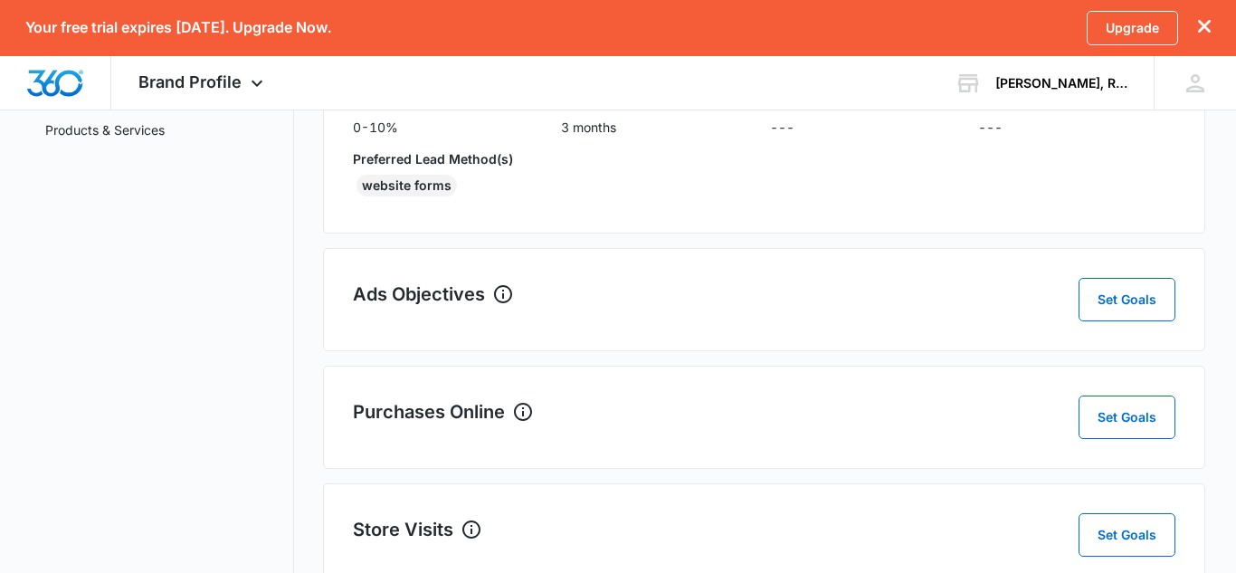
scroll to position [345, 0]
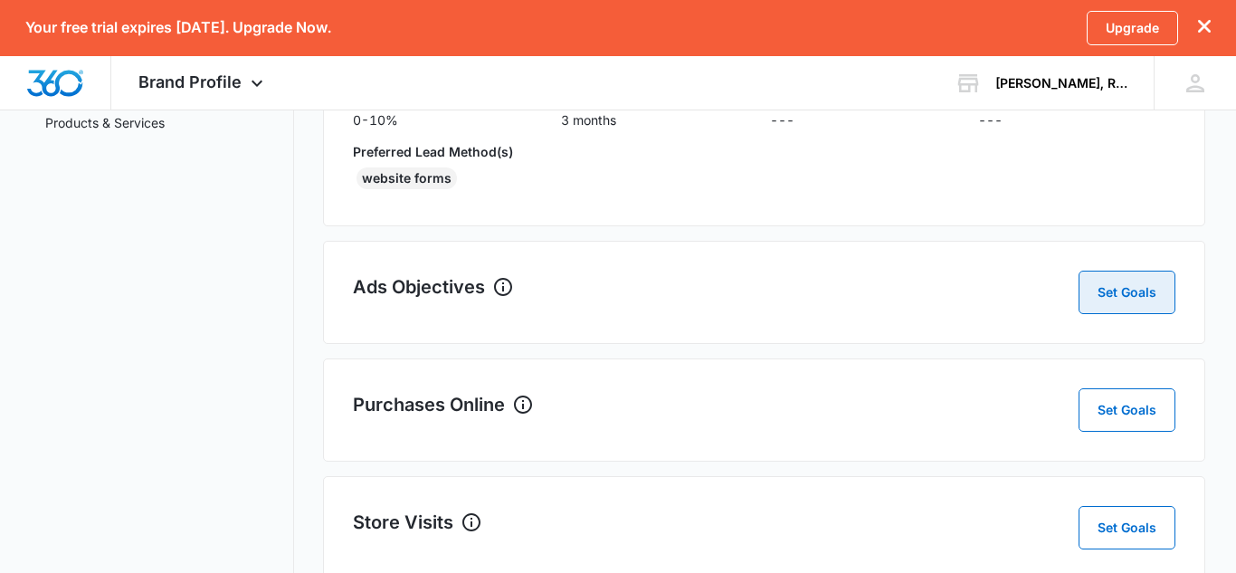
click at [1111, 297] on button "Set Goals" at bounding box center [1126, 291] width 97 height 43
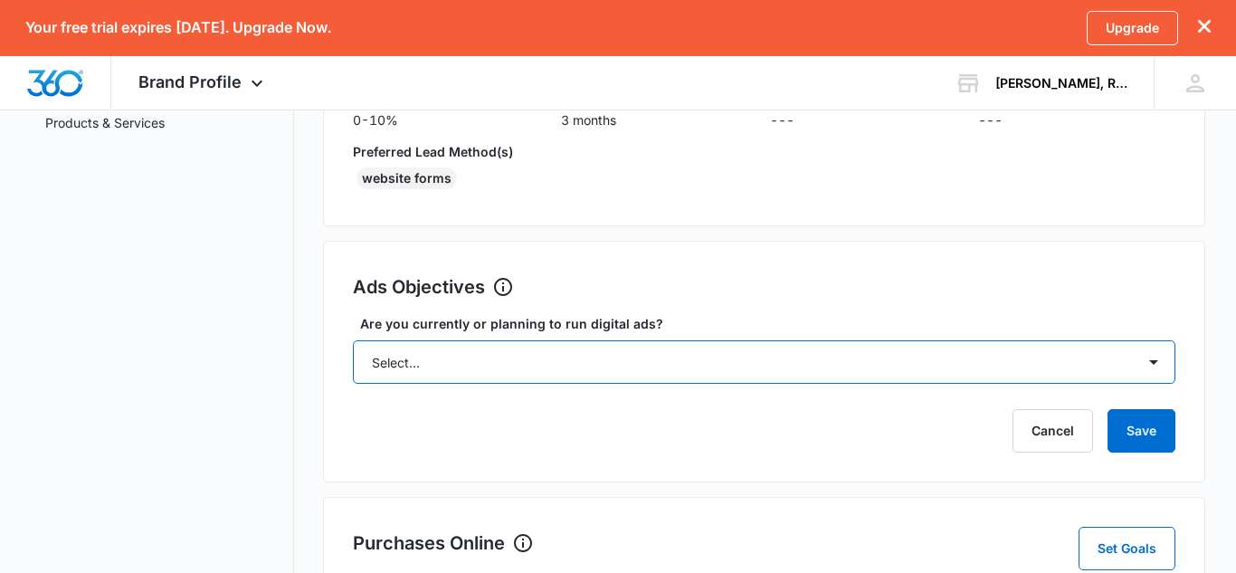
click at [923, 374] on select "Select... Yes No Yes, but don't currently have the data" at bounding box center [764, 361] width 822 height 43
select select "yes, but later"
click at [353, 340] on select "Select... Yes No Yes, but don't currently have the data" at bounding box center [764, 361] width 822 height 43
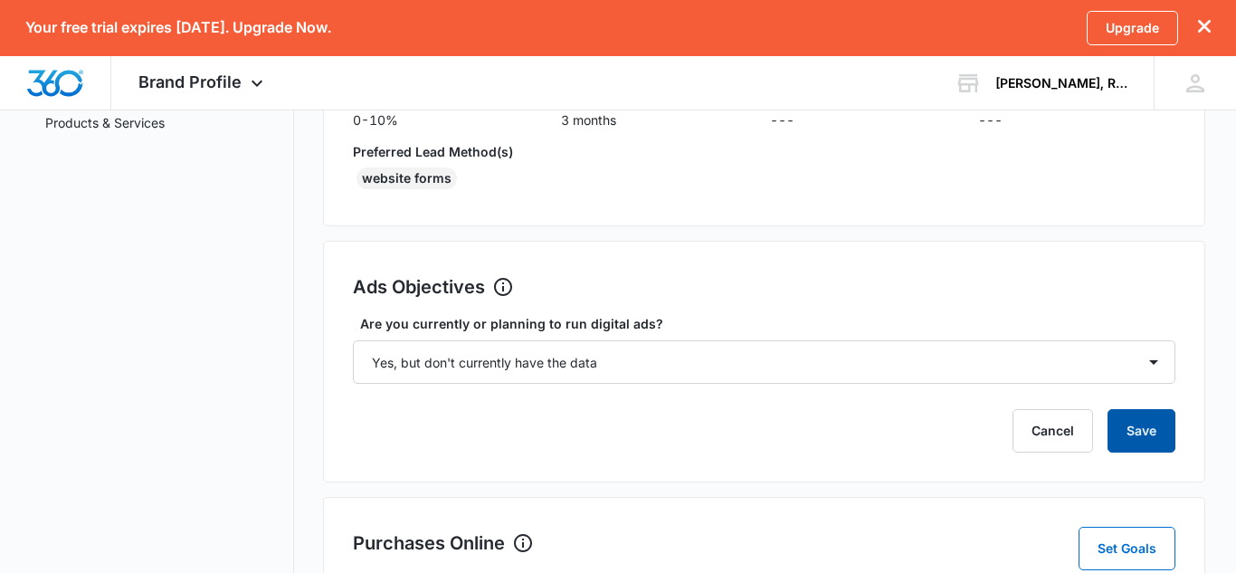
click at [1156, 431] on button "Save" at bounding box center [1141, 430] width 68 height 43
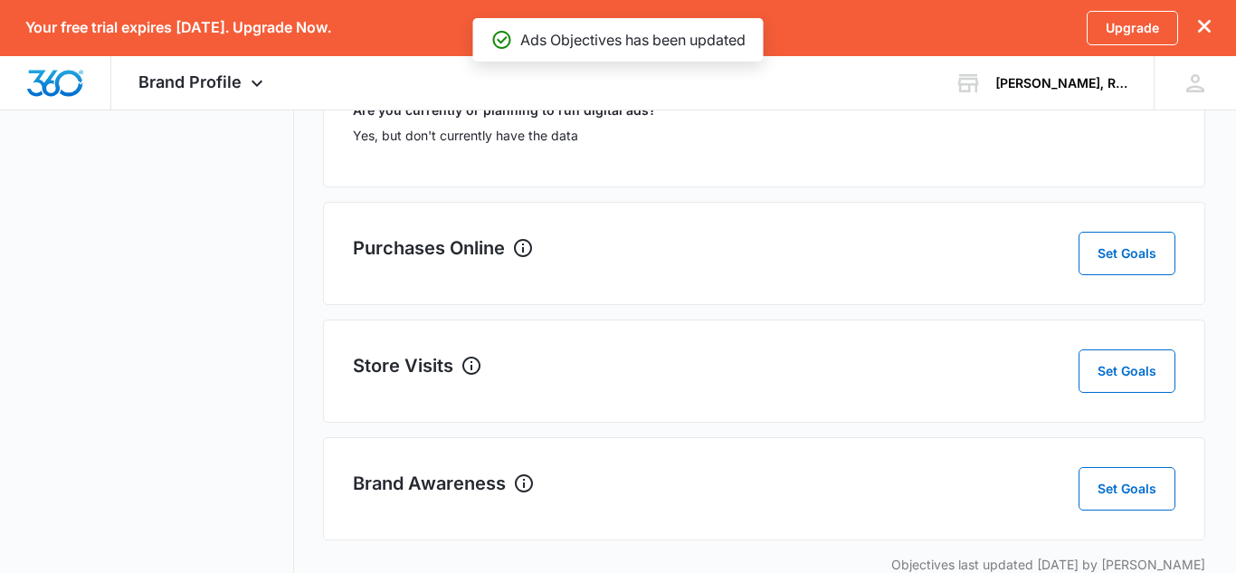
scroll to position [569, 0]
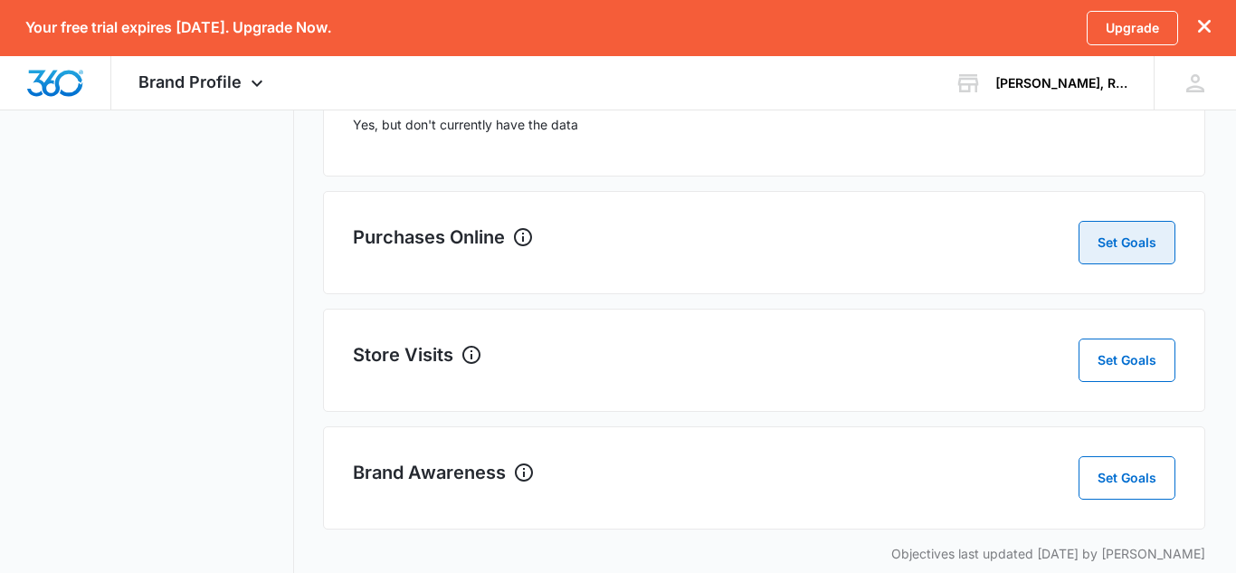
click at [1115, 253] on button "Set Goals" at bounding box center [1126, 242] width 97 height 43
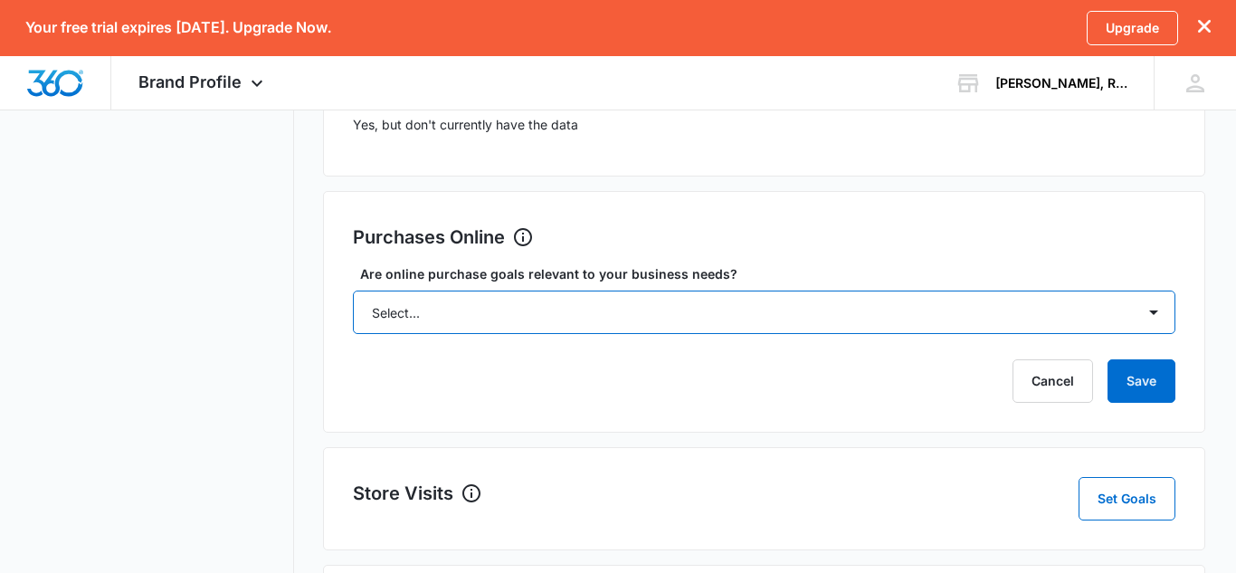
click at [718, 308] on select "Select... Yes No Yes, but don't currently have the data" at bounding box center [764, 311] width 822 height 43
select select "no"
click at [353, 290] on select "Select... Yes No Yes, but don't currently have the data" at bounding box center [764, 311] width 822 height 43
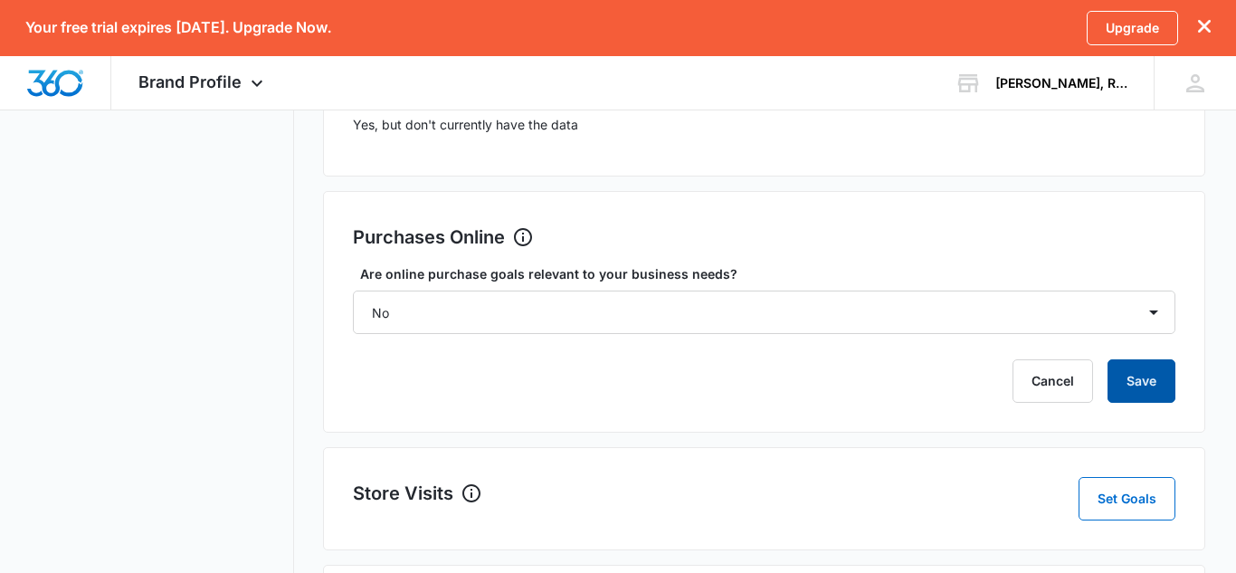
click at [1125, 396] on button "Save" at bounding box center [1141, 380] width 68 height 43
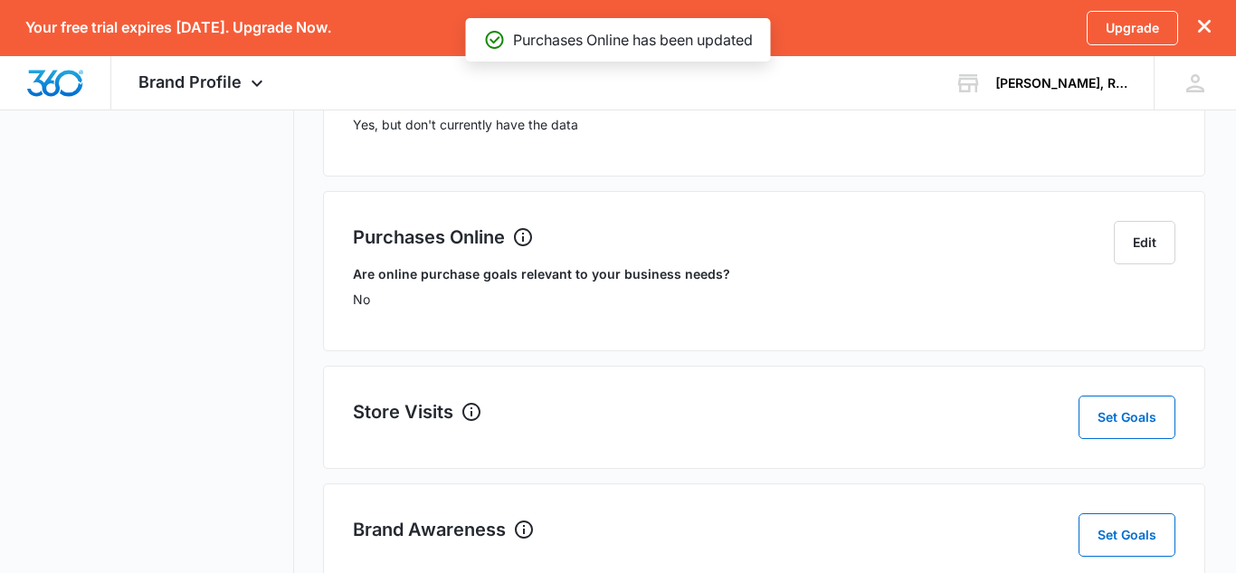
scroll to position [650, 0]
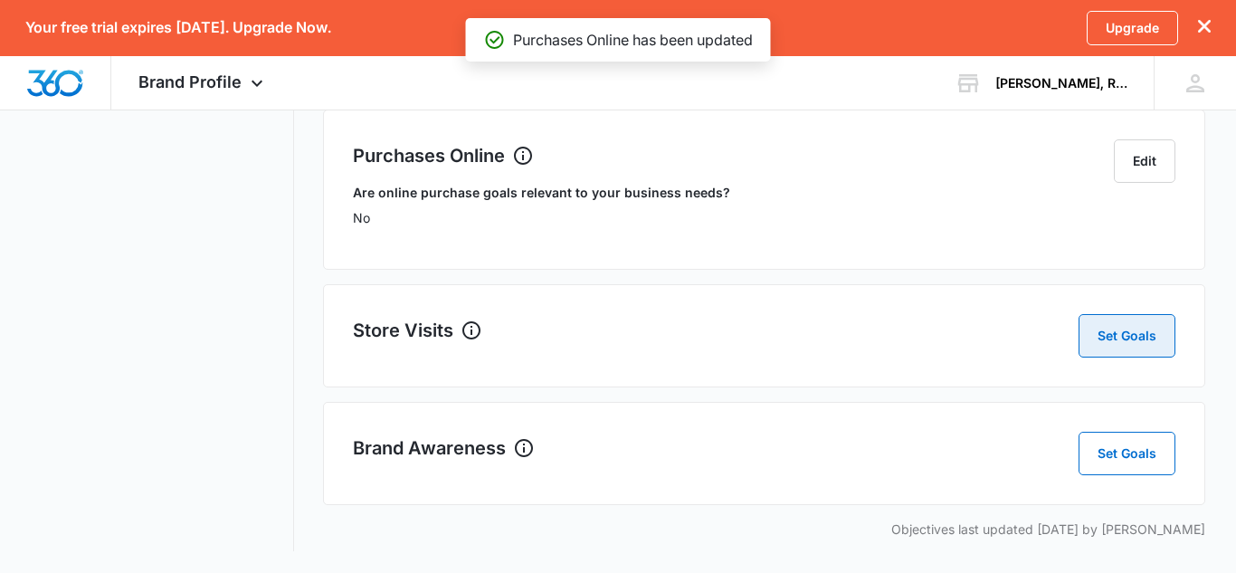
click at [1125, 320] on button "Set Goals" at bounding box center [1126, 335] width 97 height 43
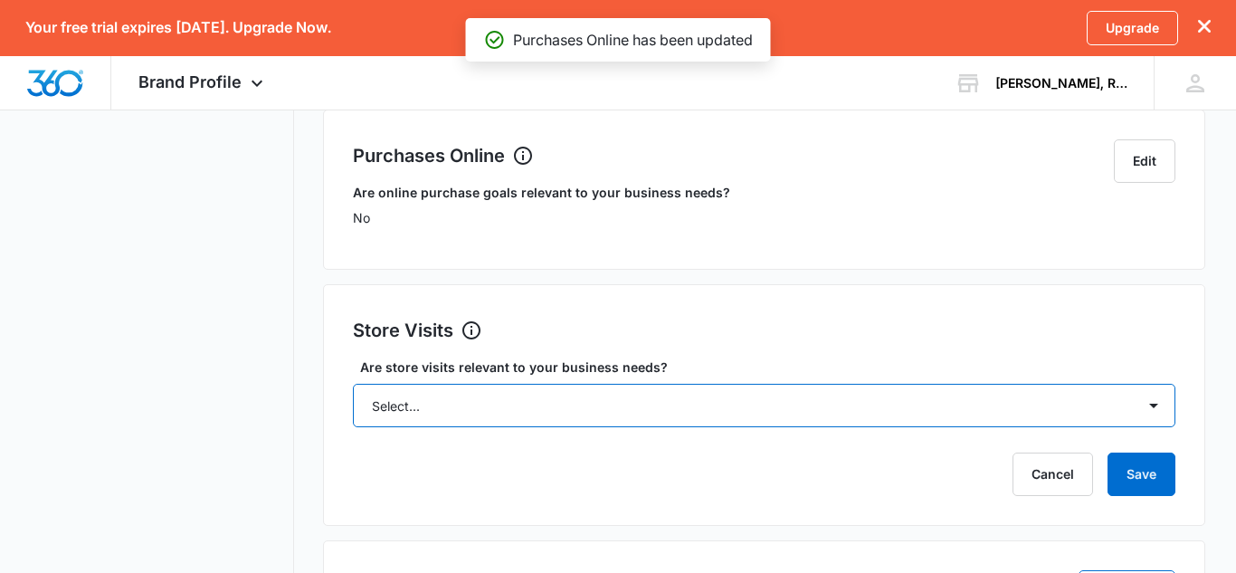
click at [883, 384] on select "Select... Yes No Yes, but don't currently have the data" at bounding box center [764, 405] width 822 height 43
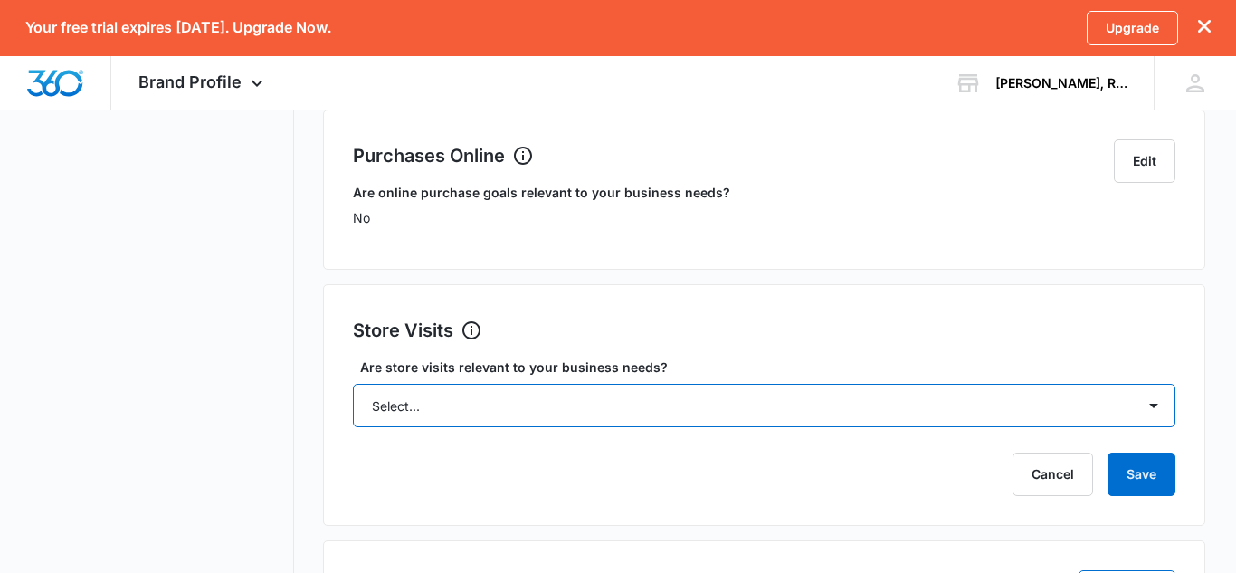
select select "no"
click at [353, 384] on select "Select... Yes No Yes, but don't currently have the data" at bounding box center [764, 405] width 822 height 43
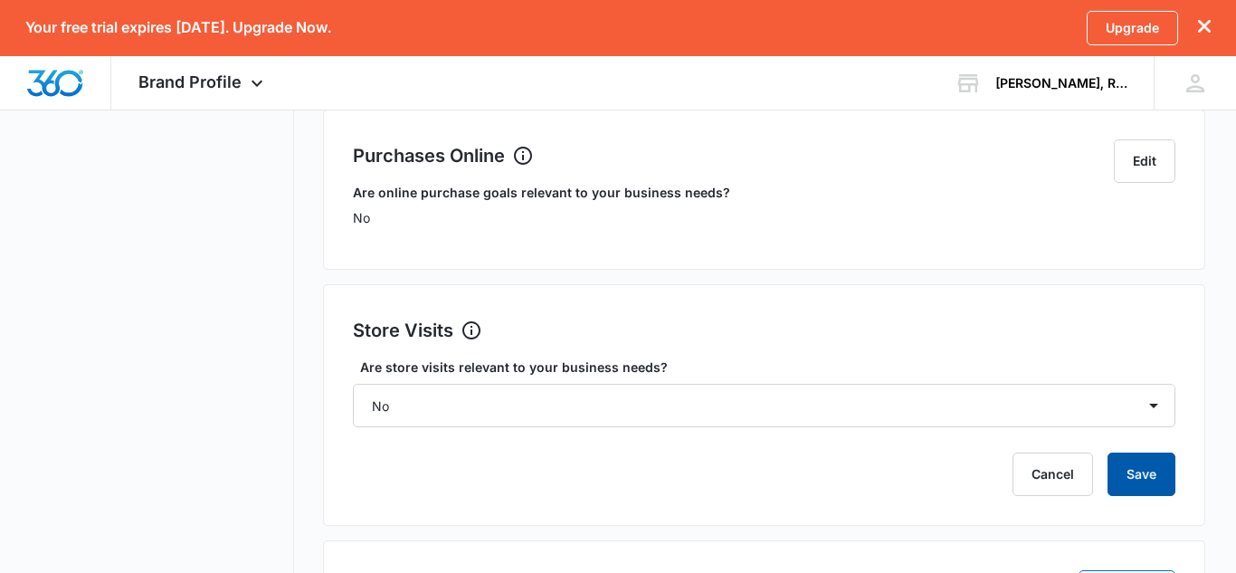
click at [1125, 455] on button "Save" at bounding box center [1141, 473] width 68 height 43
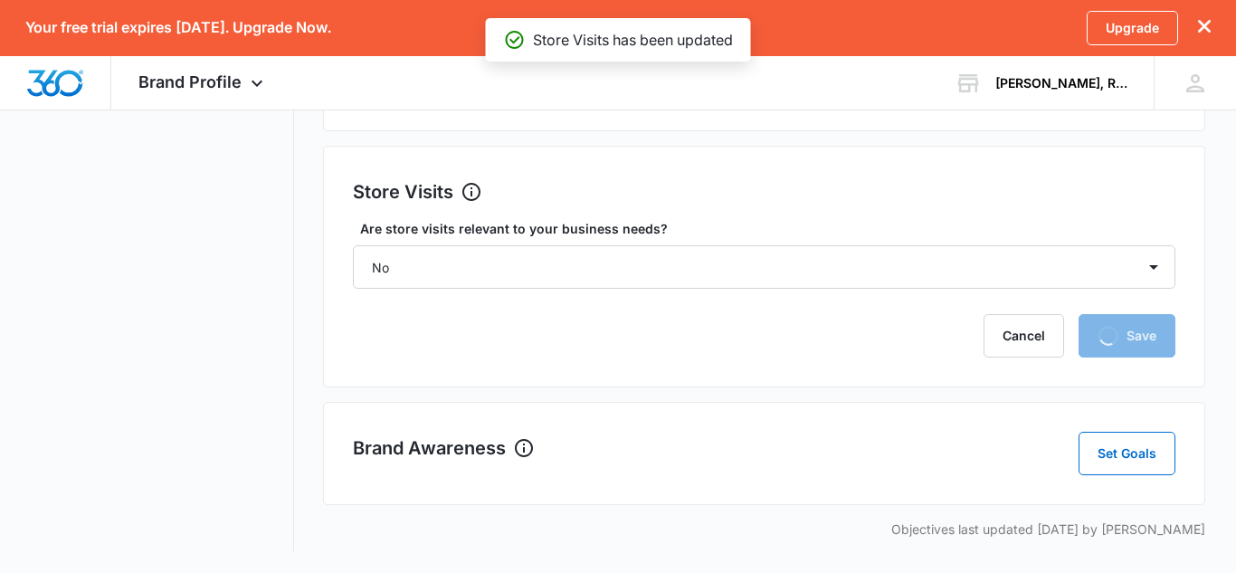
scroll to position [707, 0]
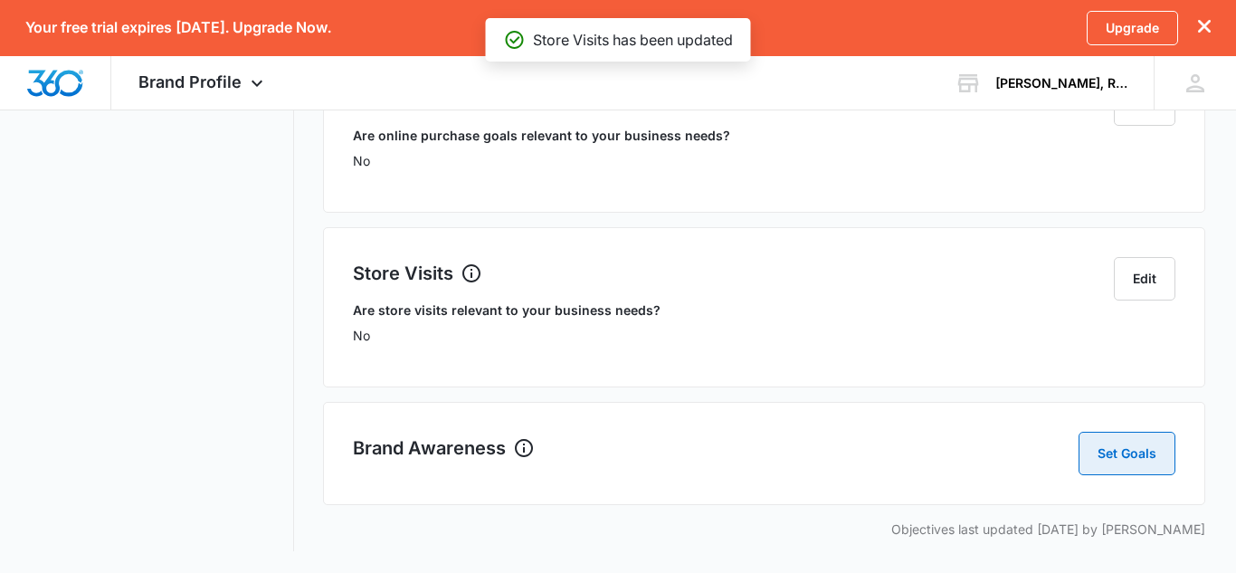
click at [1153, 439] on button "Set Goals" at bounding box center [1126, 453] width 97 height 43
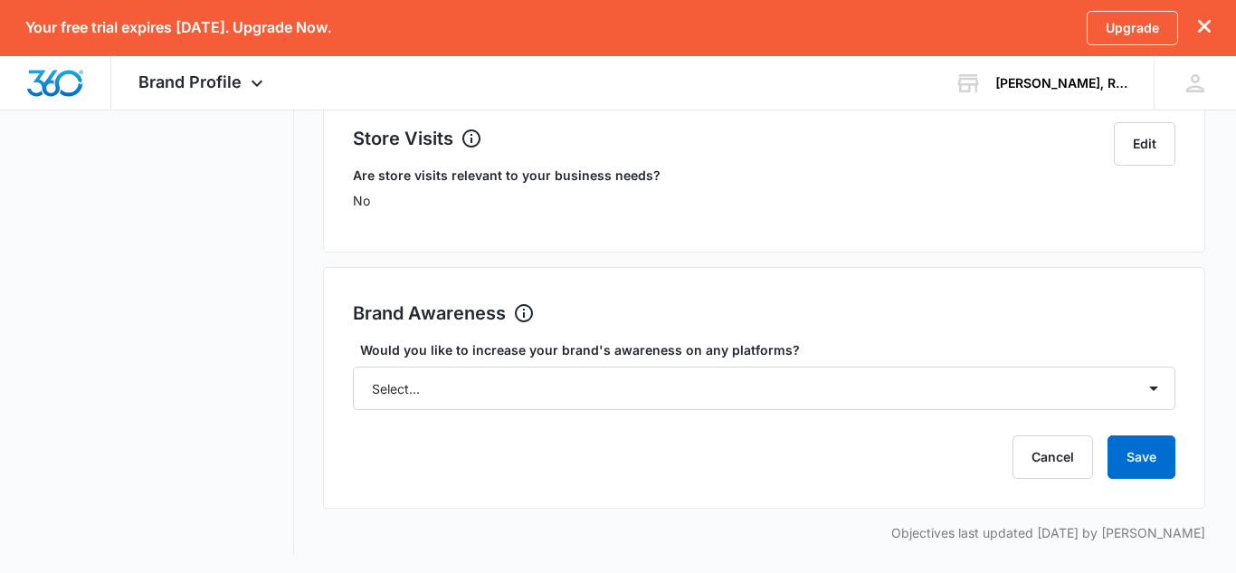
scroll to position [846, 0]
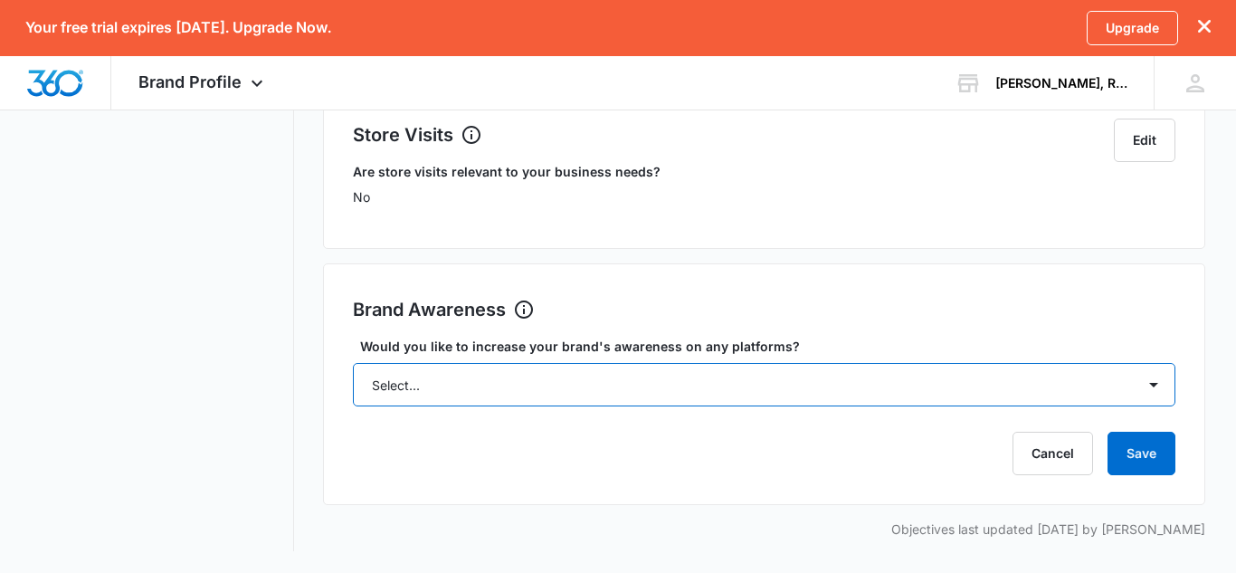
click at [954, 385] on select "Select... Yes No" at bounding box center [764, 384] width 822 height 43
select select "yes"
click at [353, 363] on select "Select... Yes No" at bounding box center [764, 384] width 822 height 43
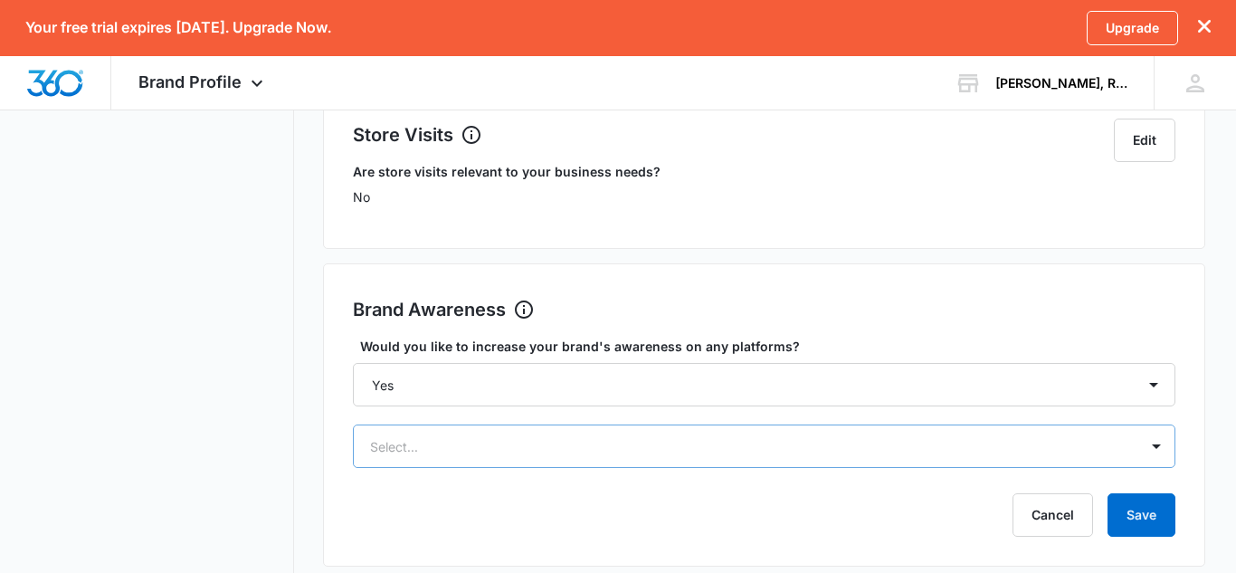
click at [909, 442] on div "Select..." at bounding box center [764, 445] width 822 height 43
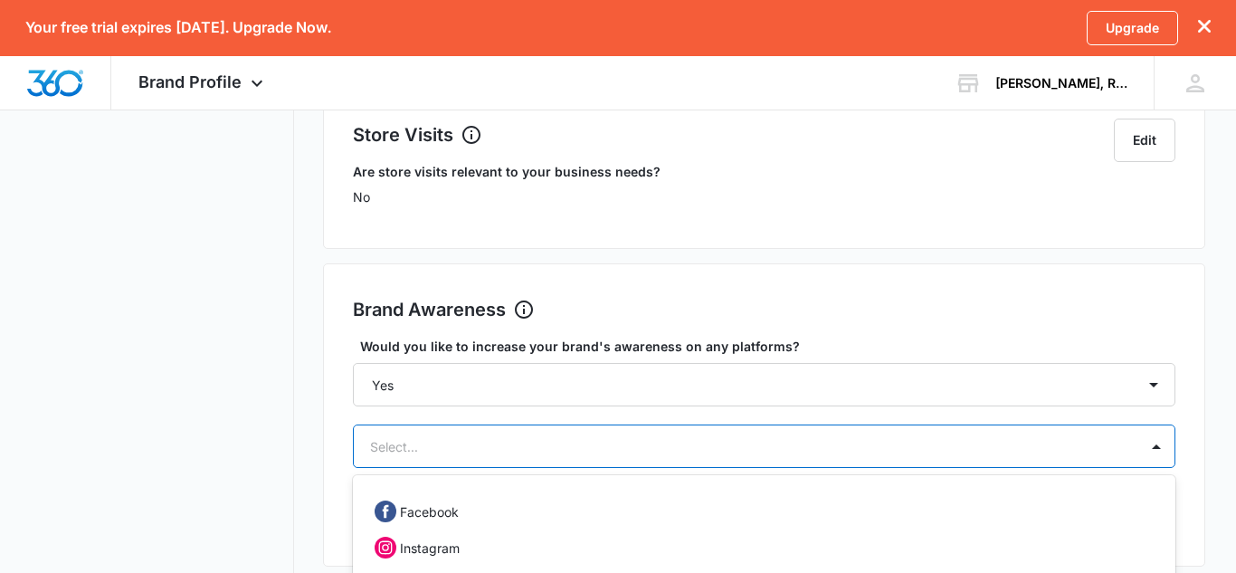
scroll to position [1025, 0]
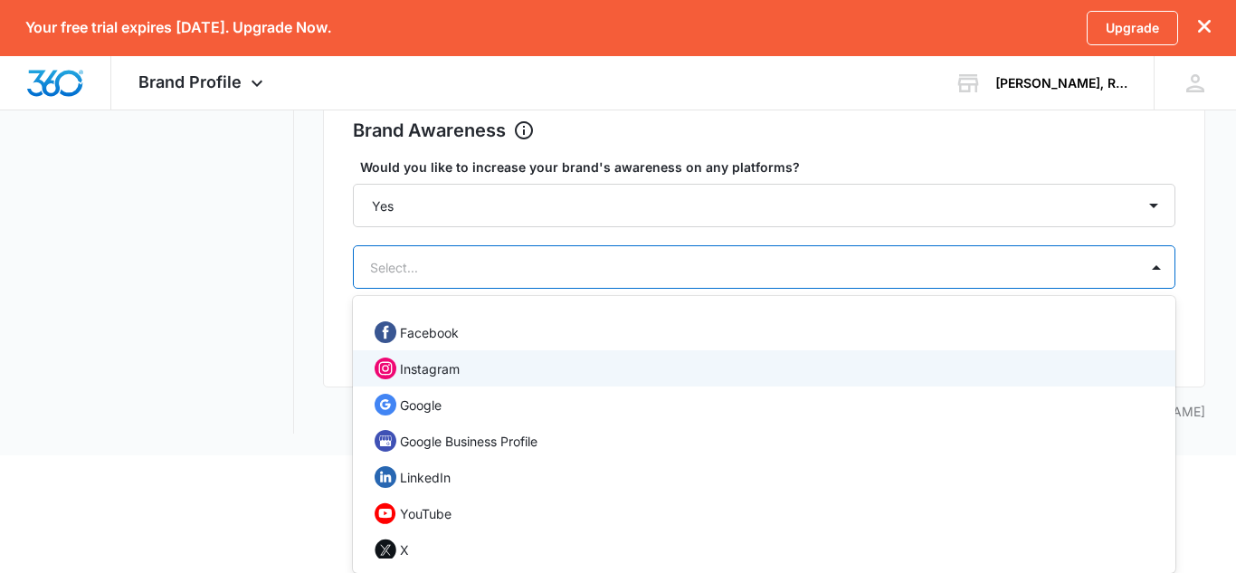
click at [770, 366] on div "Instagram" at bounding box center [762, 368] width 775 height 22
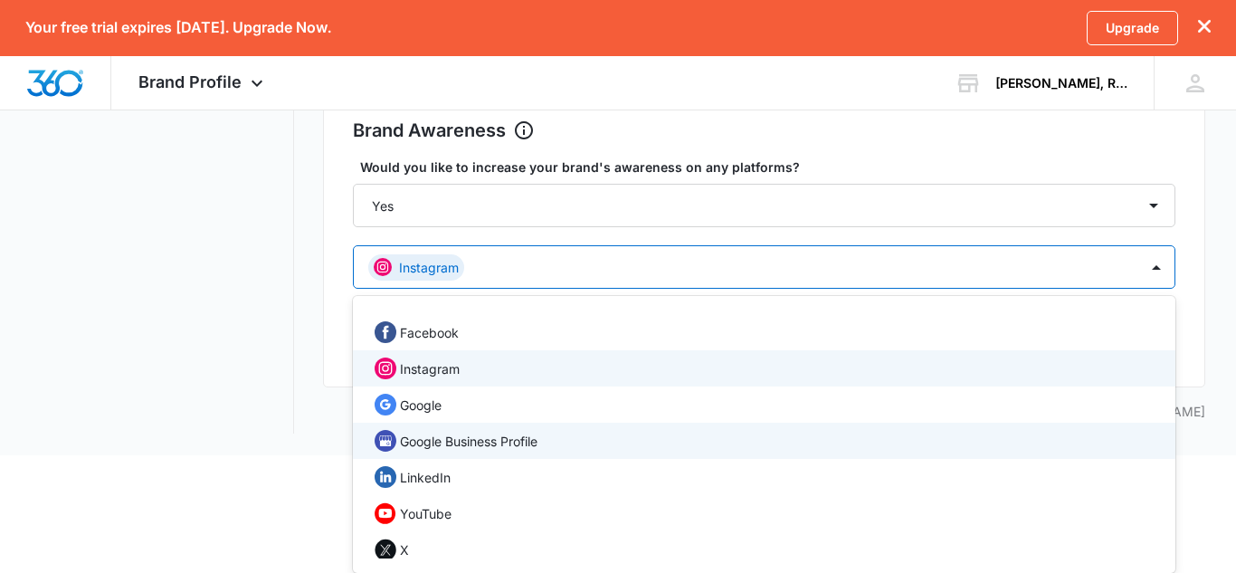
click at [695, 424] on div "Google Business Profile" at bounding box center [764, 440] width 822 height 36
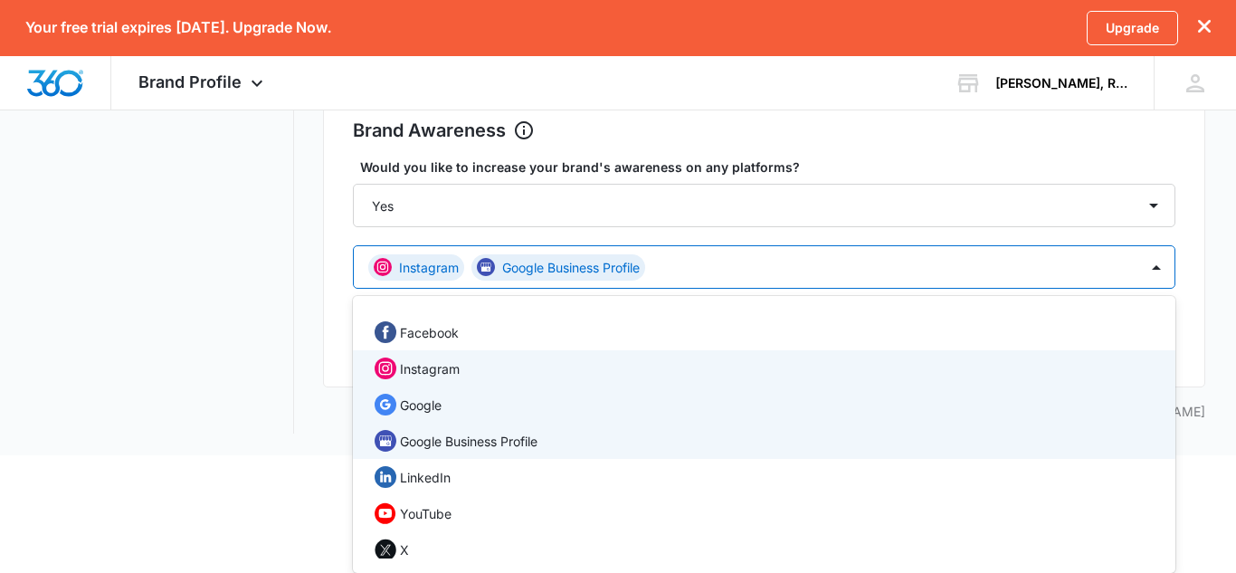
click at [672, 403] on div "Google" at bounding box center [762, 405] width 775 height 22
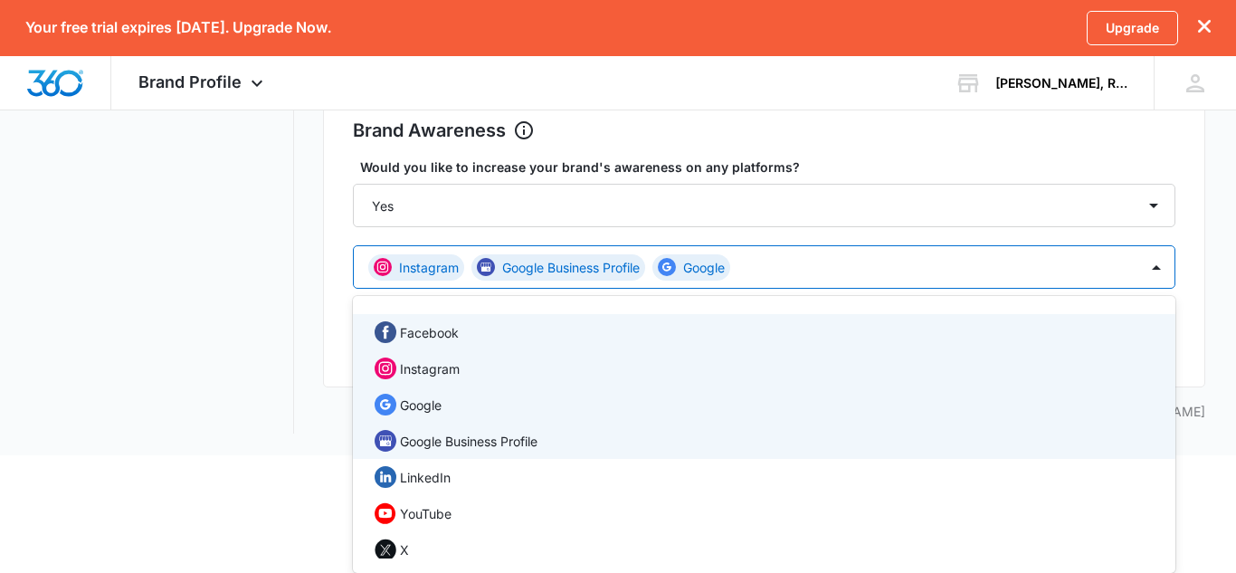
scroll to position [907, 0]
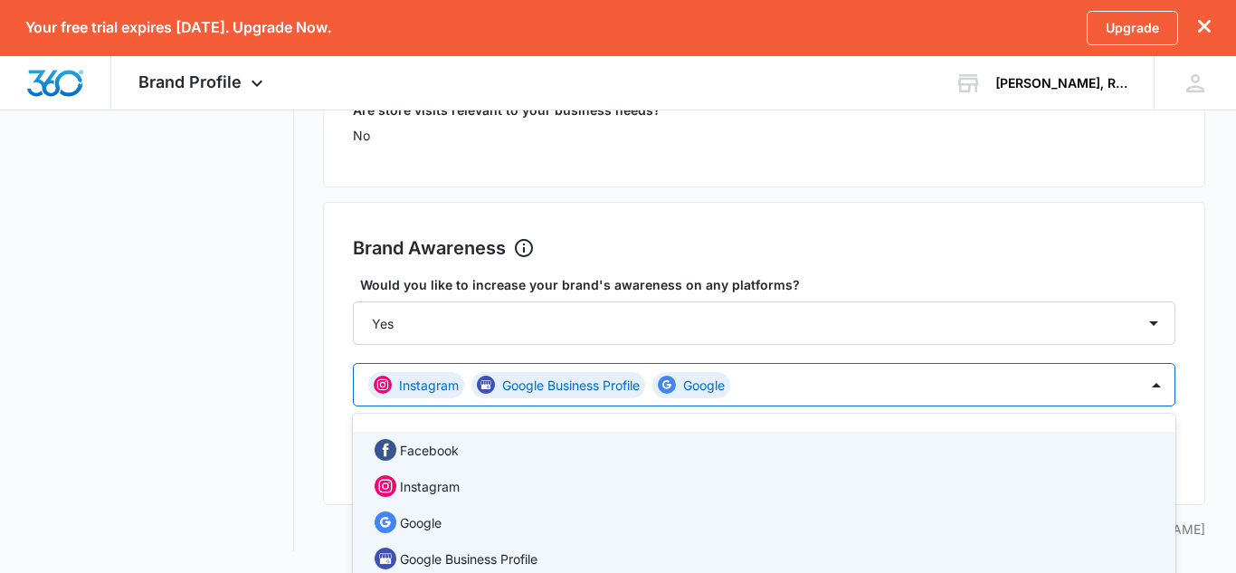
click at [1198, 303] on div "Brand Awareness Set Goals Would you like to increase your brand's awareness on …" at bounding box center [764, 353] width 882 height 303
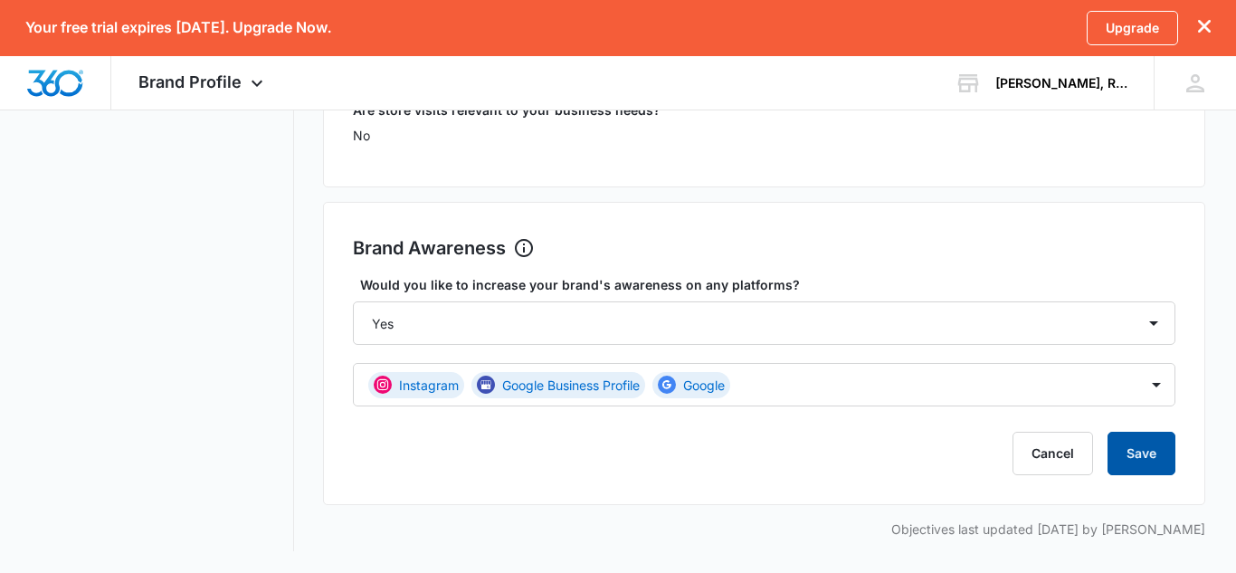
click at [1163, 453] on button "Save" at bounding box center [1141, 453] width 68 height 43
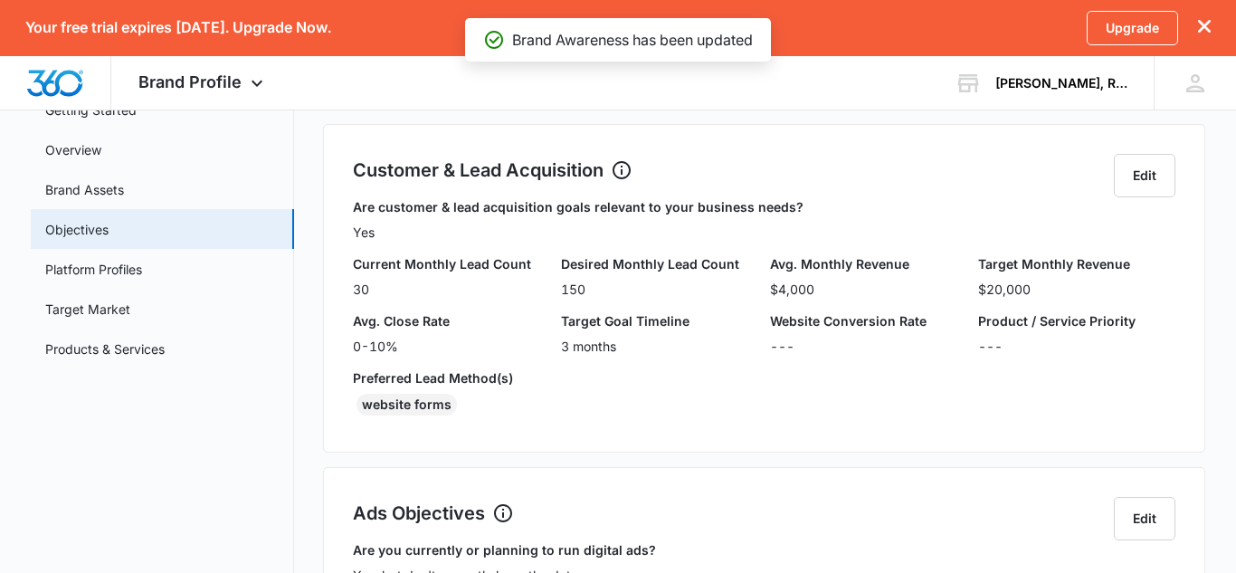
scroll to position [0, 0]
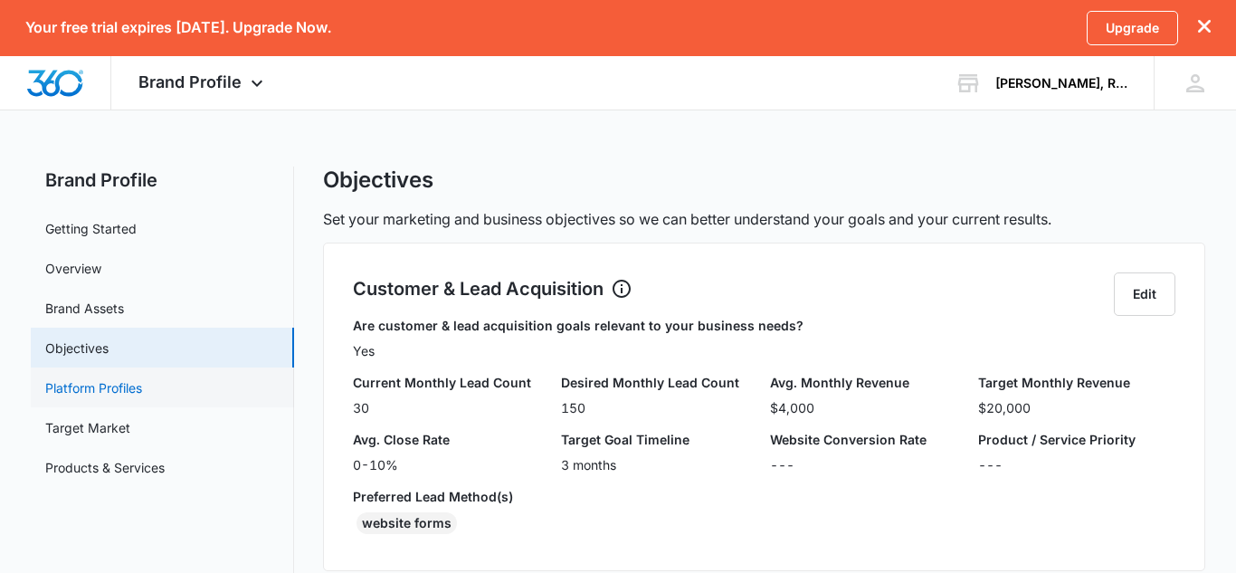
click at [105, 380] on link "Platform Profiles" at bounding box center [93, 387] width 97 height 19
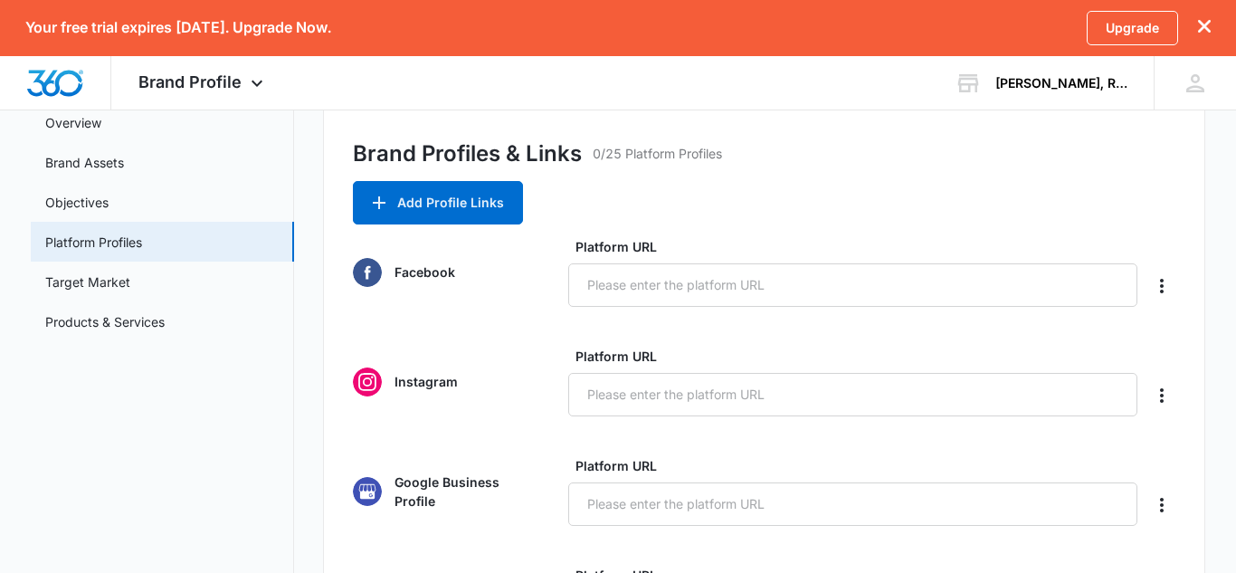
scroll to position [185, 0]
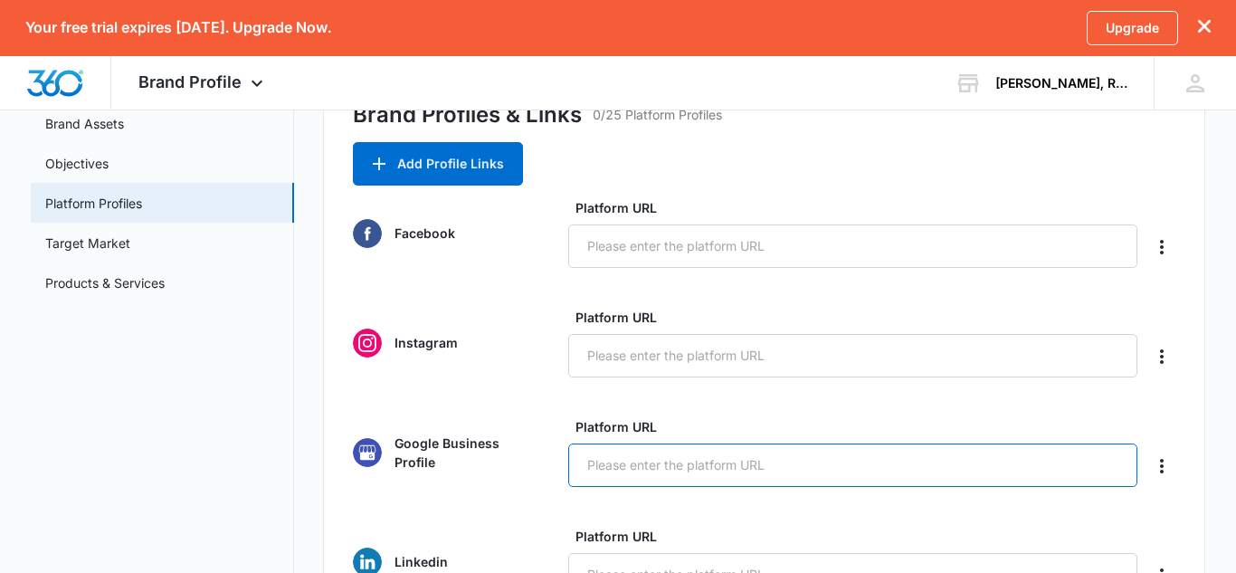
click at [626, 457] on input "Platform URL" at bounding box center [852, 464] width 569 height 43
paste input "https://share.google/AXBhBlYlwPvuXguue"
type input "https://share.google/AXBhBlYlwPvuXguue"
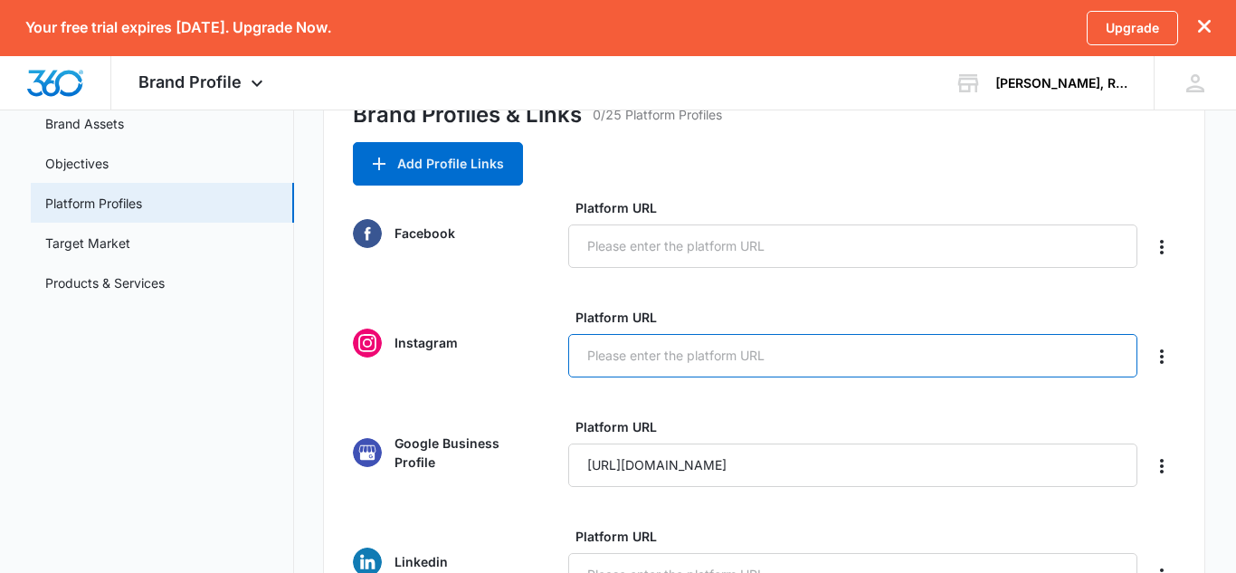
click at [844, 353] on input "Platform URL" at bounding box center [852, 355] width 569 height 43
paste input "https://www.instagram.com/chehessefrey_realestate/"
type input "https://www.instagram.com/chehessefrey_realestate/"
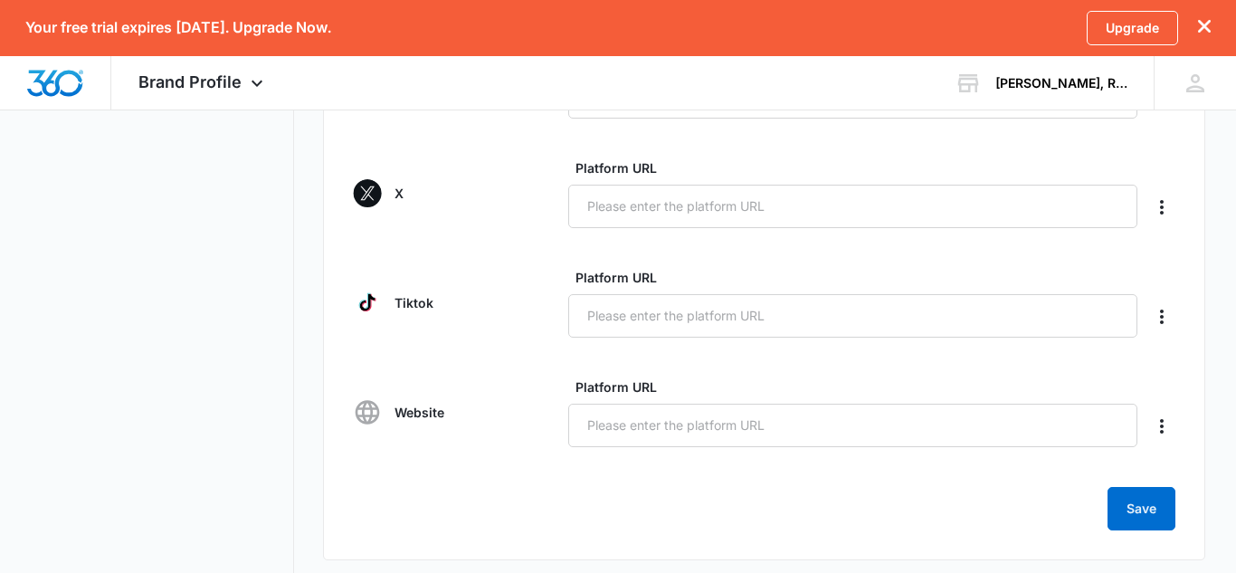
scroll to position [919, 0]
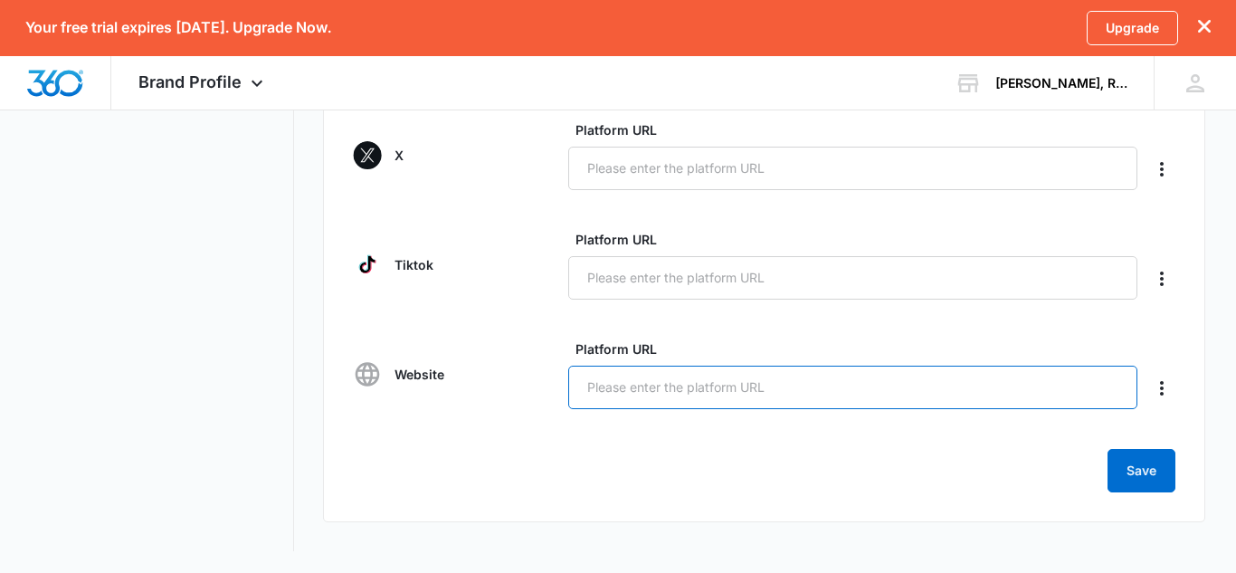
click at [688, 392] on input "Platform URL" at bounding box center [852, 386] width 569 height 43
paste input "https://www.buysellwithche.realtor/"
type input "https://www.buysellwithche.realtor/"
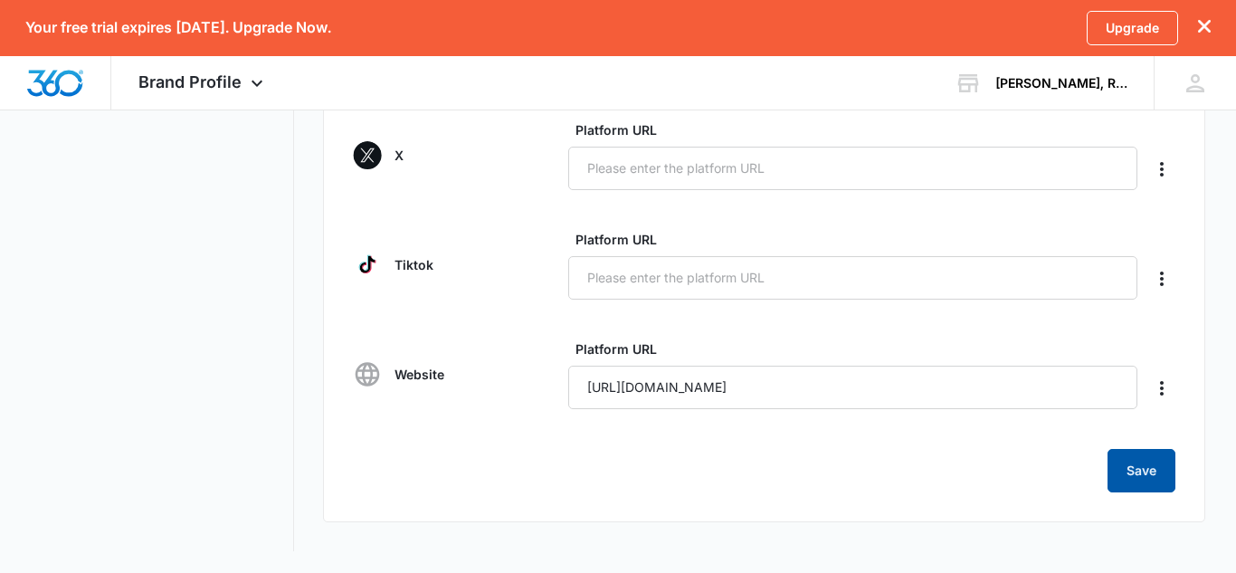
click at [1144, 471] on button "Save" at bounding box center [1141, 470] width 68 height 43
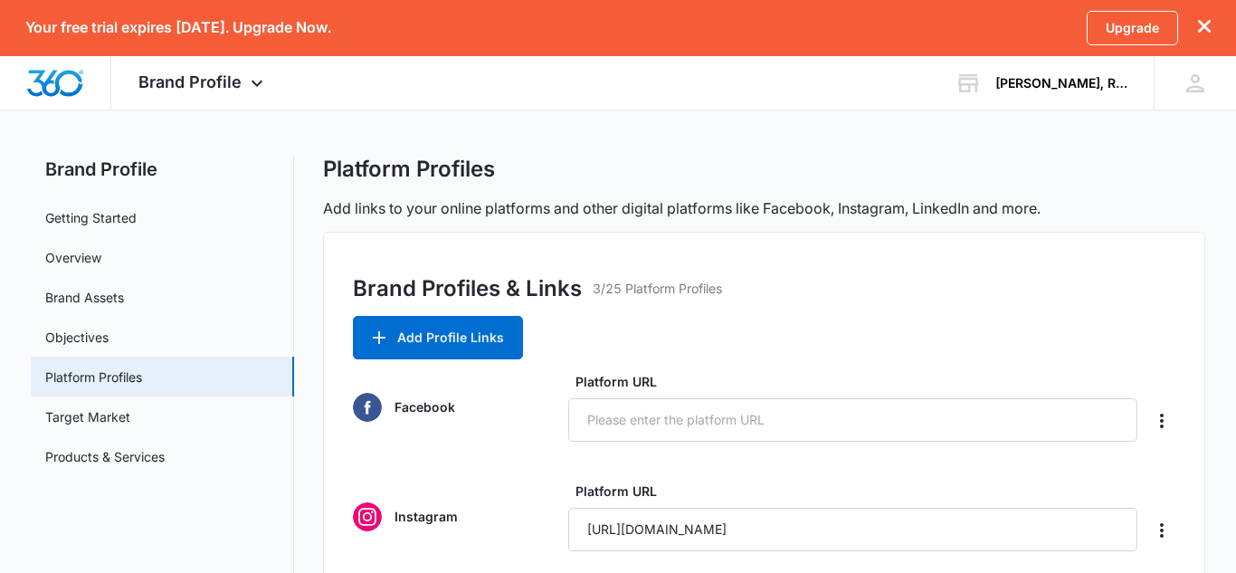
scroll to position [8, 0]
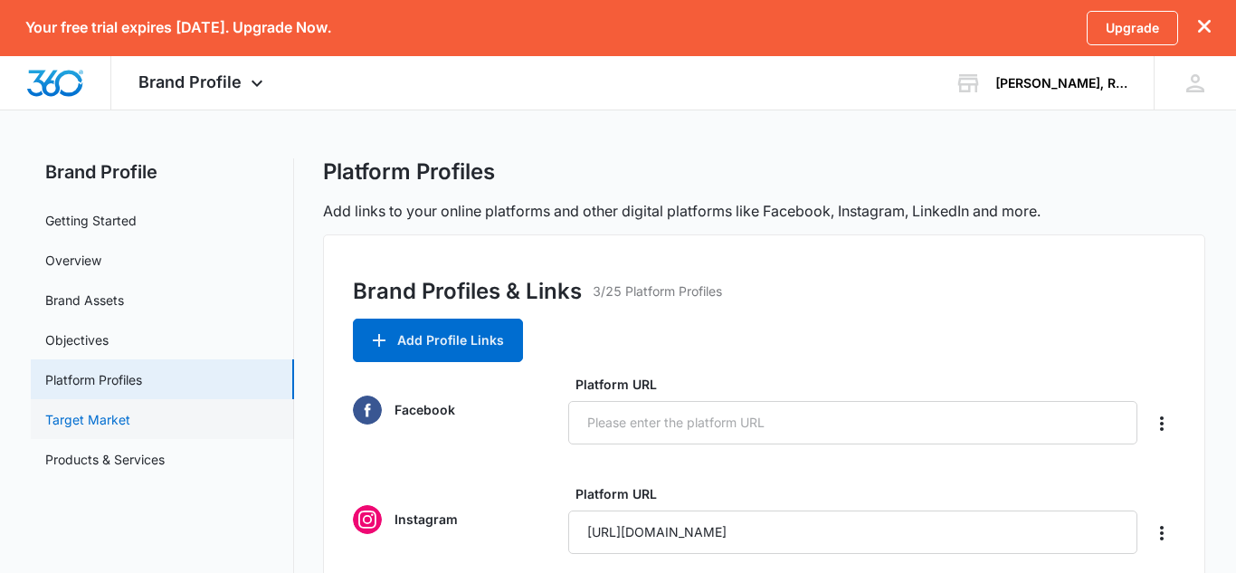
click at [130, 419] on link "Target Market" at bounding box center [87, 419] width 85 height 19
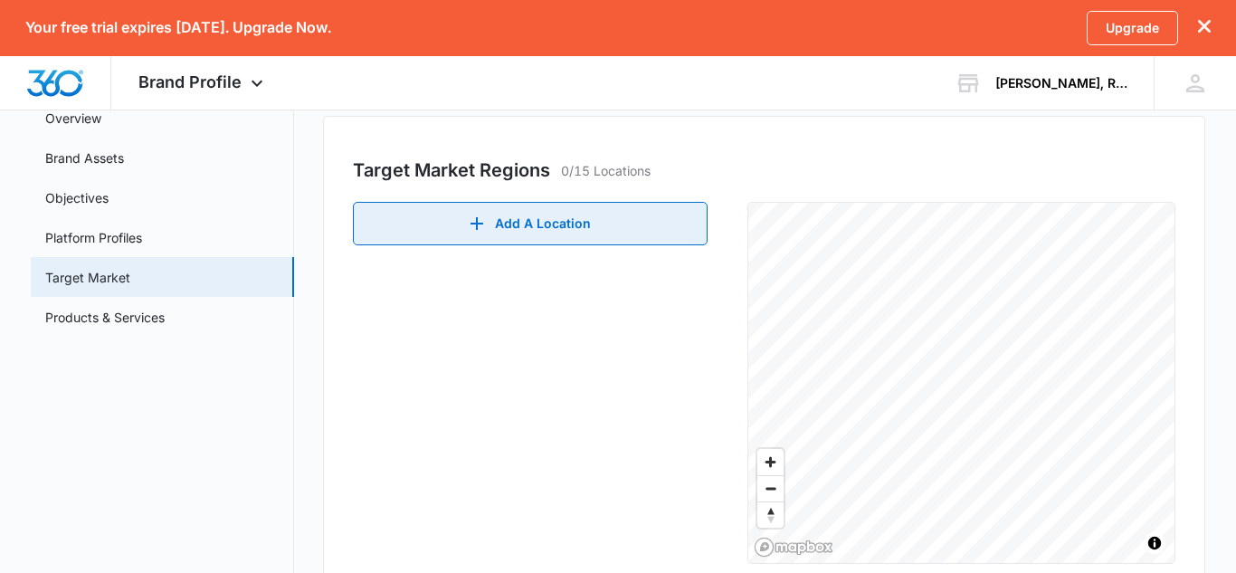
scroll to position [182, 0]
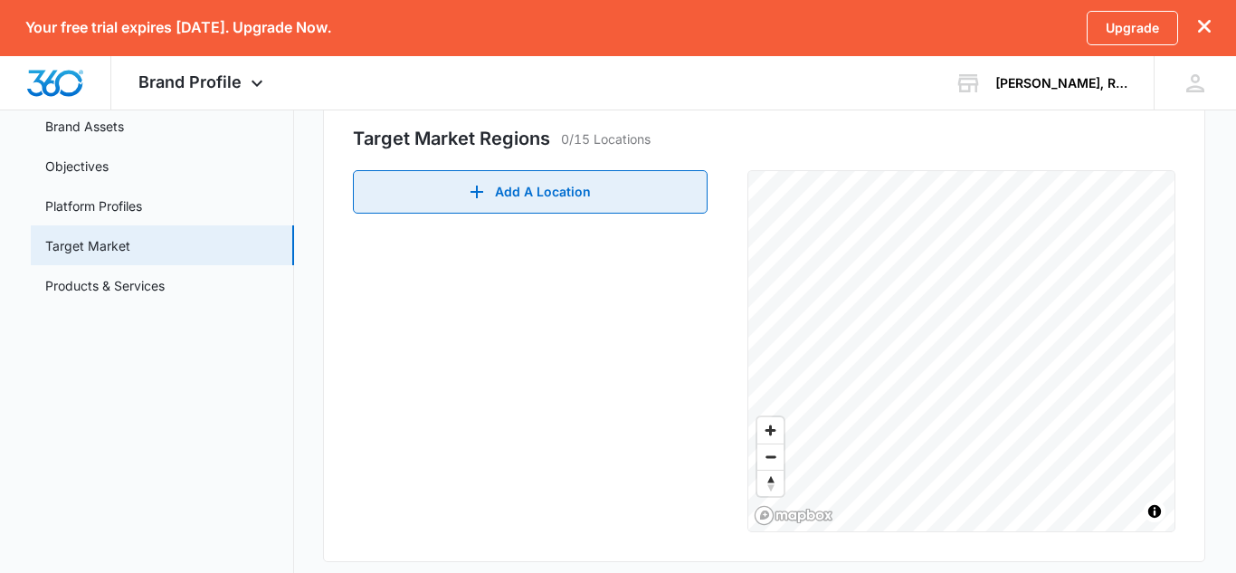
click at [581, 198] on button "Add A Location" at bounding box center [530, 191] width 355 height 43
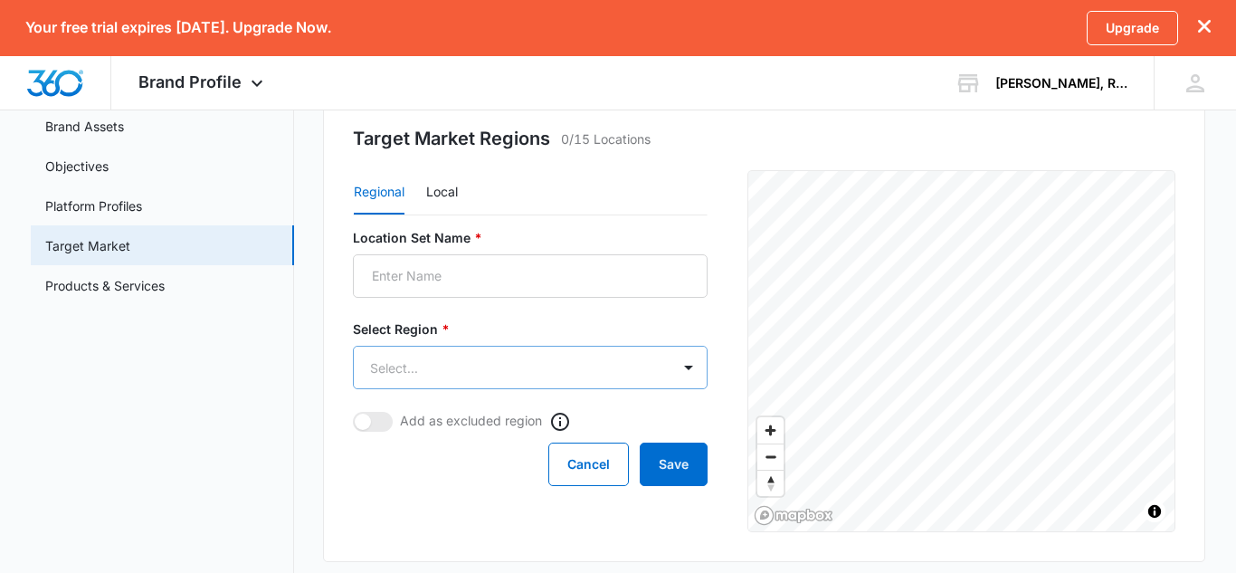
click at [540, 354] on body "Your free trial expires in 14 days. Upgrade Now. Upgrade Brand Profile Apps Rep…" at bounding box center [618, 400] width 1236 height 1165
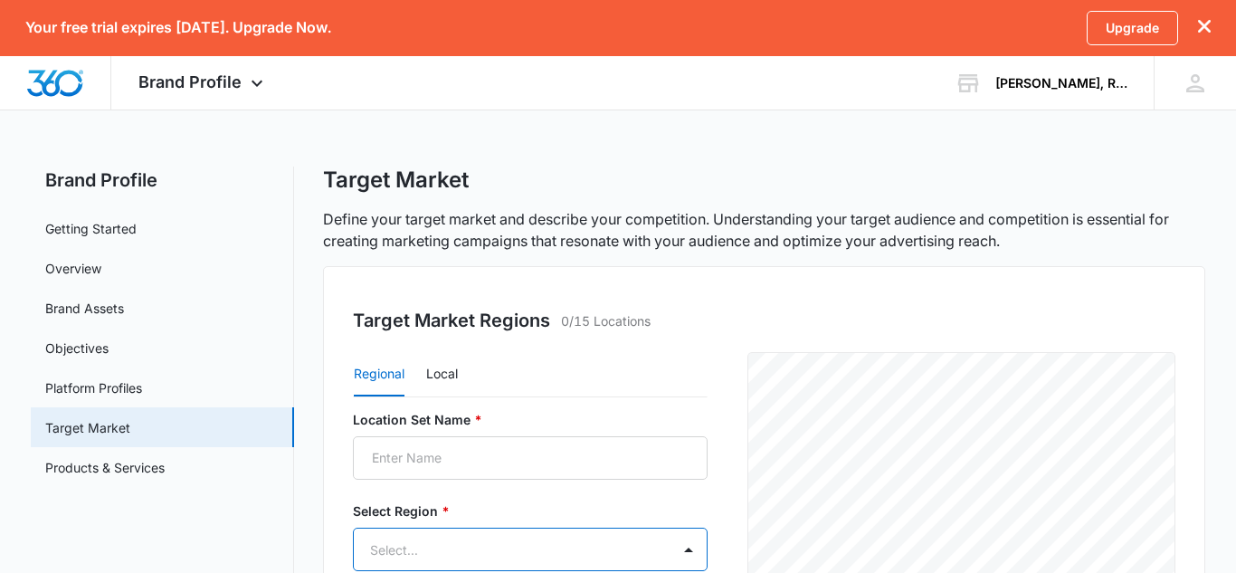
scroll to position [0, 0]
click at [528, 451] on div at bounding box center [618, 286] width 1236 height 573
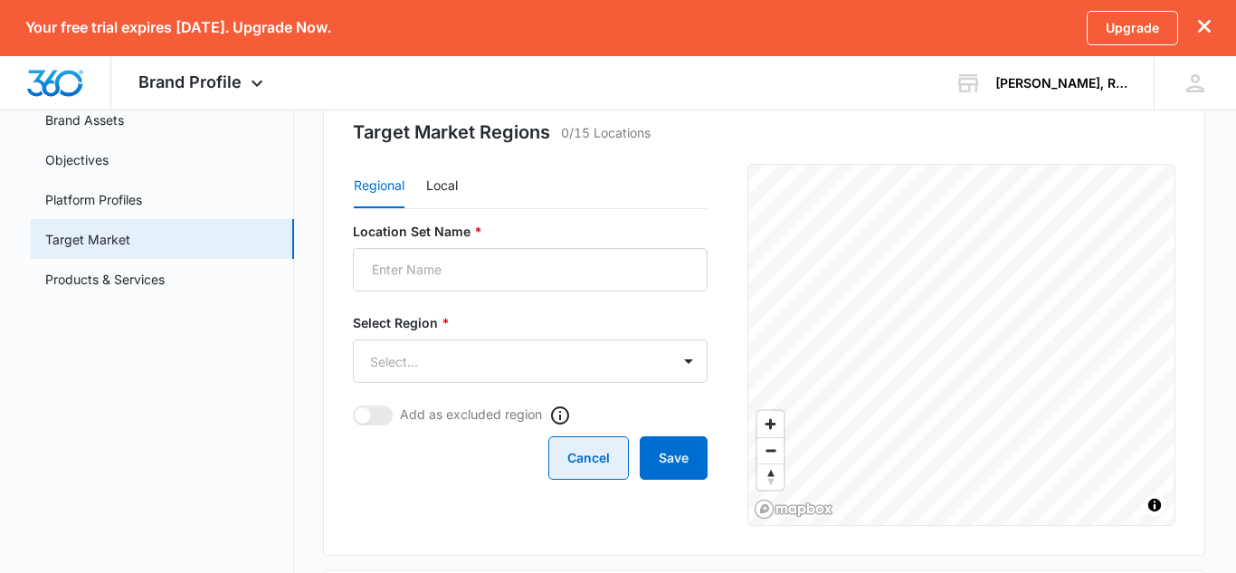
scroll to position [217, 0]
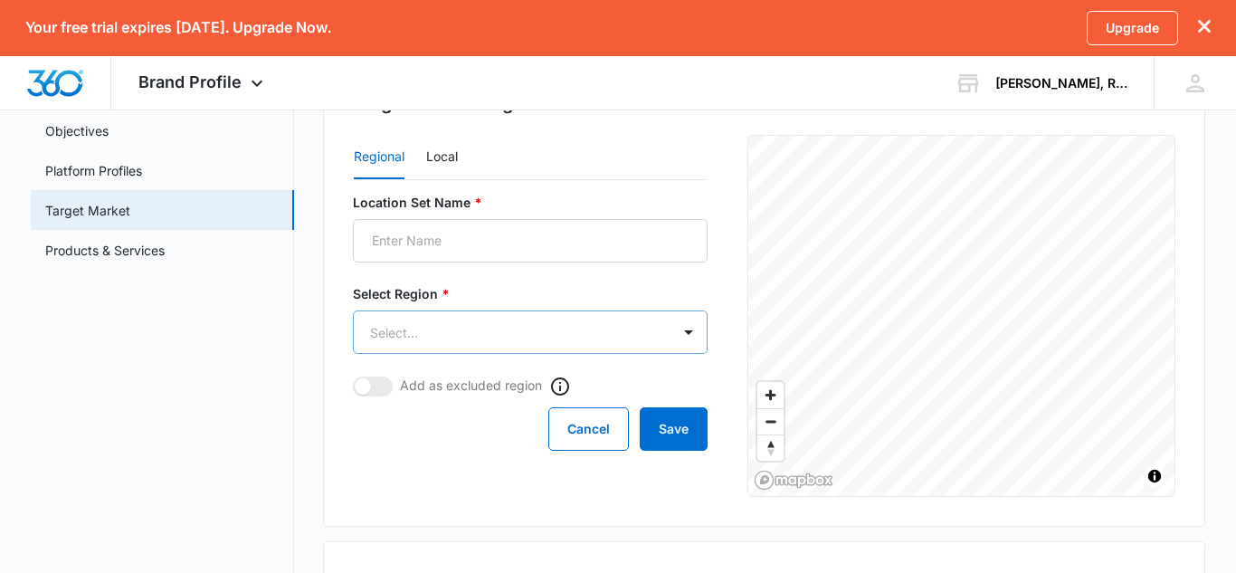
click at [594, 343] on body "Your free trial expires in 14 days. Upgrade Now. Upgrade Brand Profile Apps Rep…" at bounding box center [618, 365] width 1236 height 1165
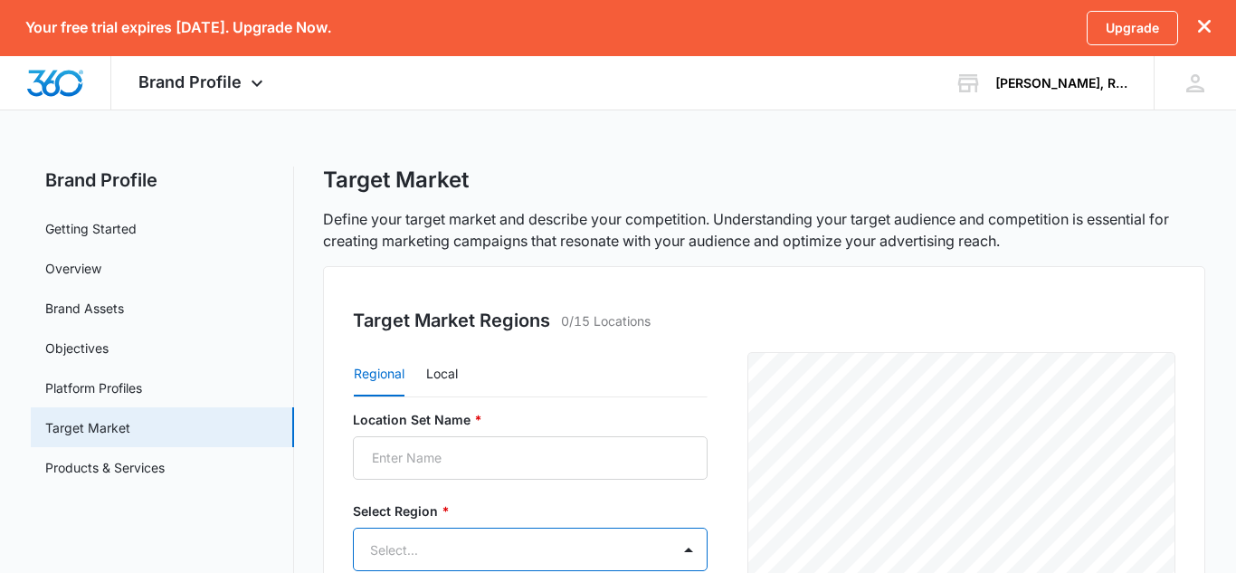
scroll to position [0, 0]
click at [508, 456] on div at bounding box center [618, 286] width 1236 height 573
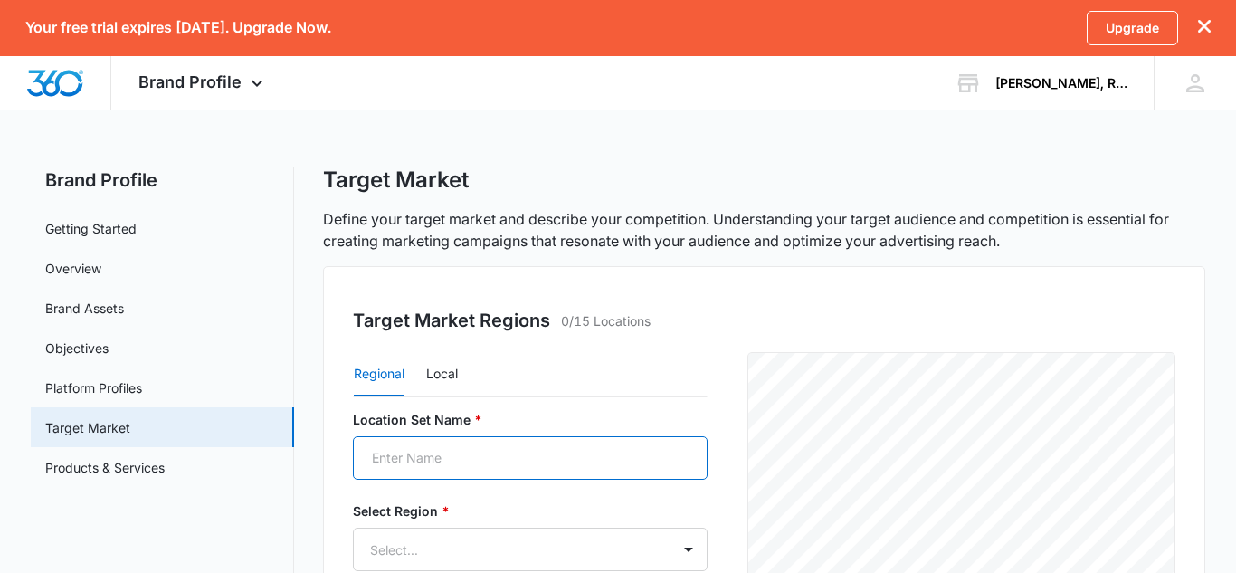
click at [508, 456] on input "Location Set Name *" at bounding box center [530, 457] width 355 height 43
type input "c"
type input "Connecticut"
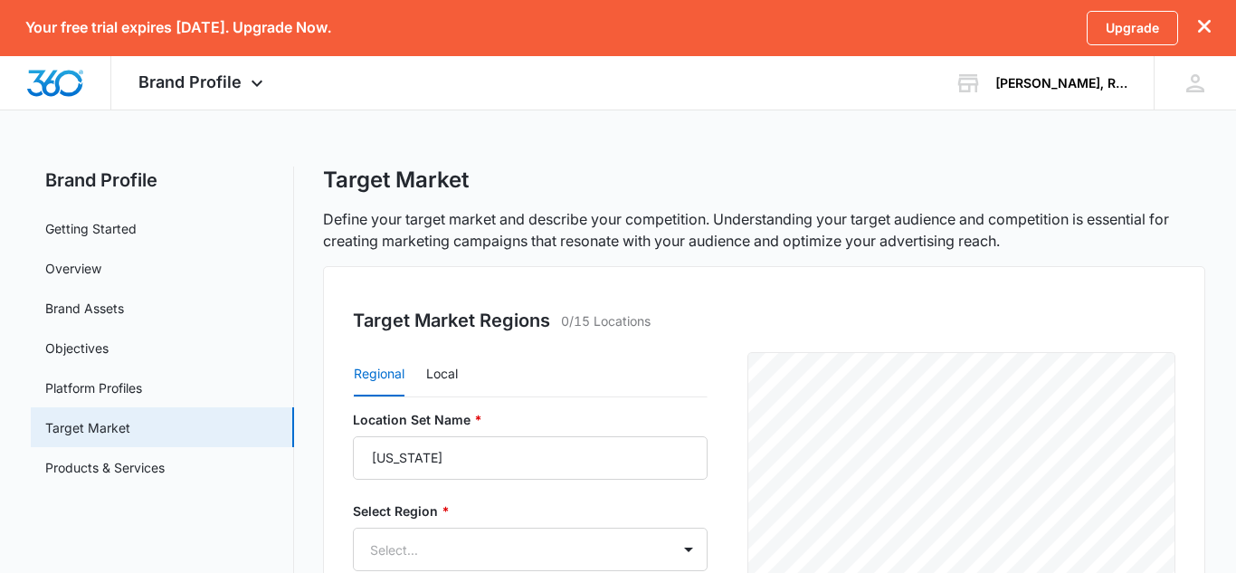
click at [572, 498] on form "Location Set Name * Connecticut Select Region * Select... Add as excluded regio…" at bounding box center [530, 539] width 355 height 258
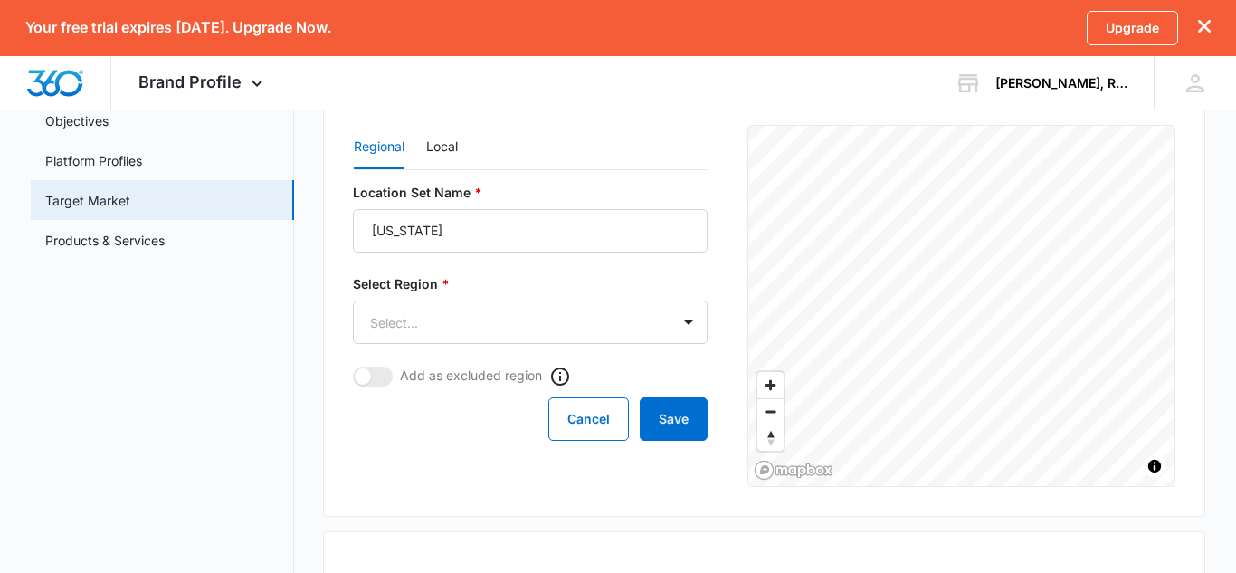
scroll to position [253, 0]
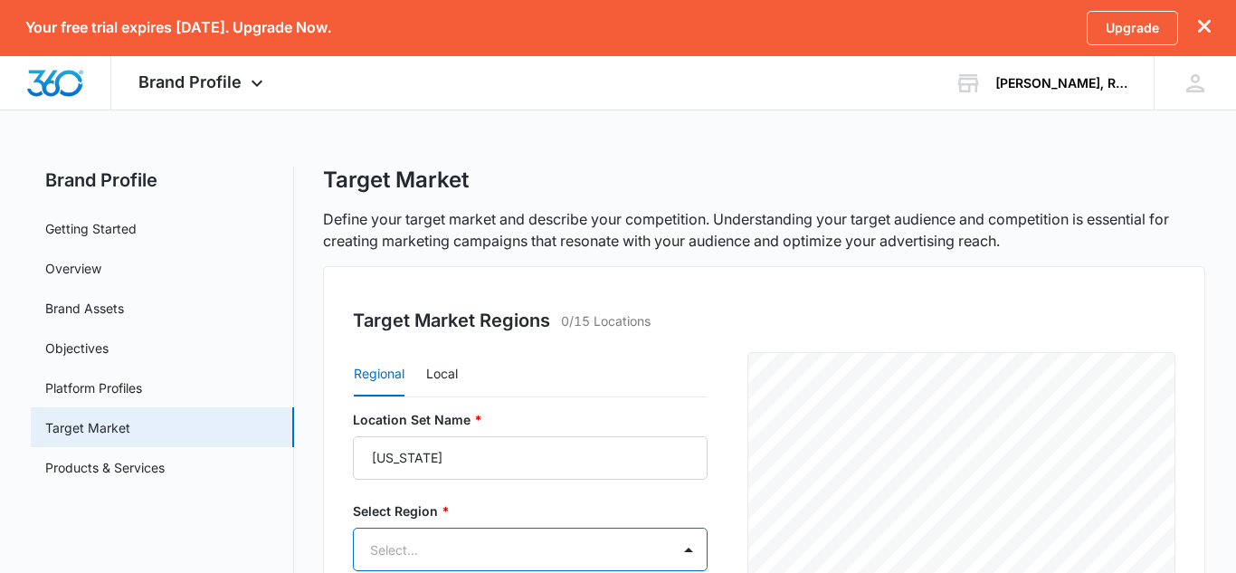
click at [594, 290] on body "Your free trial expires in 14 days. Upgrade Now. Upgrade Brand Profile Apps Rep…" at bounding box center [618, 286] width 1236 height 573
type input "c"
drag, startPoint x: 1235, startPoint y: 120, endPoint x: 1235, endPoint y: 166, distance: 45.2
click at [1235, 166] on div at bounding box center [618, 286] width 1236 height 573
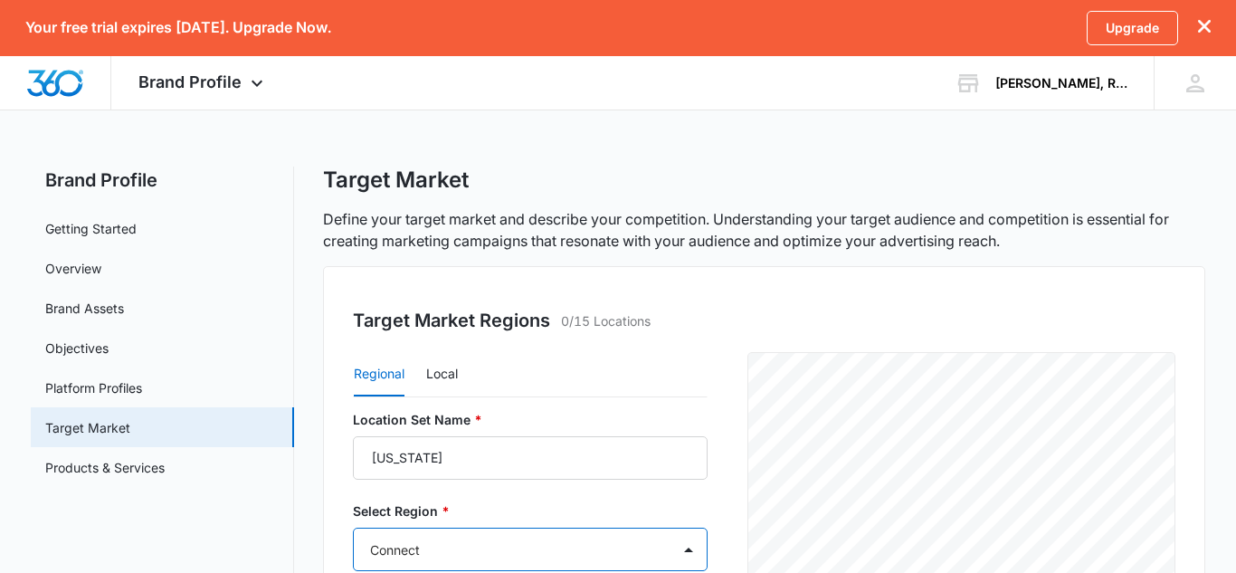
type input "Connect"
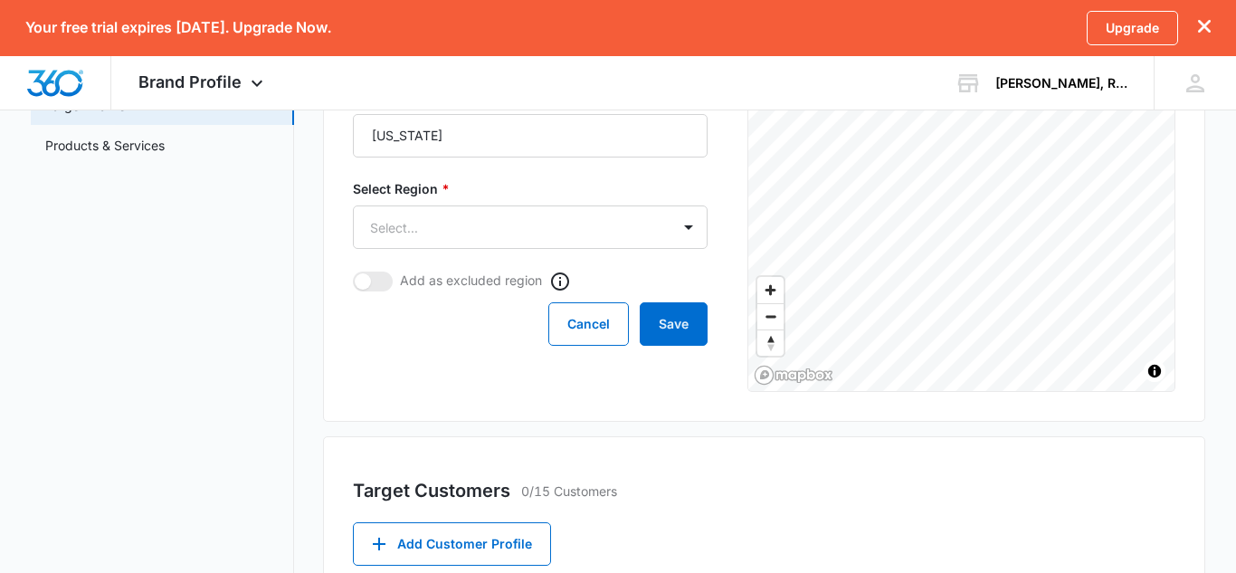
scroll to position [326, 0]
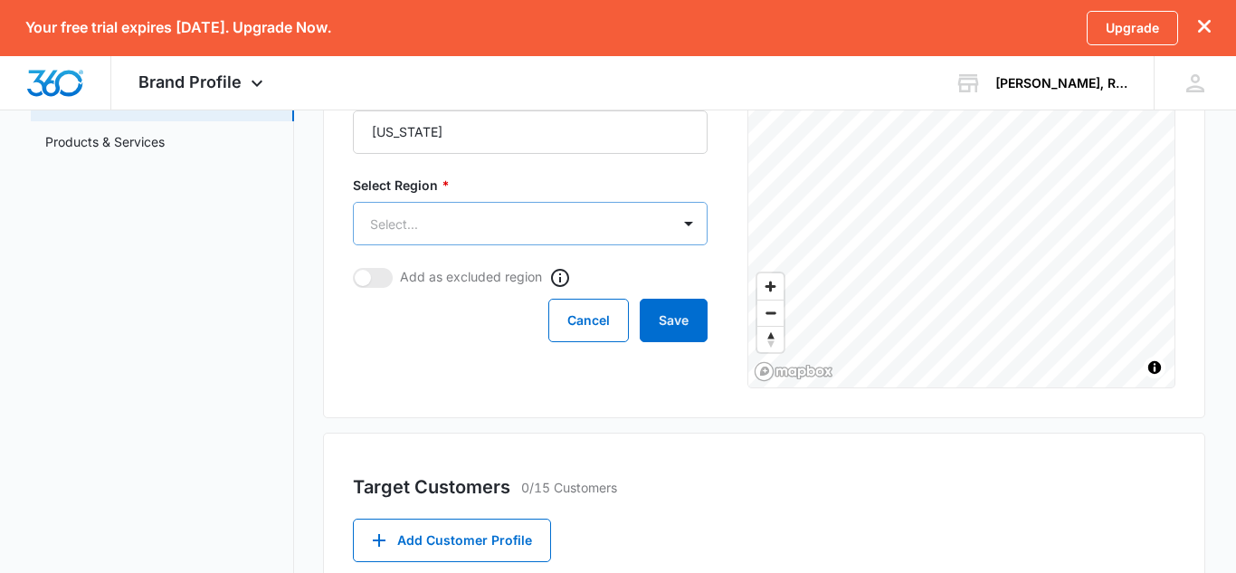
click at [543, 206] on body "Your free trial expires in 14 days. Upgrade Now. Upgrade Brand Profile Apps Rep…" at bounding box center [618, 256] width 1236 height 1165
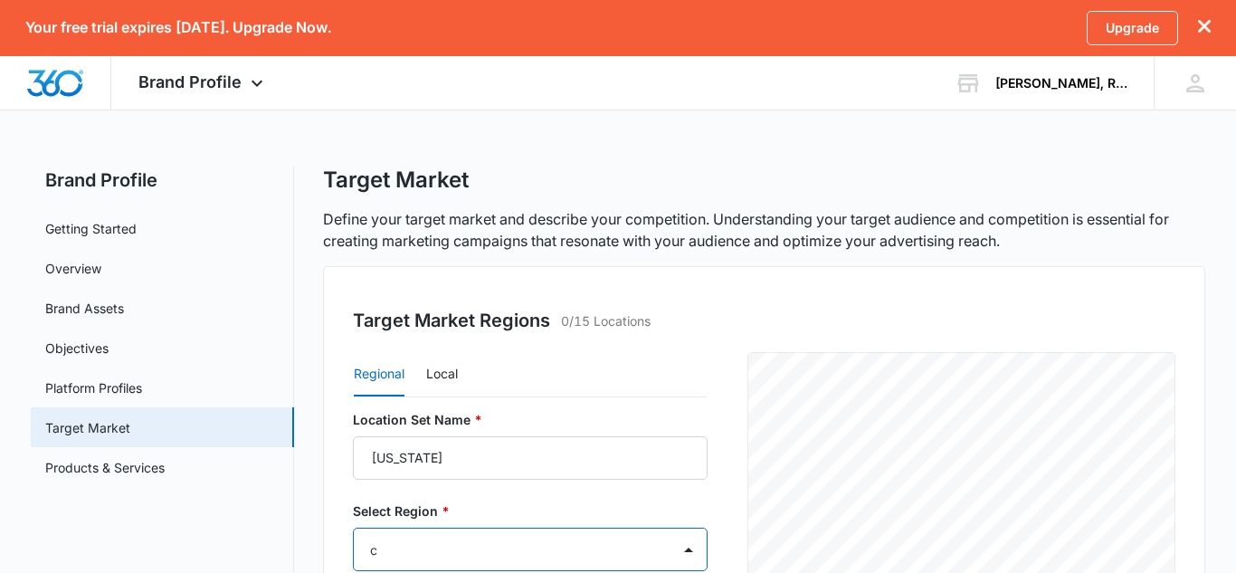
click at [485, 461] on div at bounding box center [618, 286] width 1236 height 573
type input "c"
click at [475, 523] on div "Select Region * Select..." at bounding box center [530, 536] width 355 height 70
click at [471, 533] on body "Your free trial expires in 14 days. Upgrade Now. Upgrade Brand Profile Apps Rep…" at bounding box center [618, 582] width 1236 height 1165
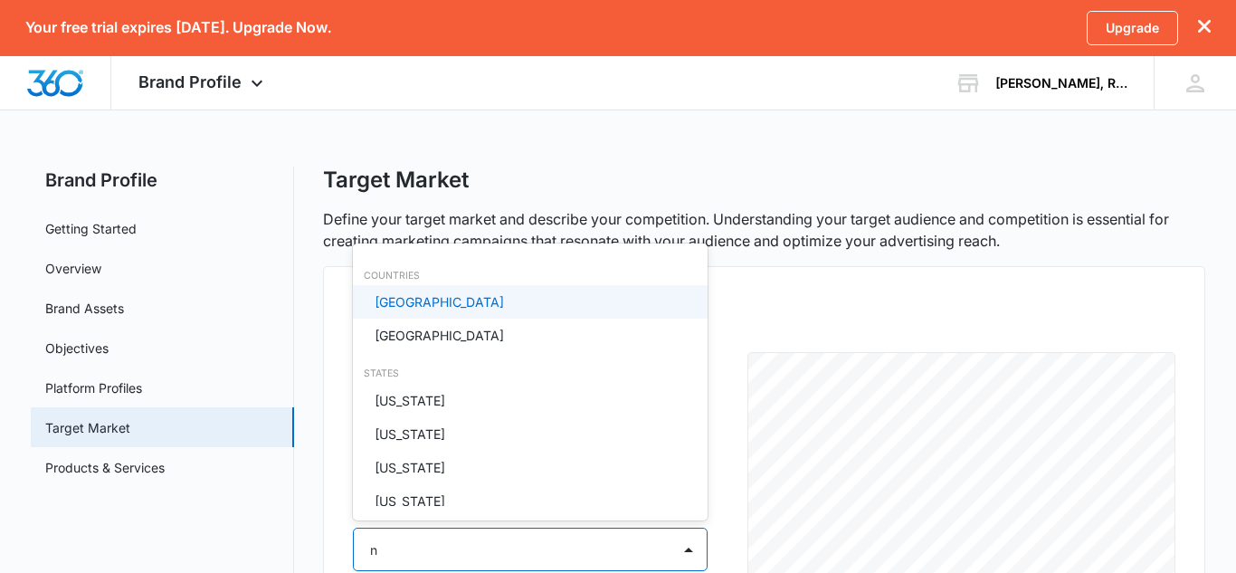
type input "ne"
click at [441, 298] on p "Connecticut" at bounding box center [410, 301] width 71 height 19
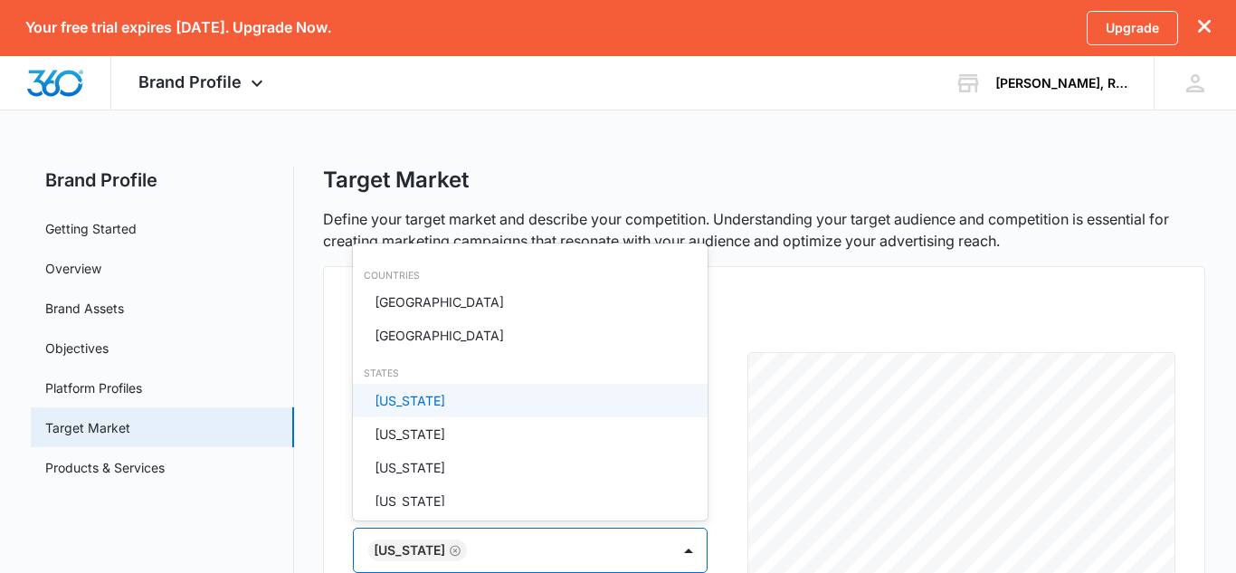
type input "m"
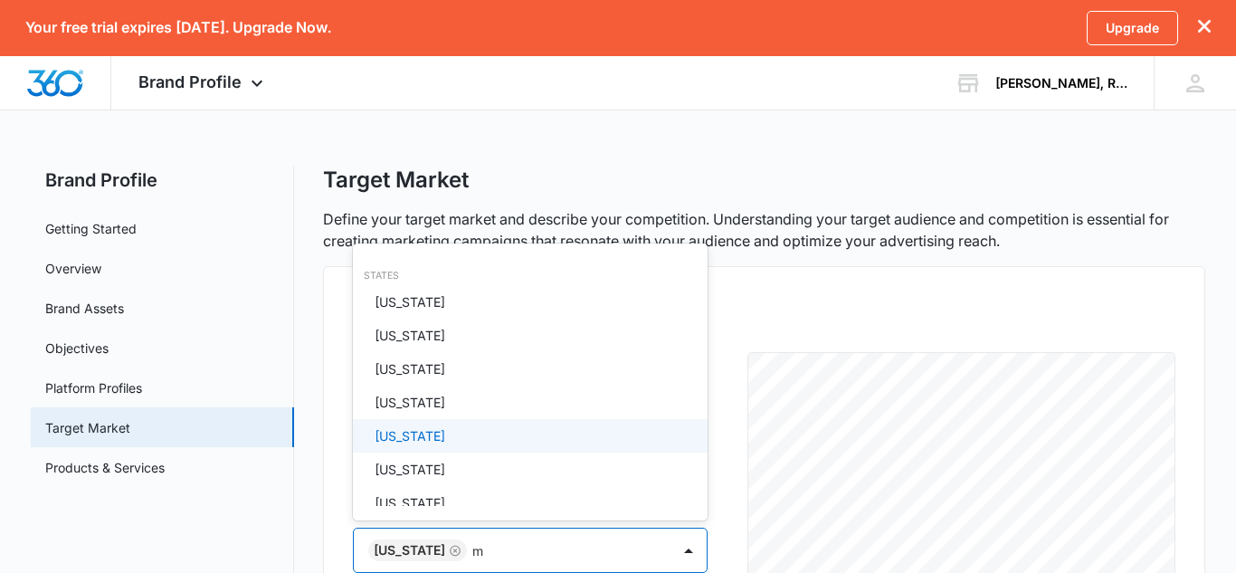
click at [466, 427] on div "Massachusetts" at bounding box center [529, 435] width 308 height 19
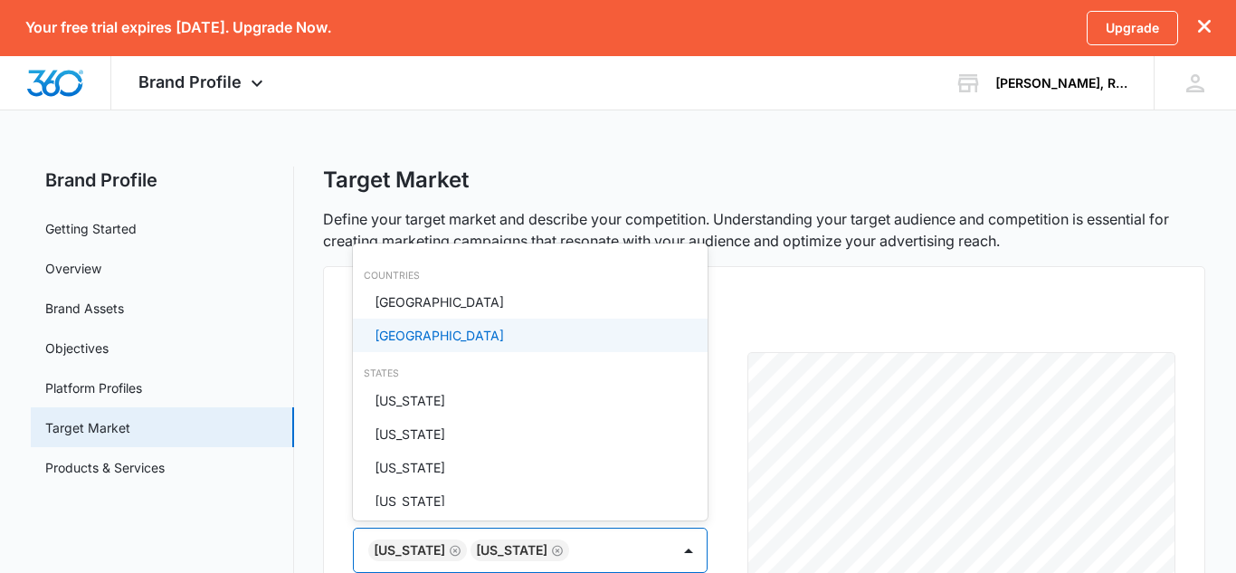
click at [739, 308] on div at bounding box center [618, 286] width 1236 height 573
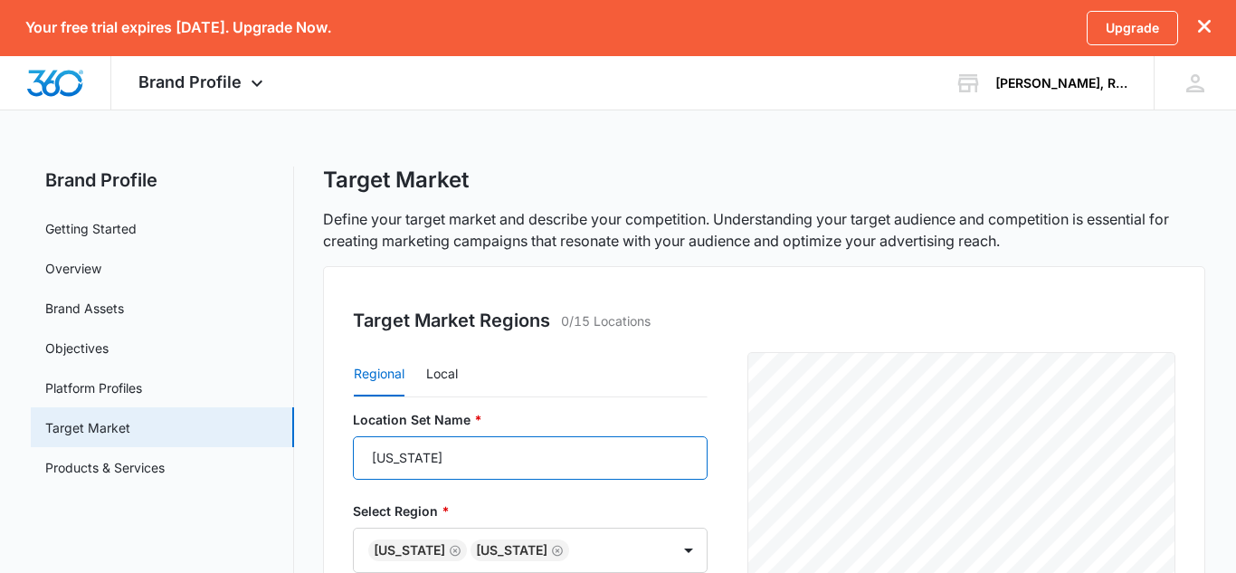
click at [501, 458] on input "Connecticut" at bounding box center [530, 457] width 355 height 43
type input "Licensed States"
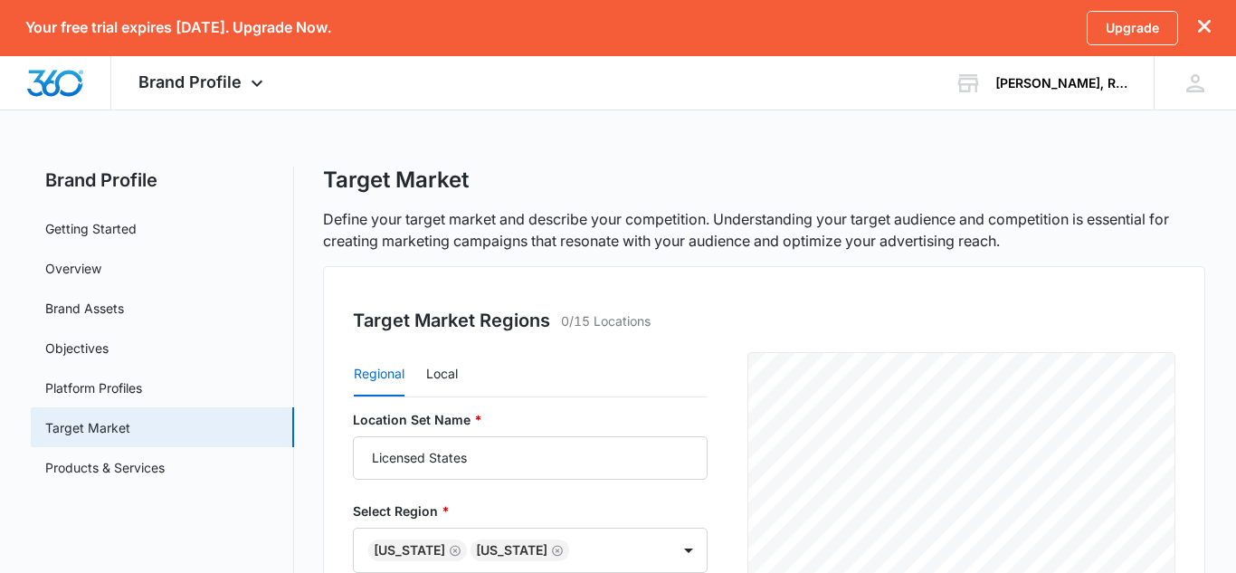
click at [613, 414] on label "Location Set Name *" at bounding box center [530, 419] width 355 height 19
click at [613, 436] on input "Licensed States" at bounding box center [530, 457] width 355 height 43
click at [687, 487] on form "Location Set Name * Licensed States Select Region * Connecticut Massachusetts A…" at bounding box center [530, 540] width 355 height 260
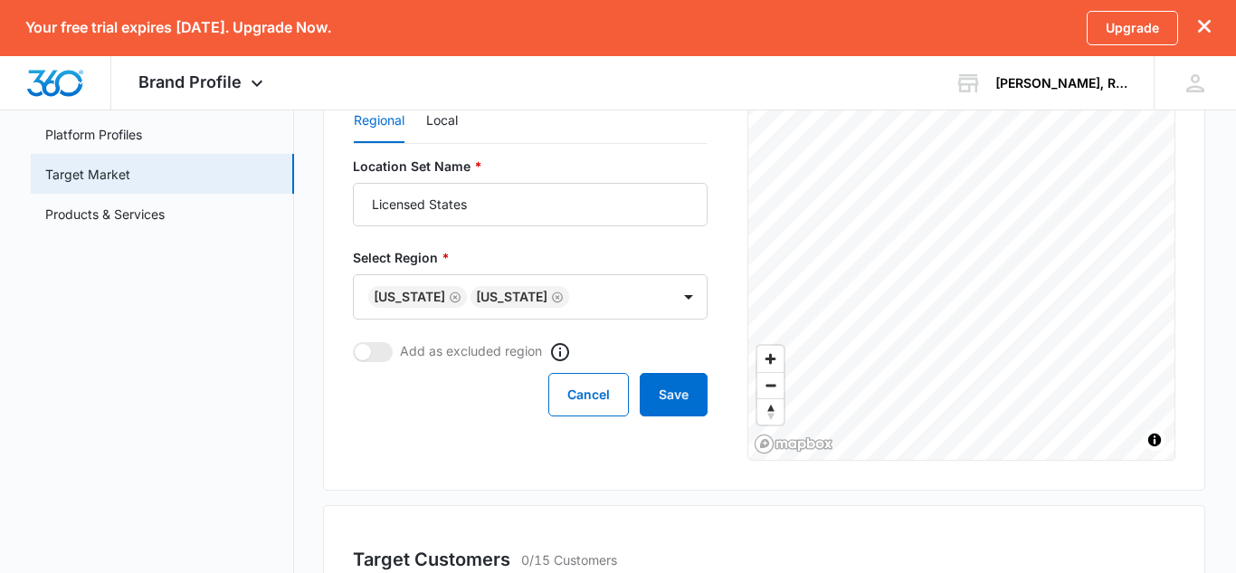
scroll to position [289, 0]
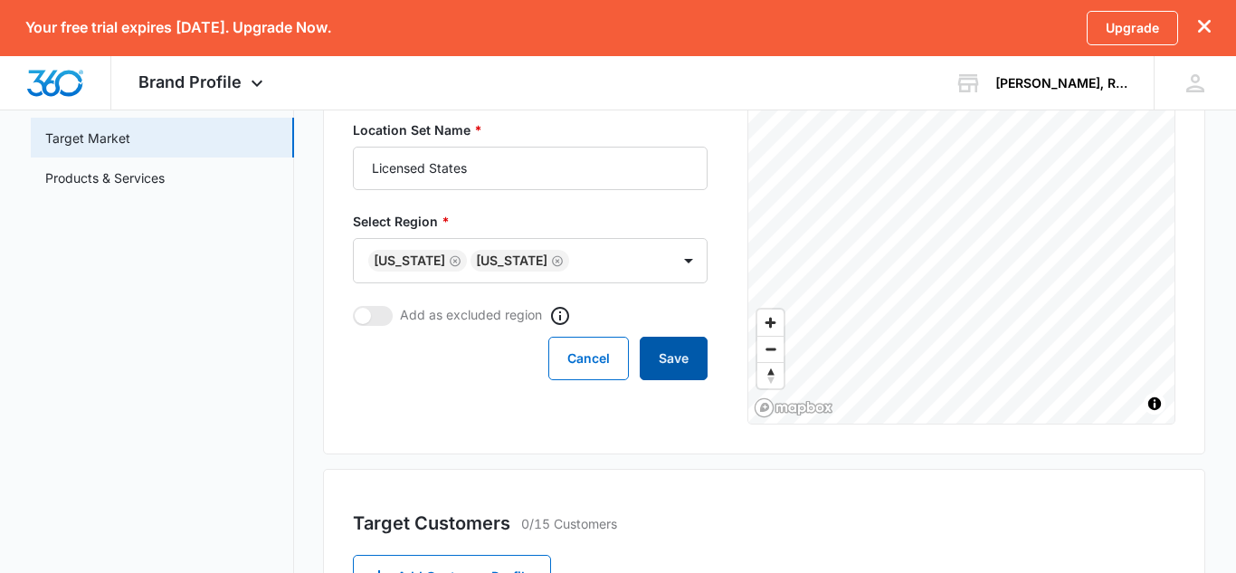
click at [698, 365] on button "Save" at bounding box center [674, 358] width 68 height 43
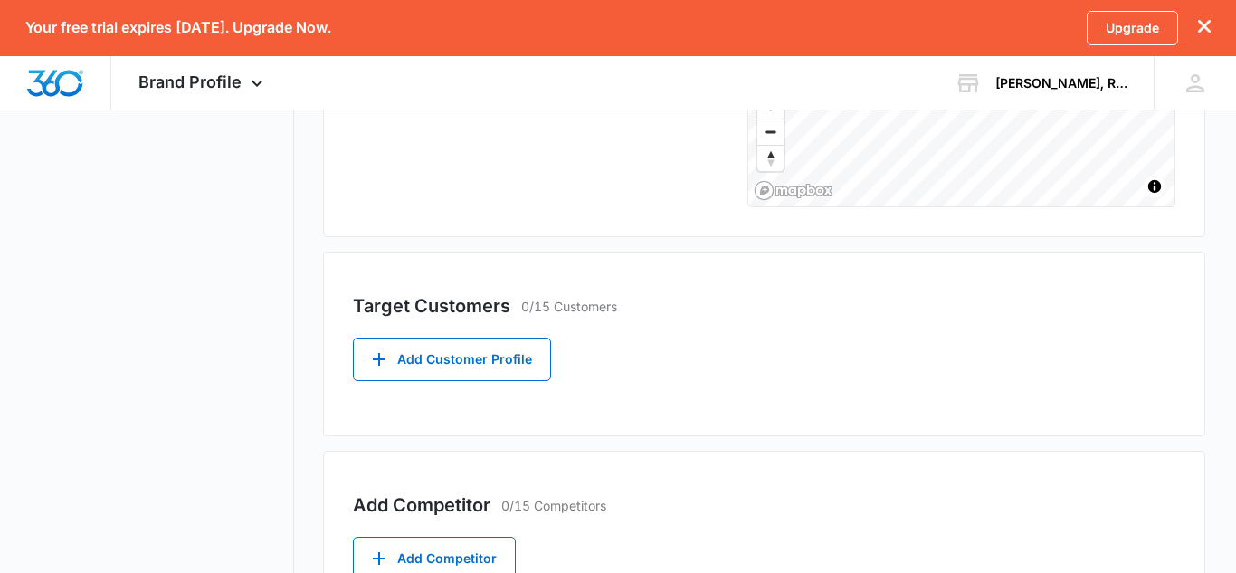
scroll to position [508, 0]
click at [518, 344] on button "Add Customer Profile" at bounding box center [452, 357] width 198 height 43
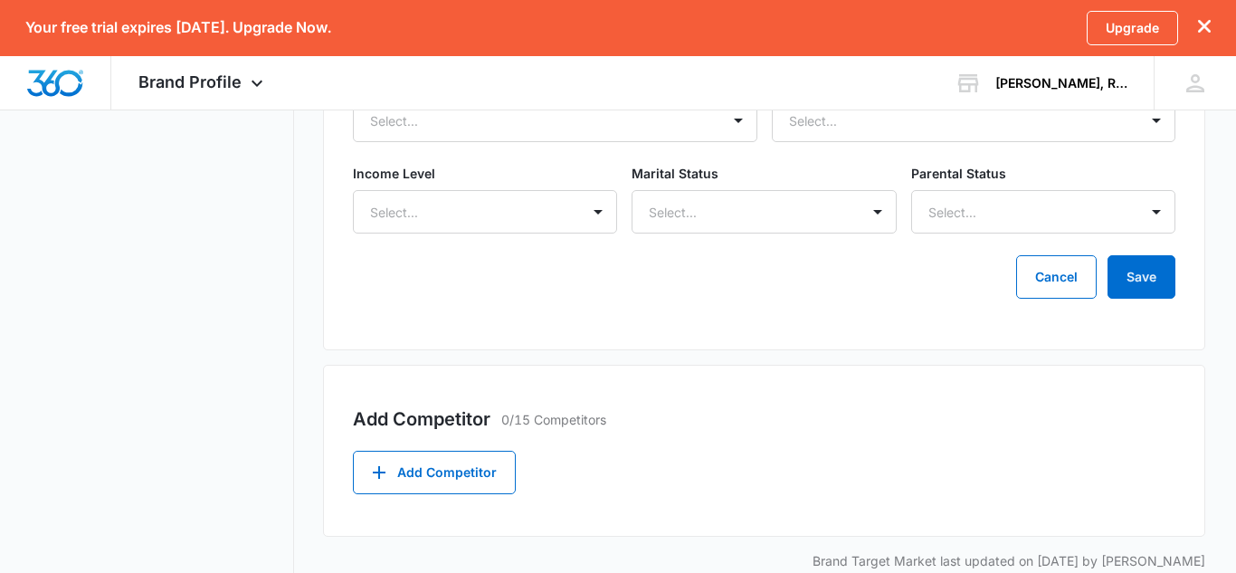
scroll to position [963, 0]
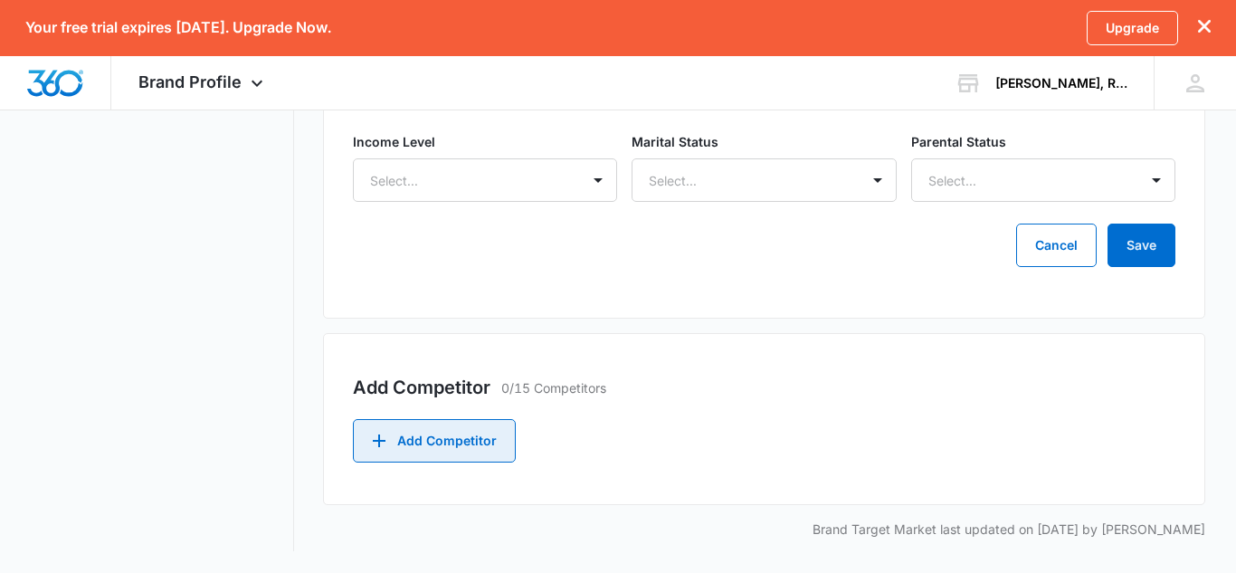
click at [463, 427] on button "Add Competitor" at bounding box center [434, 440] width 163 height 43
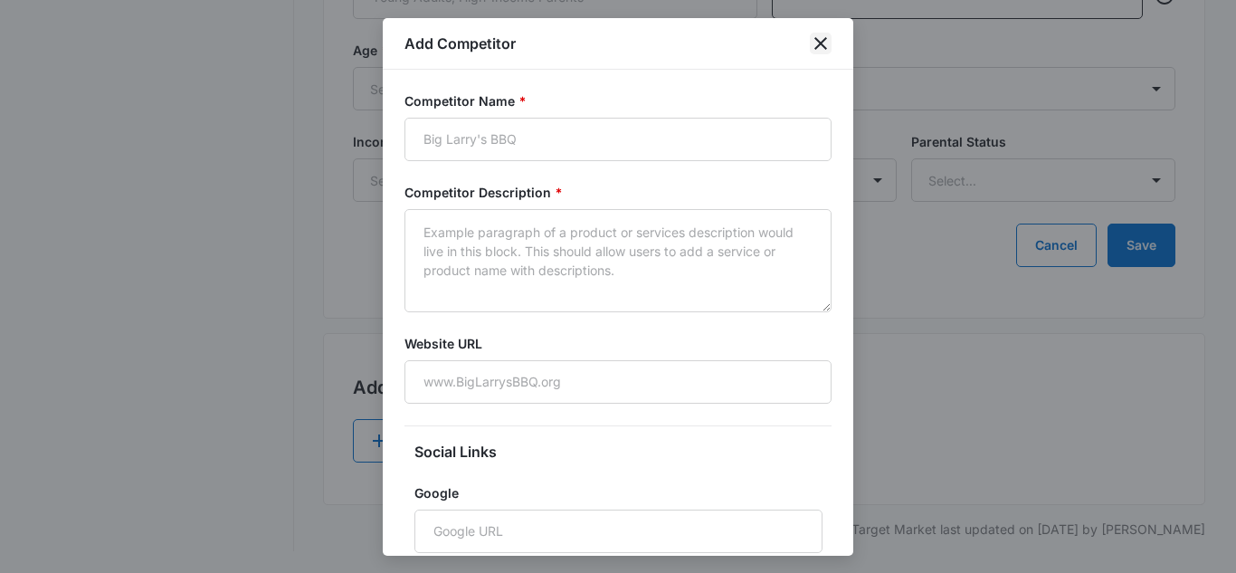
click at [824, 39] on icon "close" at bounding box center [820, 43] width 13 height 13
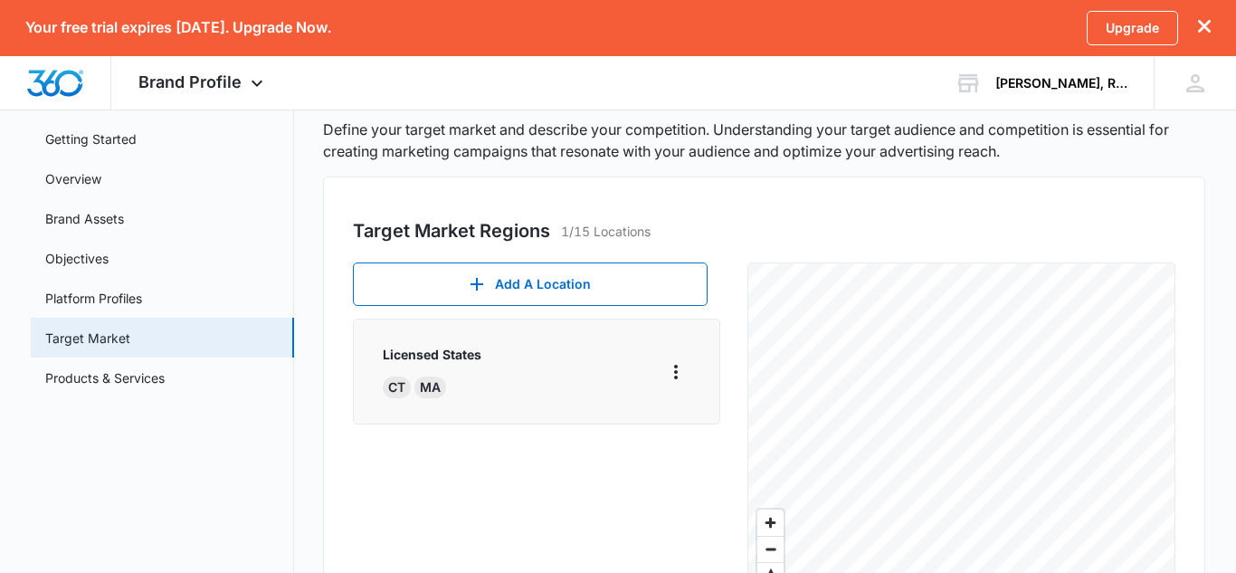
scroll to position [84, 0]
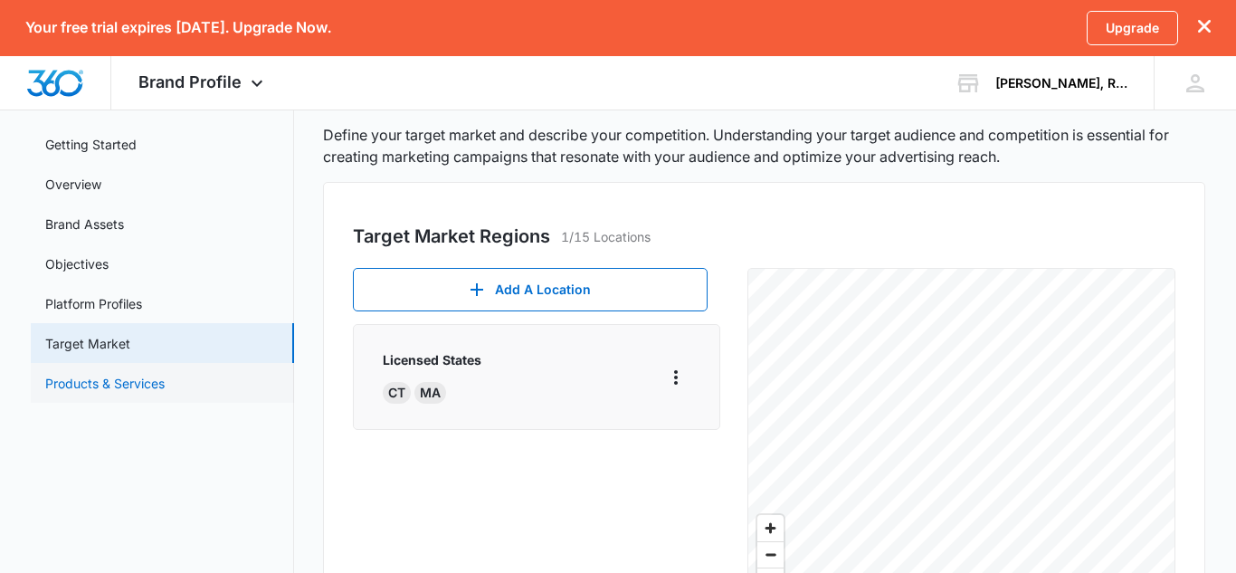
click at [165, 380] on link "Products & Services" at bounding box center [104, 383] width 119 height 19
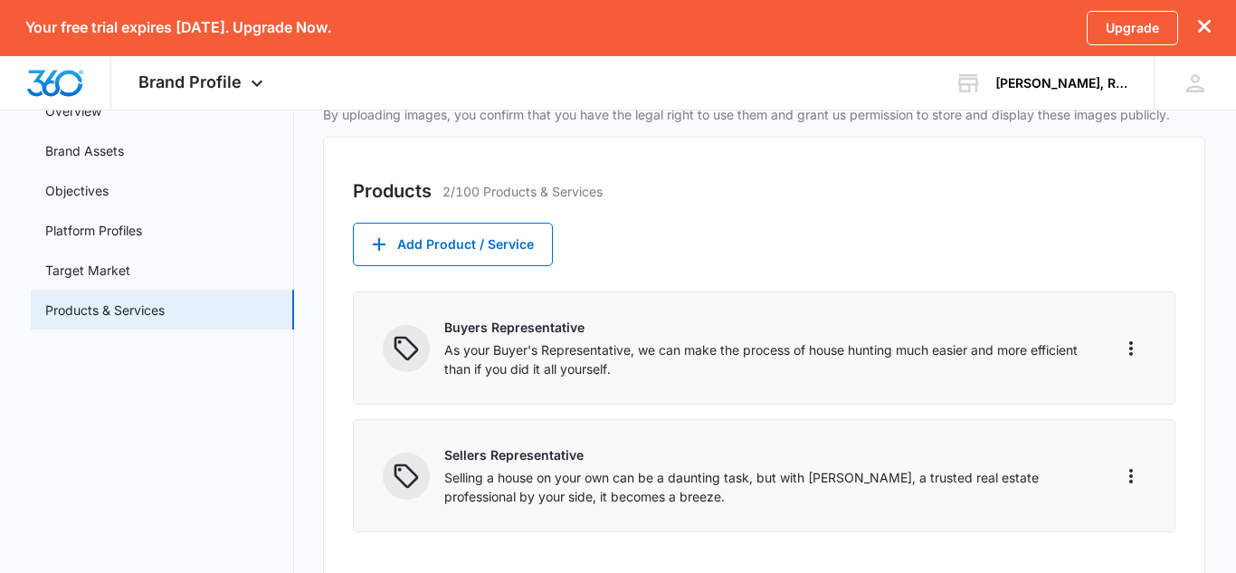
scroll to position [166, 0]
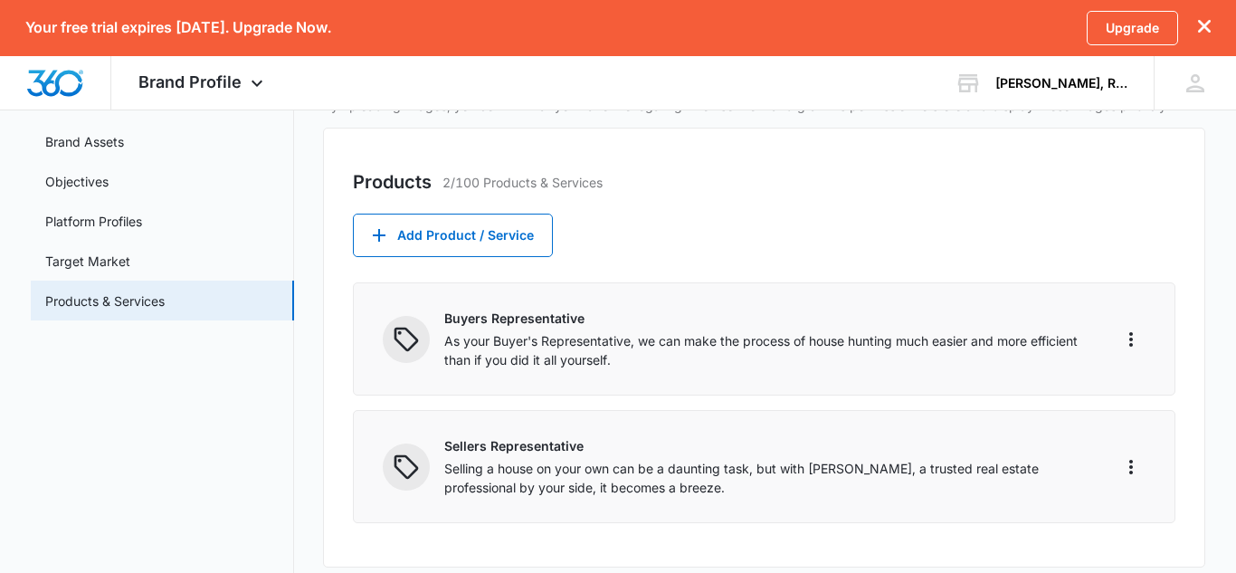
click at [973, 322] on p "Buyers Representative" at bounding box center [765, 317] width 643 height 19
click at [1136, 336] on icon "More" at bounding box center [1131, 339] width 22 height 22
click at [1163, 256] on div "Products 2/100 Products & Services Add Product / Service Buyers Representative …" at bounding box center [764, 348] width 882 height 440
click at [447, 234] on button "Add Product / Service" at bounding box center [453, 235] width 200 height 43
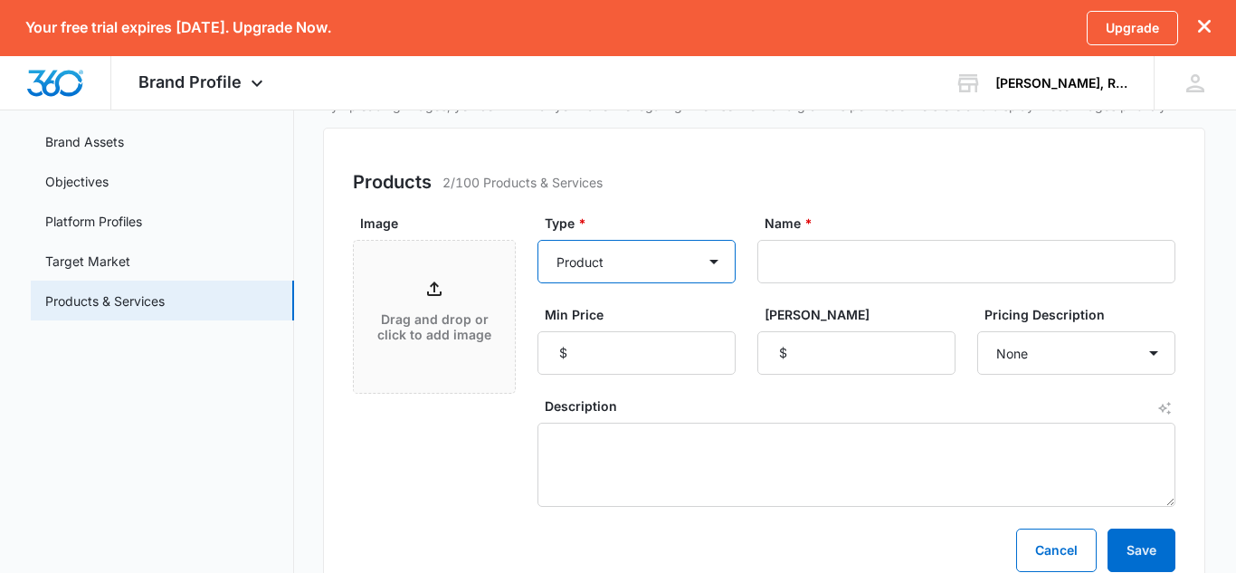
click at [634, 265] on select "Product Product category Service Service category" at bounding box center [636, 261] width 198 height 43
select select "service"
click at [537, 240] on select "Product Product category Service Service category" at bounding box center [636, 261] width 198 height 43
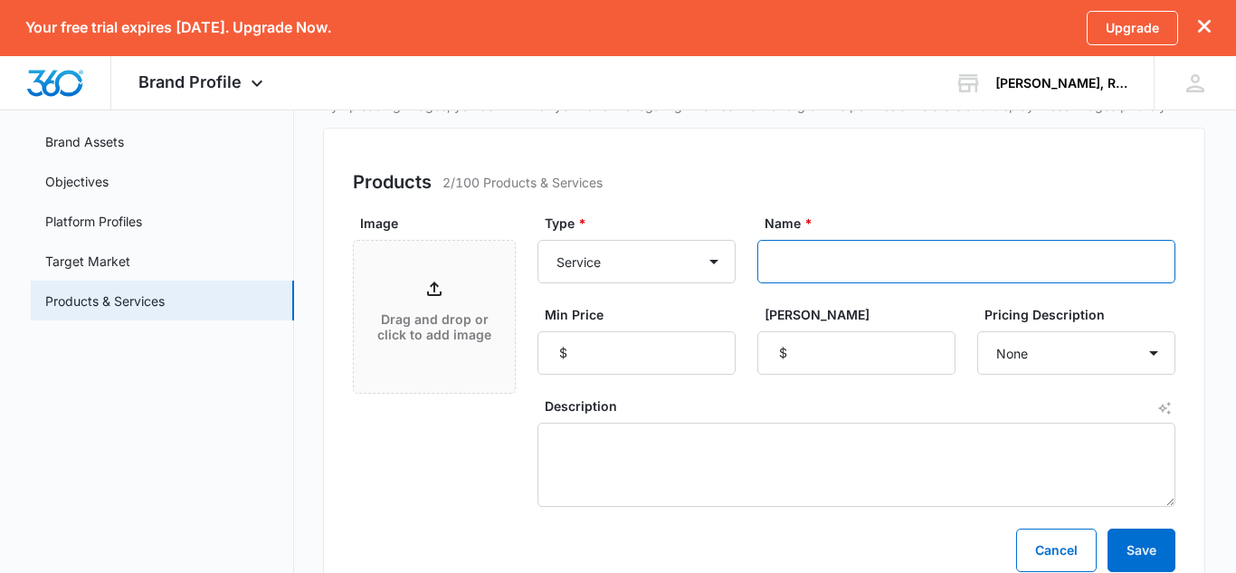
click at [795, 273] on input "Name *" at bounding box center [966, 261] width 418 height 43
type input "R"
type input "Investing Services"
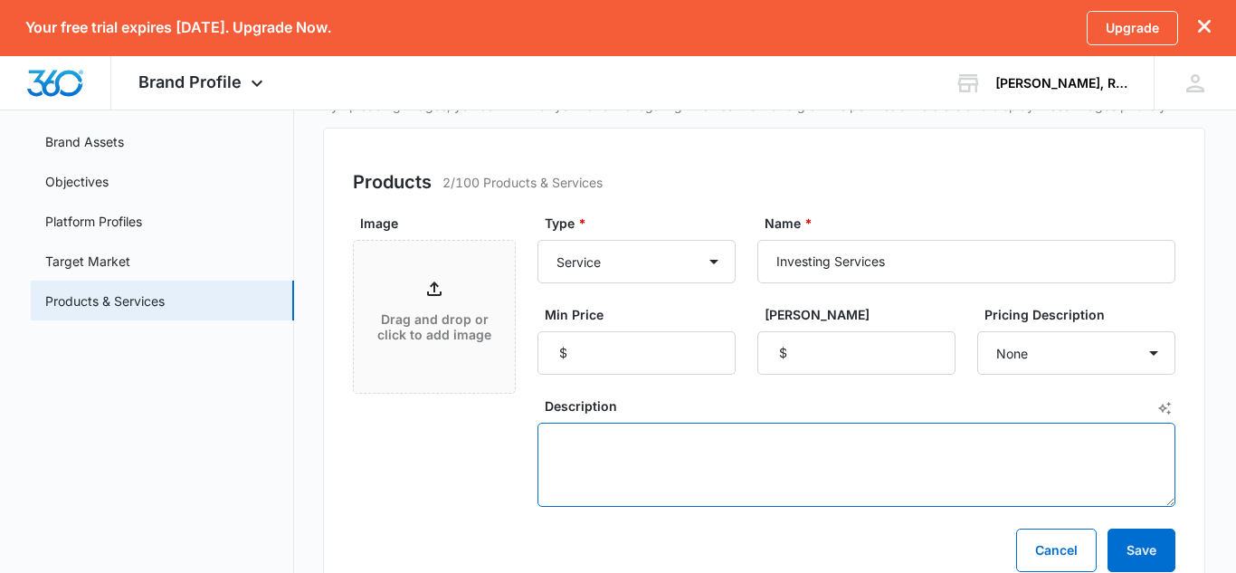
click at [805, 448] on textarea "Description" at bounding box center [856, 464] width 638 height 84
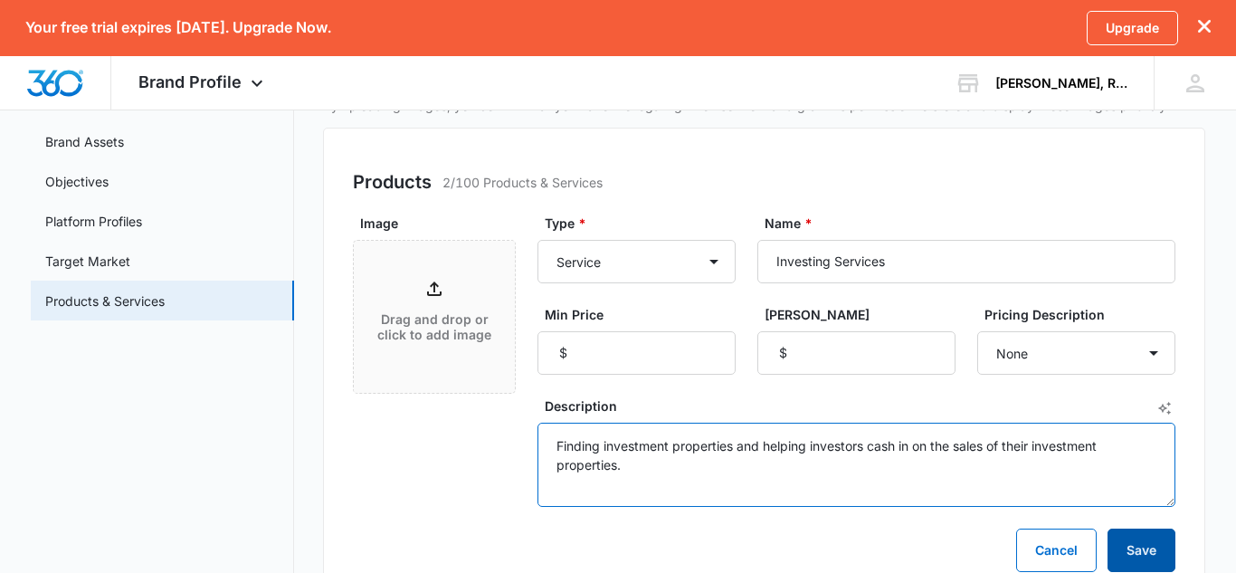
type textarea "Finding investment properties and helping investors cash in on the sales of the…"
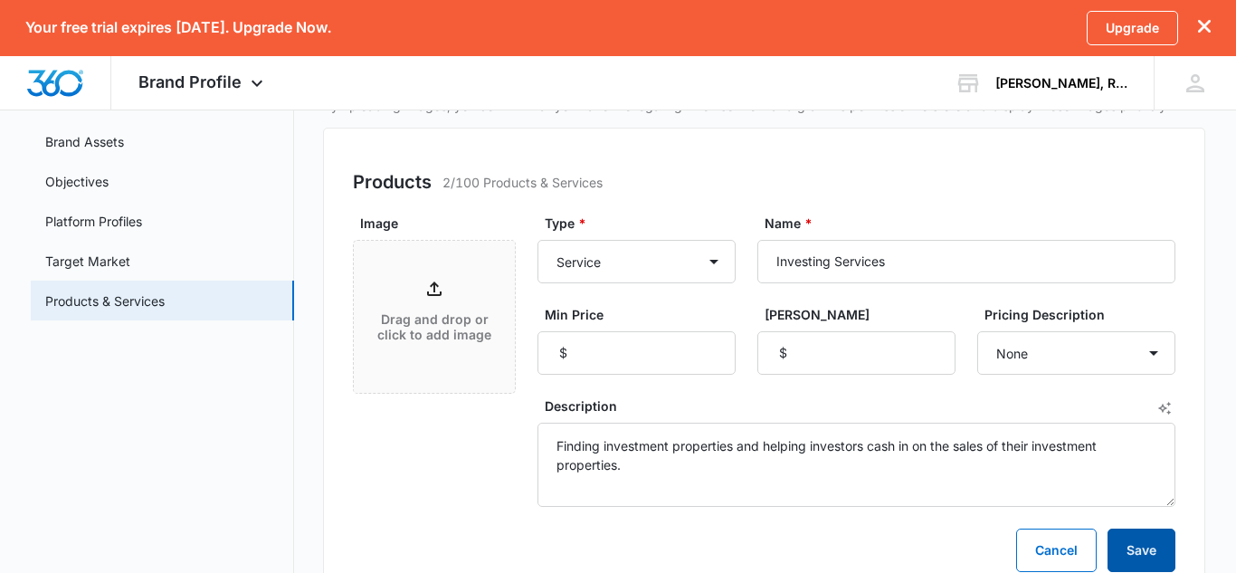
click at [1158, 547] on button "Save" at bounding box center [1141, 549] width 68 height 43
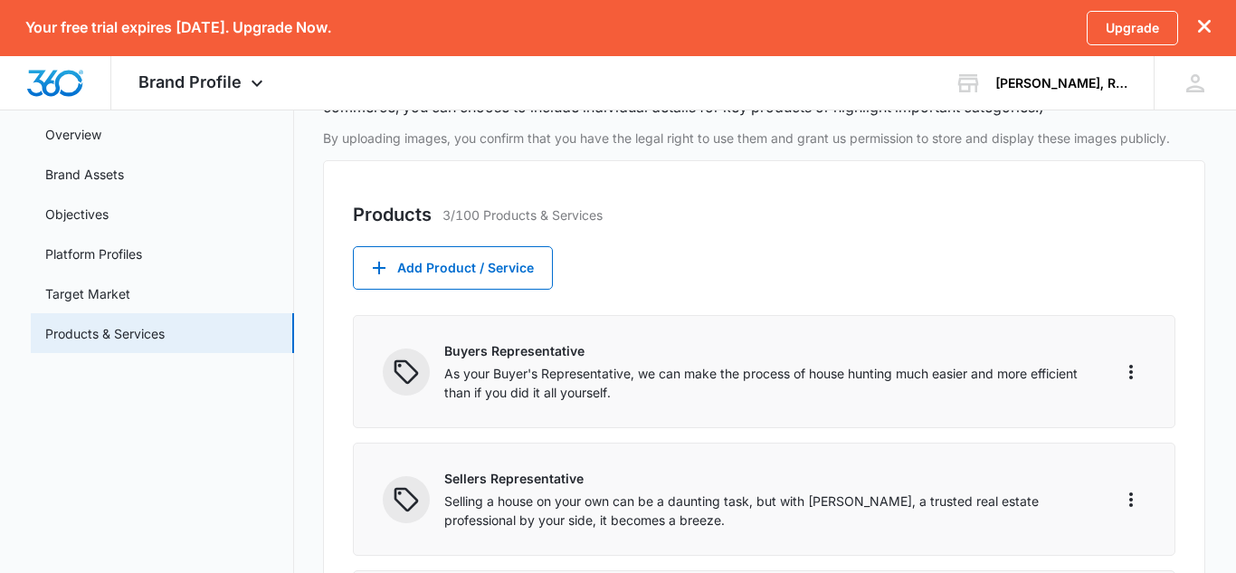
scroll to position [0, 0]
